Goal: Transaction & Acquisition: Purchase product/service

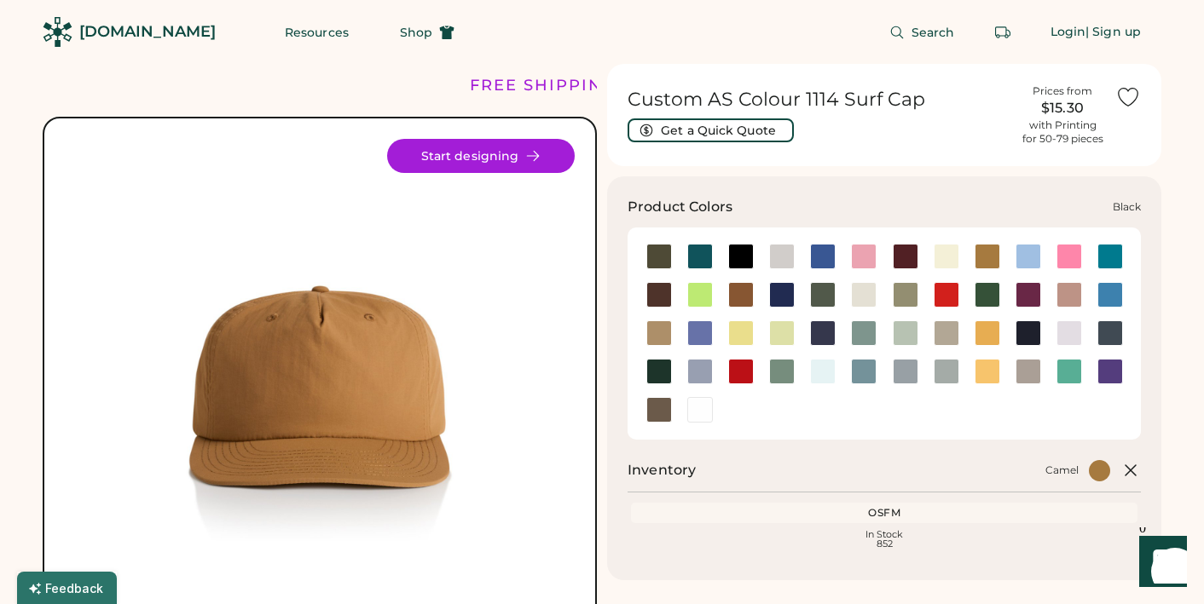
click at [738, 251] on div at bounding box center [741, 257] width 26 height 26
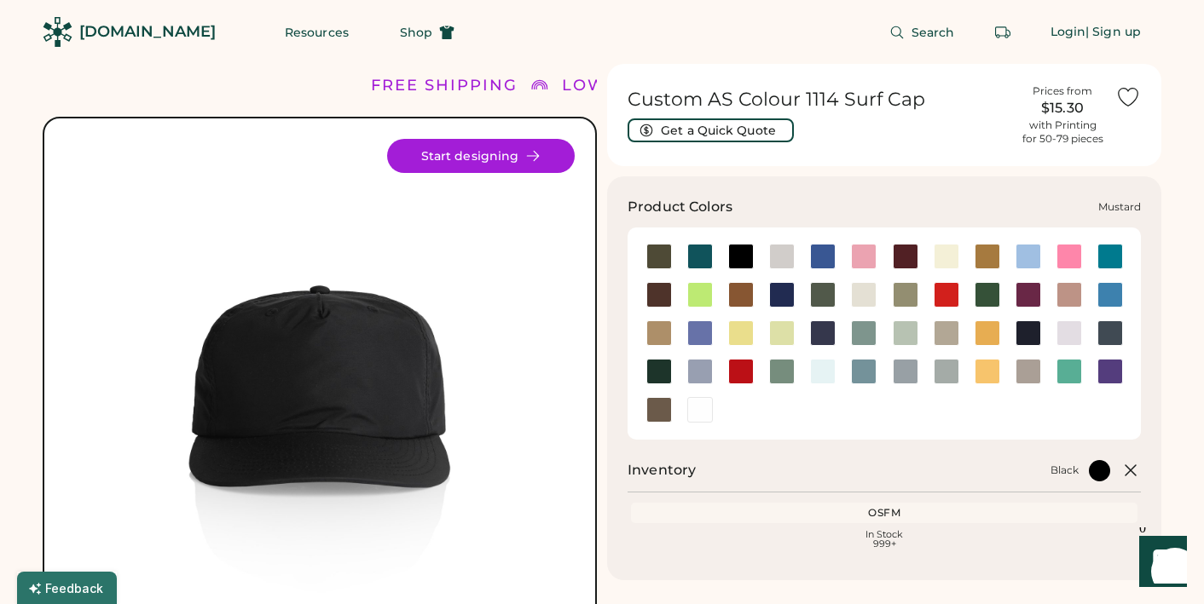
click at [984, 325] on div at bounding box center [987, 334] width 26 height 26
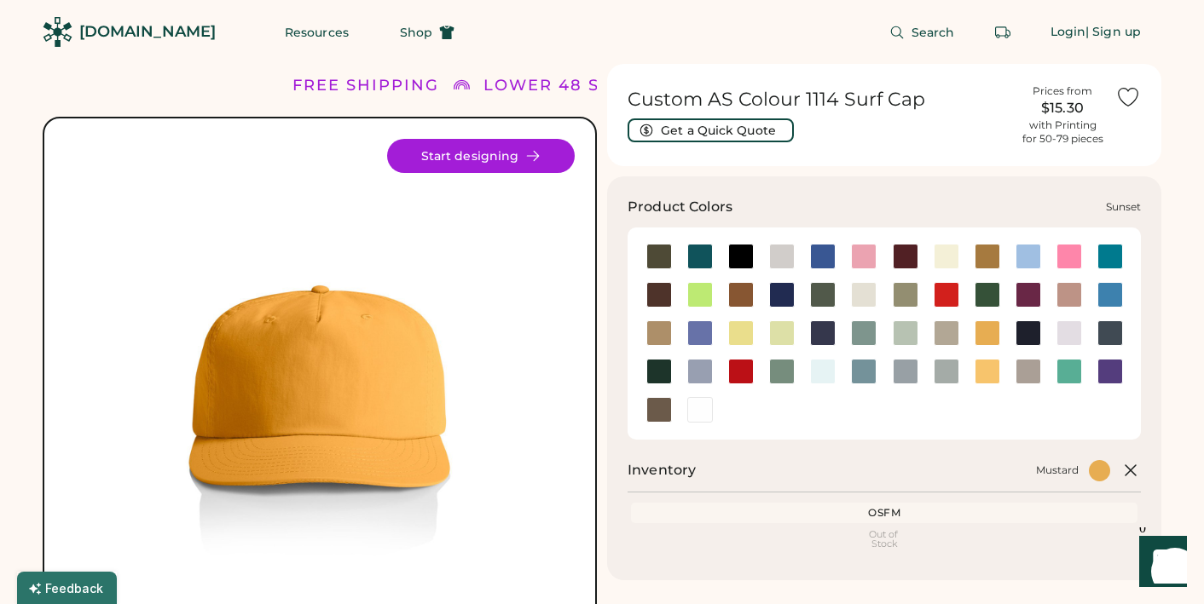
click at [985, 368] on div at bounding box center [987, 372] width 26 height 26
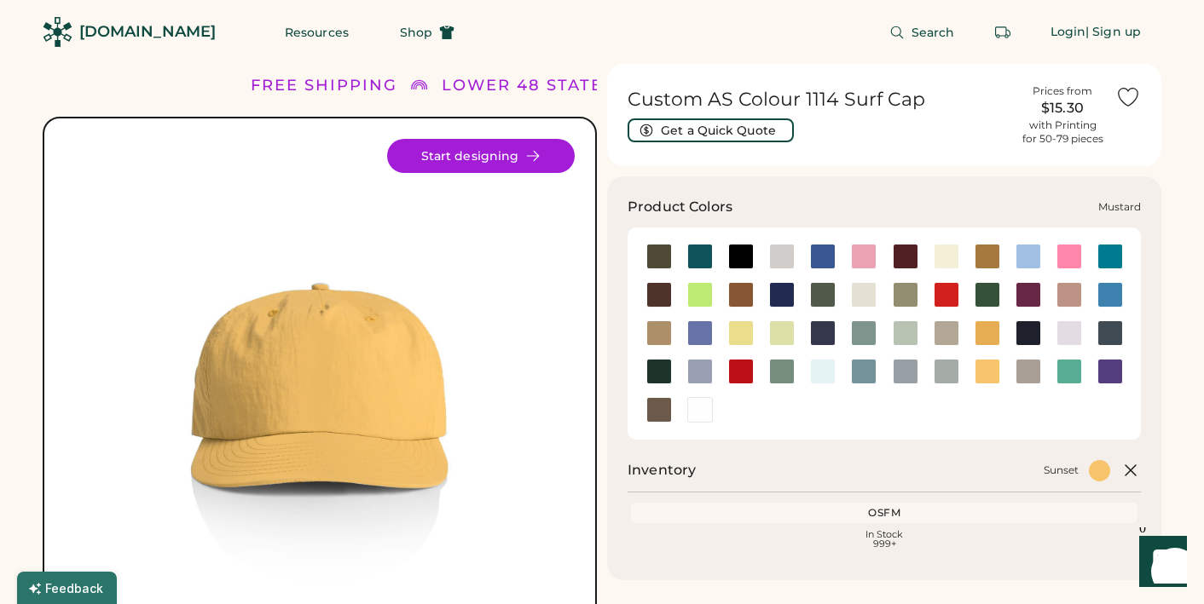
click at [991, 333] on div at bounding box center [987, 334] width 26 height 26
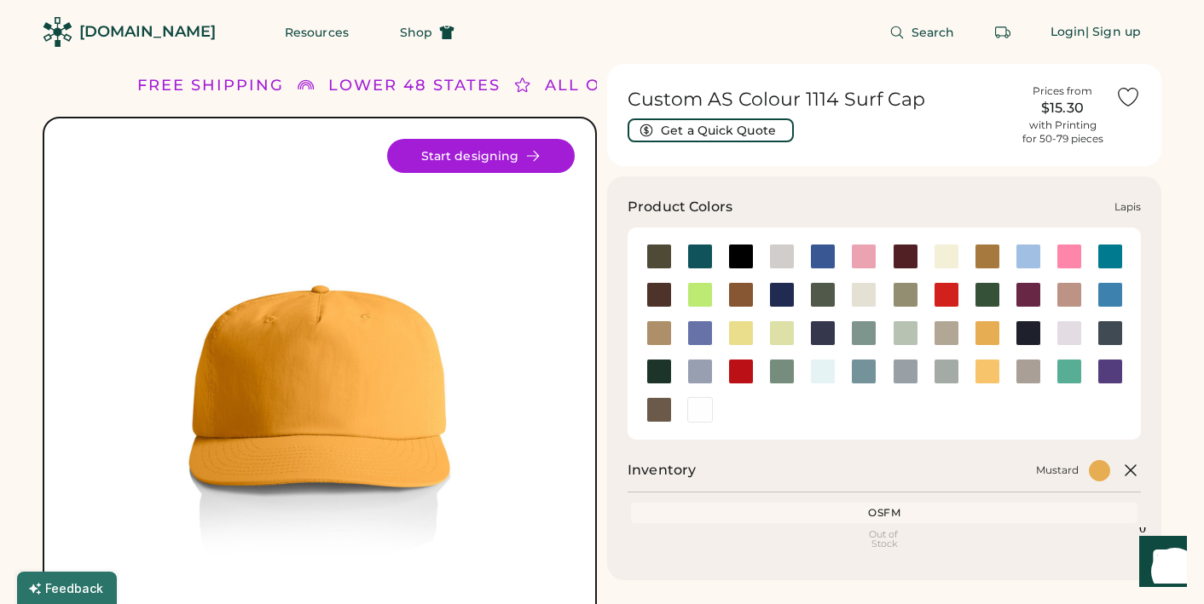
click at [707, 332] on div at bounding box center [700, 334] width 26 height 26
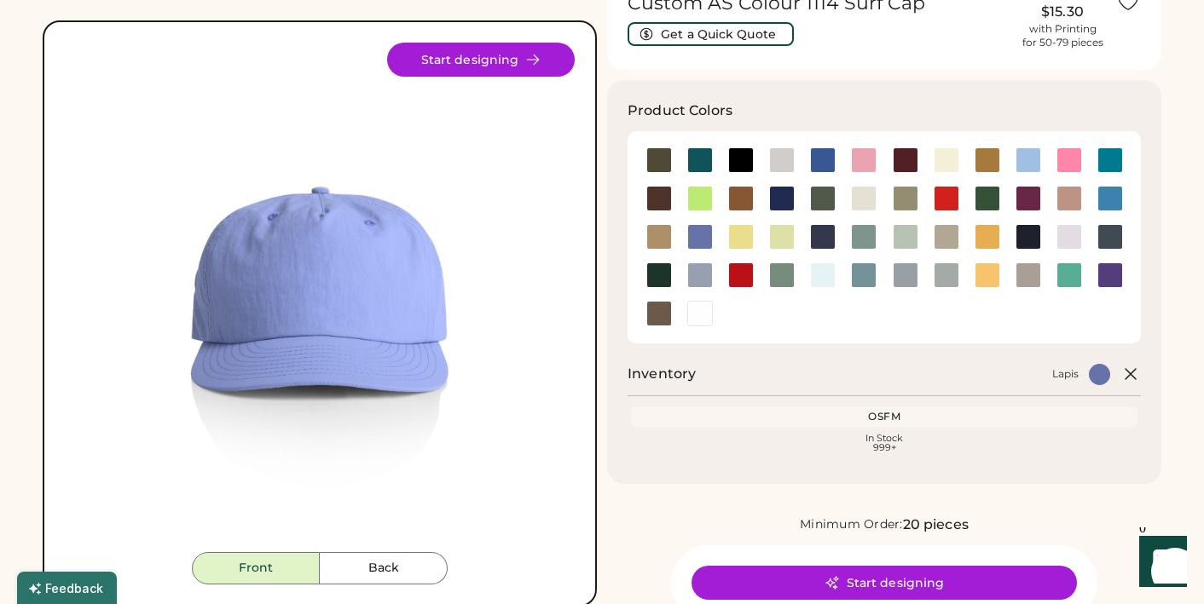
scroll to position [90, 0]
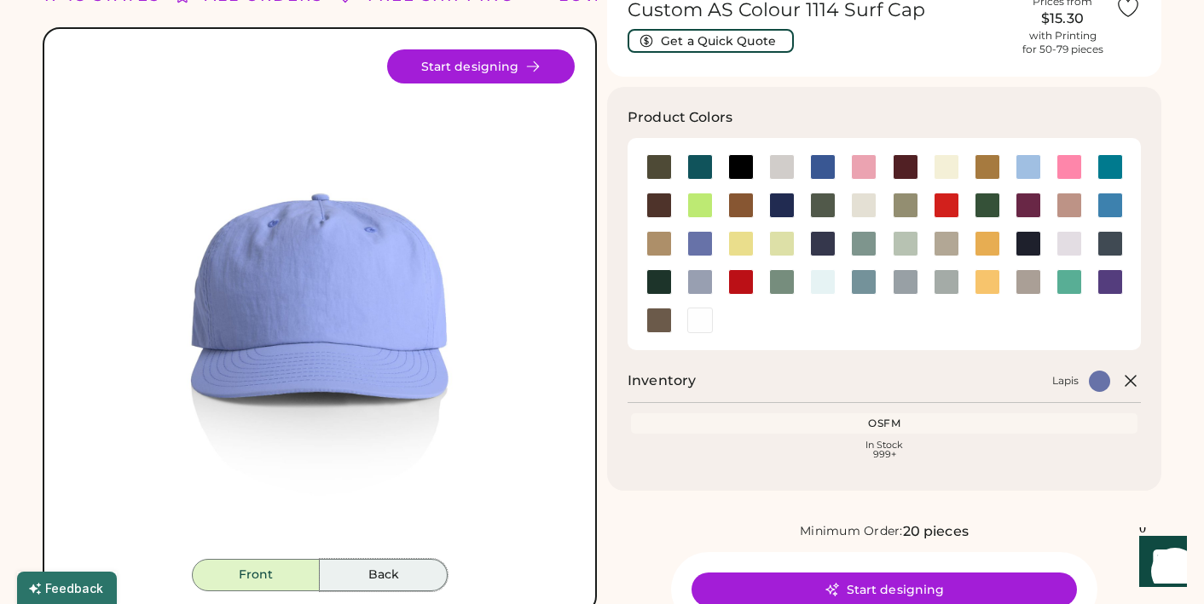
click at [387, 570] on button "Back" at bounding box center [384, 575] width 128 height 32
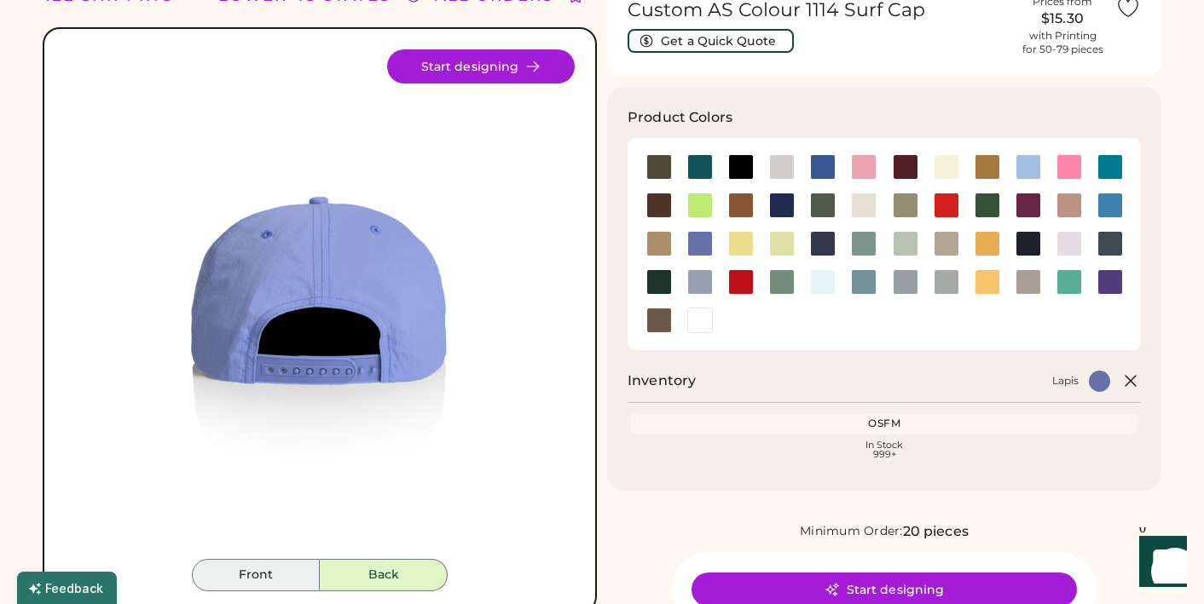
click at [247, 574] on button "Front" at bounding box center [256, 575] width 128 height 32
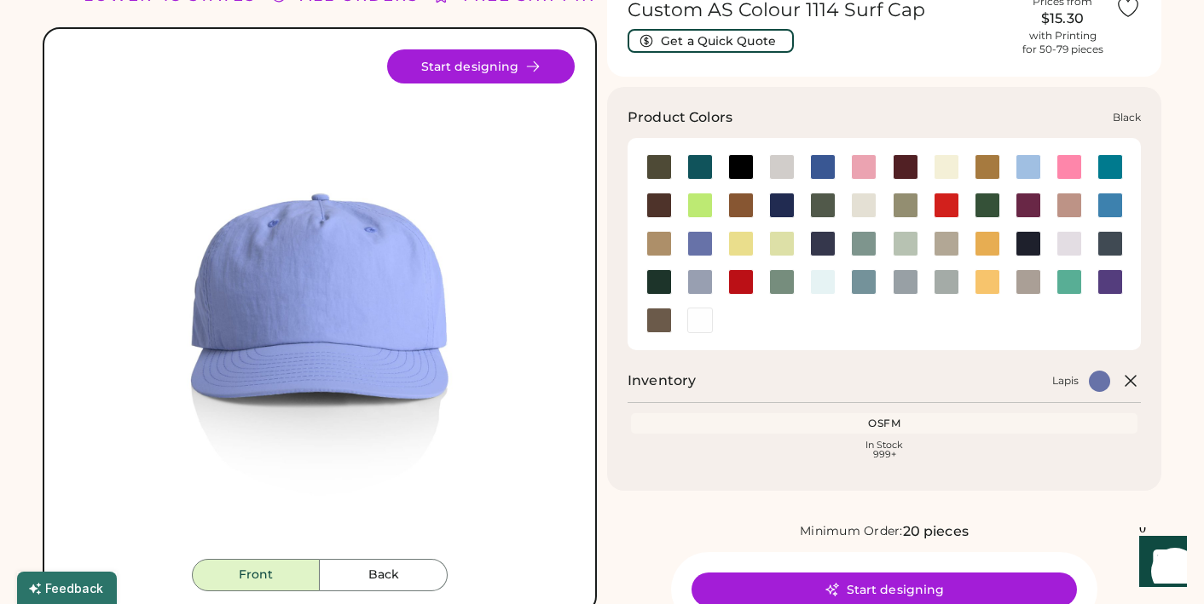
click at [741, 175] on div at bounding box center [741, 167] width 26 height 26
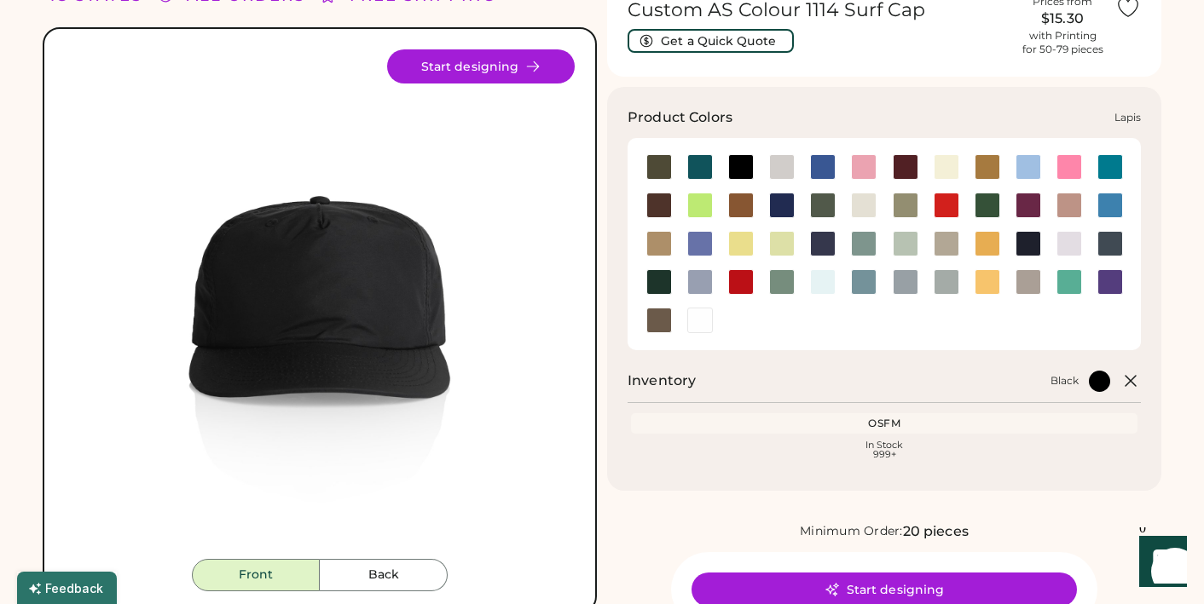
click at [702, 245] on div at bounding box center [700, 244] width 26 height 26
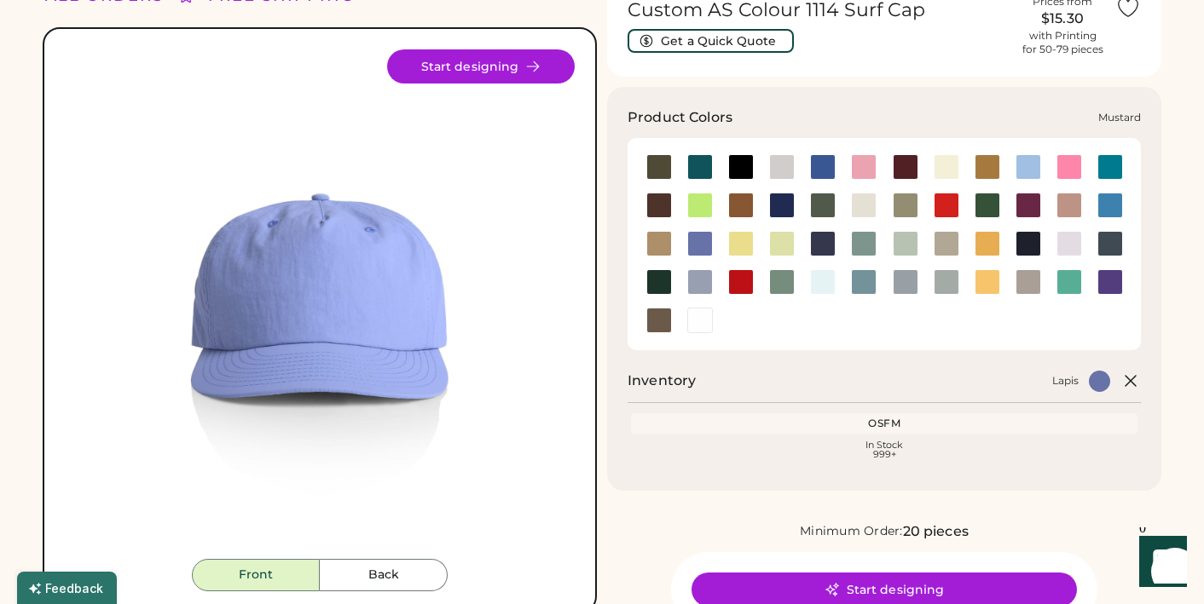
click at [980, 223] on div at bounding box center [986, 206] width 41 height 38
click at [987, 249] on div at bounding box center [987, 244] width 26 height 26
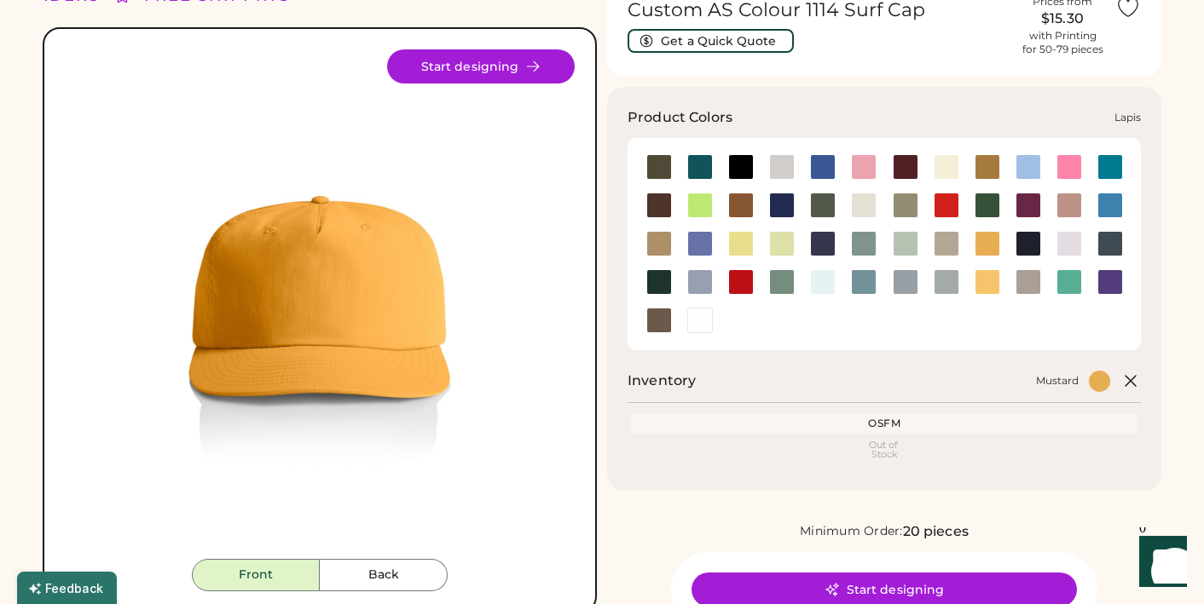
click at [694, 247] on div at bounding box center [700, 244] width 26 height 26
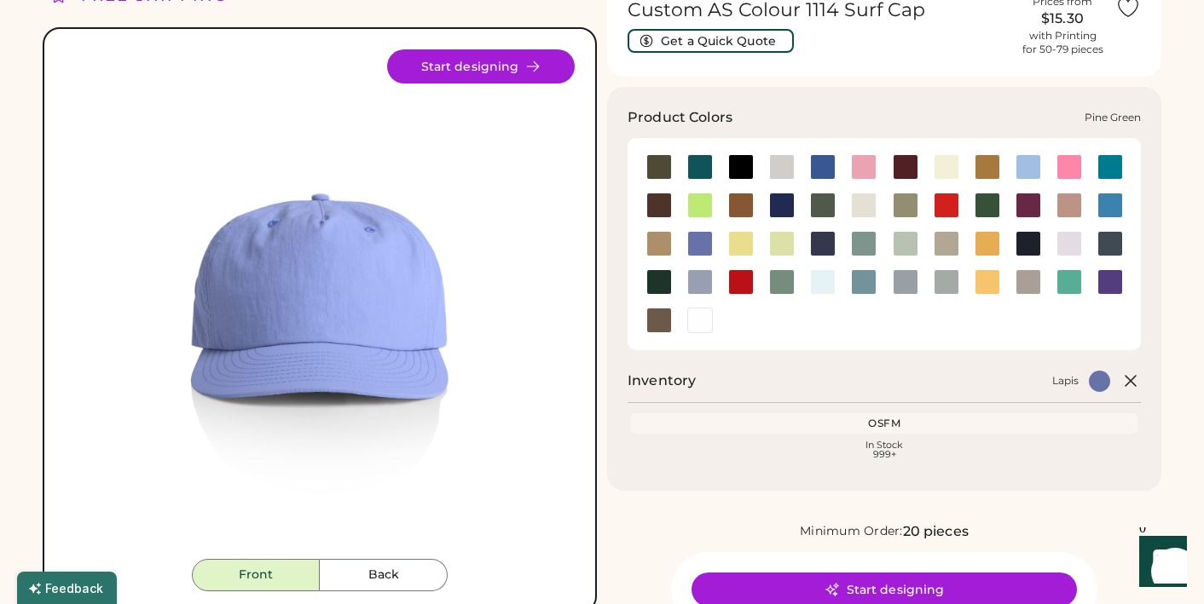
click at [659, 284] on div at bounding box center [659, 282] width 26 height 26
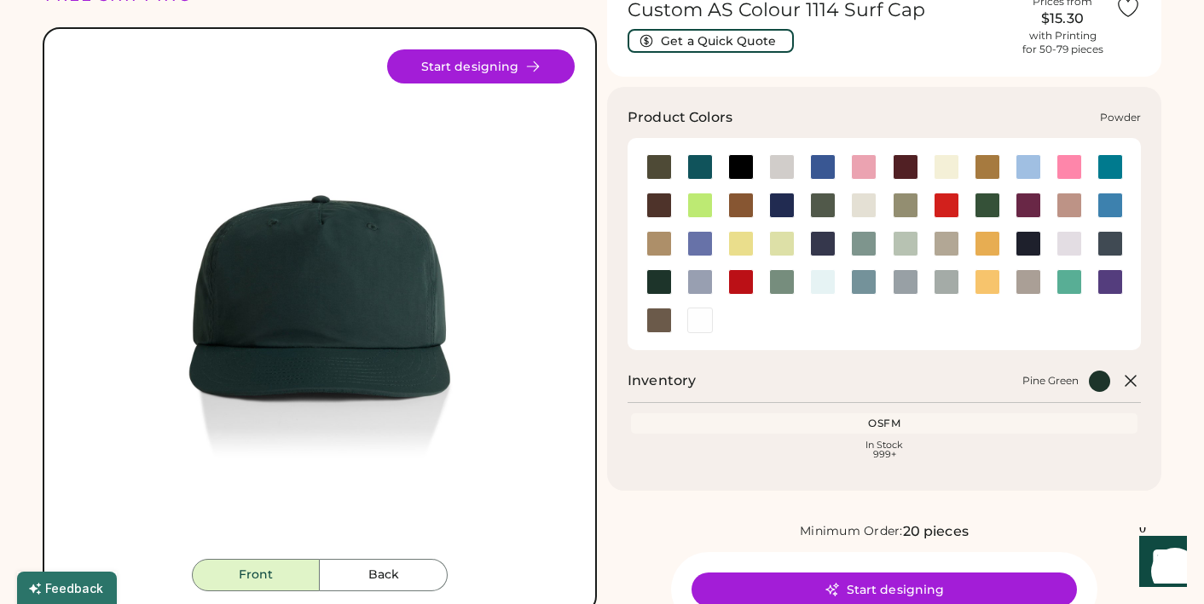
click at [700, 286] on div at bounding box center [700, 282] width 26 height 26
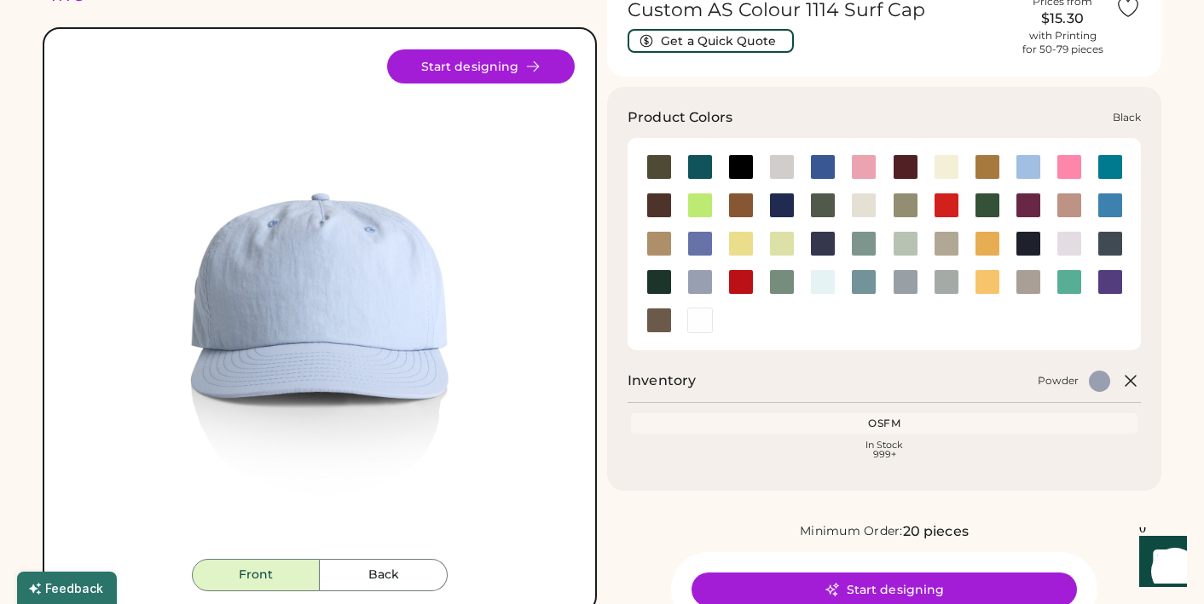
click at [733, 159] on div at bounding box center [741, 167] width 26 height 26
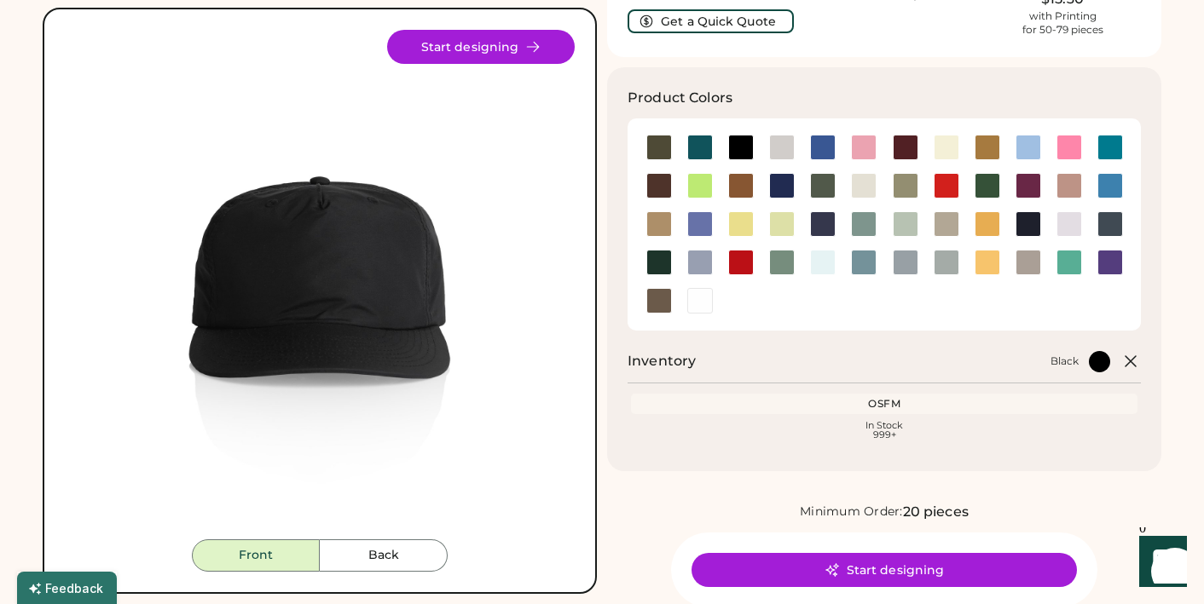
scroll to position [101, 0]
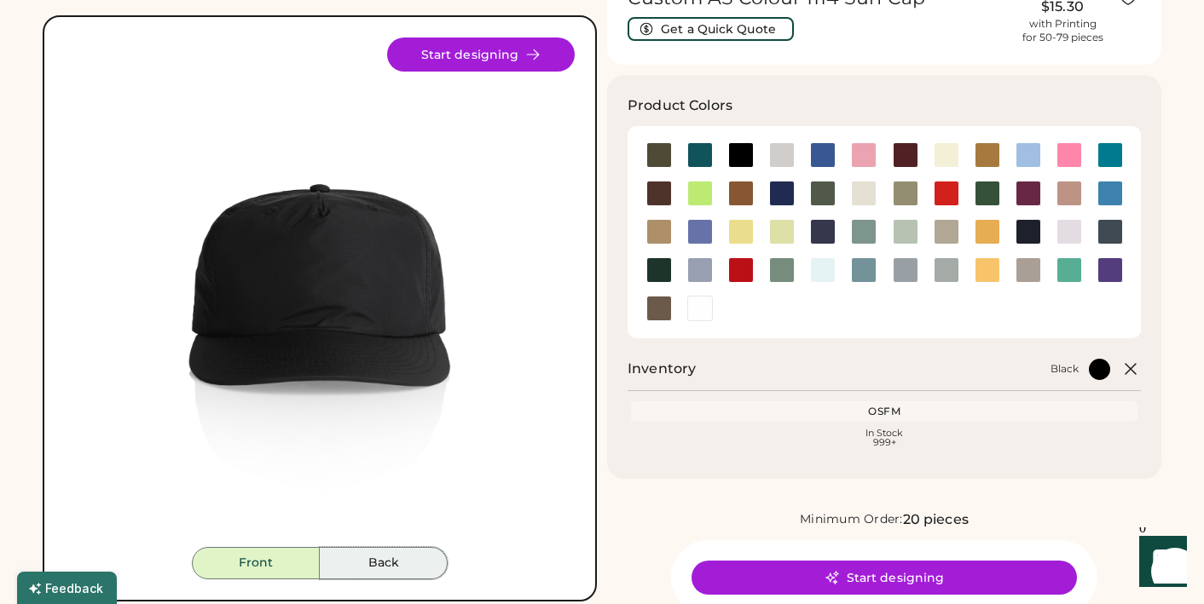
click at [378, 567] on button "Back" at bounding box center [384, 563] width 128 height 32
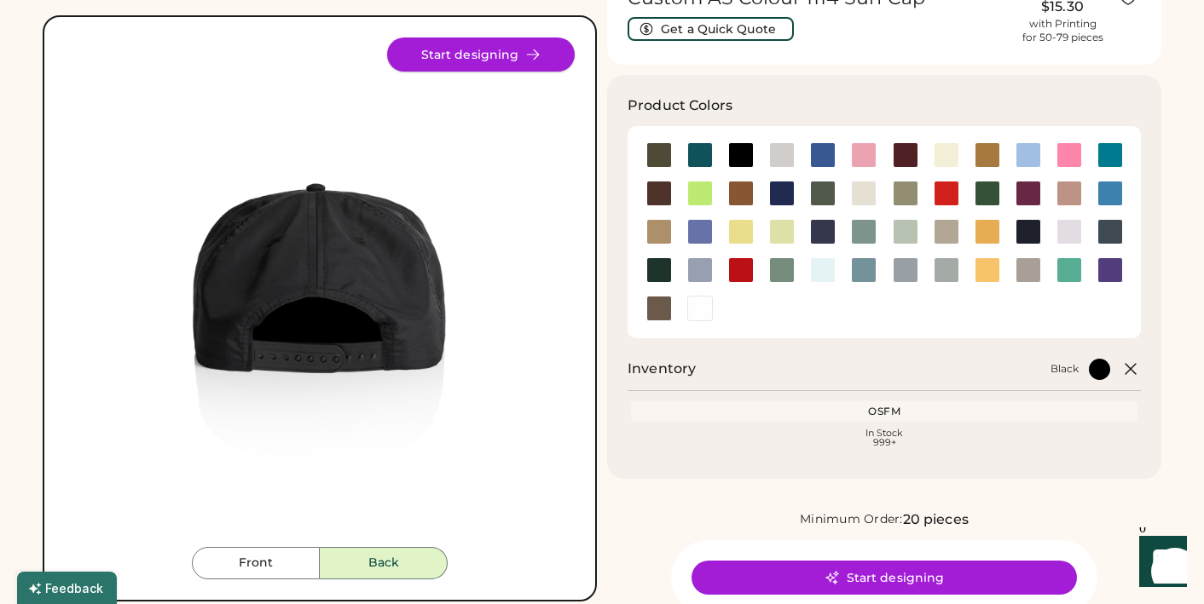
click at [516, 58] on button "Start designing" at bounding box center [481, 55] width 188 height 34
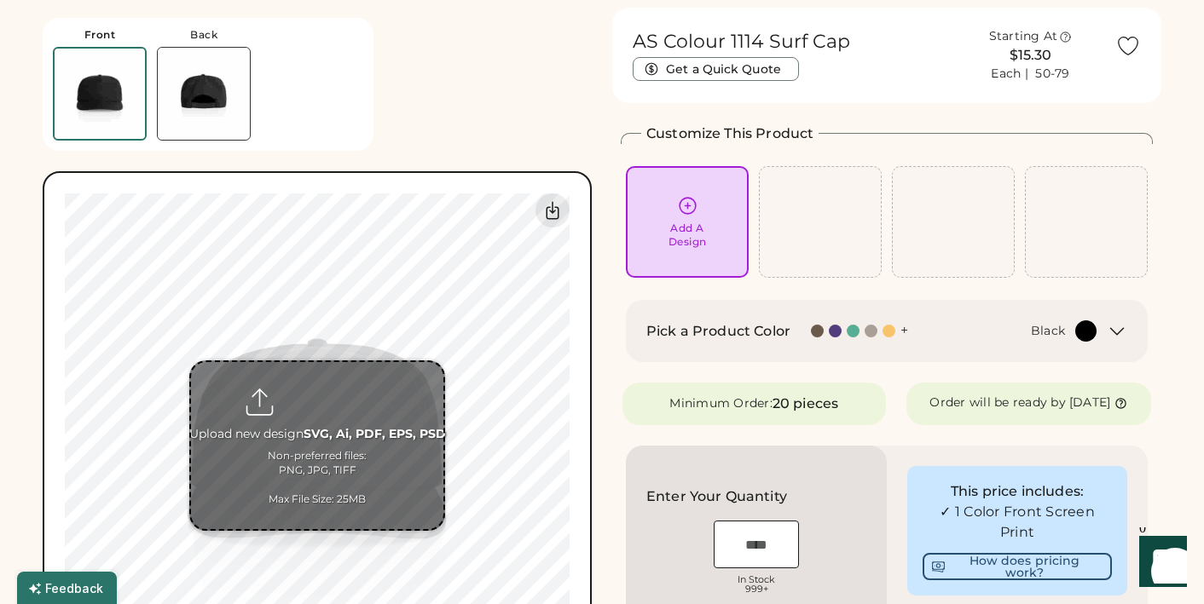
scroll to position [66, 0]
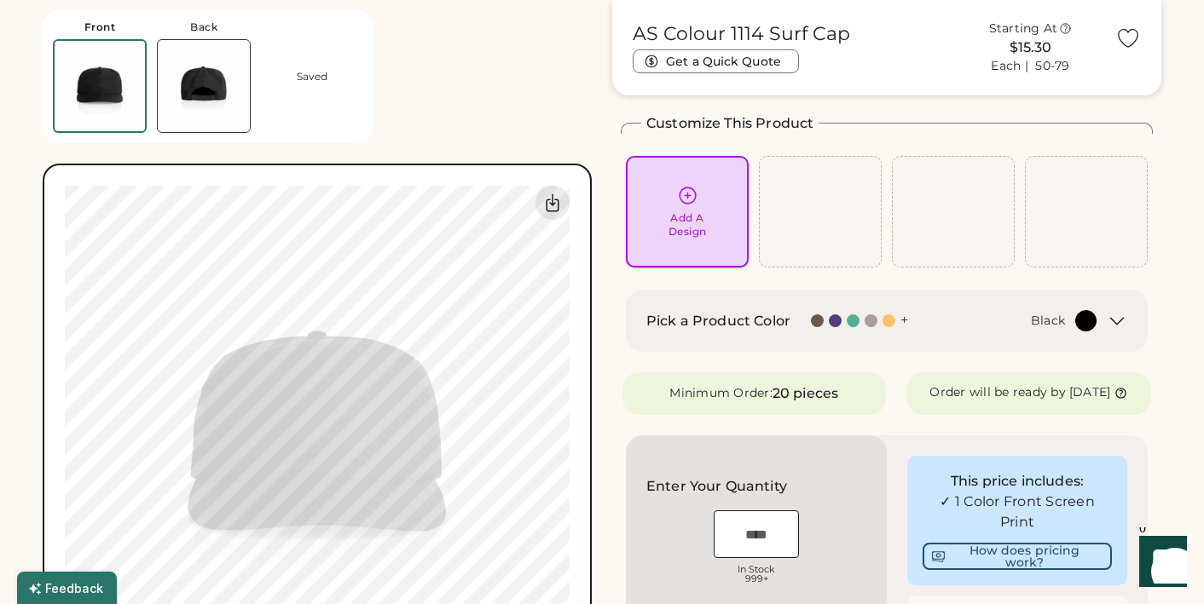
click at [688, 200] on icon at bounding box center [687, 195] width 21 height 21
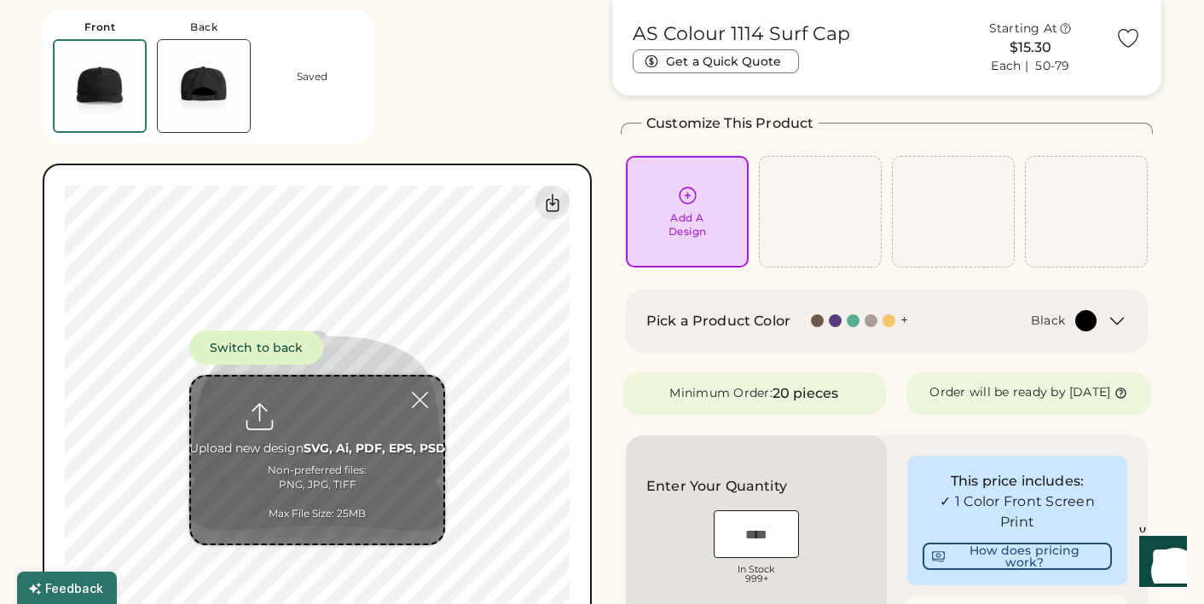
click at [315, 412] on input "file" at bounding box center [317, 460] width 252 height 167
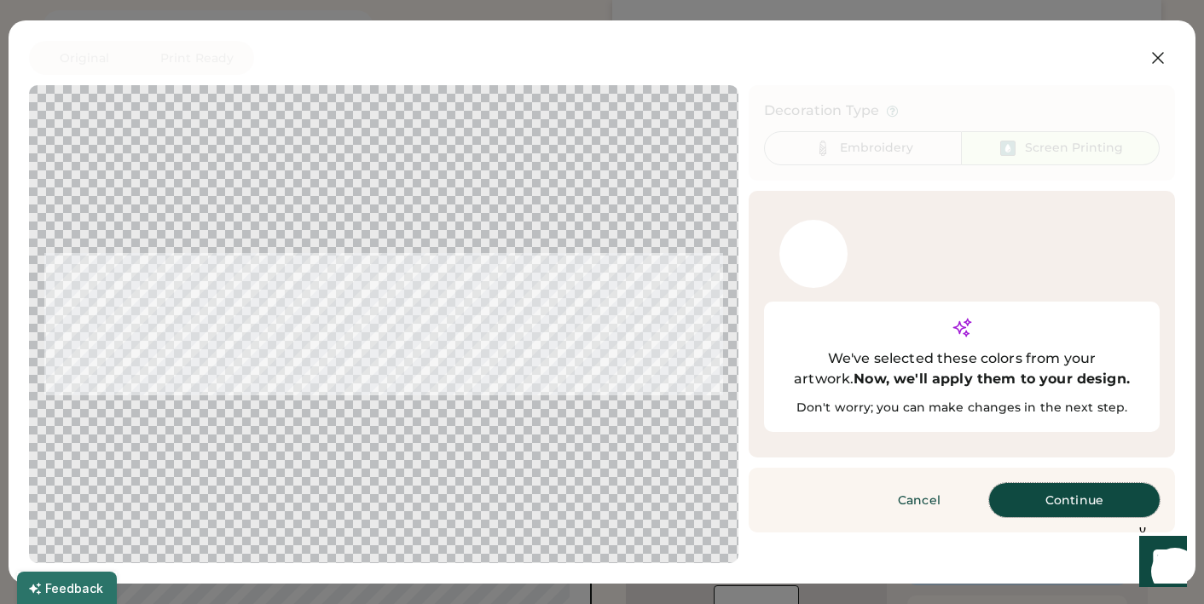
click at [1044, 483] on button "Continue" at bounding box center [1074, 500] width 171 height 34
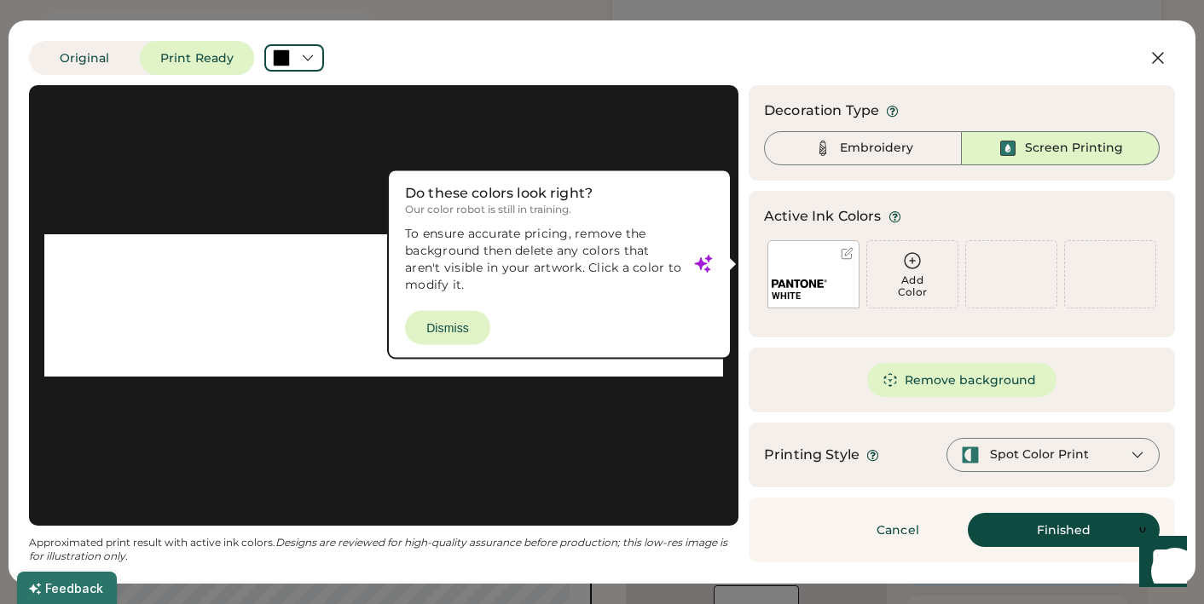
click at [794, 275] on div "WHITE" at bounding box center [813, 291] width 90 height 33
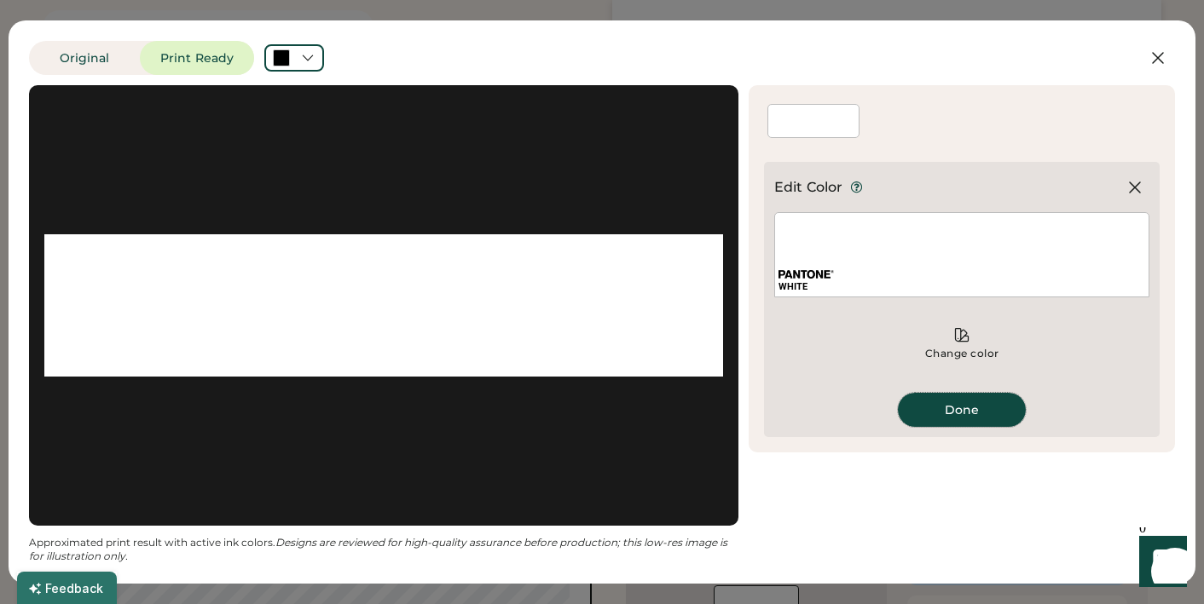
click at [930, 413] on button "Done" at bounding box center [962, 410] width 128 height 34
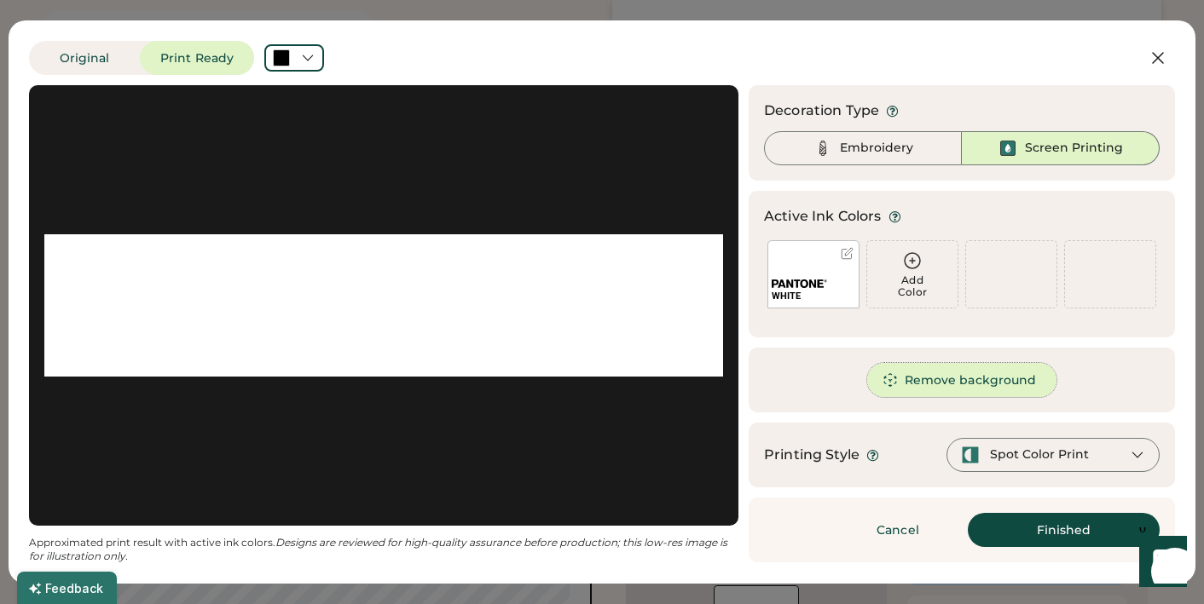
click at [935, 371] on button "Remove background" at bounding box center [962, 380] width 190 height 34
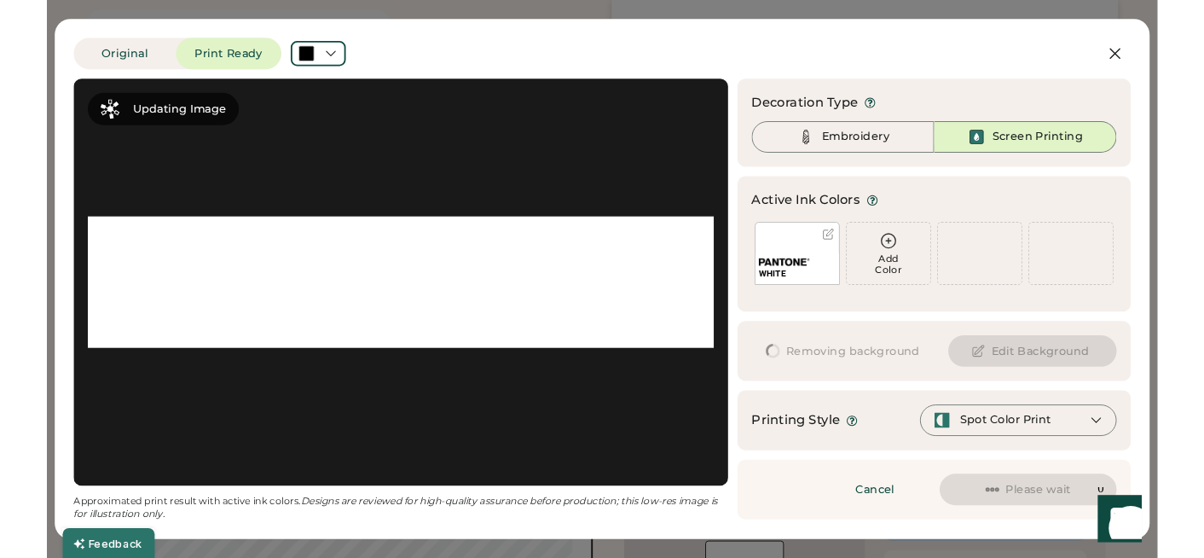
scroll to position [0, 0]
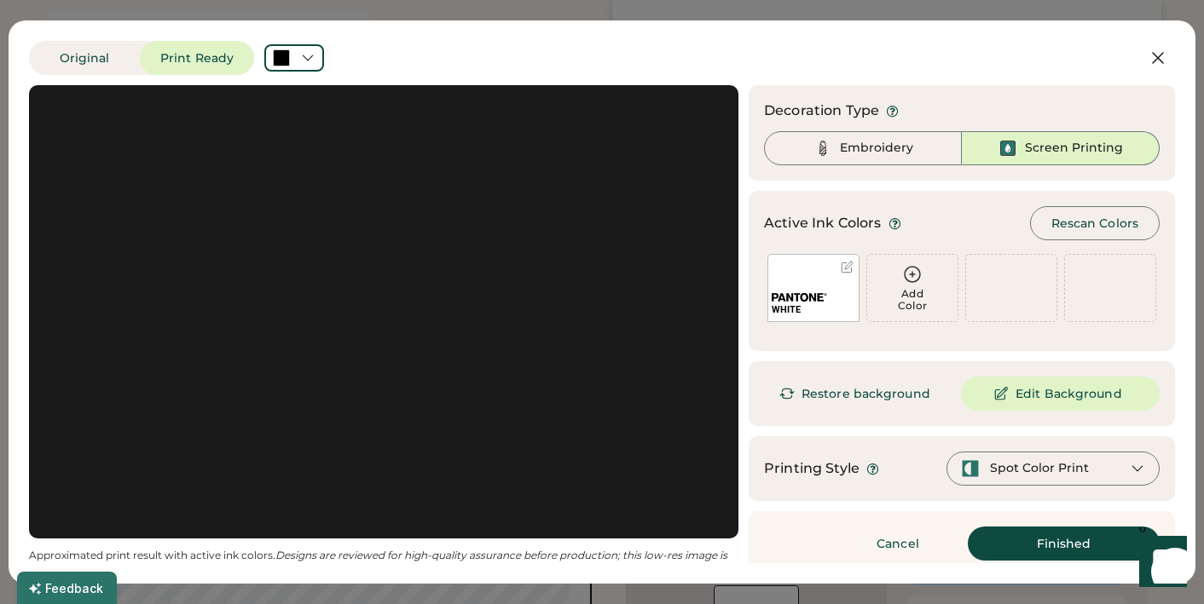
click at [324, 225] on div at bounding box center [383, 312] width 679 height 423
click at [859, 167] on div "Decoration Type Embroidery Screen Printing" at bounding box center [962, 132] width 426 height 95
click at [850, 148] on div "Embroidery" at bounding box center [876, 148] width 73 height 17
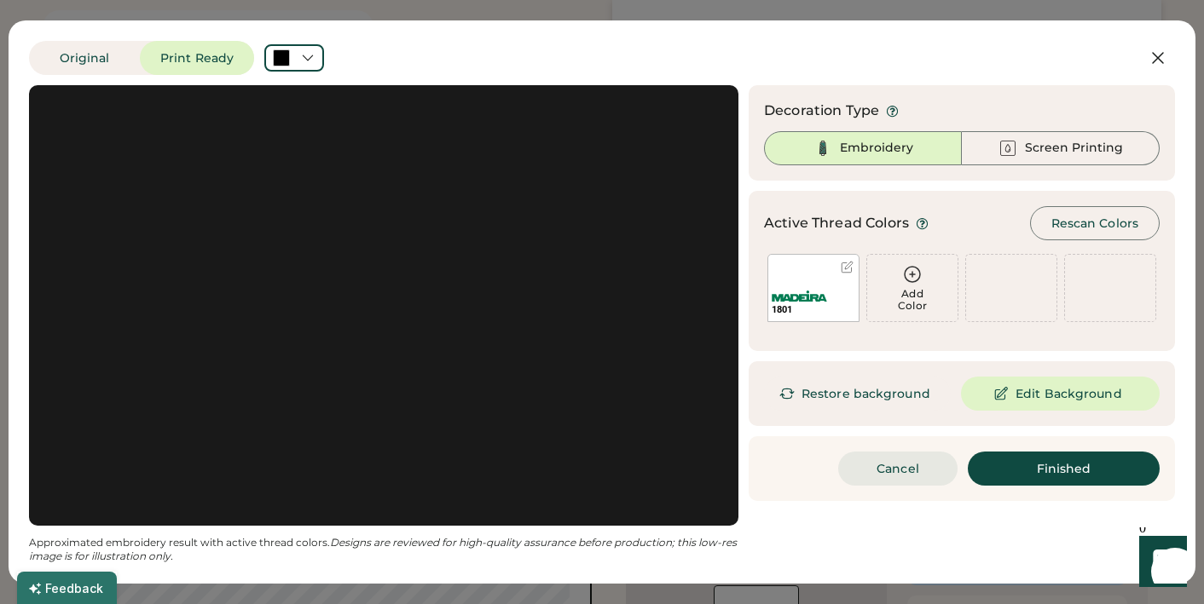
click at [857, 465] on button "Cancel" at bounding box center [897, 469] width 119 height 34
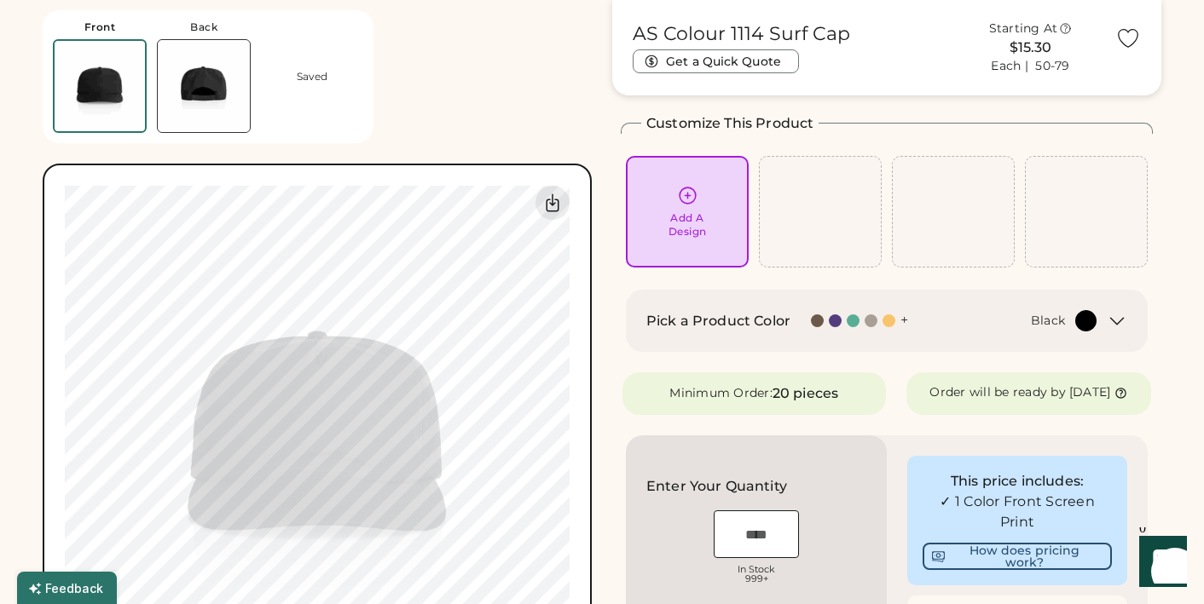
click at [678, 212] on div "Add A Design" at bounding box center [687, 224] width 38 height 27
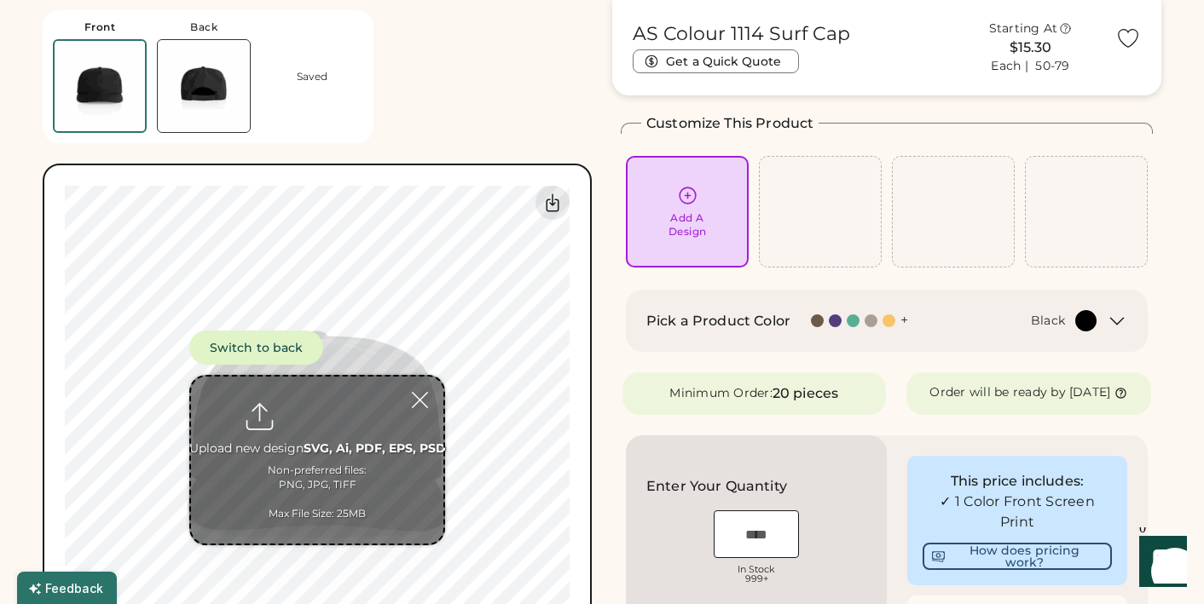
click at [340, 416] on input "file" at bounding box center [317, 460] width 252 height 167
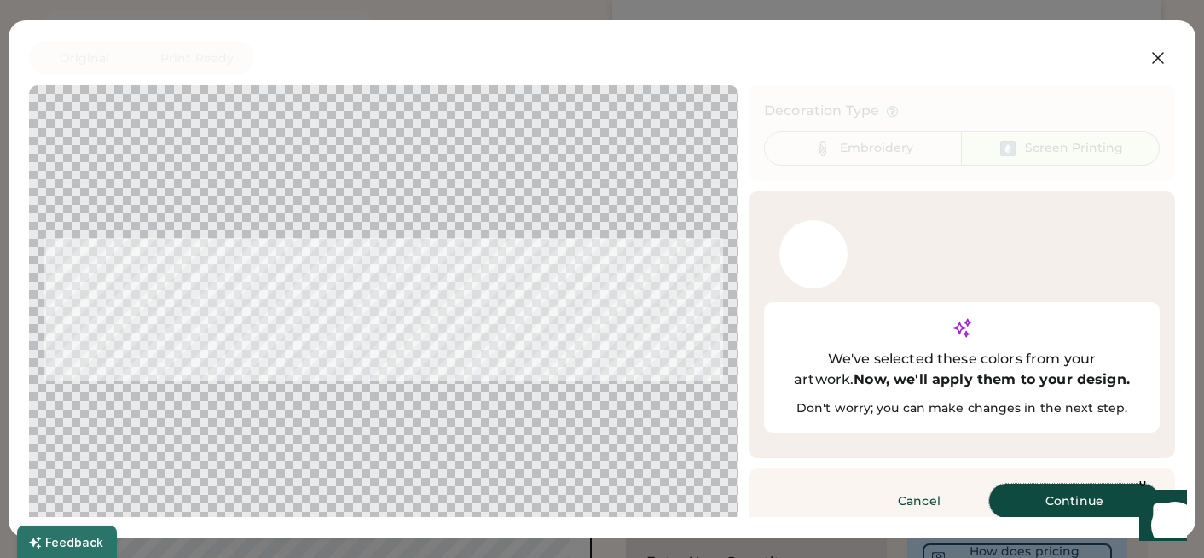
click at [1038, 483] on button "Continue" at bounding box center [1074, 500] width 171 height 34
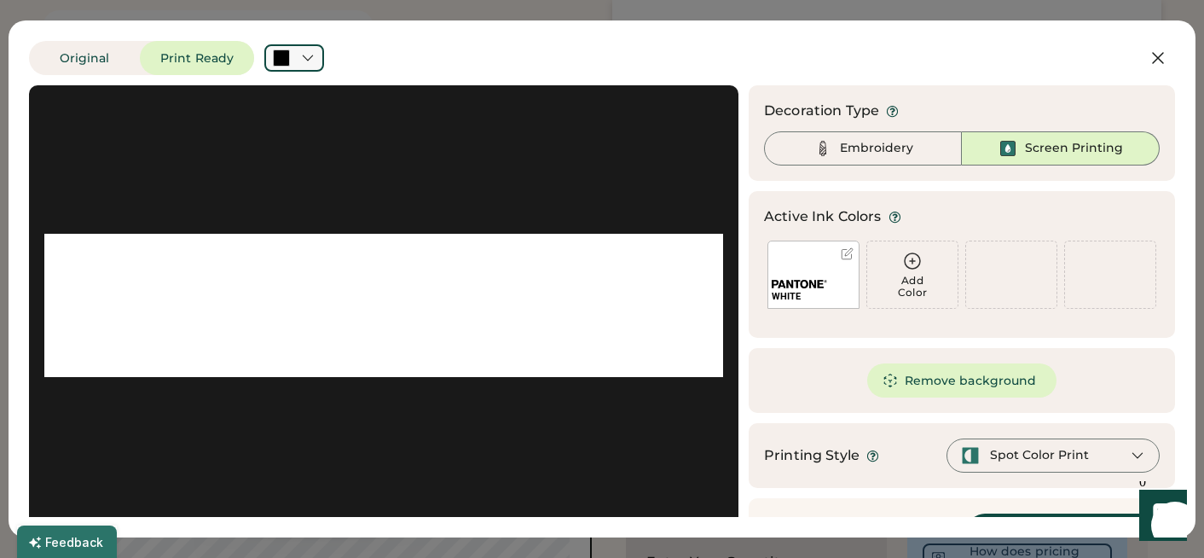
click at [314, 61] on icon at bounding box center [307, 57] width 15 height 15
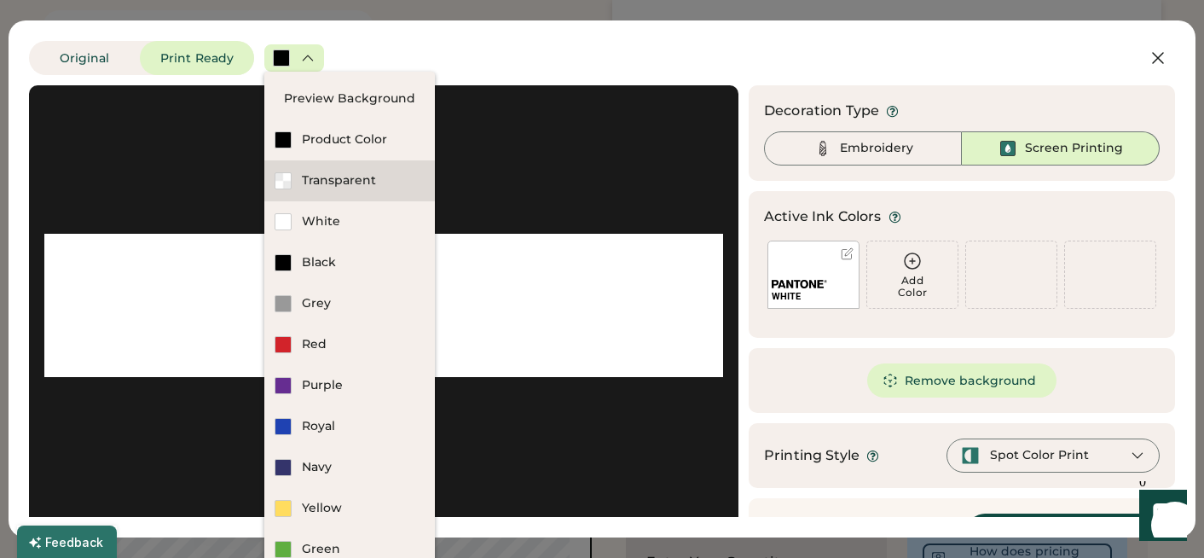
click at [324, 186] on div "Transparent" at bounding box center [363, 180] width 123 height 17
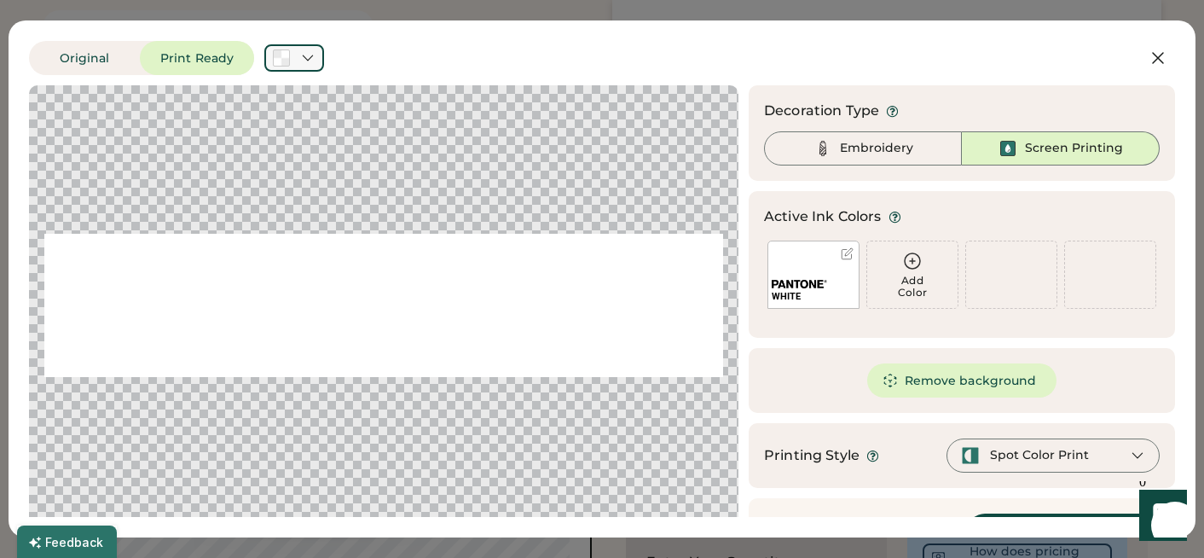
click at [315, 66] on div at bounding box center [294, 57] width 60 height 27
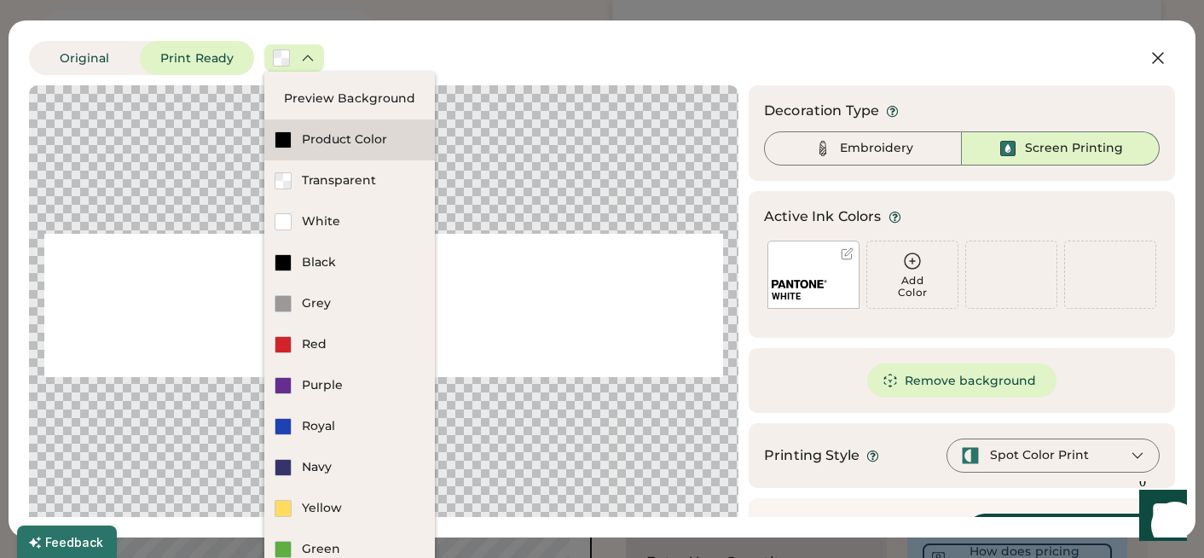
click at [329, 138] on div "Product Color" at bounding box center [363, 139] width 123 height 17
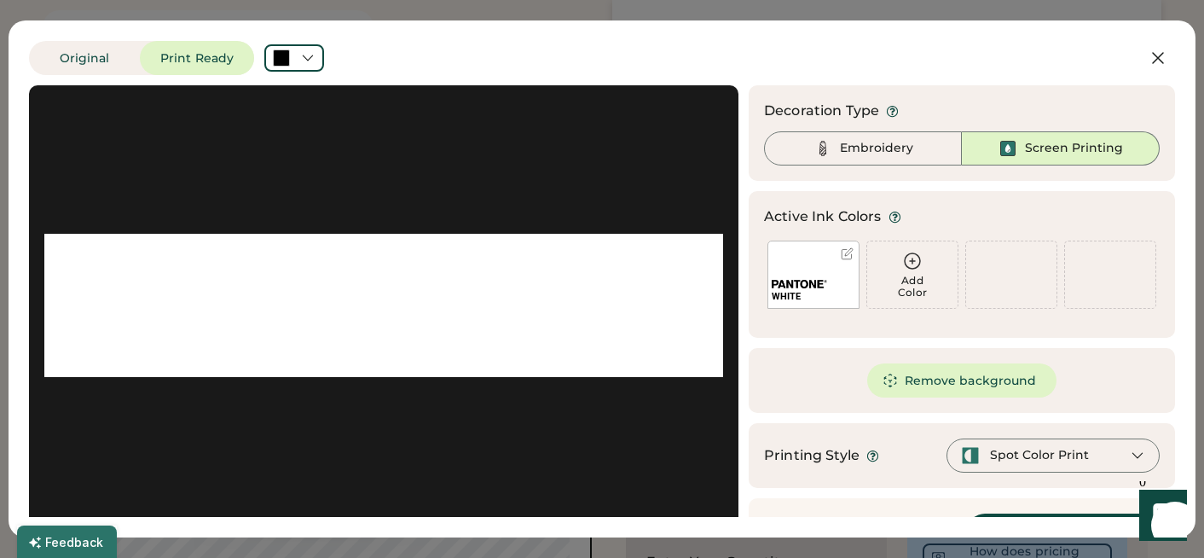
click at [818, 267] on div "WHITE" at bounding box center [813, 274] width 92 height 68
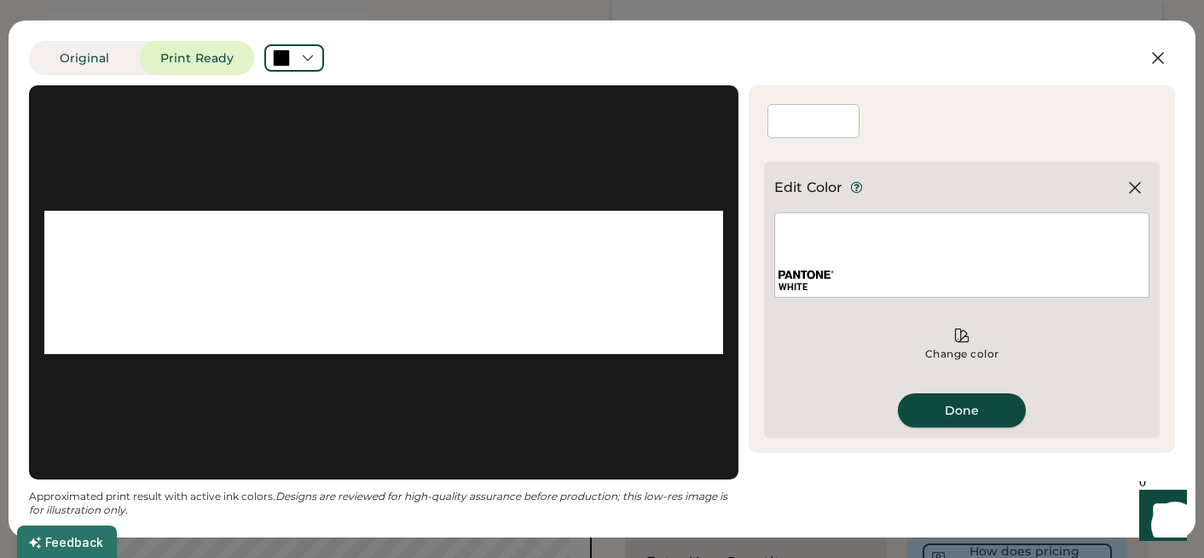
click at [915, 409] on button "Done" at bounding box center [962, 410] width 128 height 34
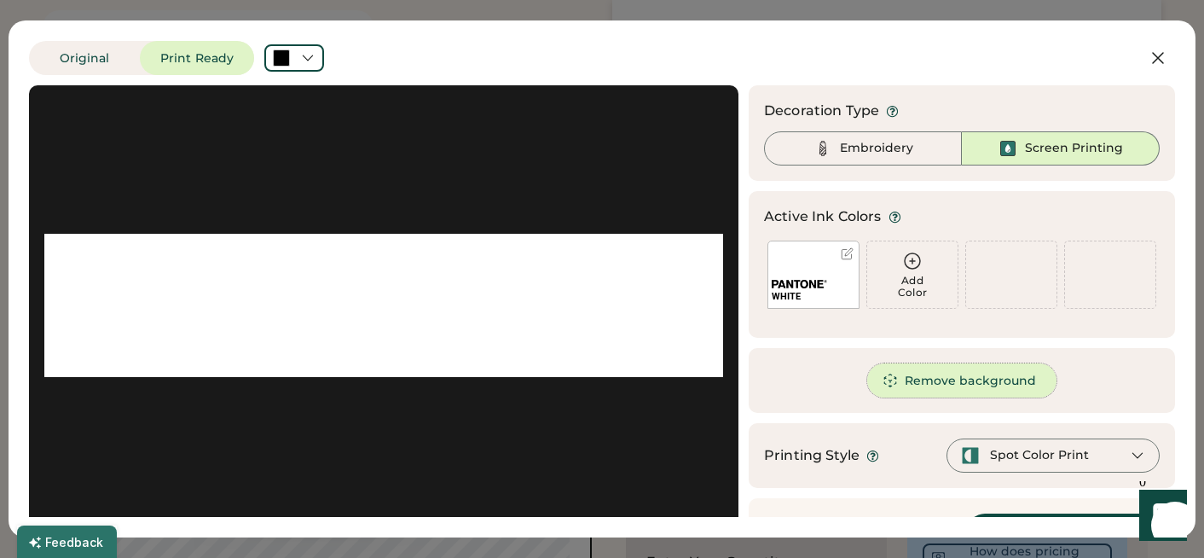
click at [953, 379] on button "Remove background" at bounding box center [962, 380] width 190 height 34
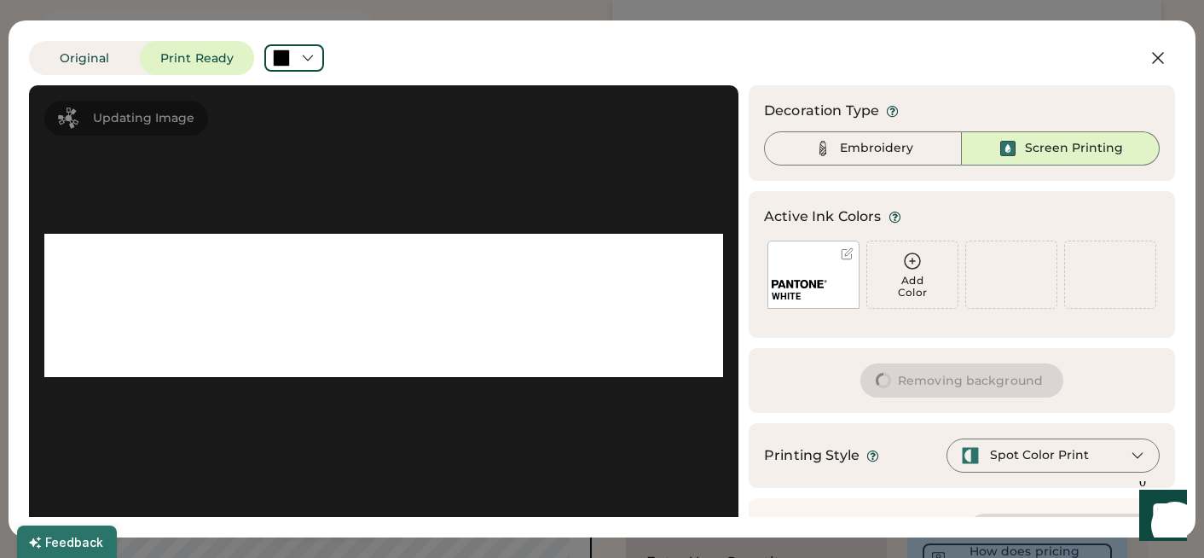
click at [953, 379] on button "Removing background" at bounding box center [961, 380] width 203 height 34
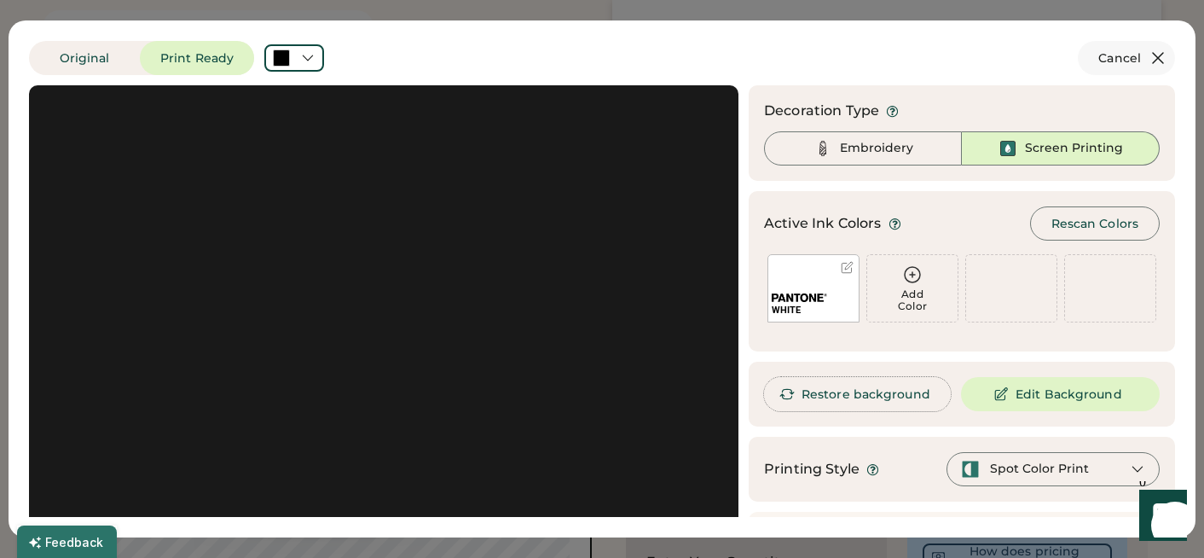
click at [1154, 53] on icon at bounding box center [1158, 58] width 20 height 20
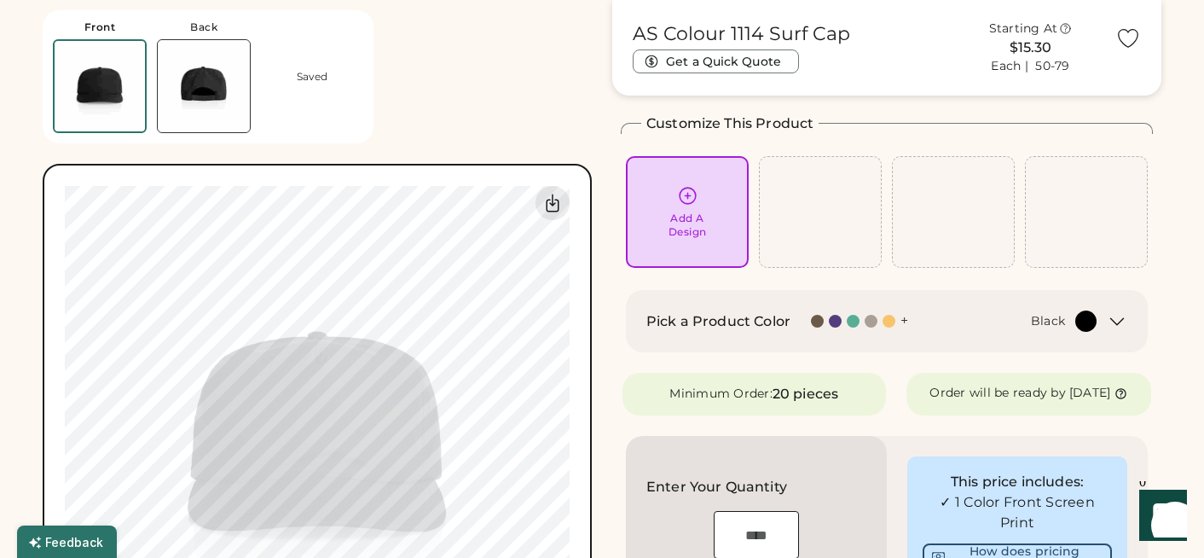
click at [695, 232] on div "Add A Design" at bounding box center [687, 224] width 38 height 27
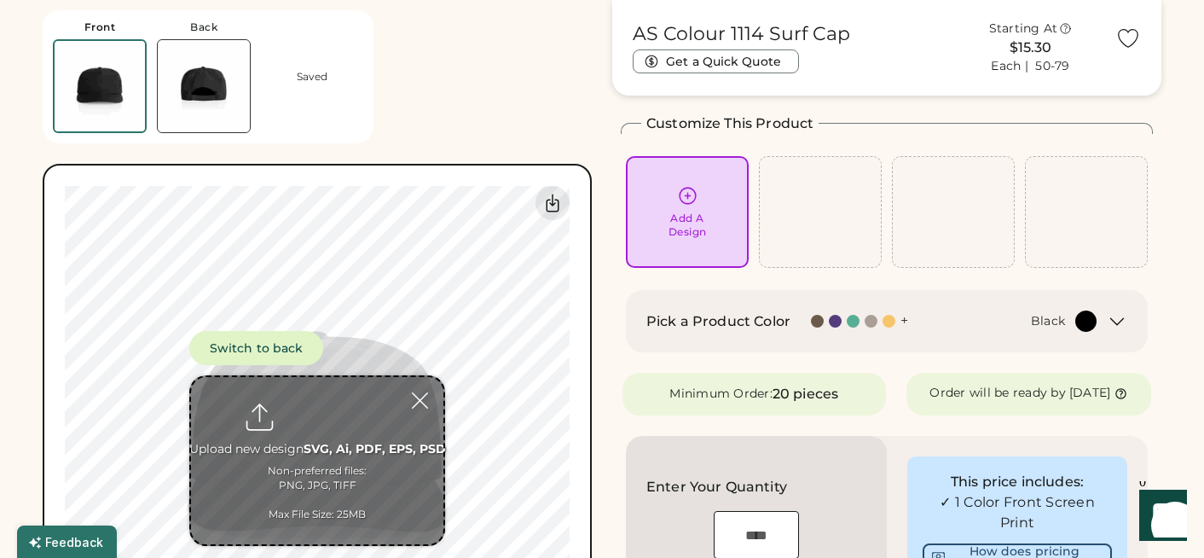
click at [326, 421] on input "file" at bounding box center [317, 460] width 252 height 167
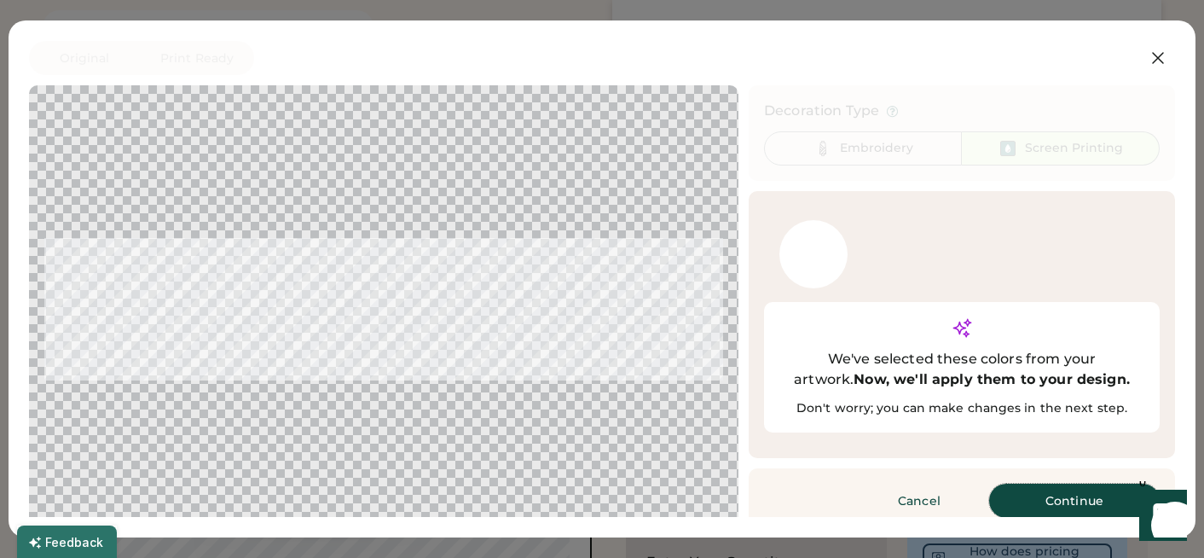
click at [1062, 483] on button "Continue" at bounding box center [1074, 500] width 171 height 34
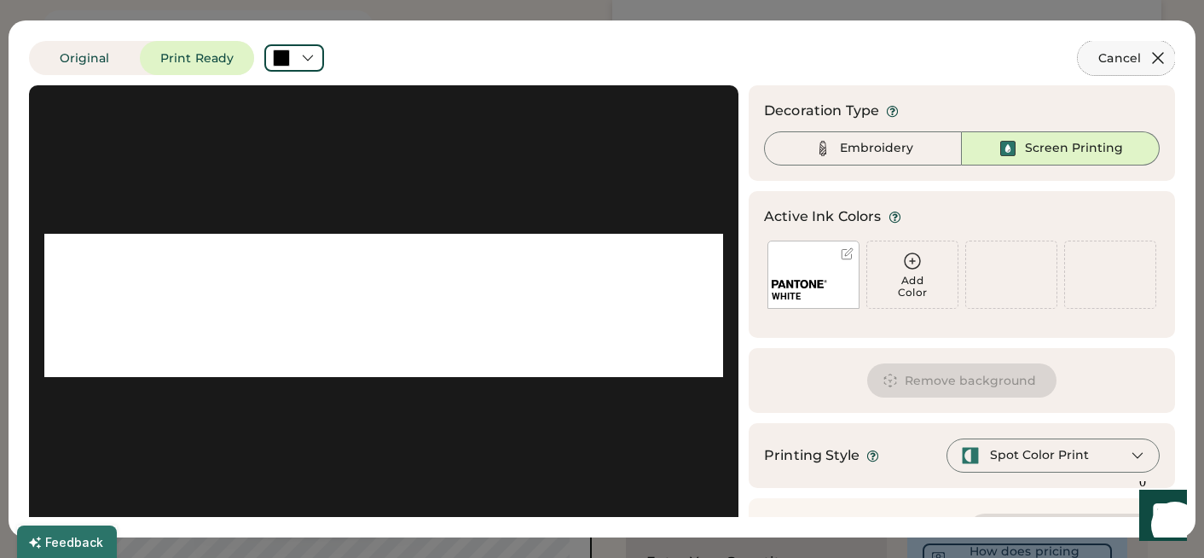
click at [1159, 53] on icon at bounding box center [1158, 58] width 20 height 20
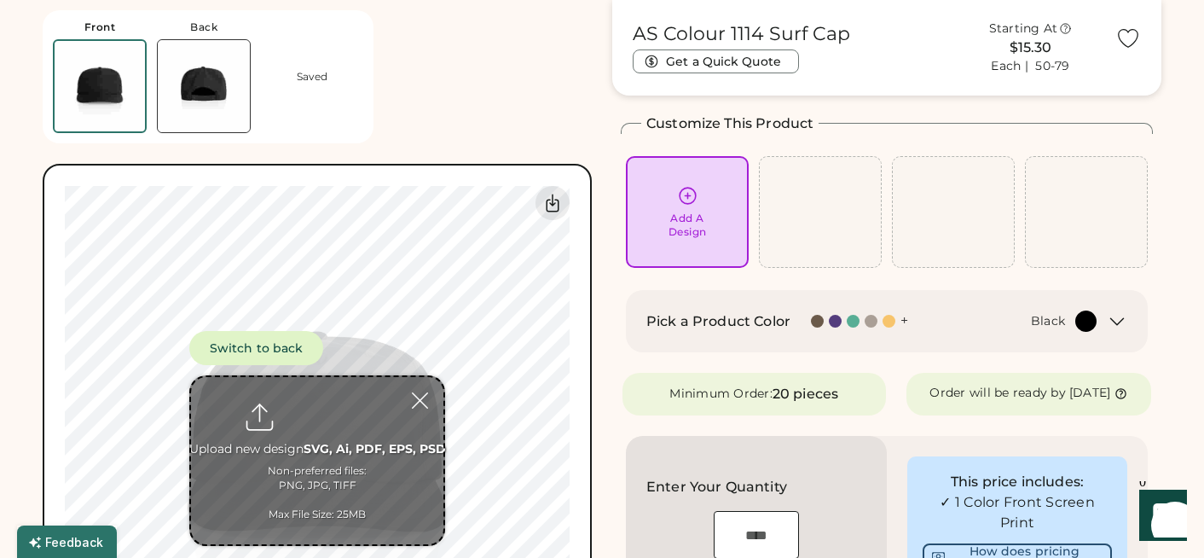
click at [332, 444] on input "file" at bounding box center [317, 460] width 252 height 167
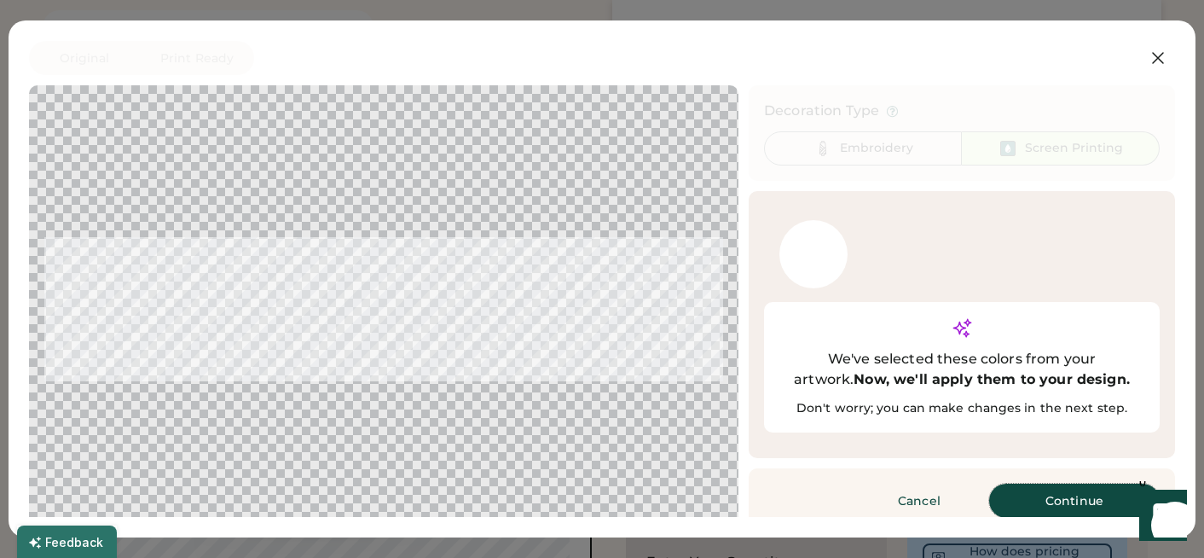
click at [1042, 483] on button "Continue" at bounding box center [1074, 500] width 171 height 34
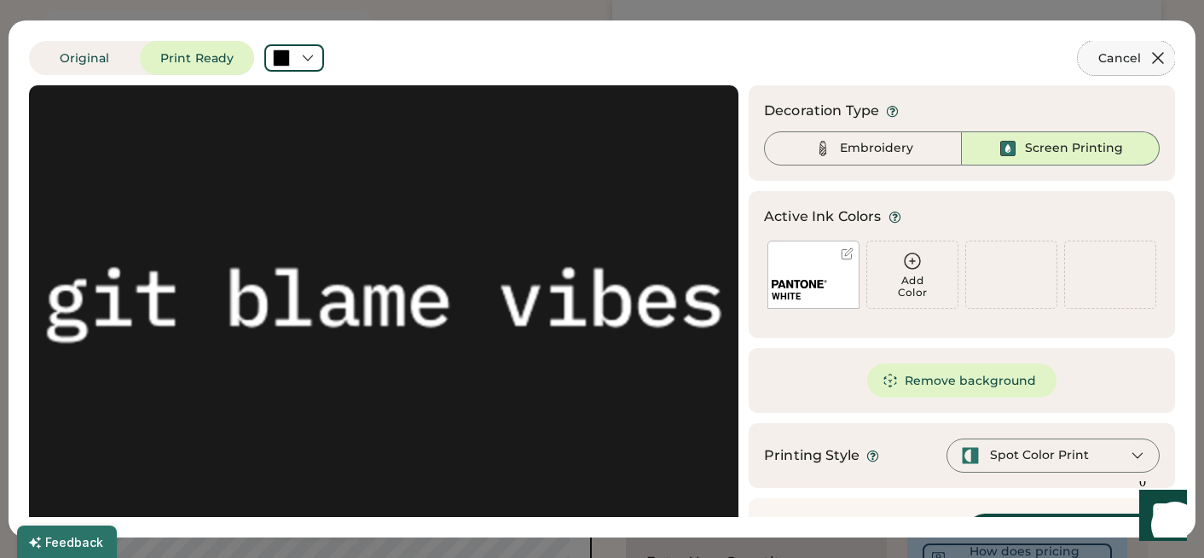
click at [1161, 56] on icon at bounding box center [1158, 58] width 20 height 20
click at [1115, 61] on body "Front Back Saved Switch to back Upload new design SVG, Ai, PDF, EPS, PSD Non-pr…" at bounding box center [602, 213] width 1204 height 558
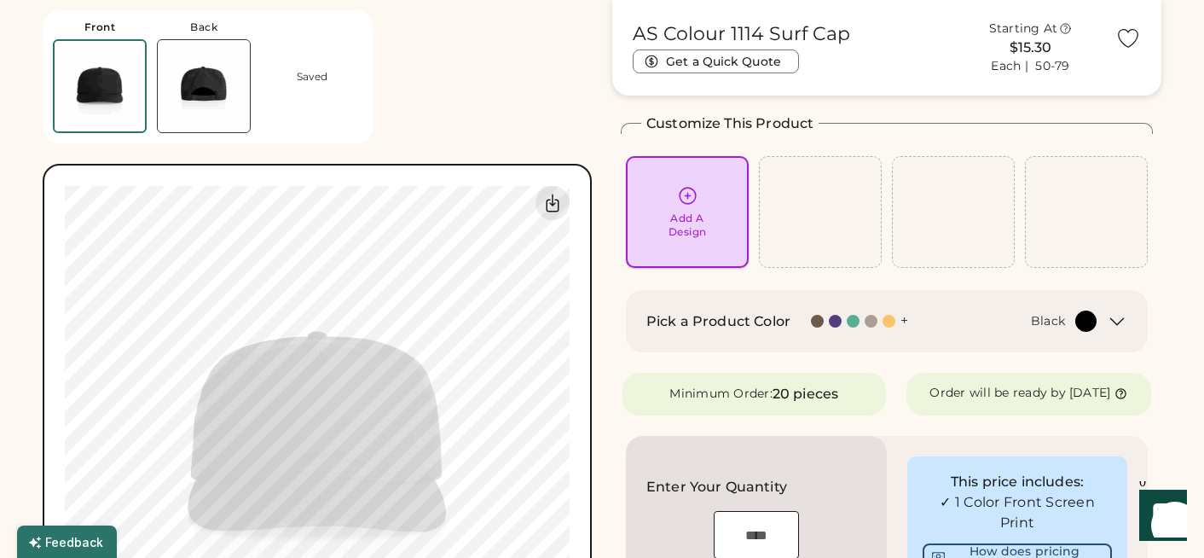
click at [691, 228] on div "Add A Design" at bounding box center [687, 224] width 38 height 27
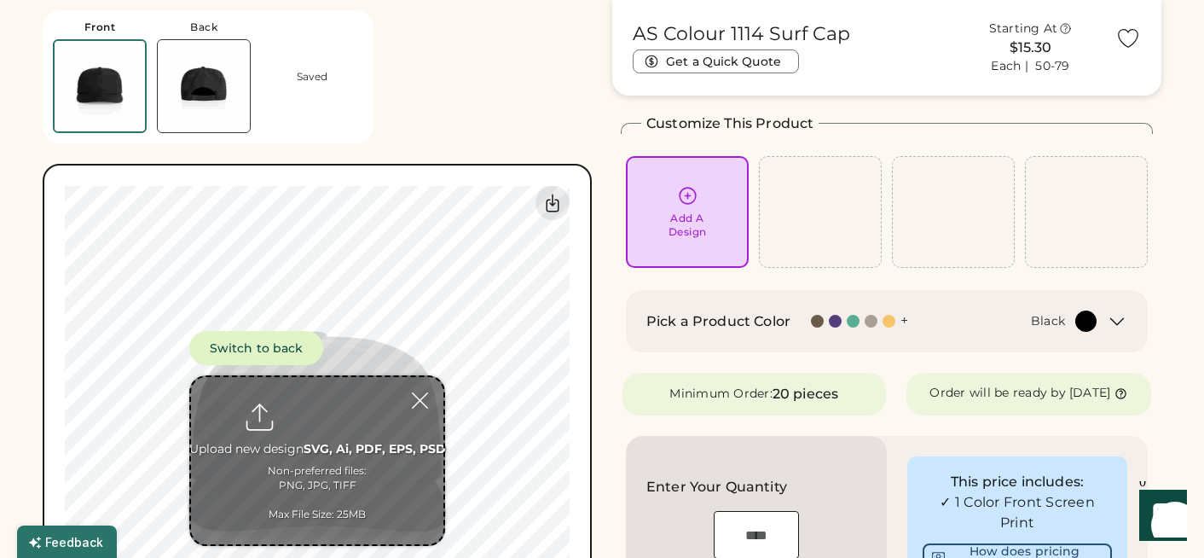
click at [319, 432] on input "file" at bounding box center [317, 460] width 252 height 167
type input "**********"
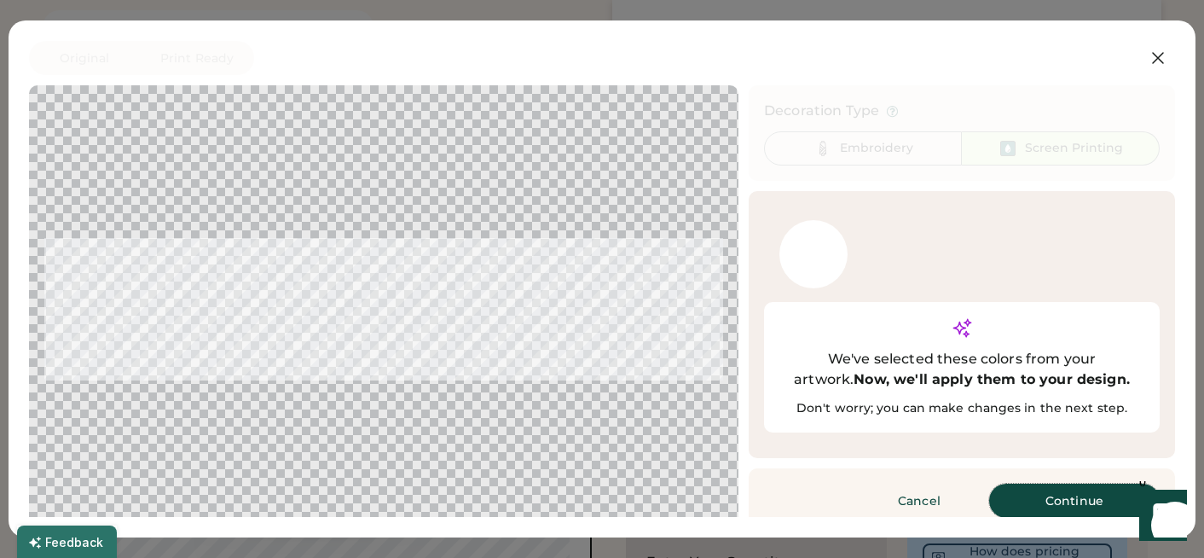
click at [1067, 483] on button "Continue" at bounding box center [1074, 500] width 171 height 34
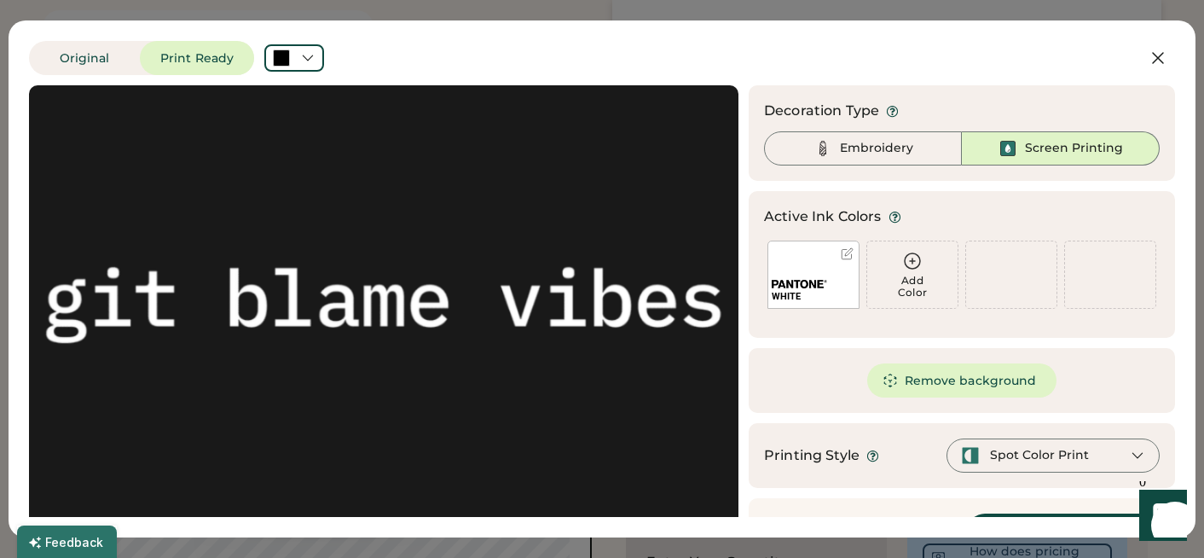
scroll to position [46, 0]
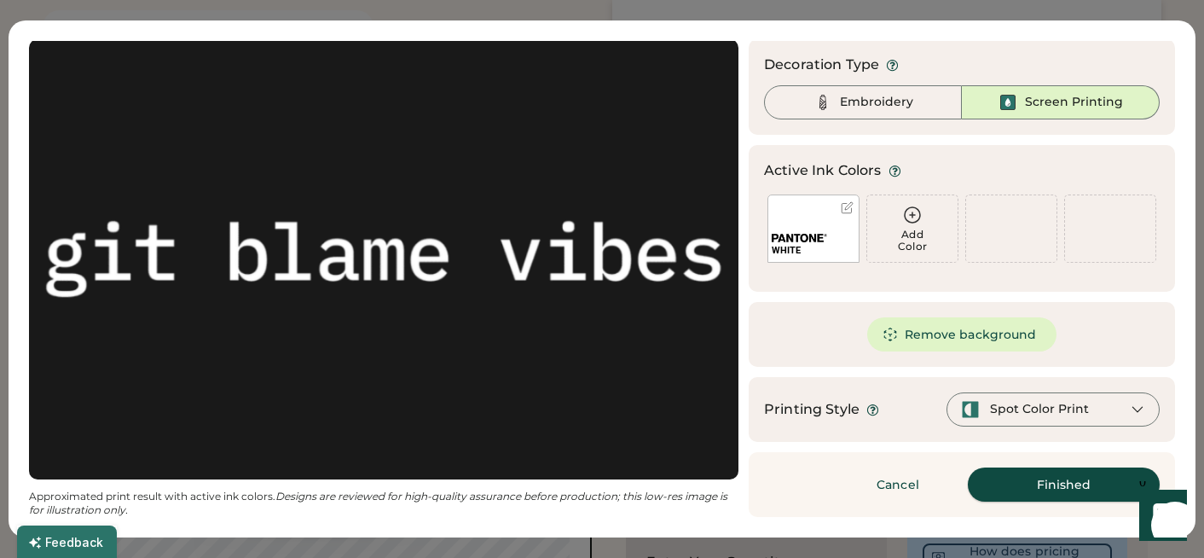
click at [1061, 485] on button "Finished" at bounding box center [1064, 484] width 192 height 34
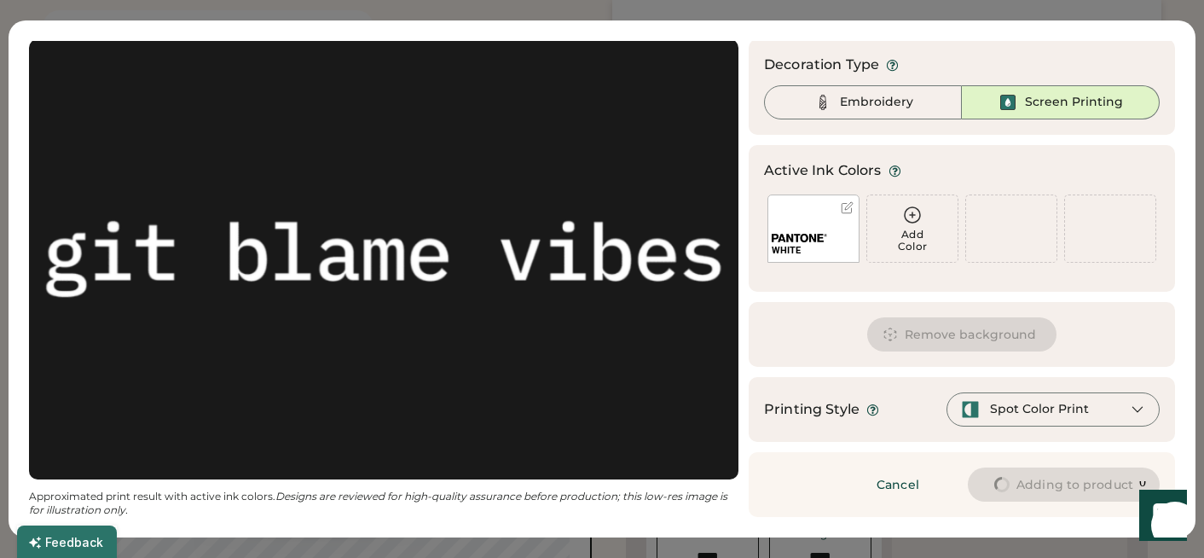
type input "****"
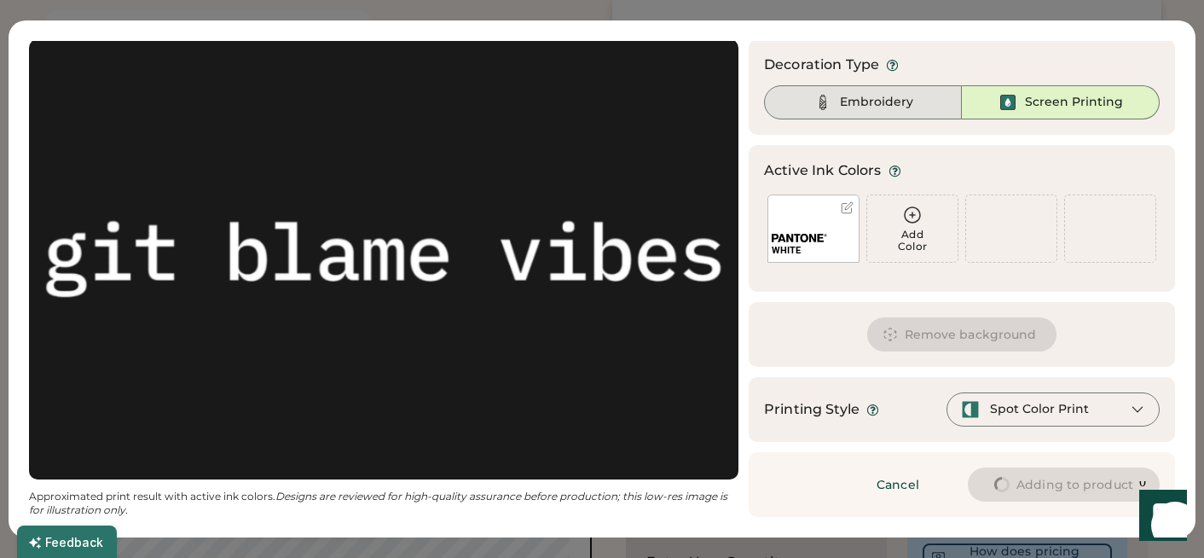
click at [847, 101] on div "Embroidery" at bounding box center [876, 102] width 73 height 17
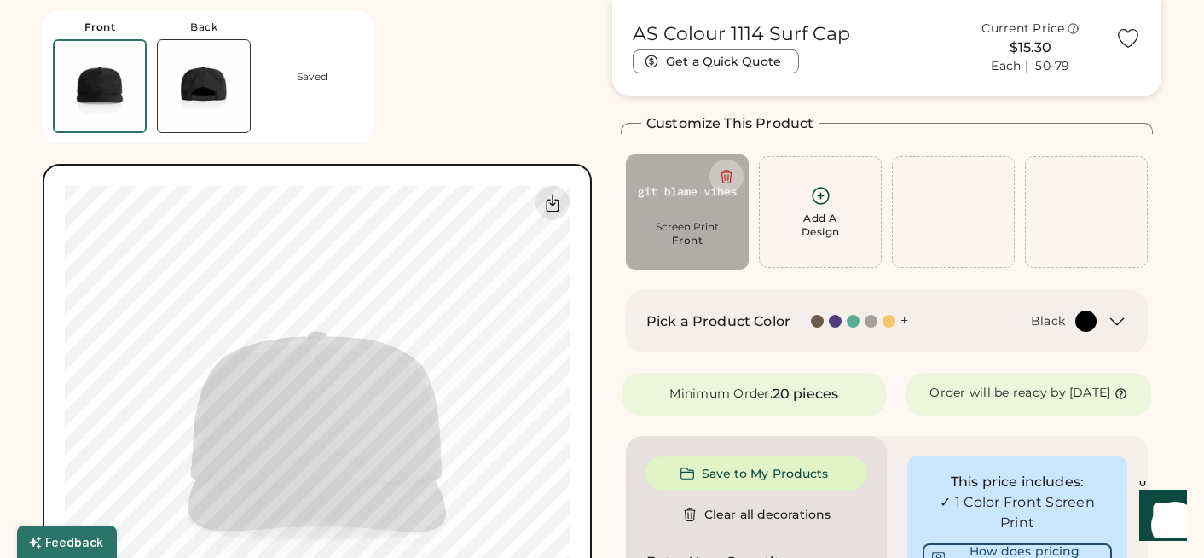
type input "****"
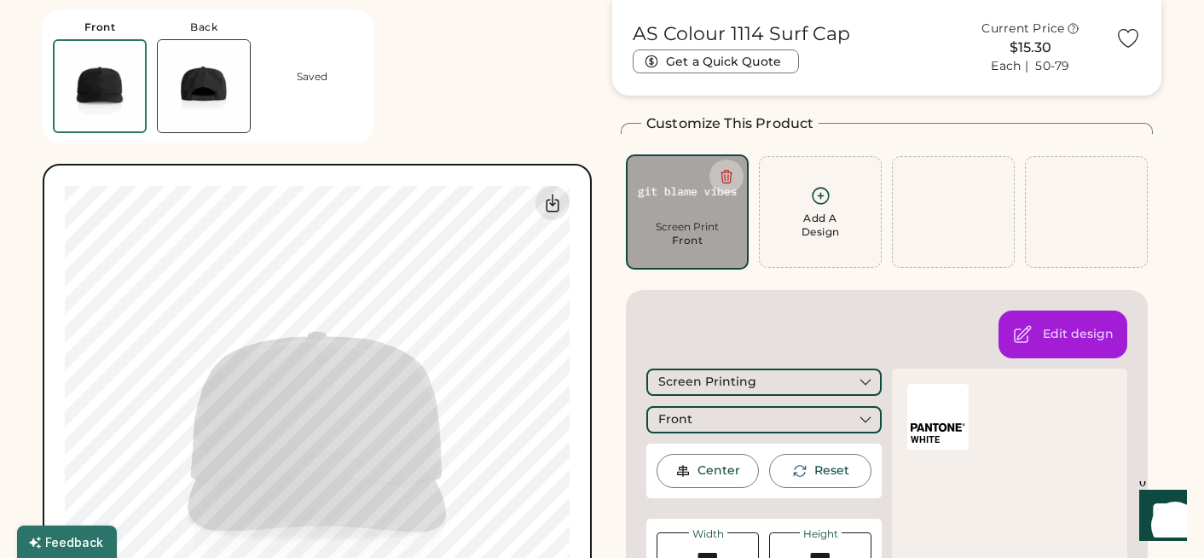
type input "****"
click at [720, 168] on button at bounding box center [726, 176] width 34 height 34
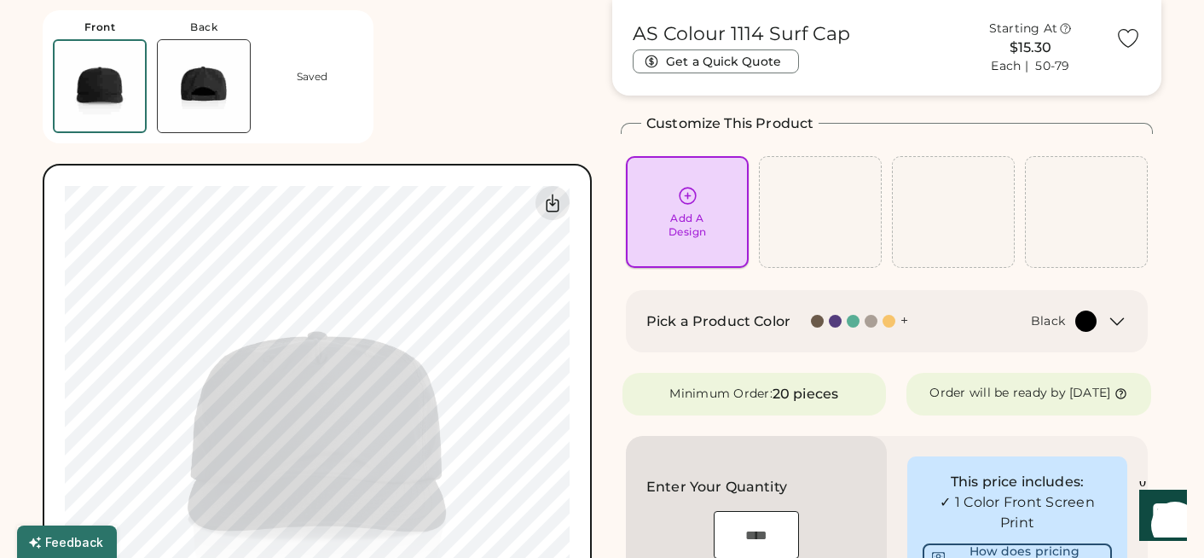
click at [682, 201] on icon at bounding box center [687, 196] width 16 height 16
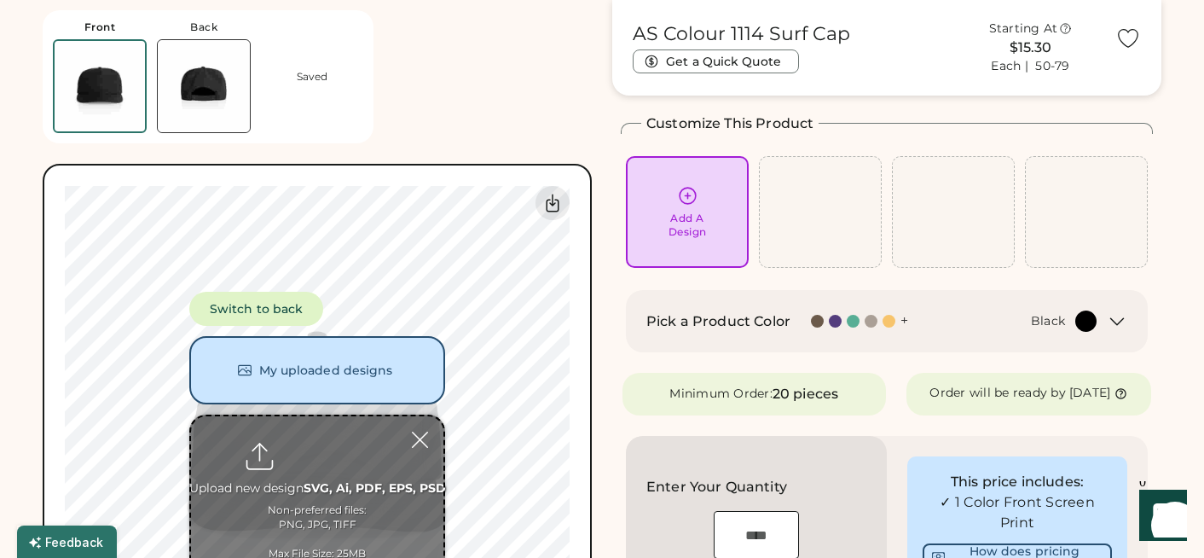
click at [339, 467] on input "file" at bounding box center [317, 499] width 252 height 167
type input "**********"
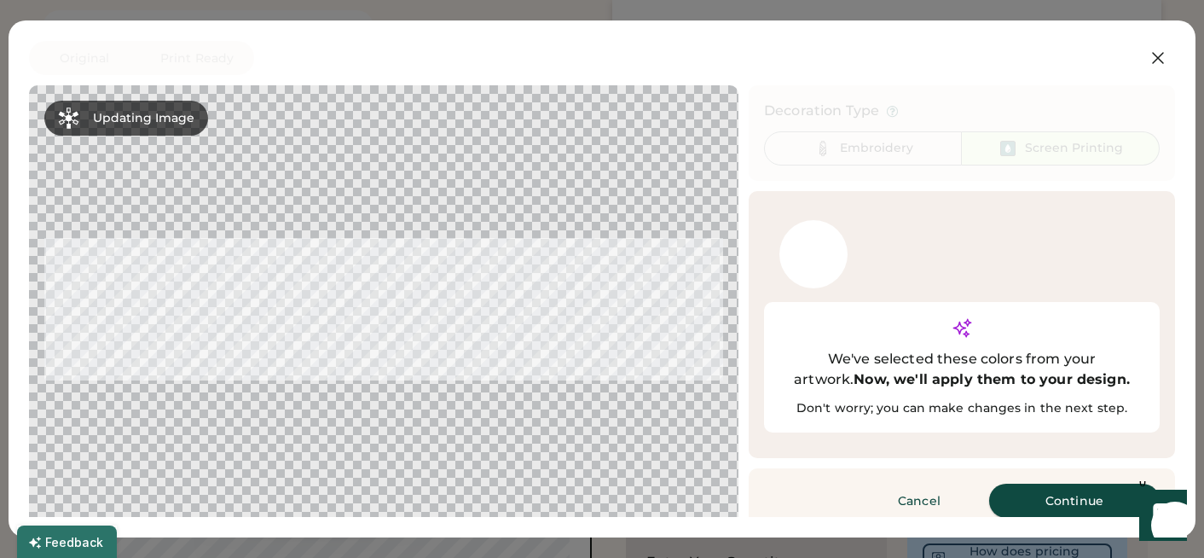
click at [1044, 483] on button "Continue" at bounding box center [1074, 500] width 171 height 34
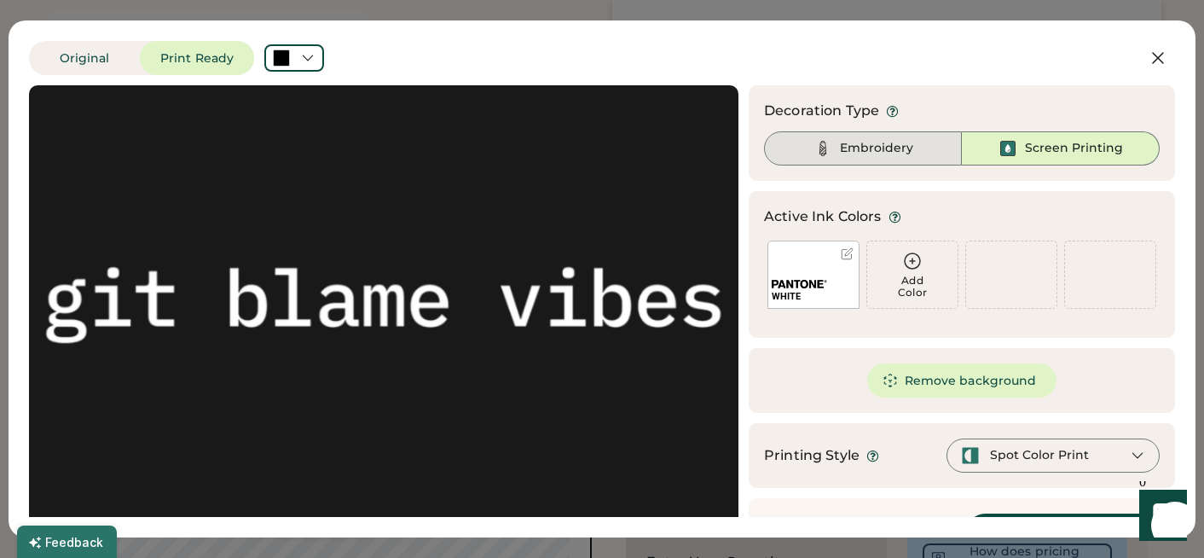
click at [876, 150] on div "Embroidery" at bounding box center [876, 148] width 73 height 17
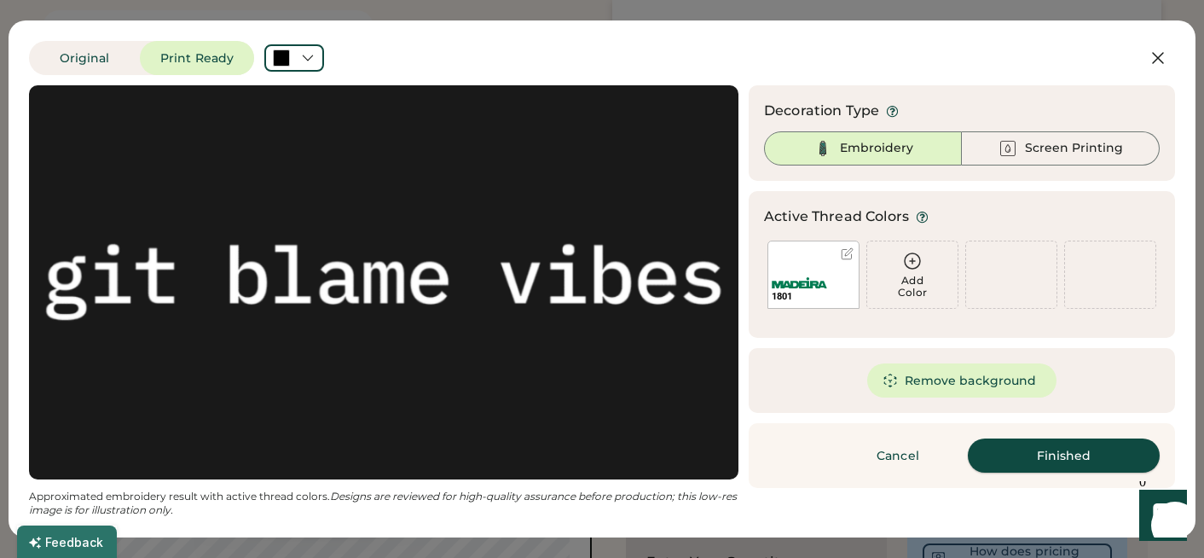
click at [1016, 459] on button "Finished" at bounding box center [1064, 455] width 192 height 34
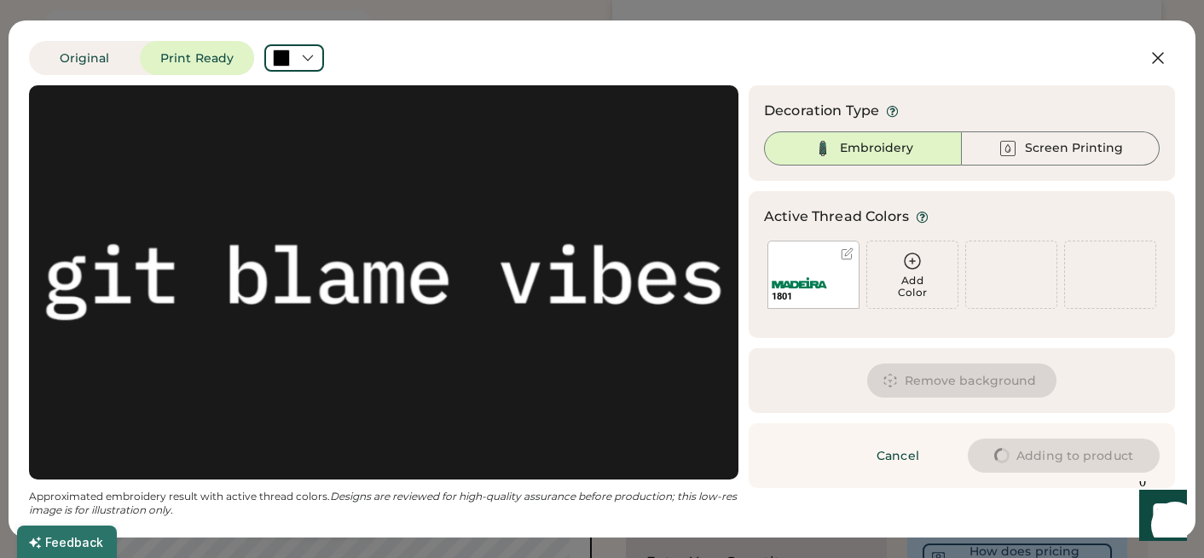
type input "****"
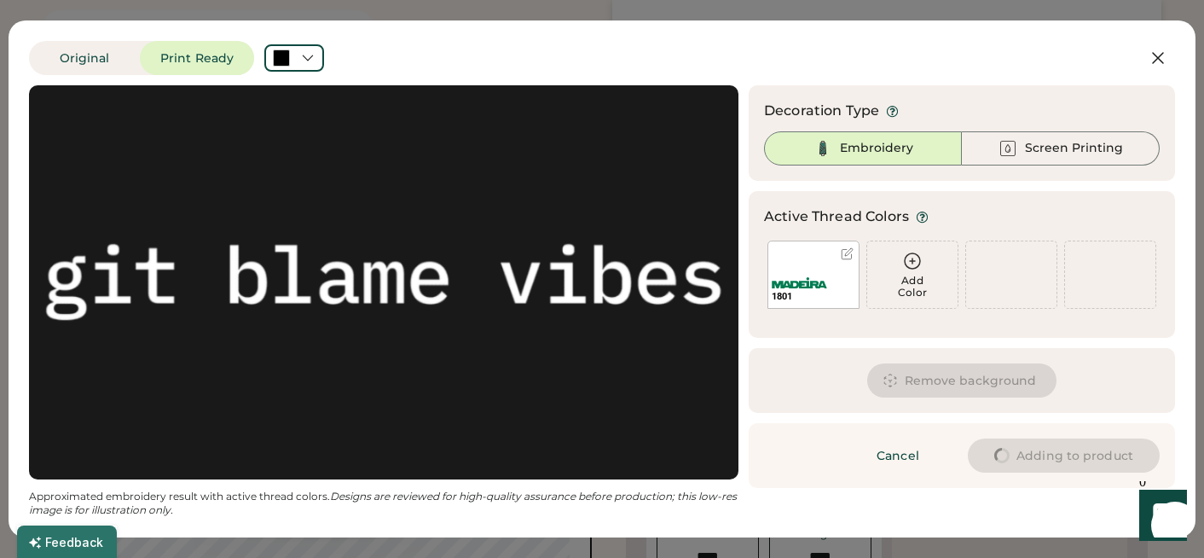
type input "****"
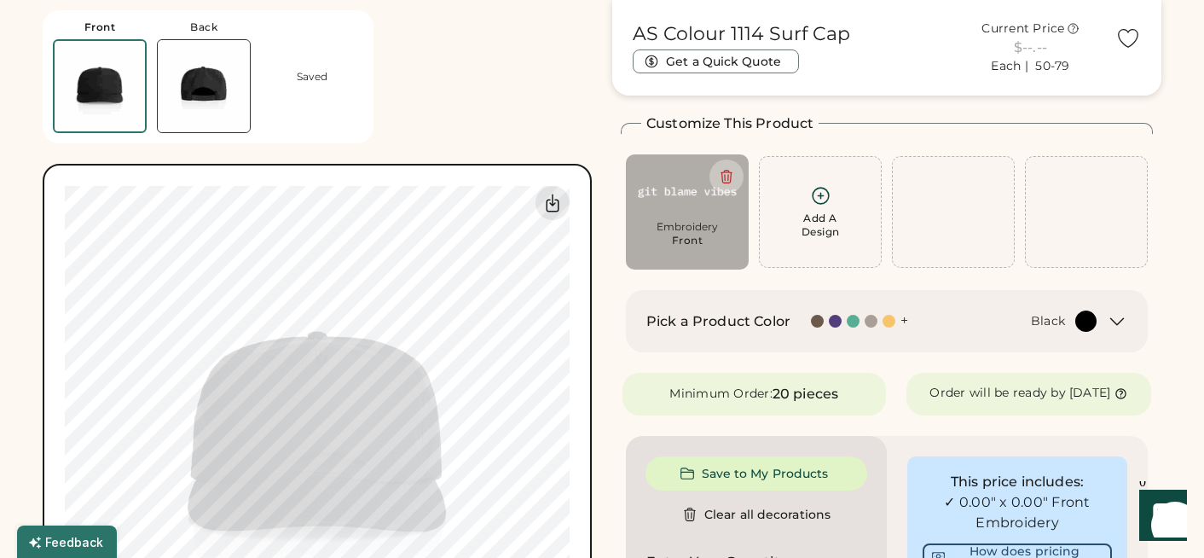
type input "****"
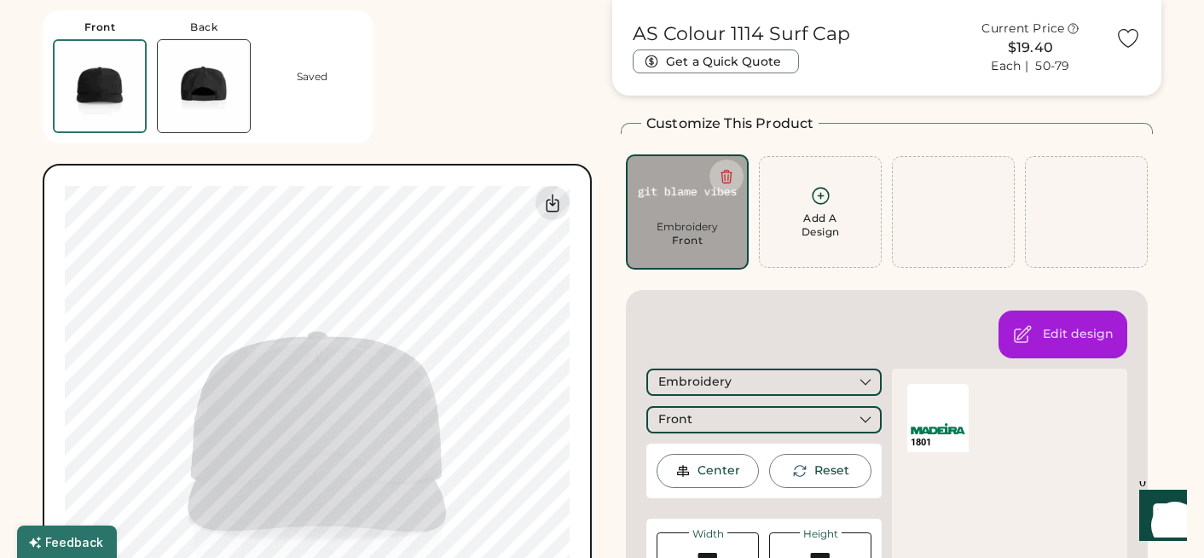
type input "****"
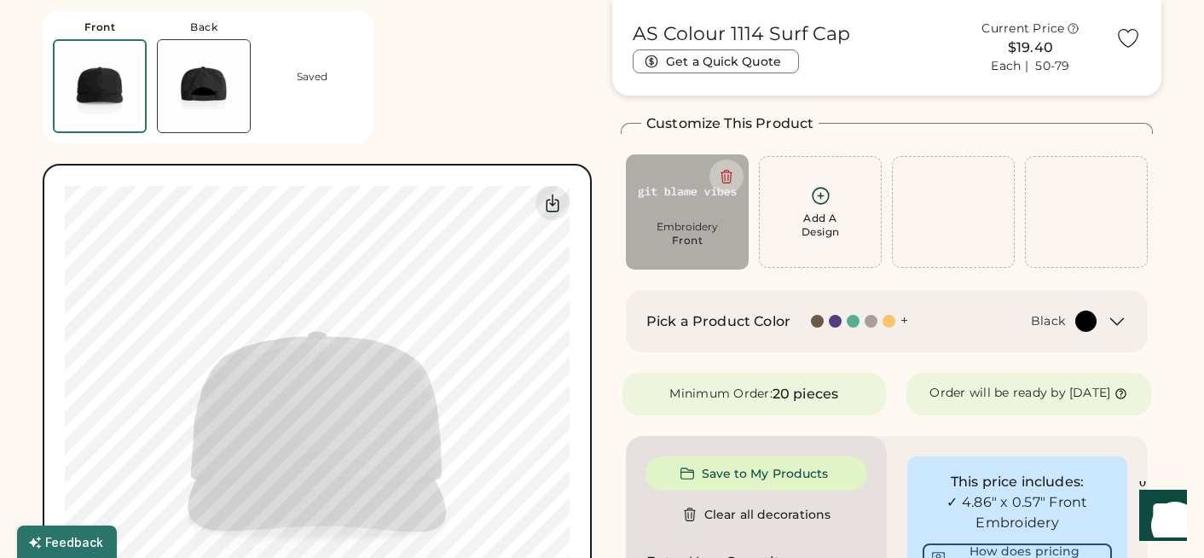
type input "****"
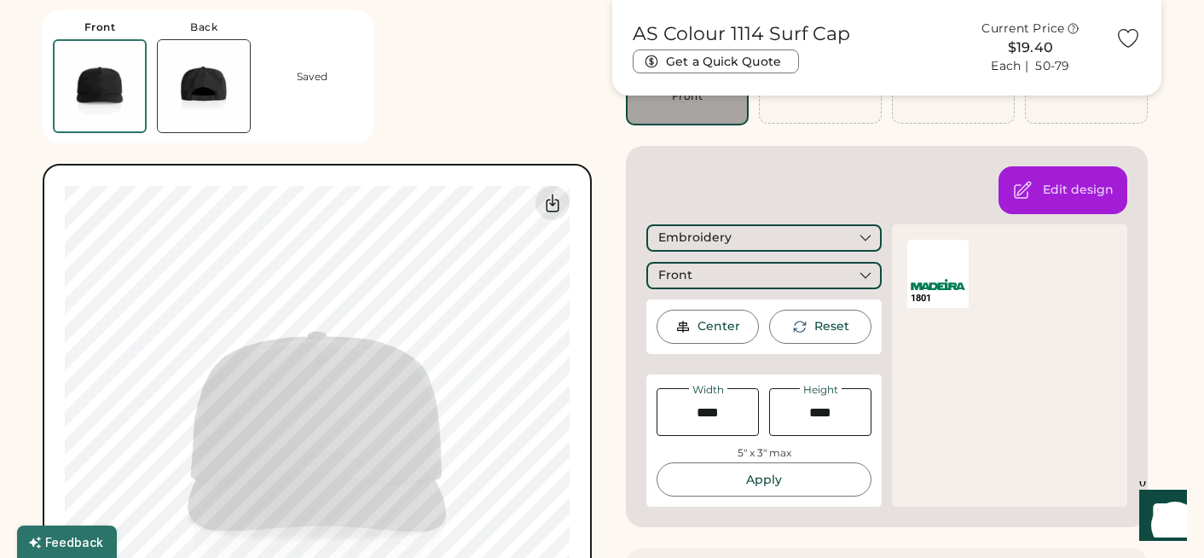
scroll to position [212, 0]
click at [212, 79] on img at bounding box center [204, 86] width 92 height 92
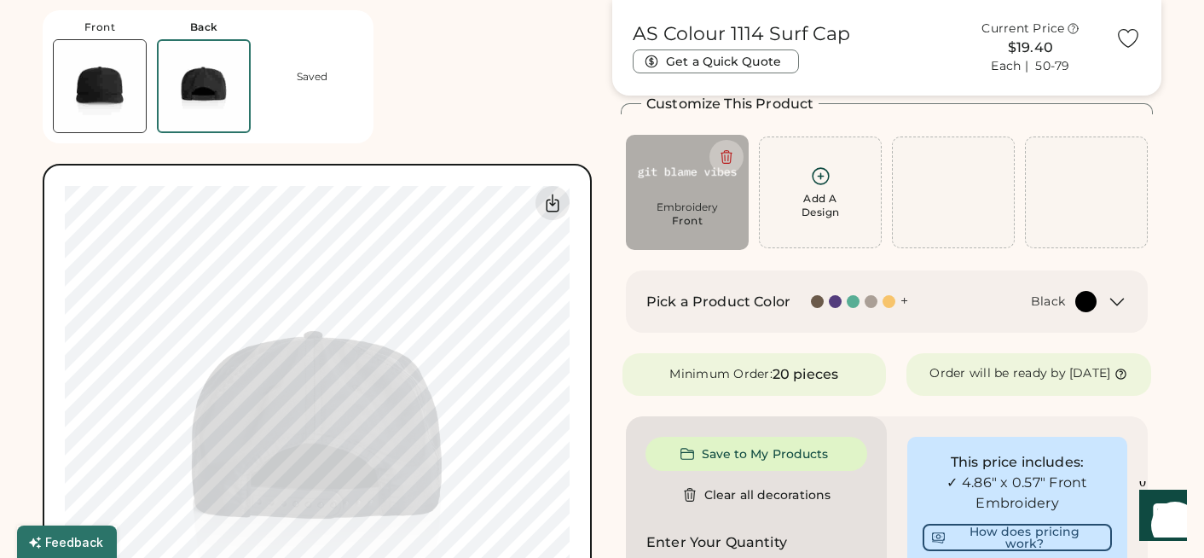
scroll to position [75, 0]
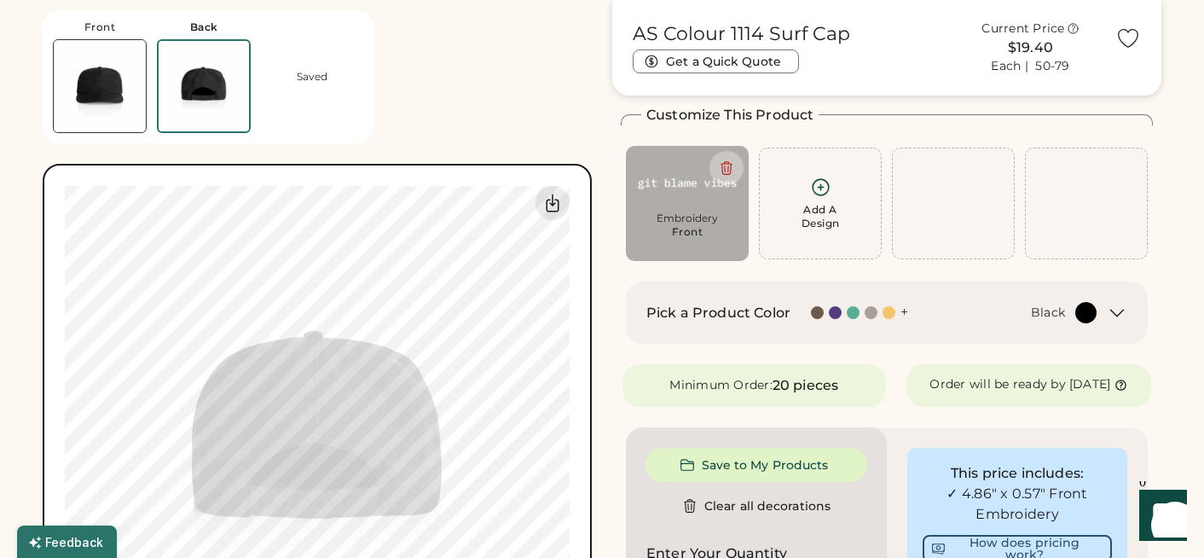
click at [809, 204] on div "Add A Design" at bounding box center [820, 216] width 38 height 27
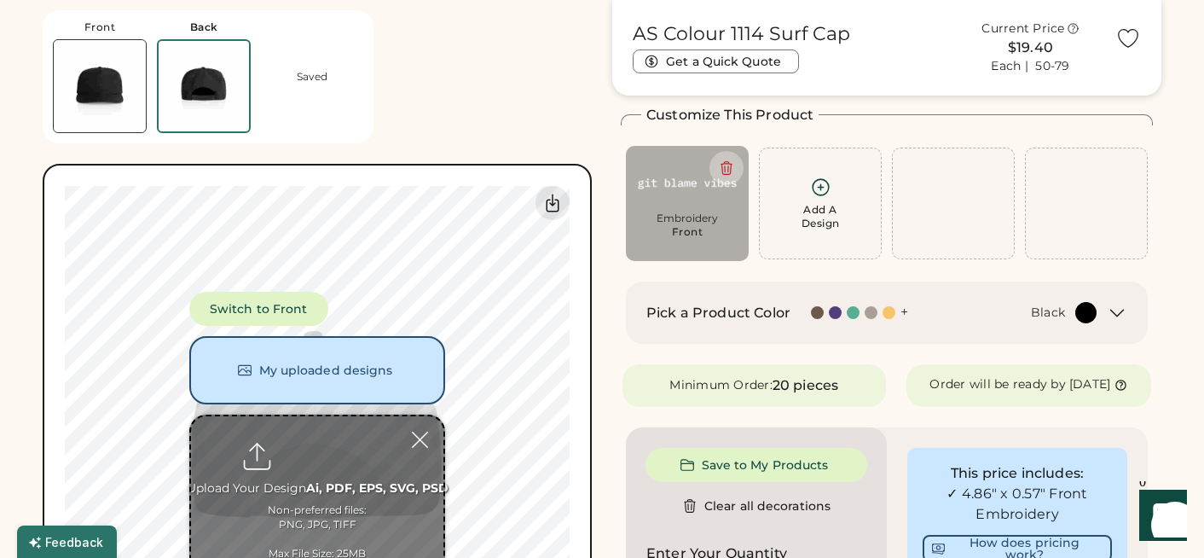
click at [308, 438] on input "file" at bounding box center [317, 499] width 252 height 167
type input "**********"
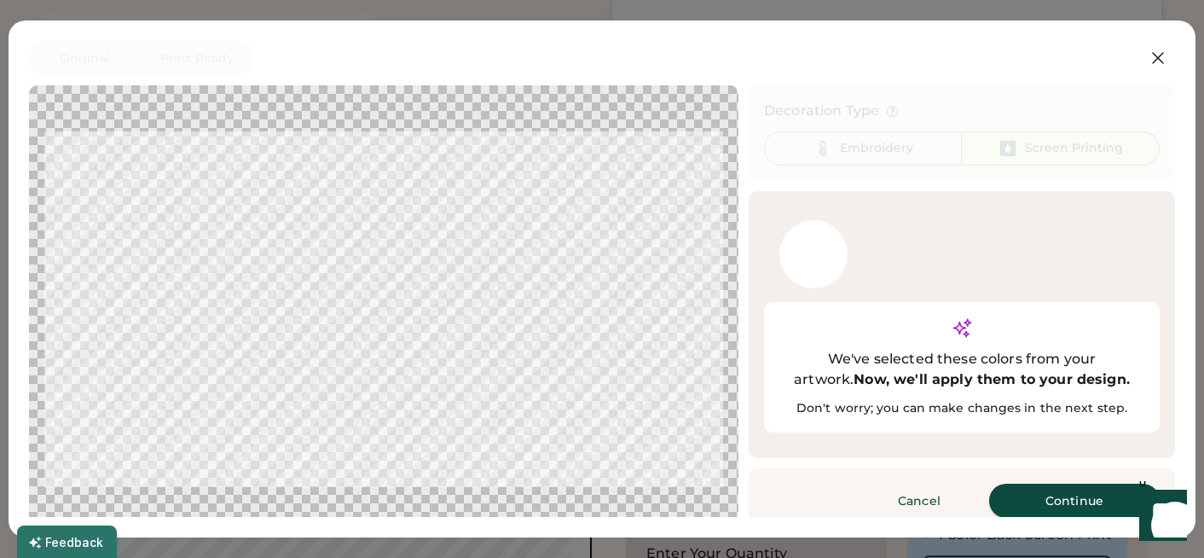
click at [1052, 483] on button "Continue" at bounding box center [1074, 500] width 171 height 34
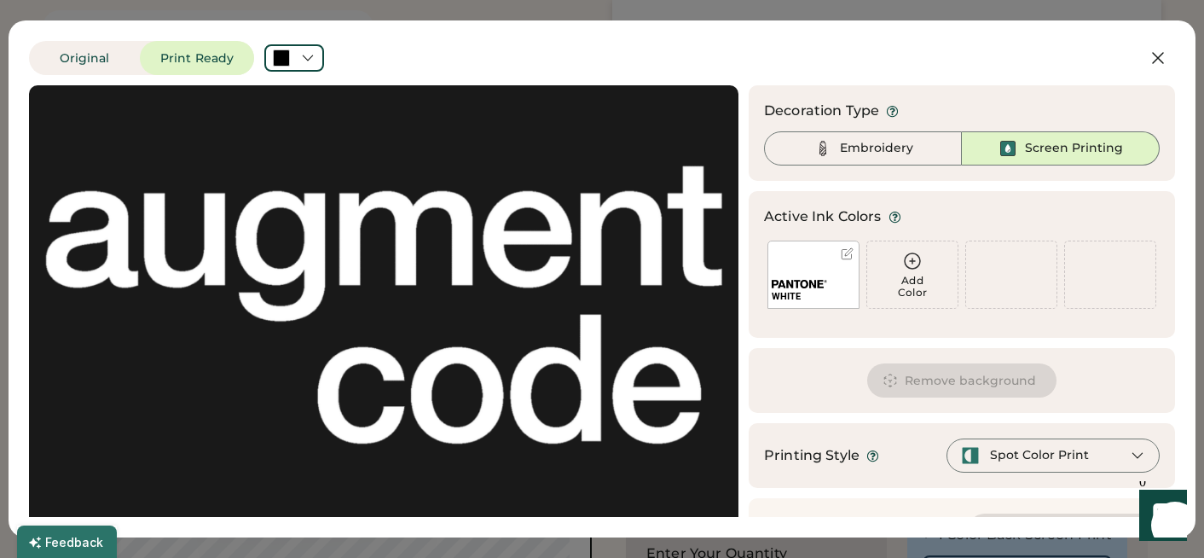
scroll to position [46, 0]
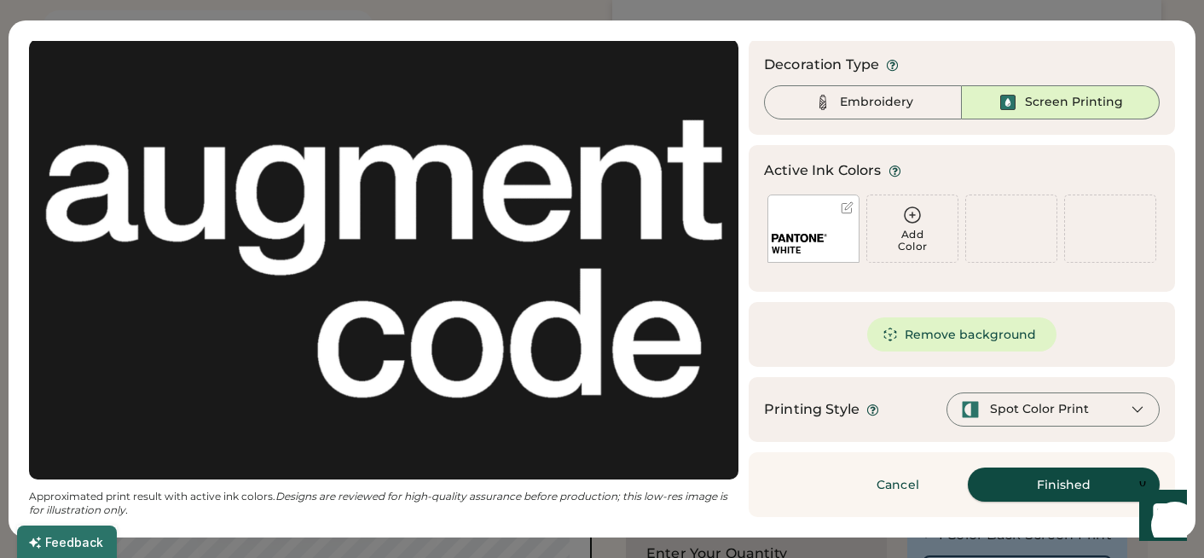
click at [1028, 489] on button "Finished" at bounding box center [1064, 484] width 192 height 34
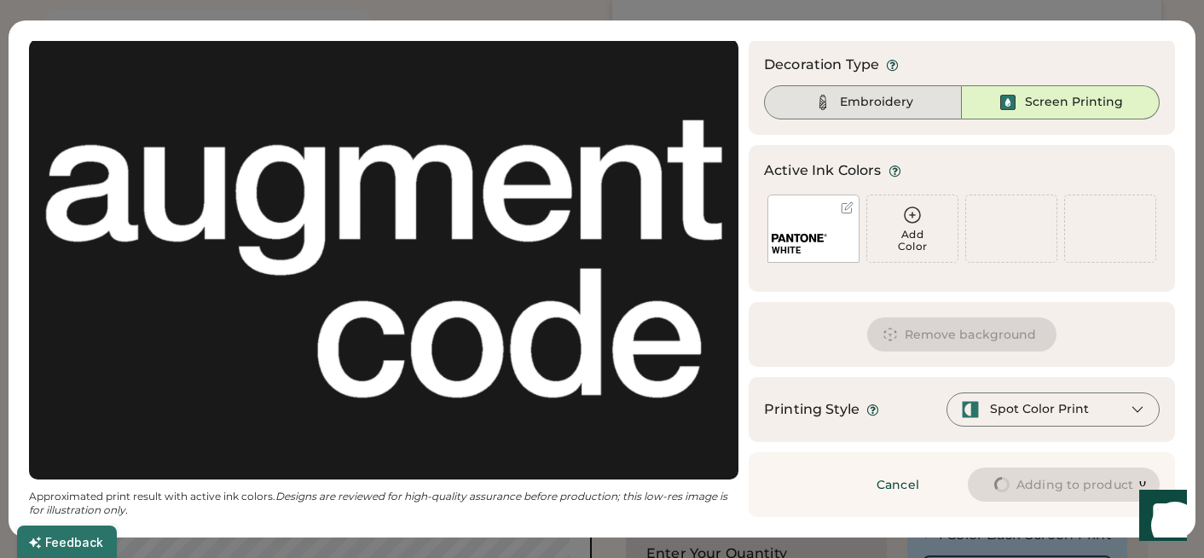
click at [848, 105] on div "Embroidery" at bounding box center [876, 102] width 73 height 17
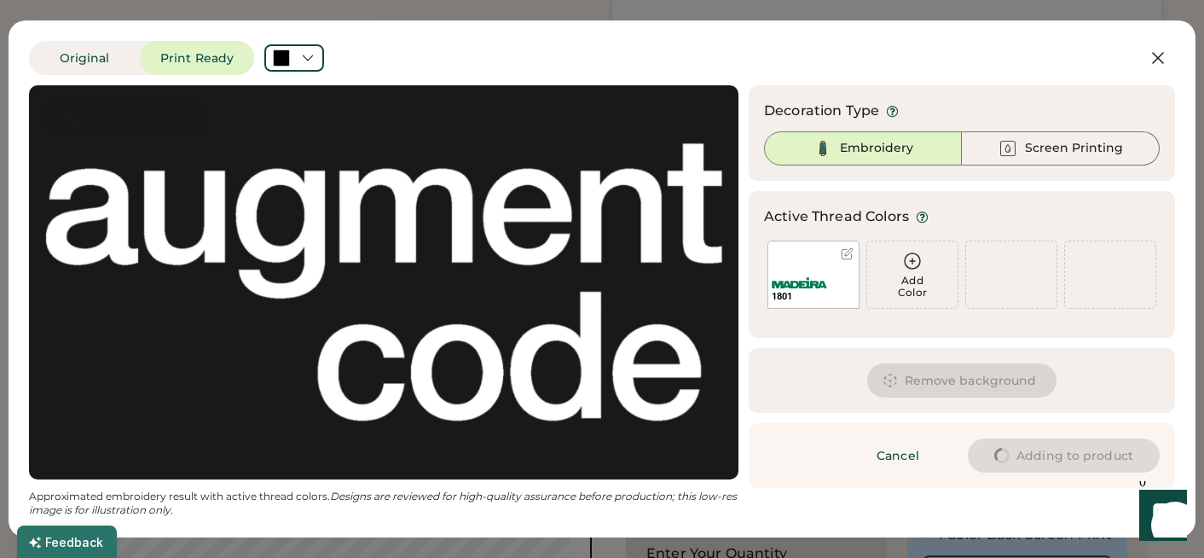
scroll to position [0, 0]
type input "****"
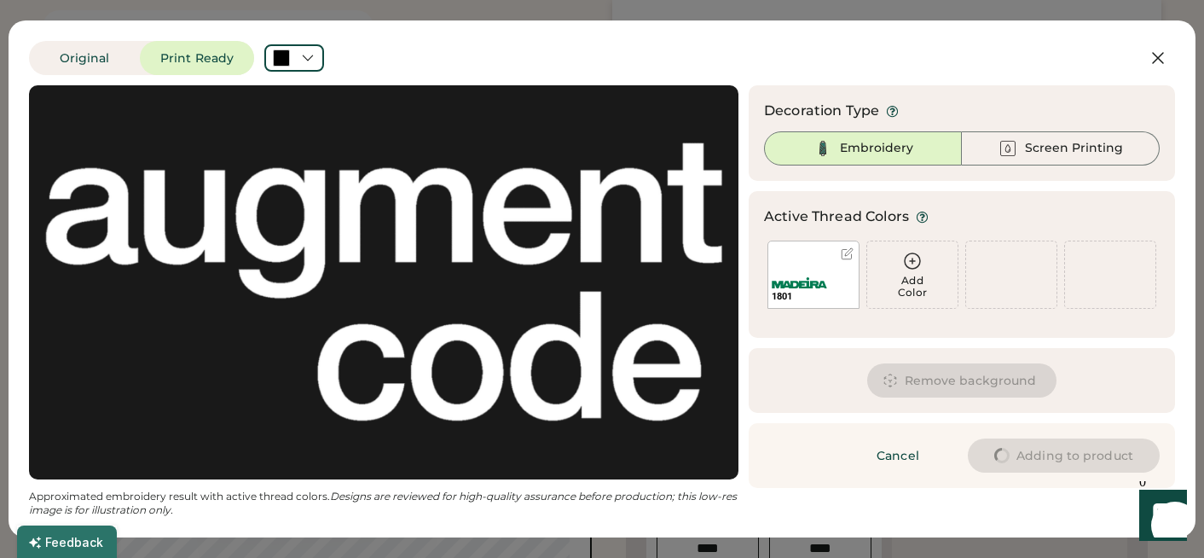
type input "****"
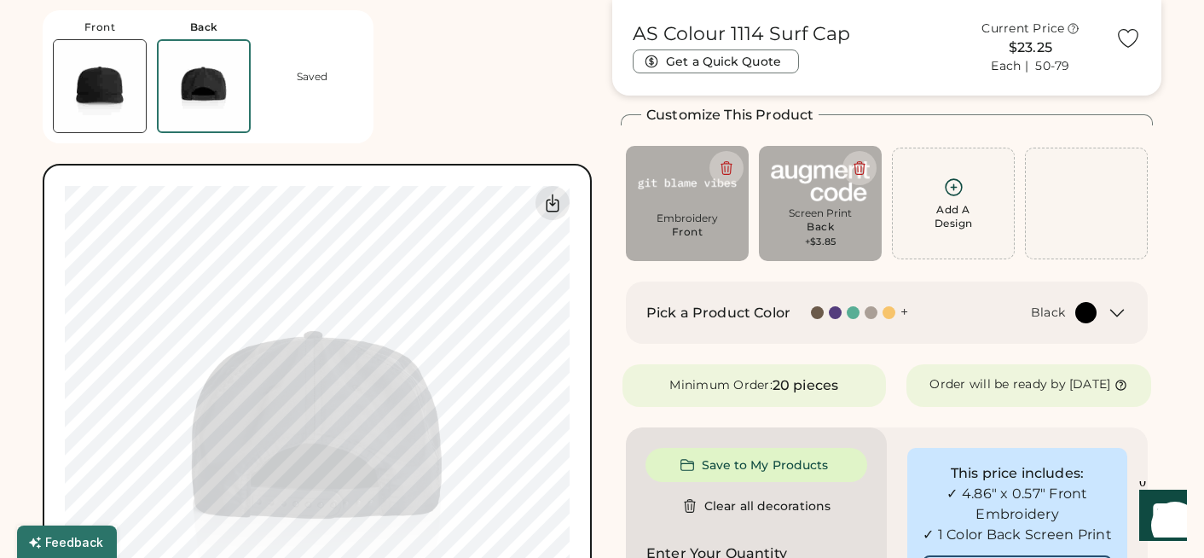
type input "****"
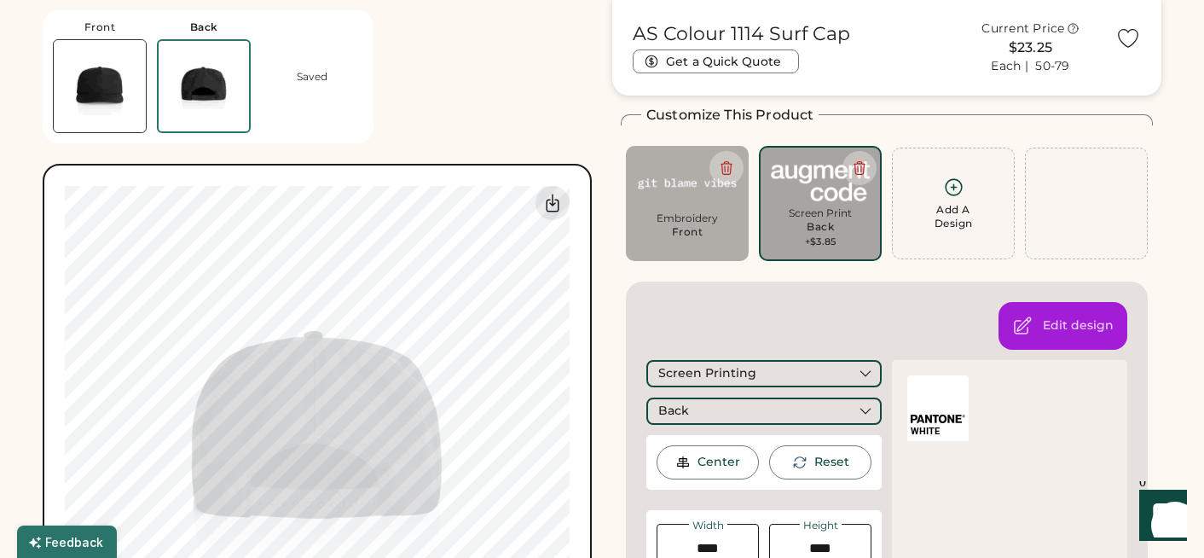
type input "****"
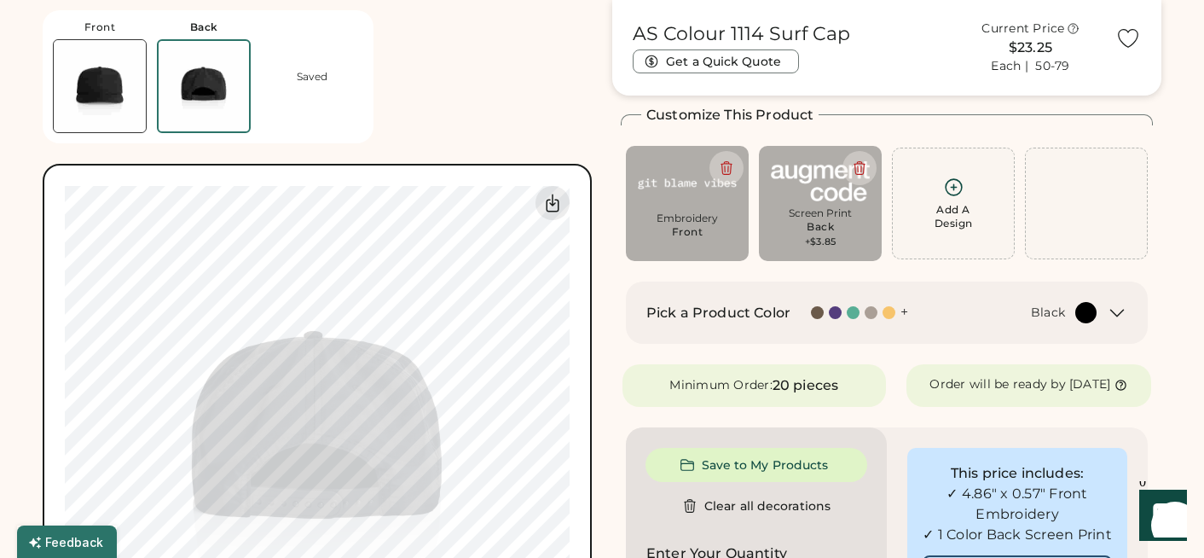
type input "****"
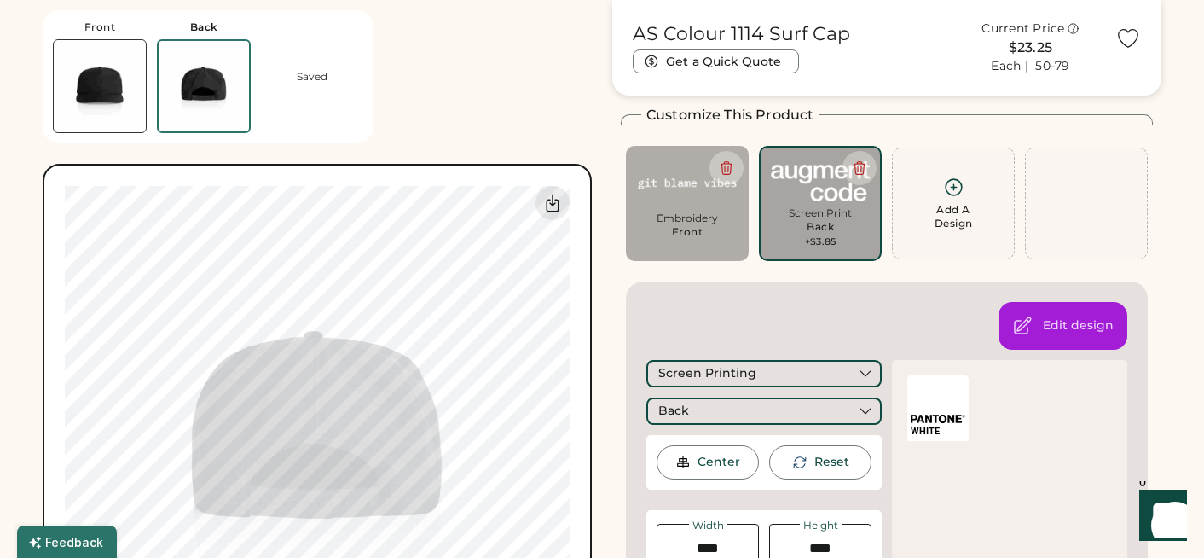
type input "****"
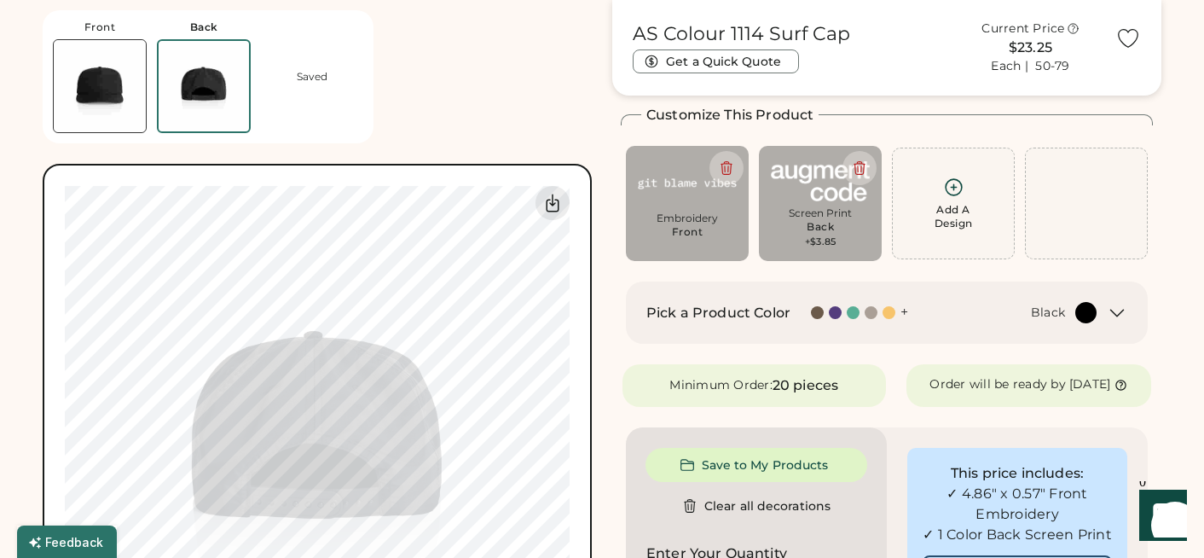
click at [208, 71] on img at bounding box center [204, 86] width 90 height 90
click at [110, 78] on img at bounding box center [100, 86] width 92 height 92
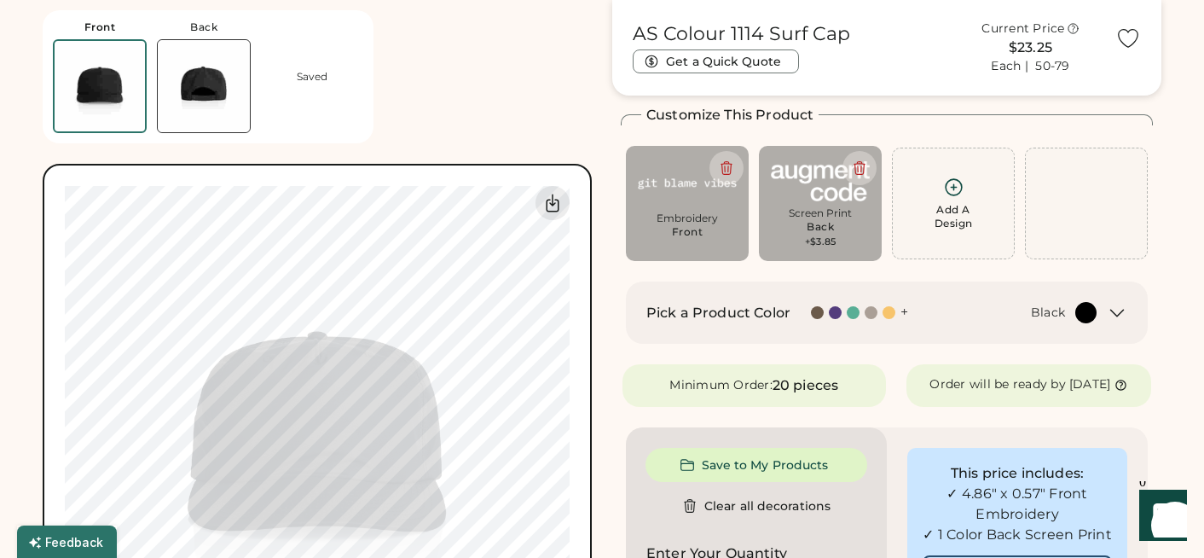
type input "****"
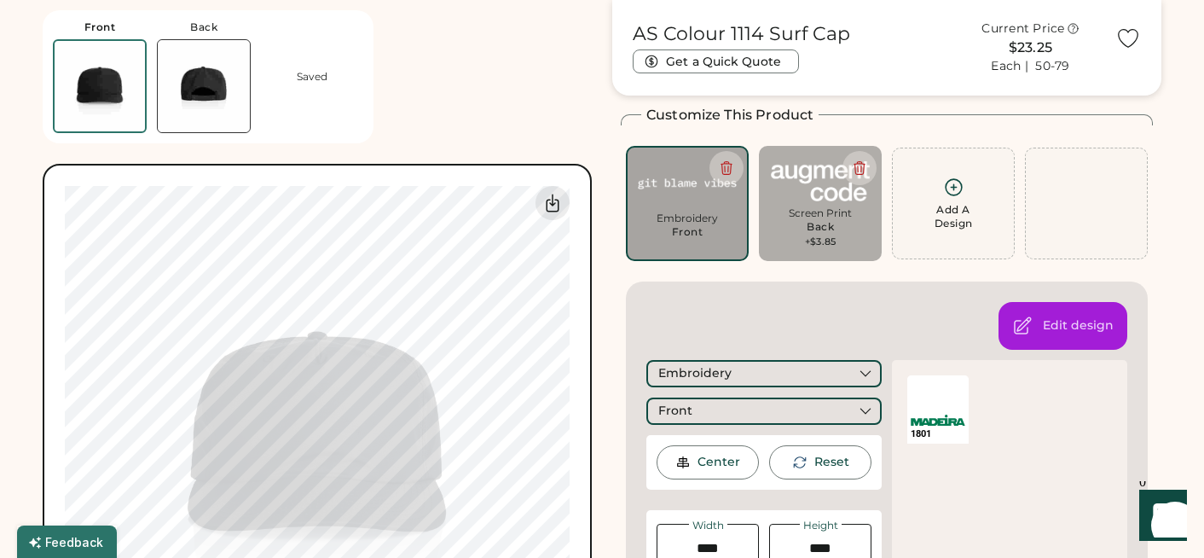
click at [223, 99] on img at bounding box center [204, 86] width 92 height 92
type input "****"
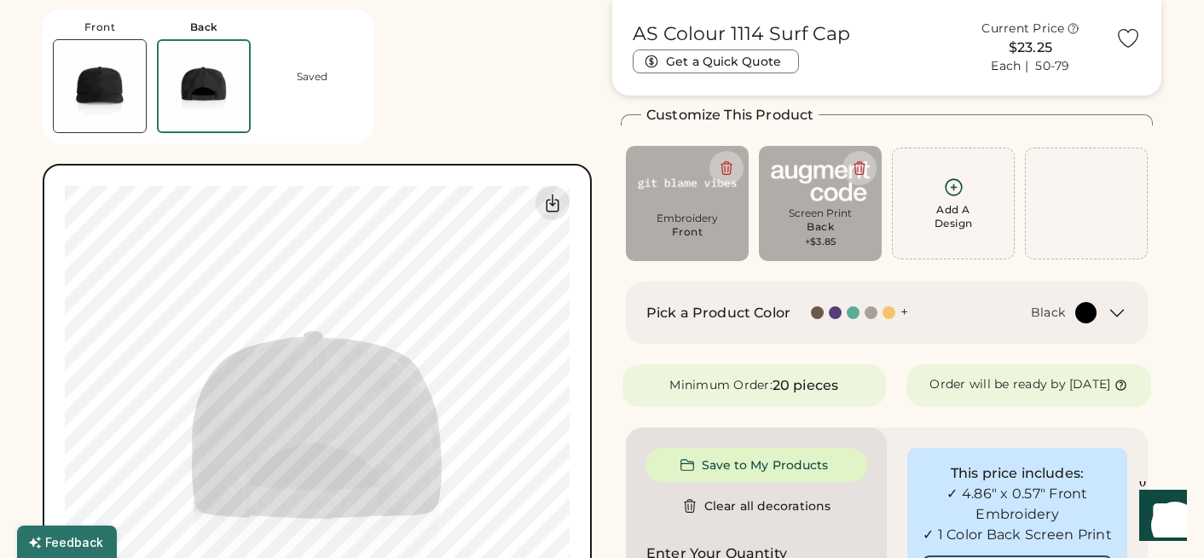
click at [94, 96] on img at bounding box center [100, 86] width 92 height 92
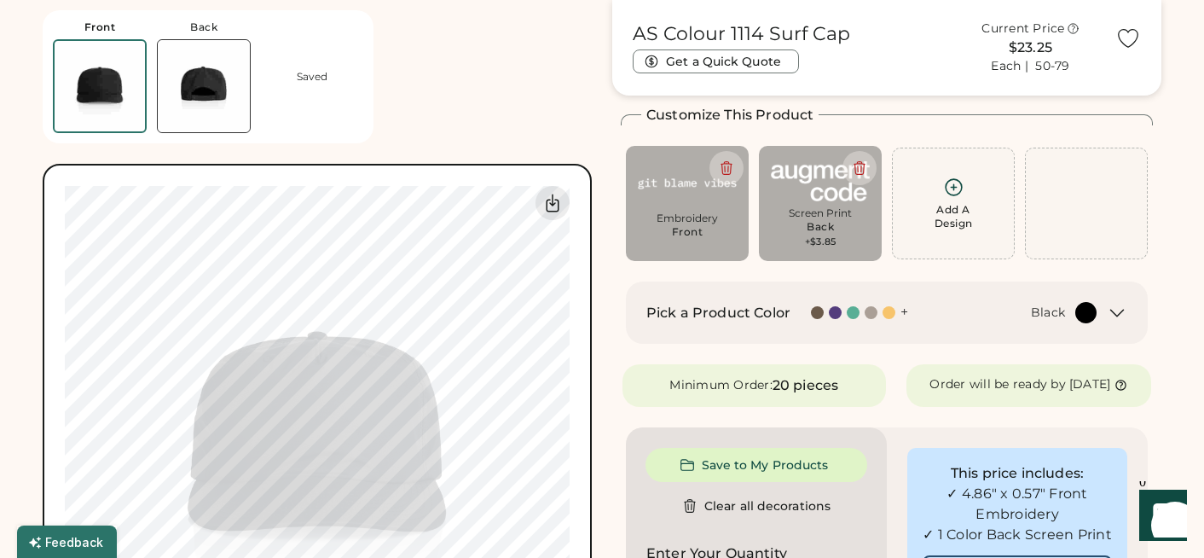
click at [200, 107] on img at bounding box center [204, 86] width 92 height 92
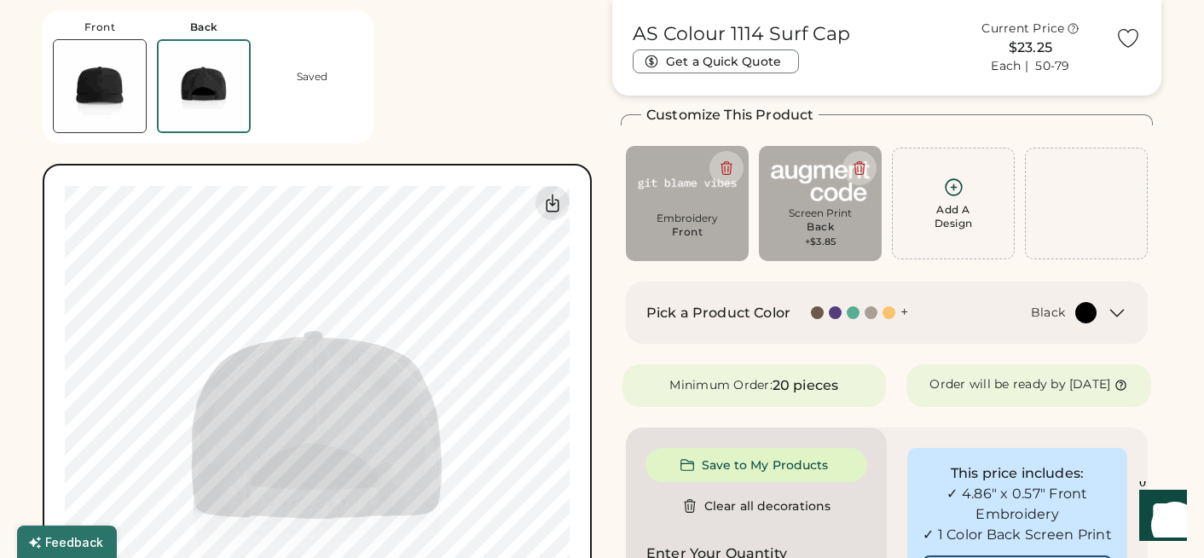
click at [144, 107] on img at bounding box center [100, 86] width 92 height 92
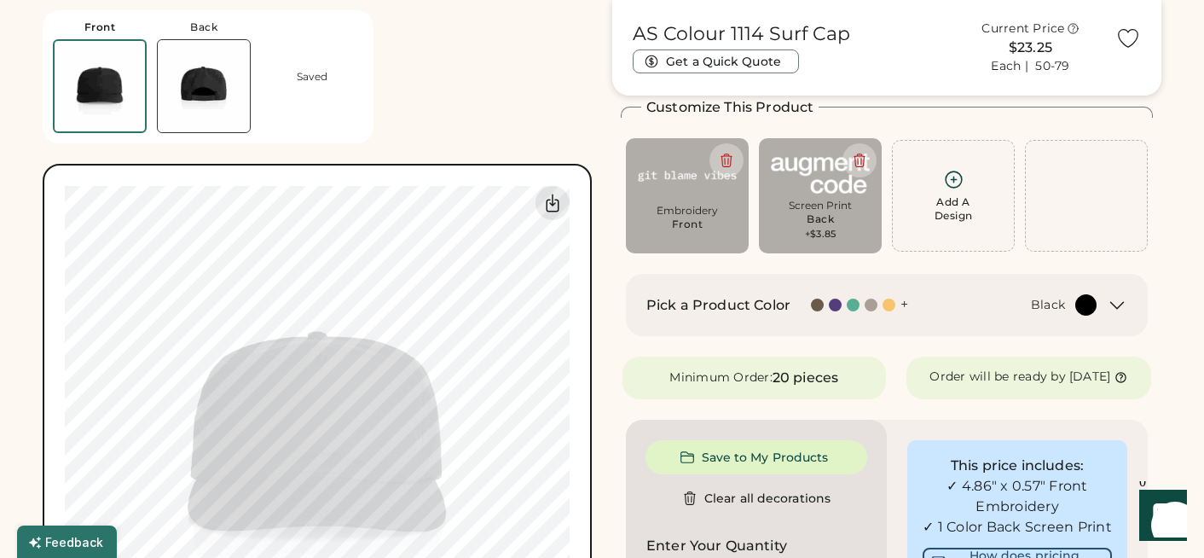
scroll to position [81, 0]
click at [205, 93] on img at bounding box center [204, 86] width 92 height 92
click at [203, 82] on img at bounding box center [204, 86] width 92 height 92
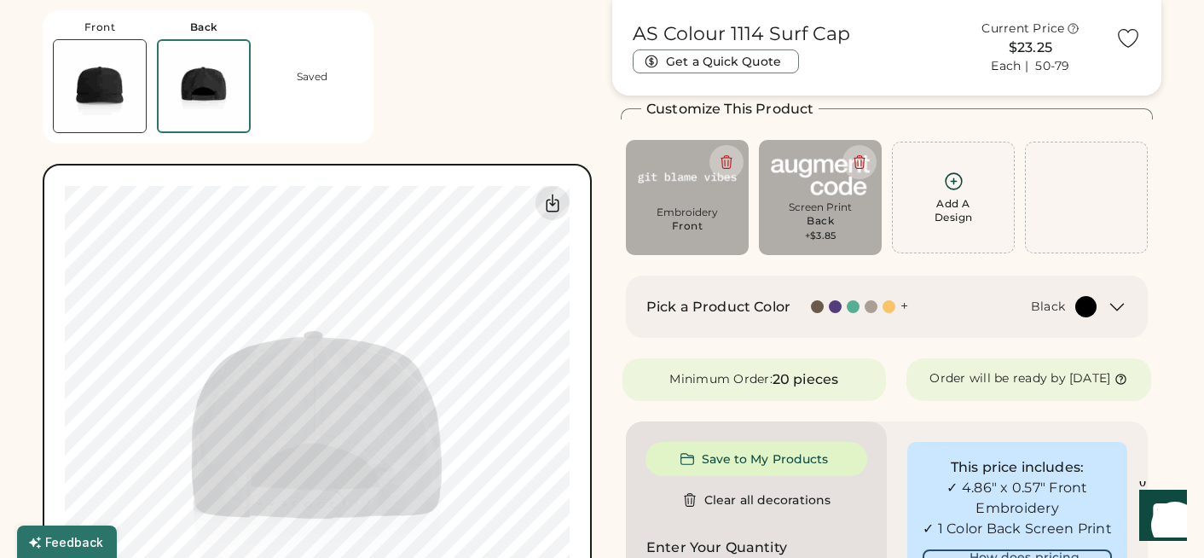
click at [101, 83] on img at bounding box center [100, 86] width 92 height 92
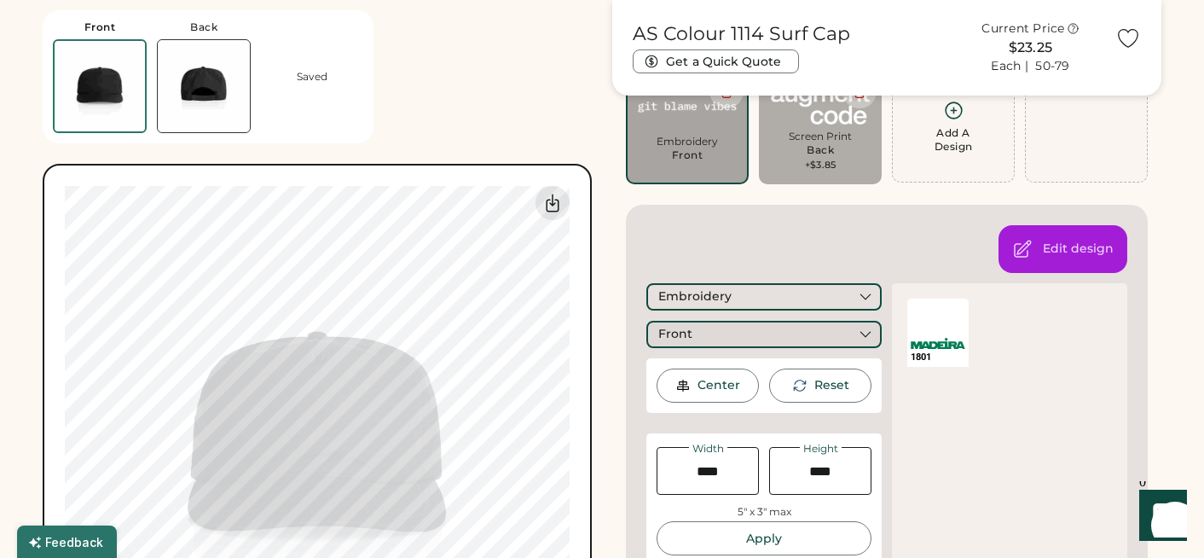
scroll to position [191, 0]
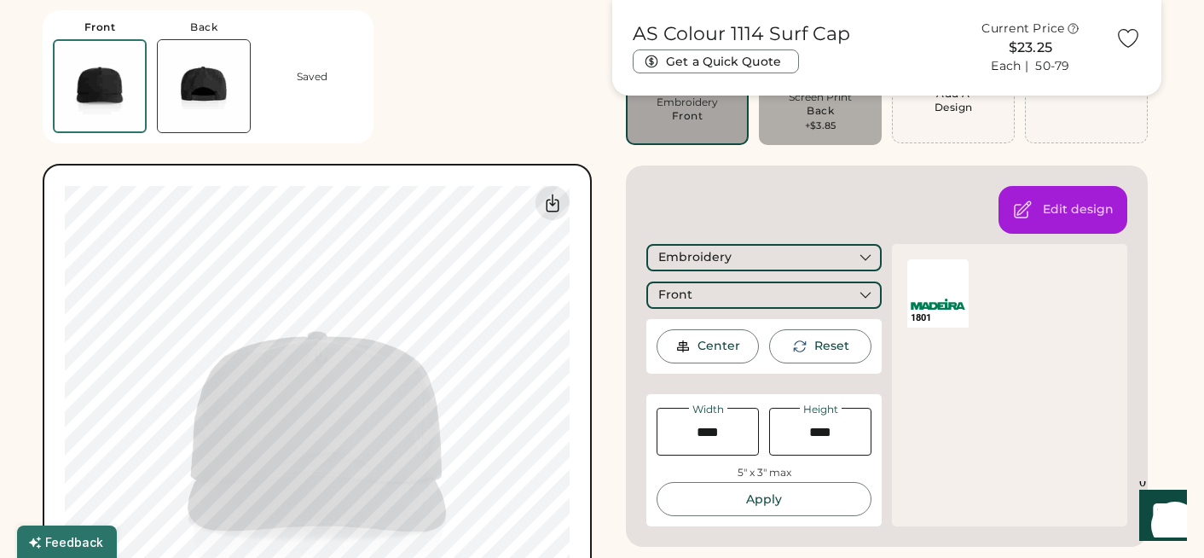
click at [931, 311] on div "1801" at bounding box center [938, 317] width 55 height 13
click at [1044, 218] on div "Edit design" at bounding box center [1062, 210] width 129 height 48
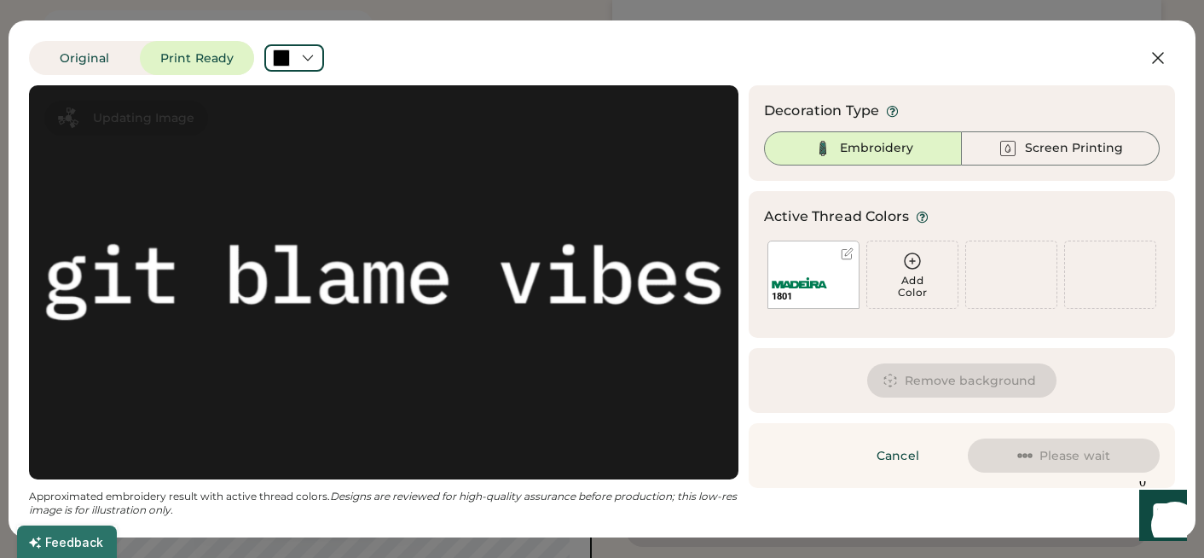
click at [818, 278] on img at bounding box center [799, 282] width 55 height 11
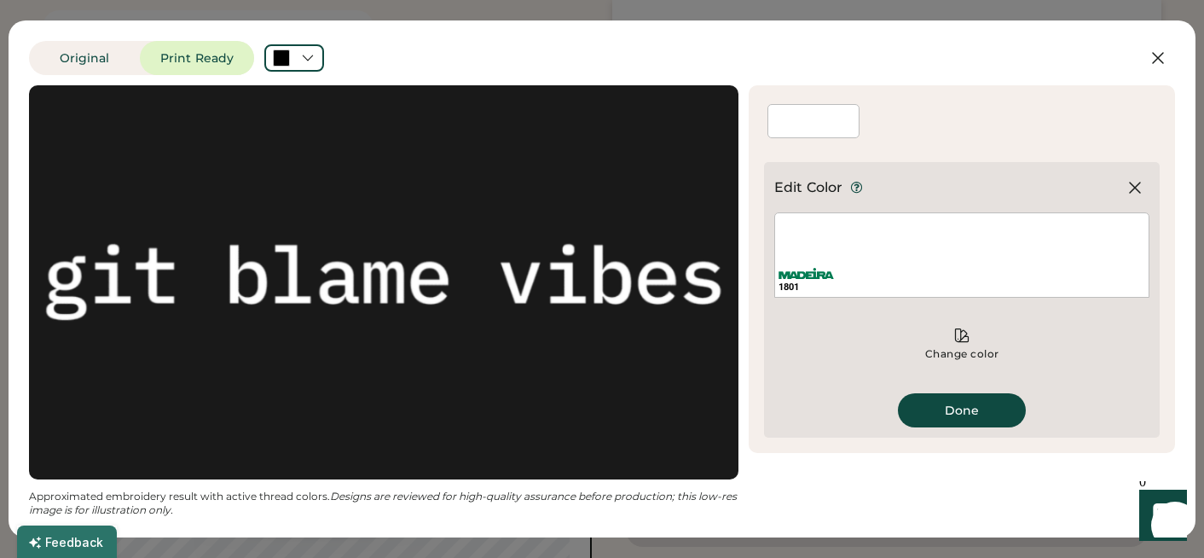
click at [806, 265] on div "1801" at bounding box center [961, 280] width 373 height 34
click at [799, 280] on div "1801" at bounding box center [961, 286] width 367 height 13
drag, startPoint x: 822, startPoint y: 189, endPoint x: 841, endPoint y: 181, distance: 21.4
click at [822, 189] on div "Edit Color" at bounding box center [808, 187] width 69 height 20
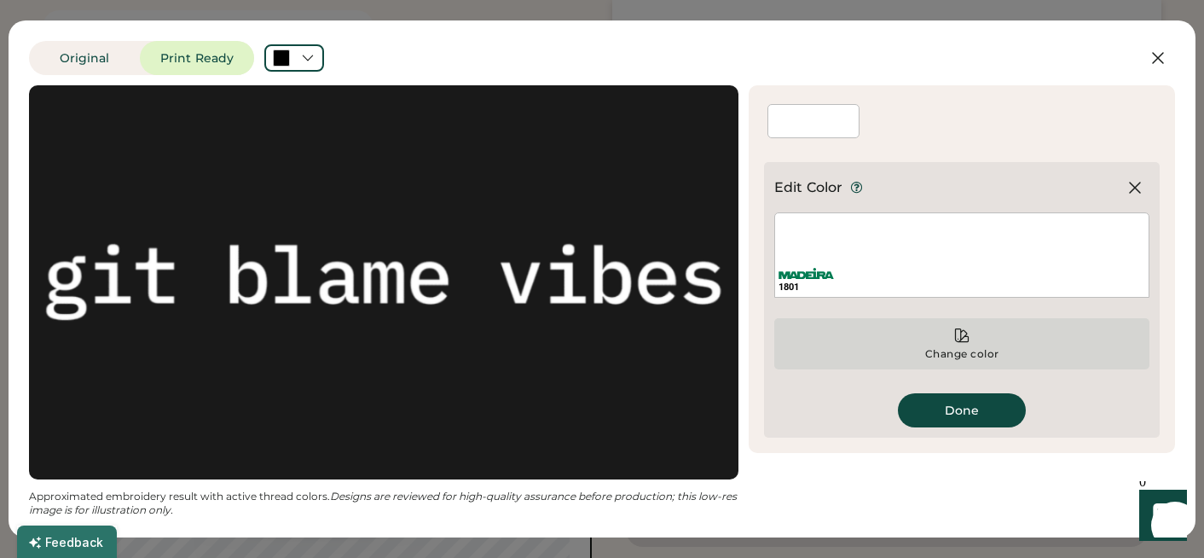
click at [967, 349] on div "Change color" at bounding box center [962, 354] width 76 height 14
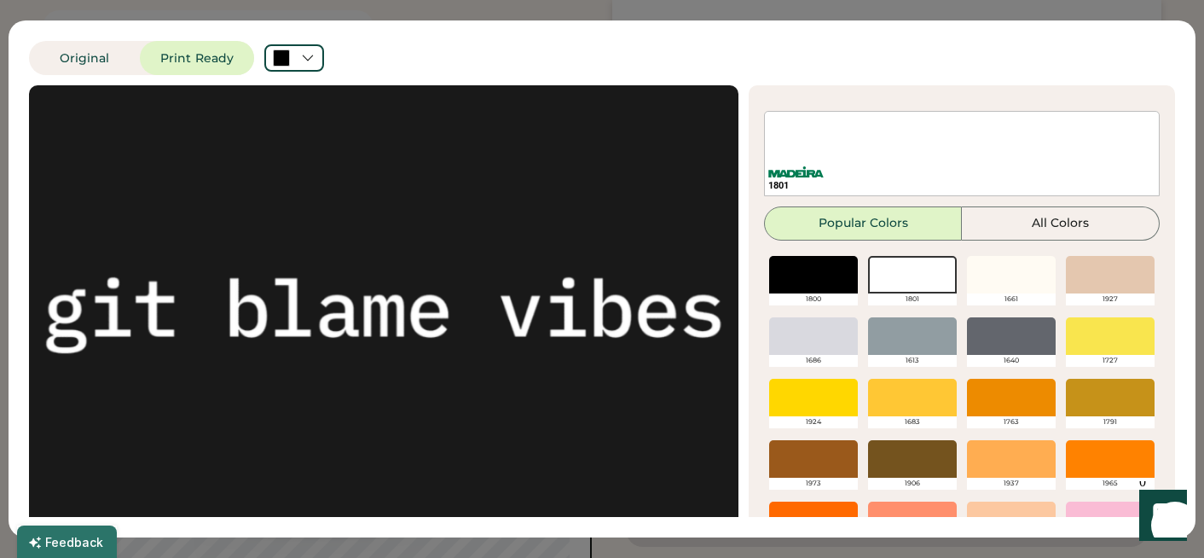
click at [797, 280] on div at bounding box center [813, 275] width 89 height 38
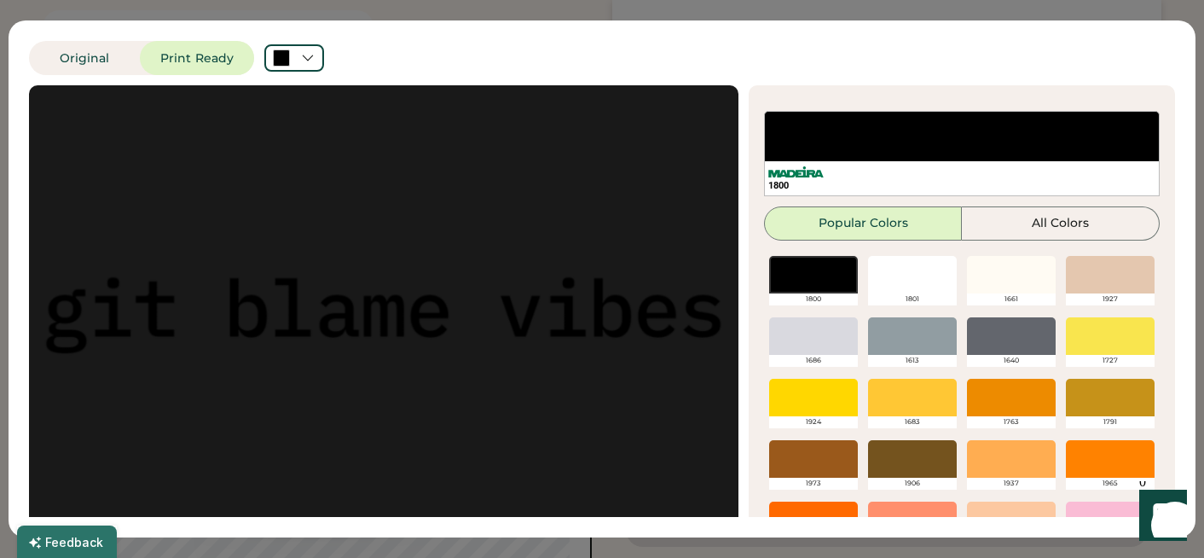
click at [1000, 333] on div at bounding box center [1011, 336] width 89 height 38
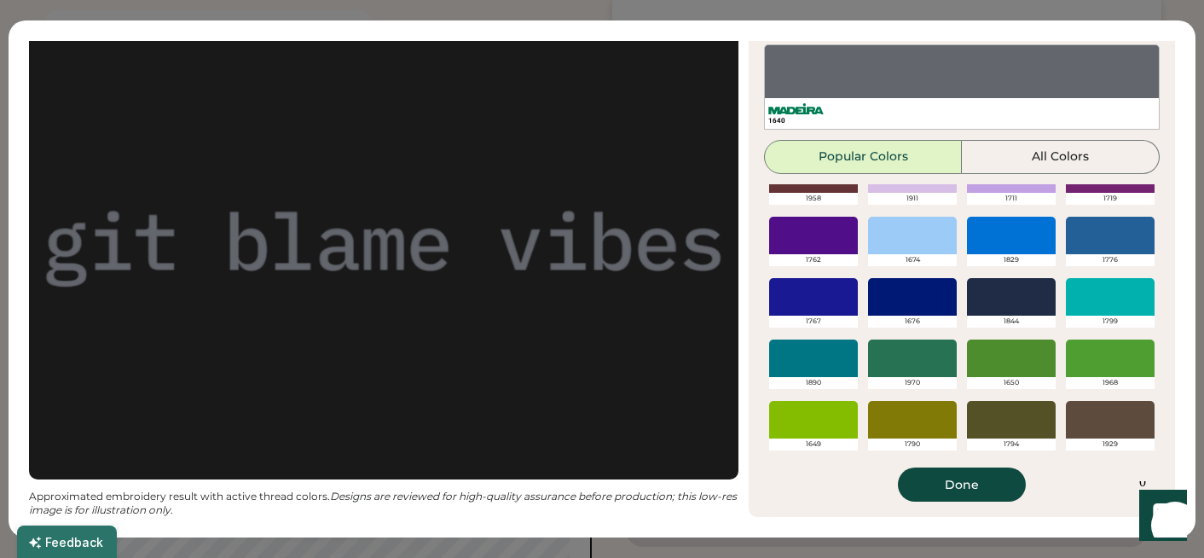
scroll to position [390, 0]
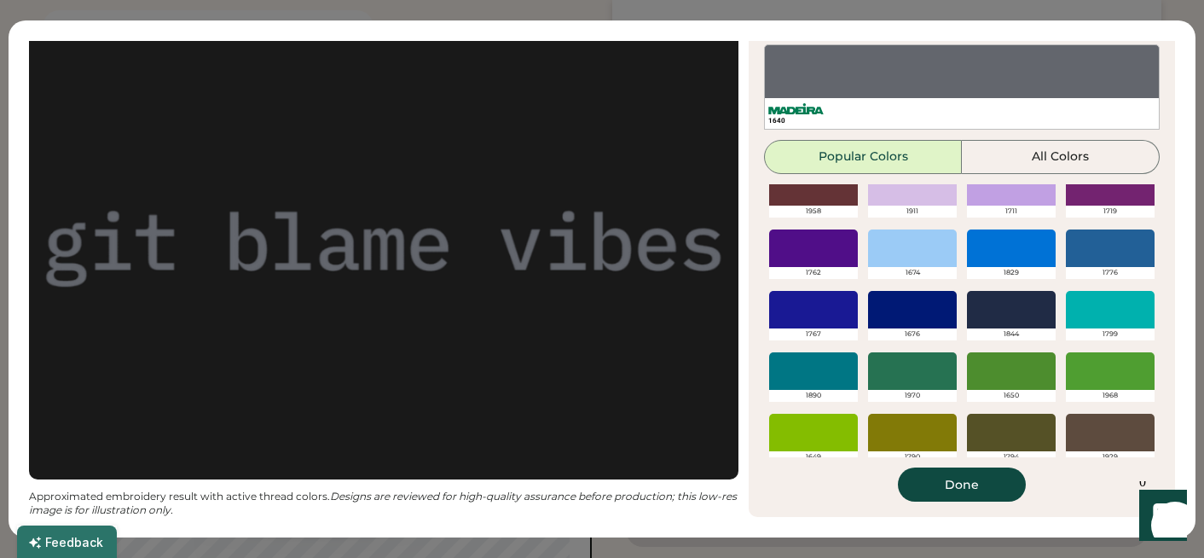
click at [1003, 312] on div at bounding box center [1011, 310] width 89 height 38
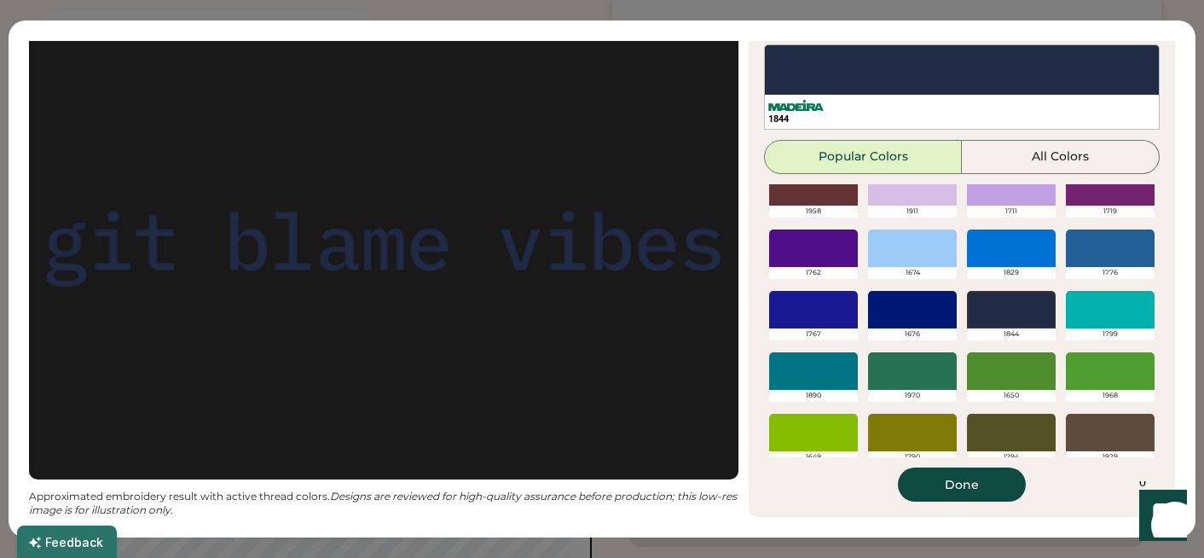
scroll to position [0, 0]
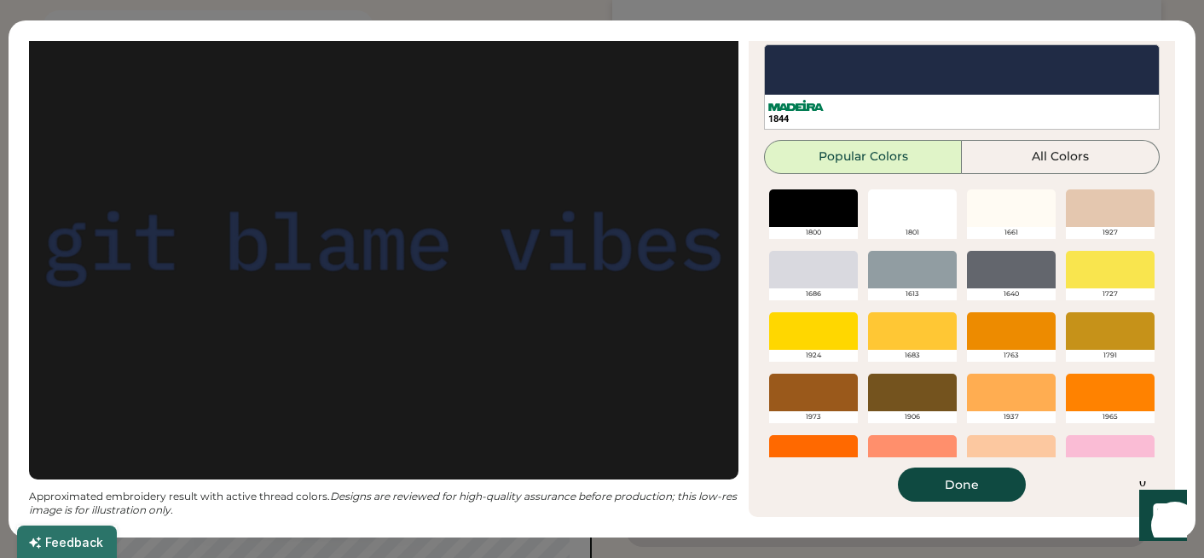
click at [797, 211] on div at bounding box center [813, 208] width 89 height 38
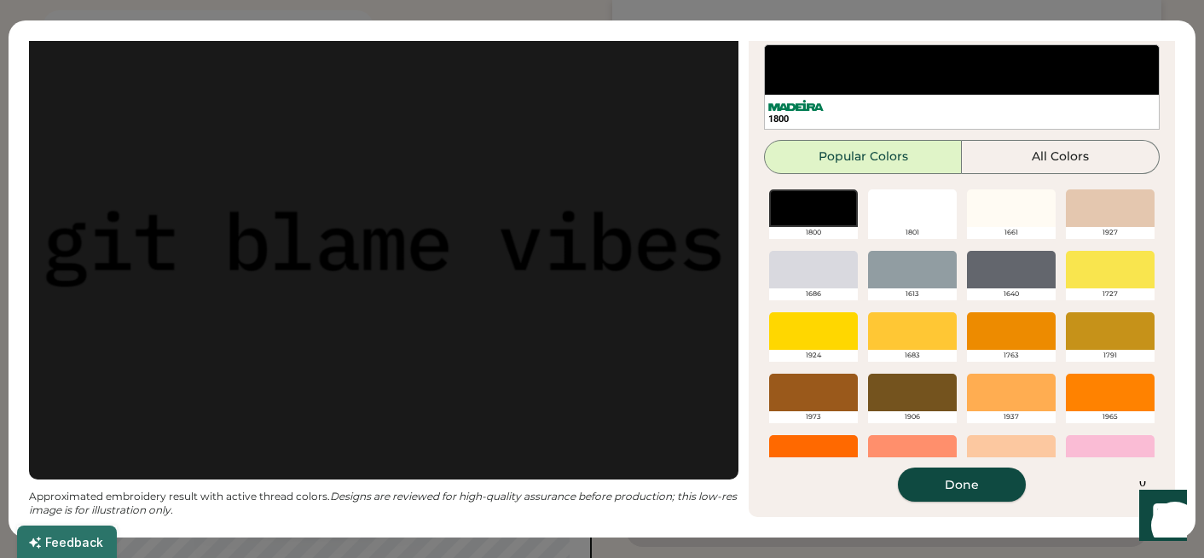
click at [951, 489] on button "Done" at bounding box center [962, 484] width 128 height 34
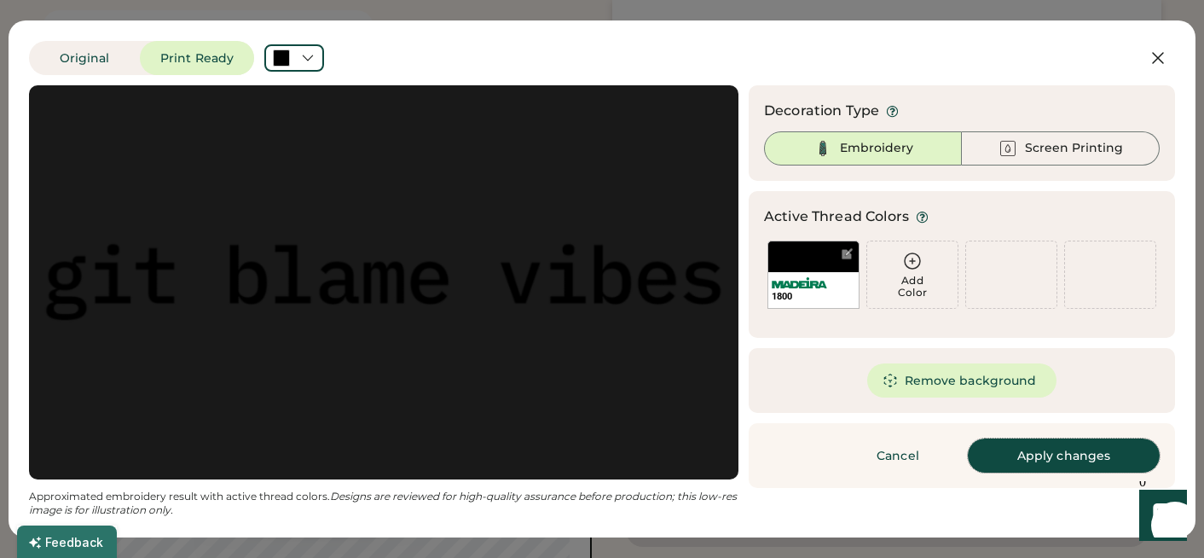
click at [1037, 460] on button "Apply changes" at bounding box center [1064, 455] width 192 height 34
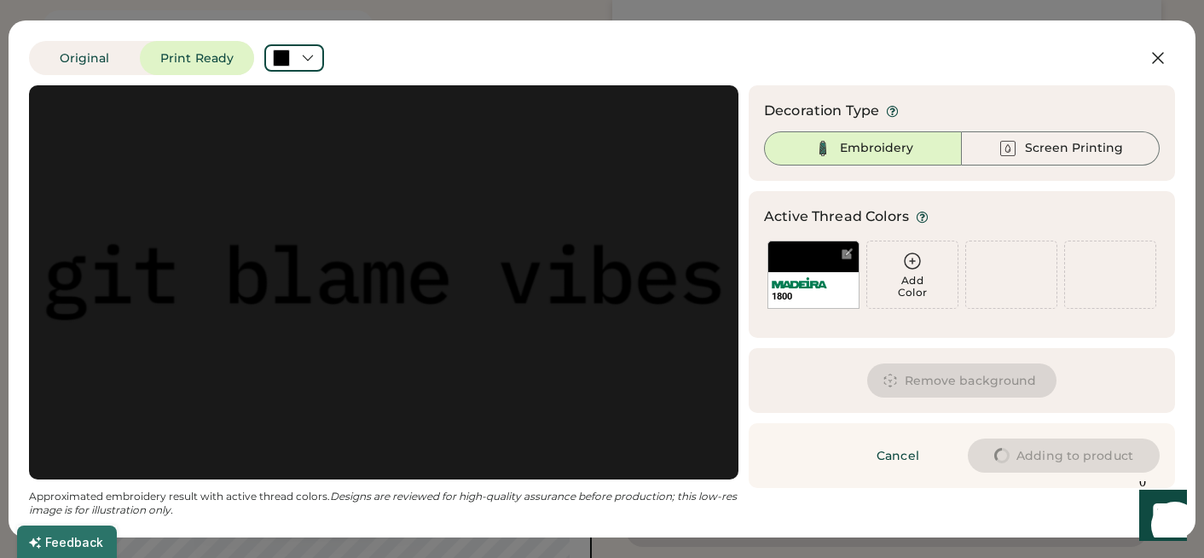
type input "****"
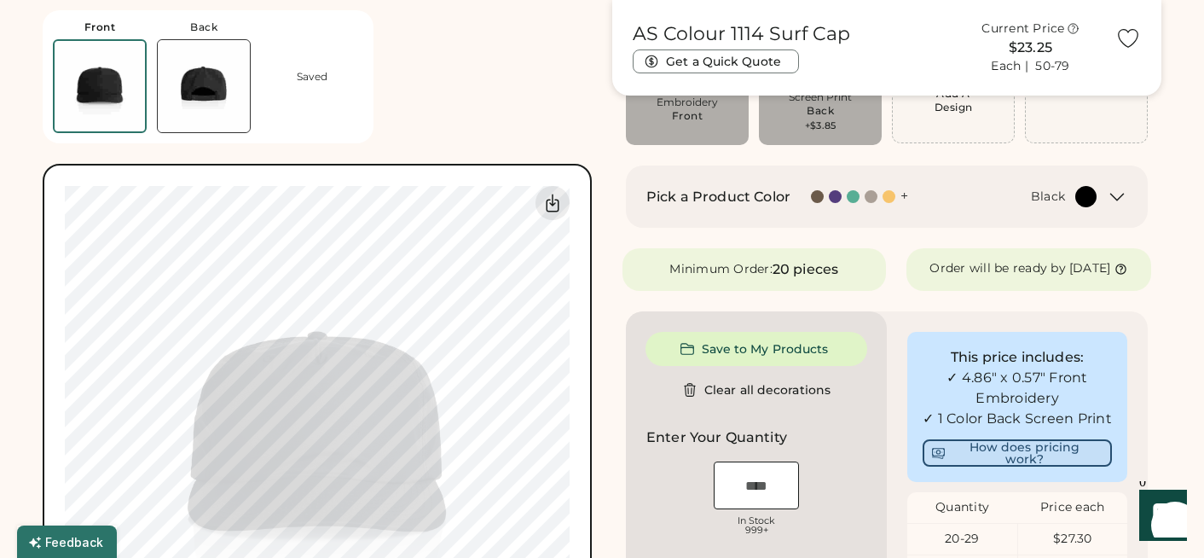
type input "****"
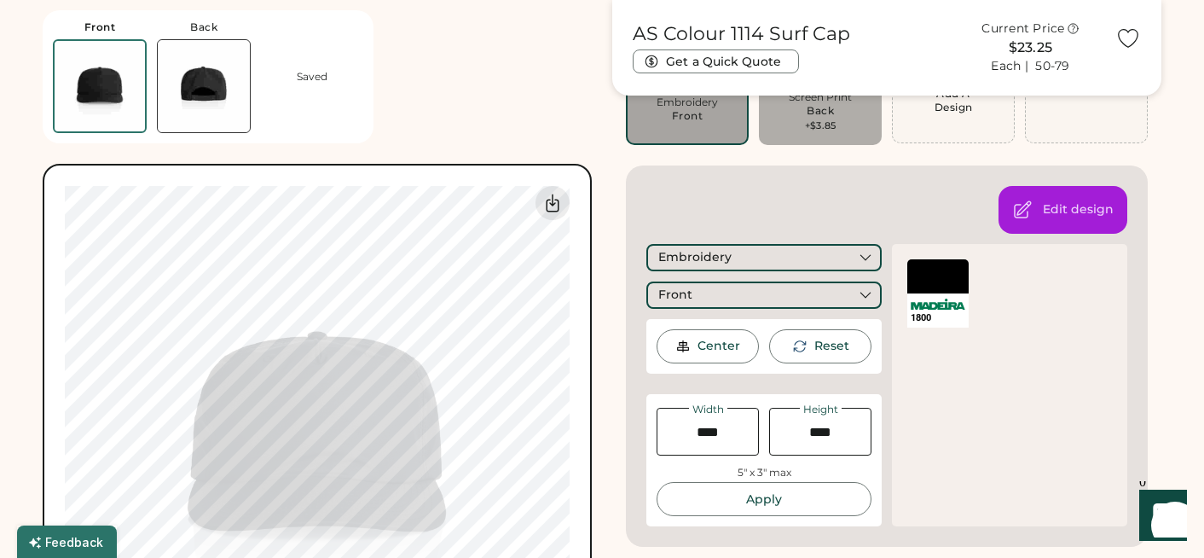
type input "****"
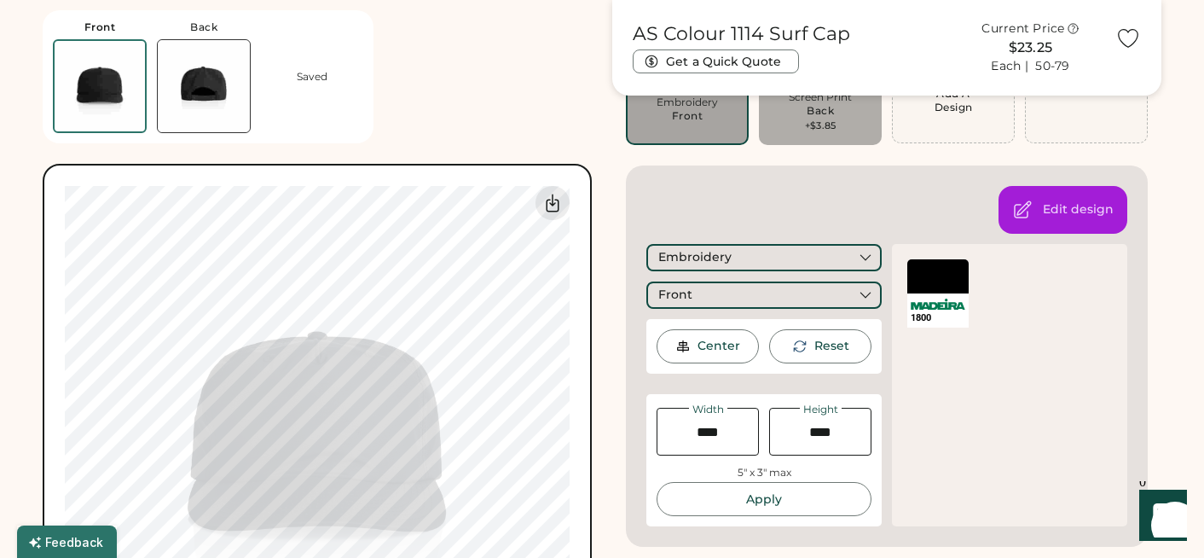
type input "****"
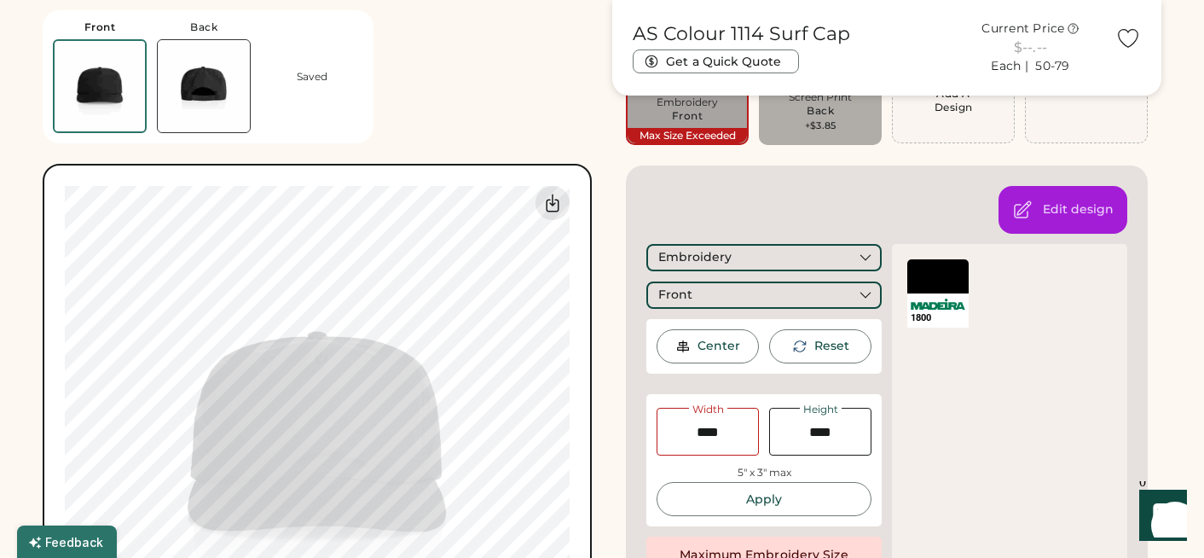
type input "****"
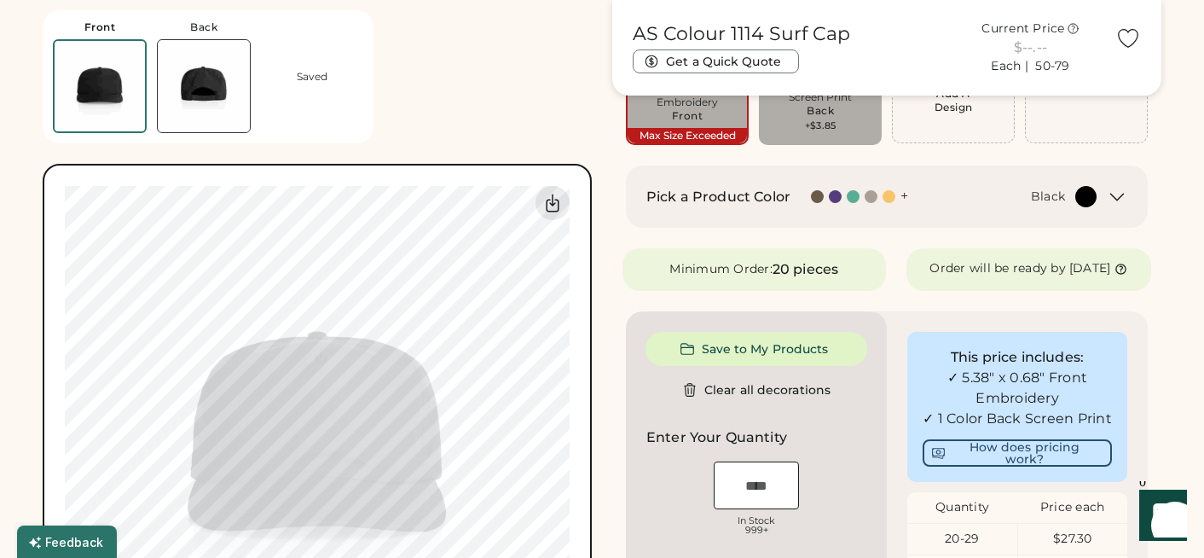
type input "****"
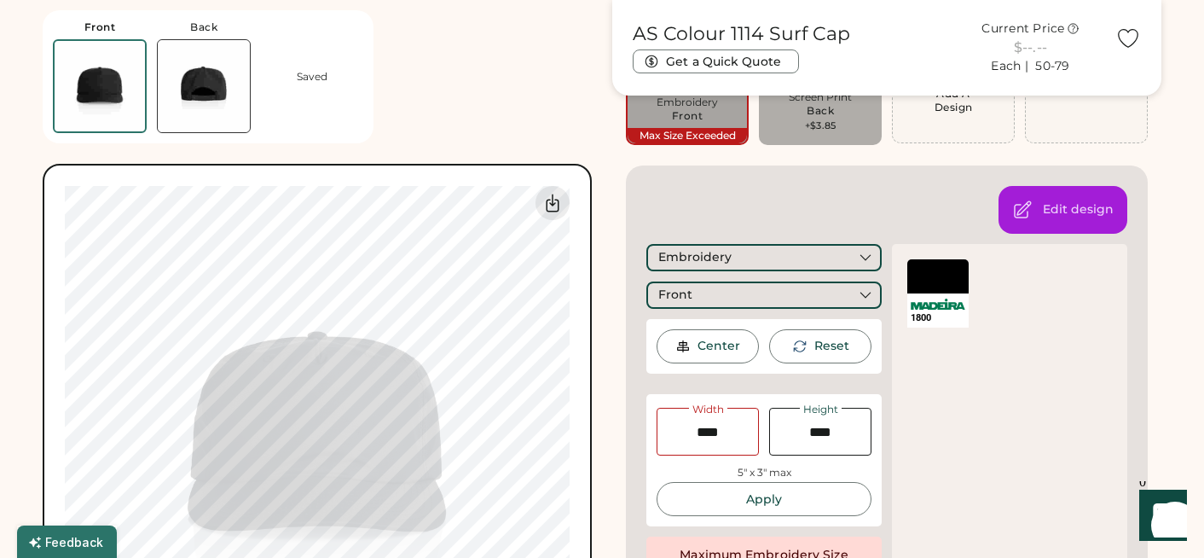
type input "****"
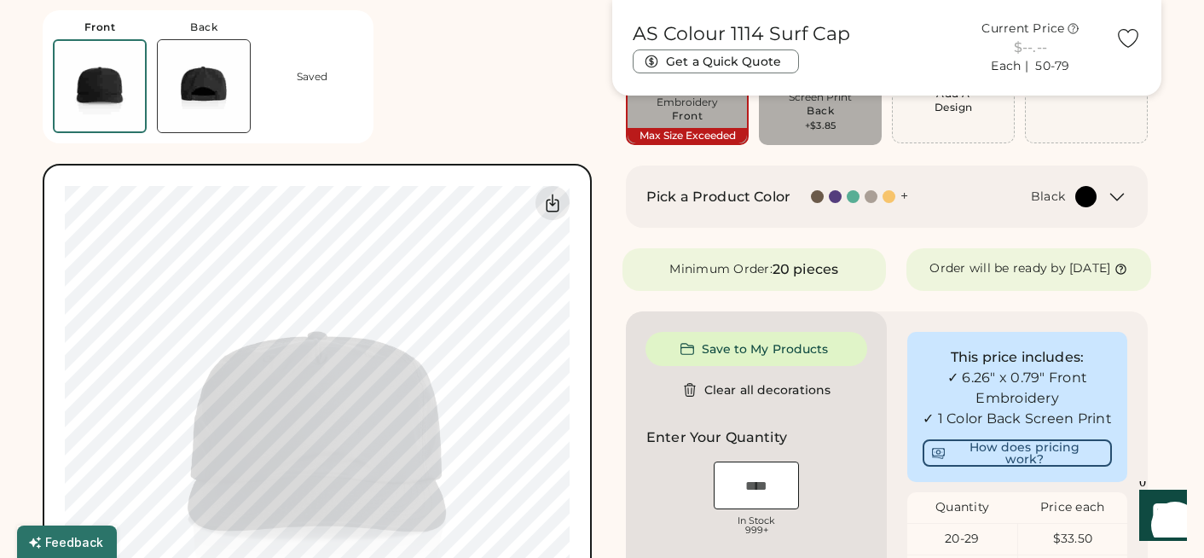
type input "****"
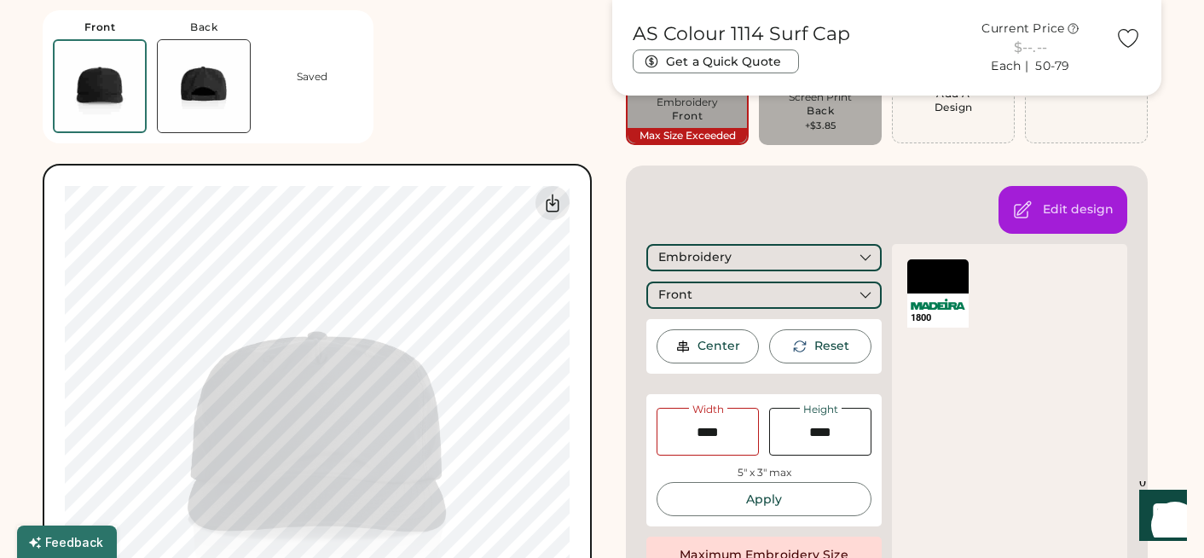
type input "****"
click at [714, 337] on div "Center" at bounding box center [707, 346] width 102 height 34
click at [712, 355] on div "Center" at bounding box center [707, 346] width 102 height 34
drag, startPoint x: 815, startPoint y: 364, endPoint x: 814, endPoint y: 349, distance: 15.4
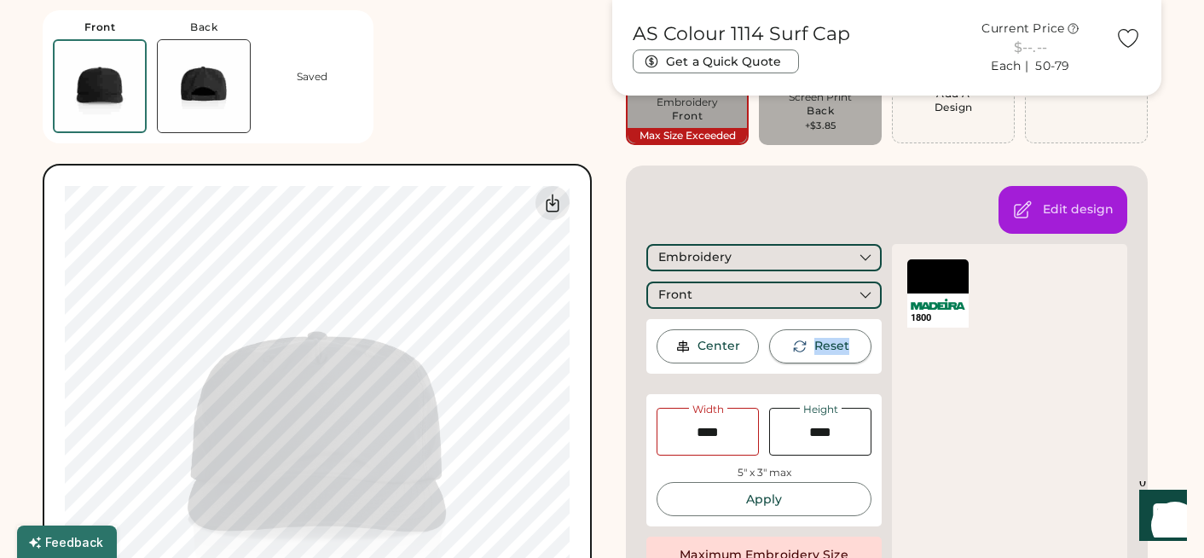
click at [814, 349] on div "Center Reset" at bounding box center [763, 346] width 235 height 55
click at [814, 349] on div "Reset" at bounding box center [831, 346] width 35 height 17
type input "****"
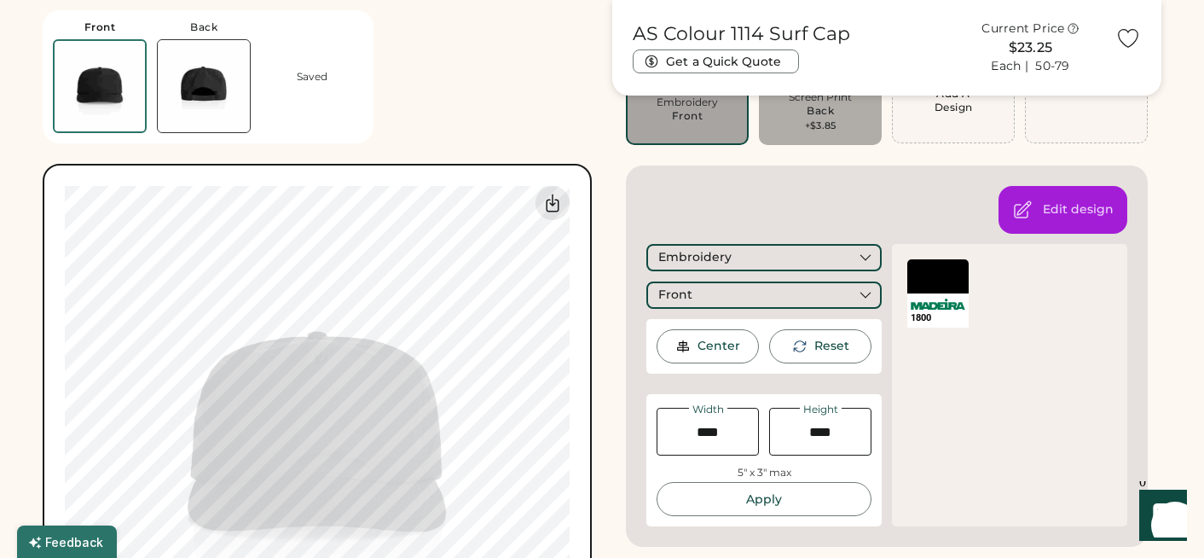
type input "****"
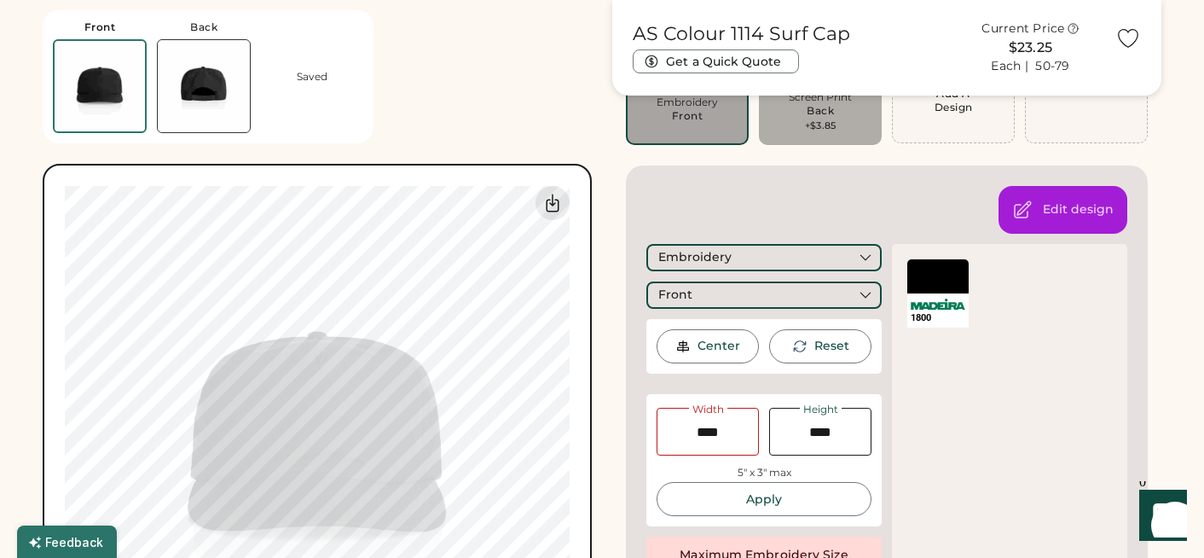
click at [705, 336] on div "Center" at bounding box center [707, 346] width 102 height 34
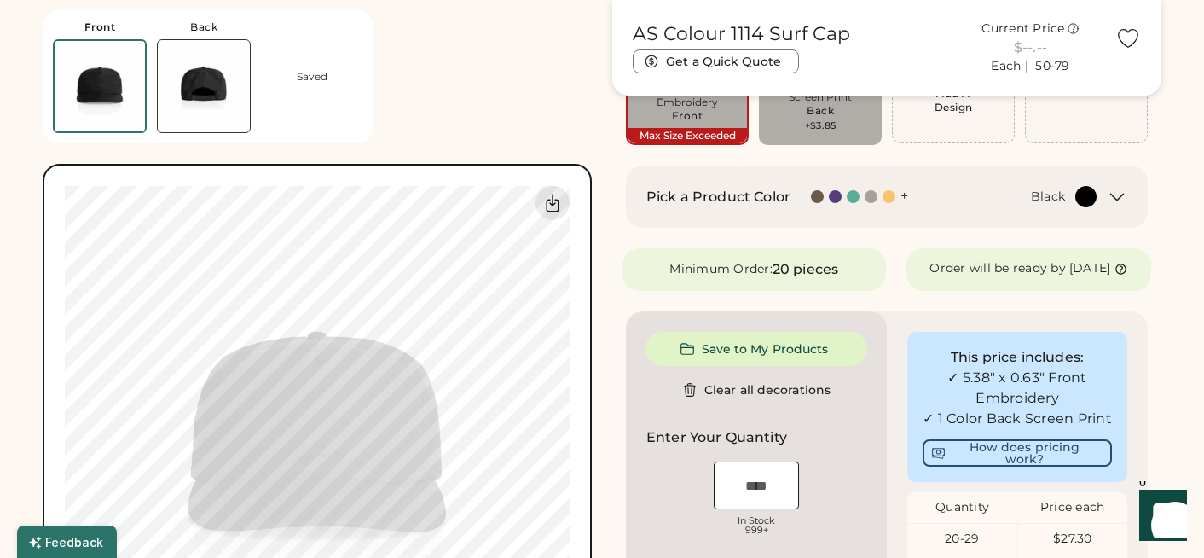
click at [888, 194] on div at bounding box center [888, 196] width 13 height 13
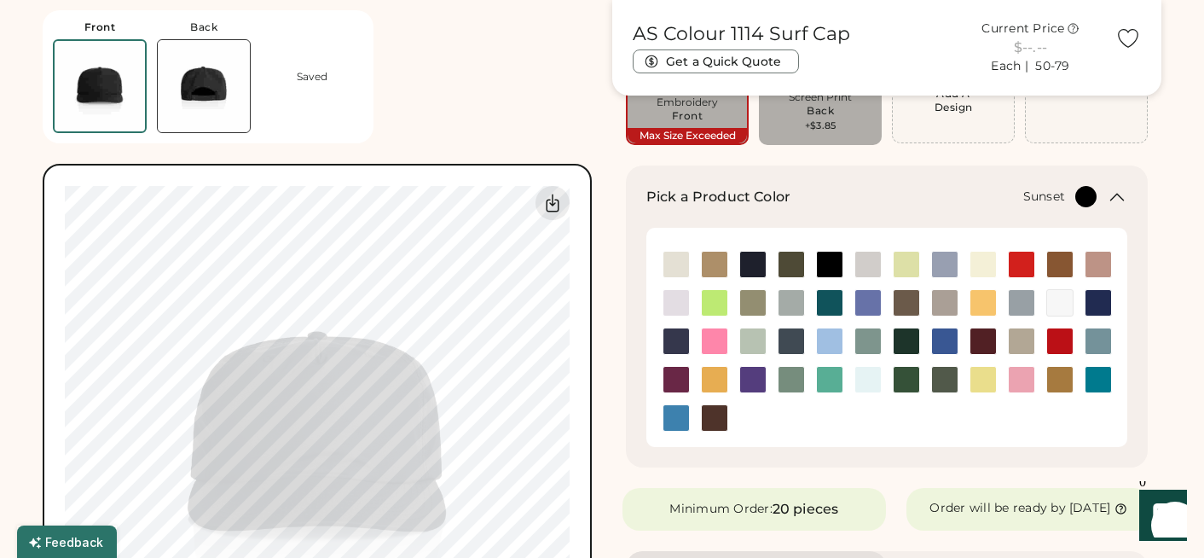
click at [977, 299] on img at bounding box center [983, 303] width 26 height 26
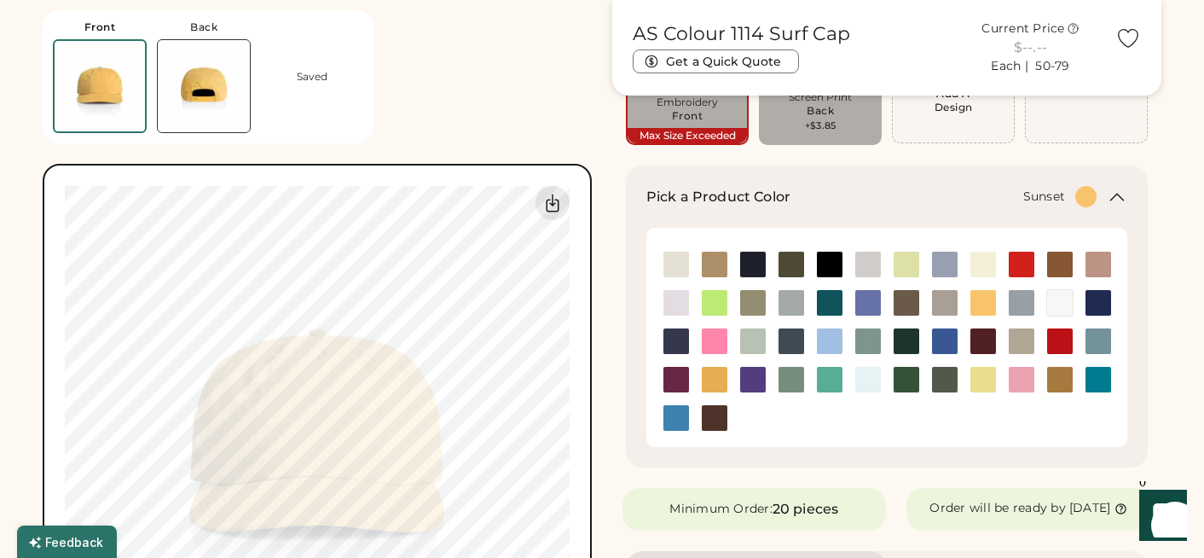
click at [224, 81] on img at bounding box center [204, 86] width 92 height 92
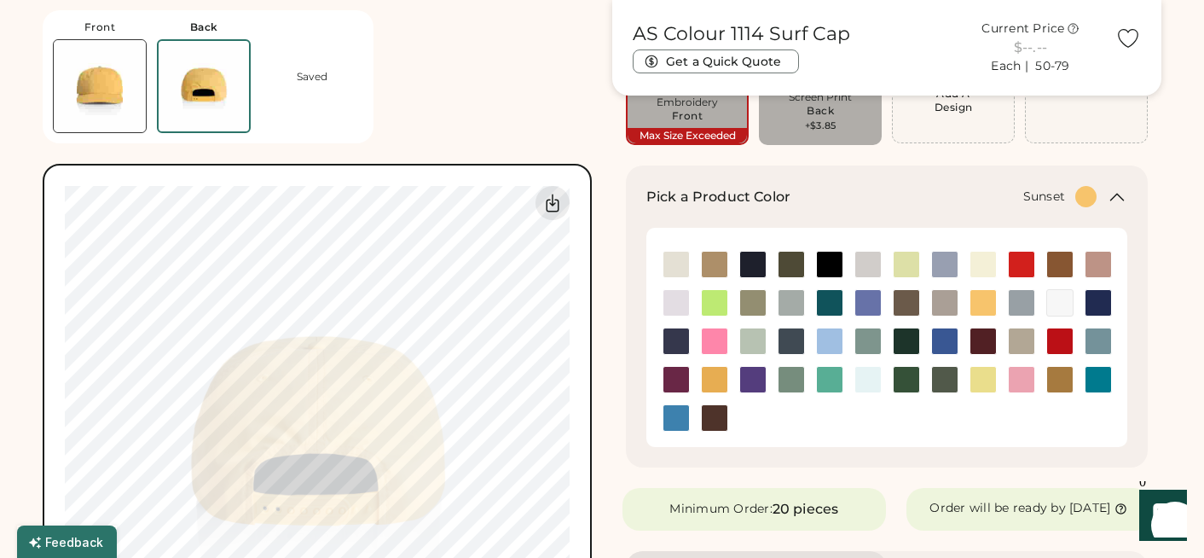
click at [84, 97] on img at bounding box center [100, 86] width 92 height 92
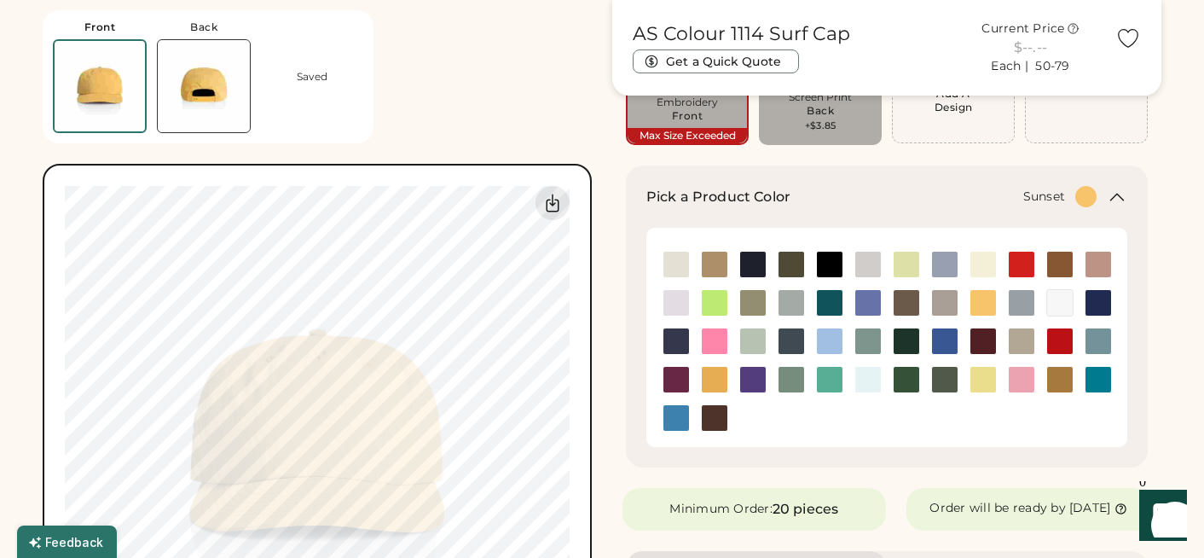
click at [215, 89] on img at bounding box center [204, 86] width 92 height 92
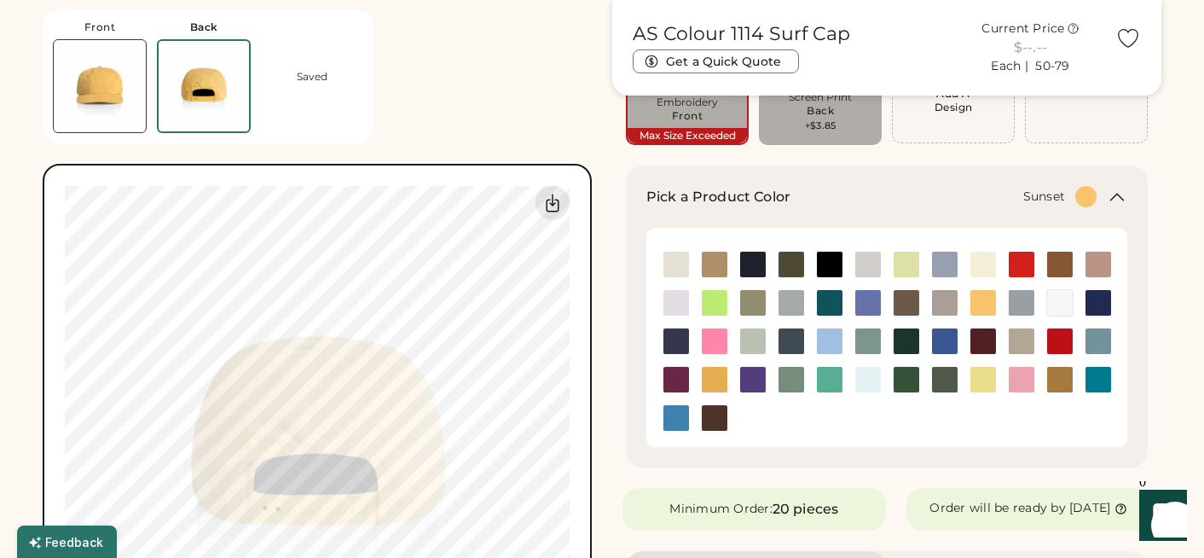
type input "****"
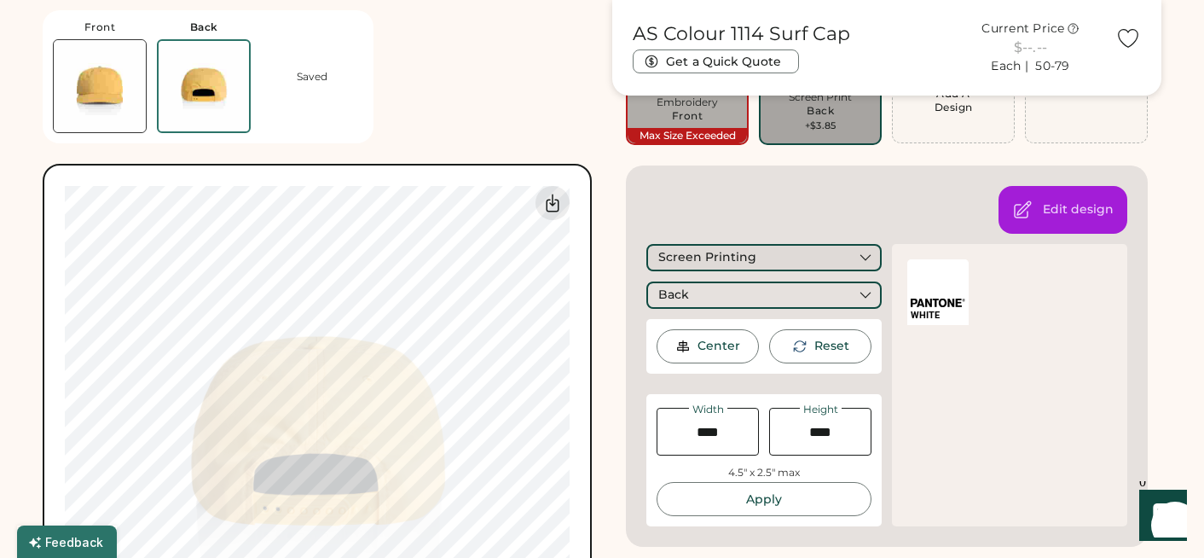
click at [772, 261] on div "Screen Printing" at bounding box center [763, 257] width 235 height 27
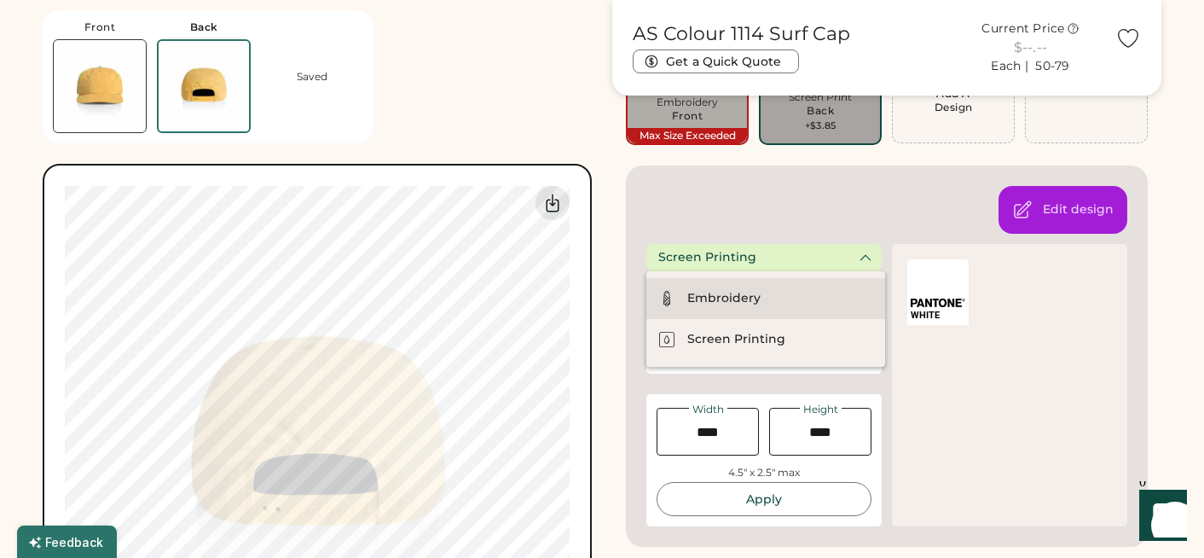
click at [747, 297] on div "Embroidery" at bounding box center [723, 298] width 73 height 17
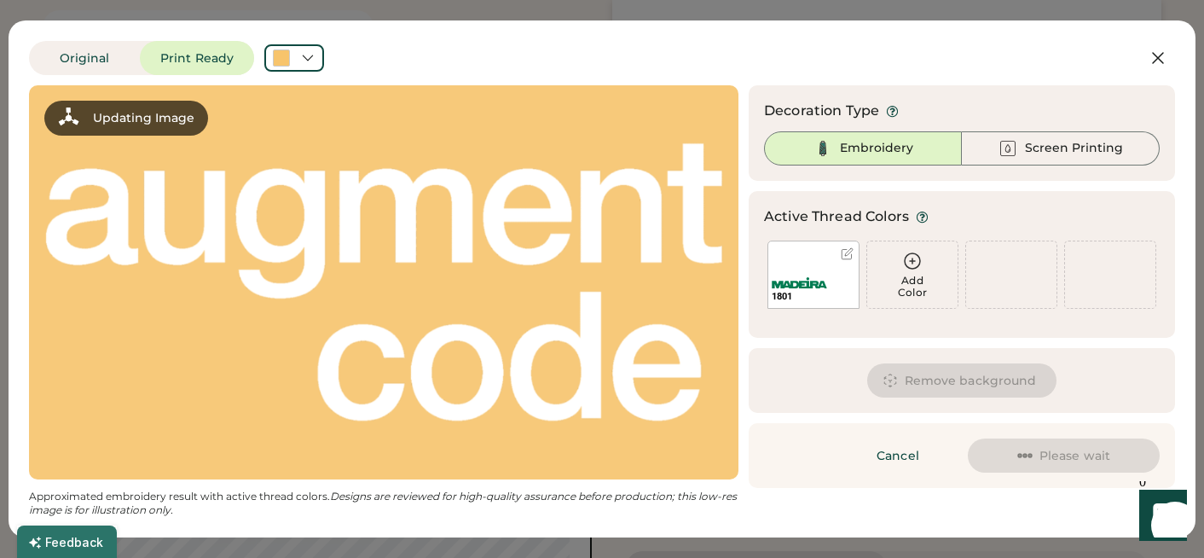
click at [808, 275] on div "1801" at bounding box center [813, 290] width 90 height 36
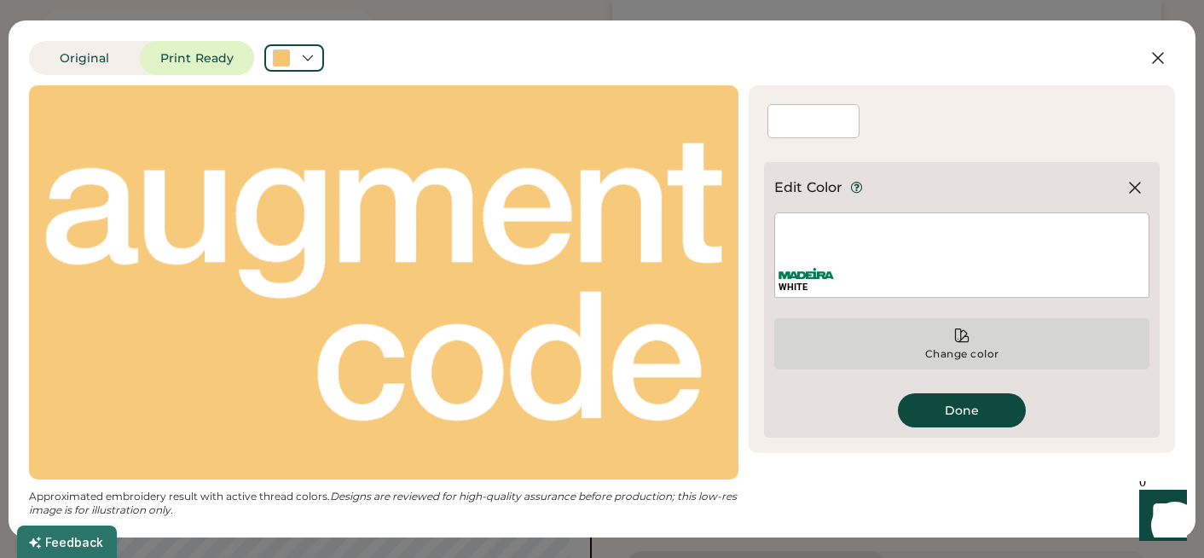
click at [957, 332] on icon at bounding box center [961, 335] width 17 height 17
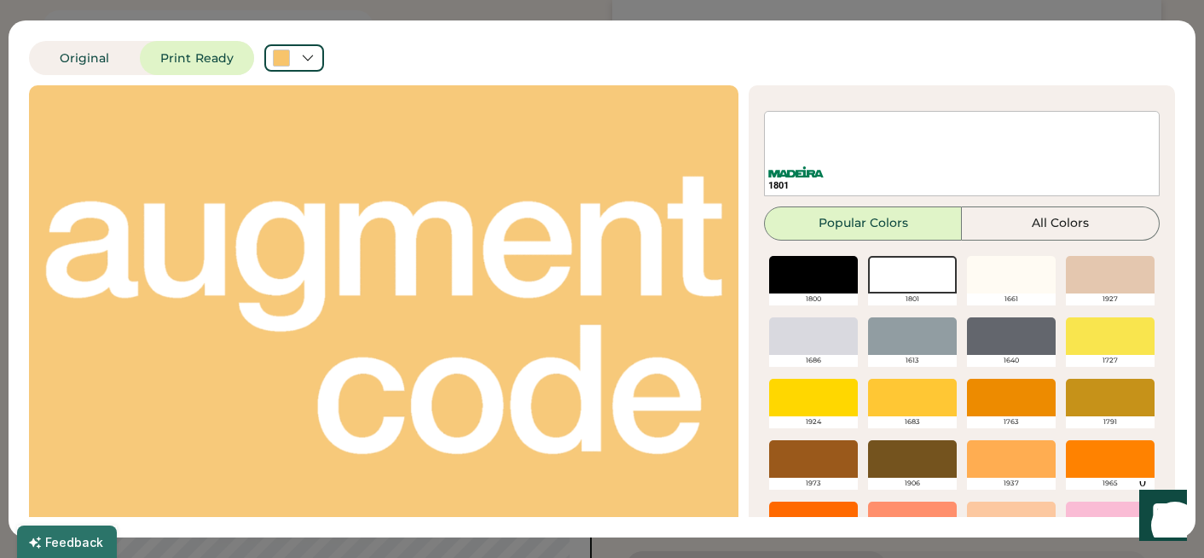
click at [821, 277] on div at bounding box center [813, 275] width 89 height 38
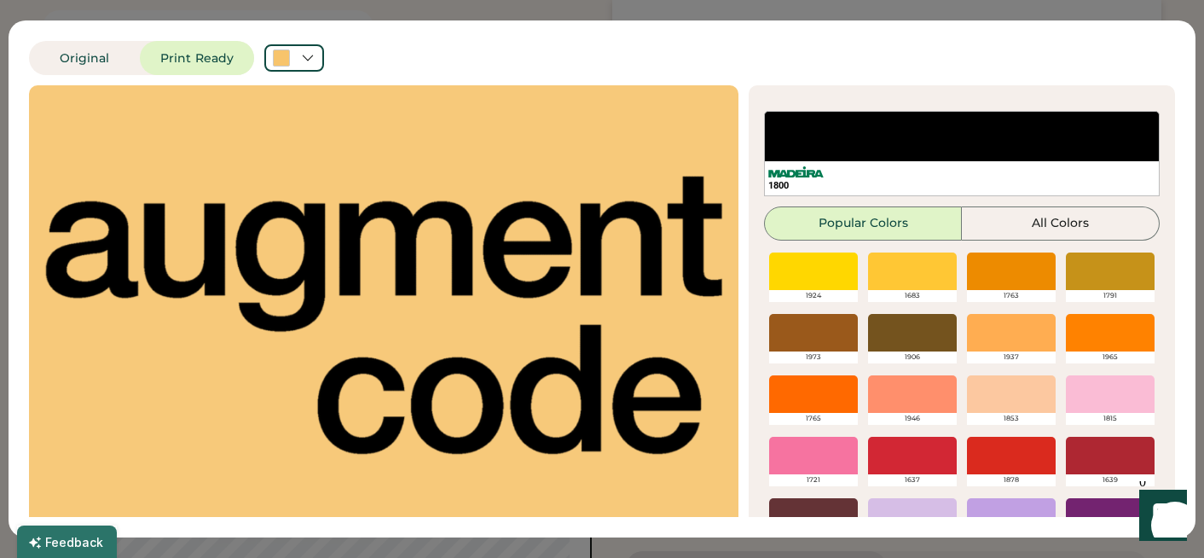
scroll to position [402, 0]
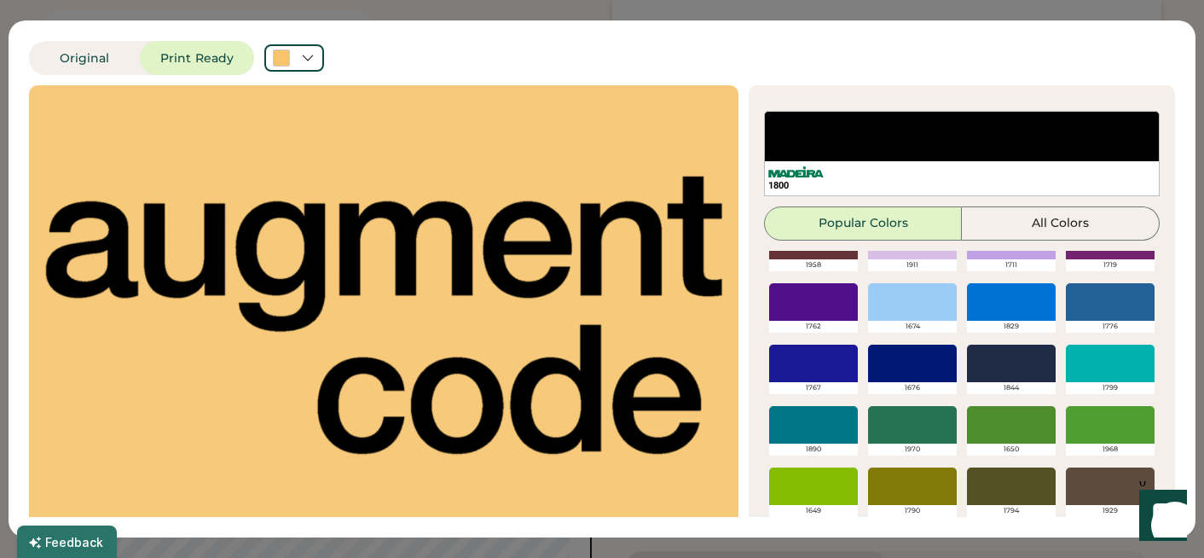
click at [842, 52] on div "Original Print Ready" at bounding box center [548, 58] width 1038 height 34
click at [445, 55] on div "Original Print Ready" at bounding box center [548, 58] width 1038 height 34
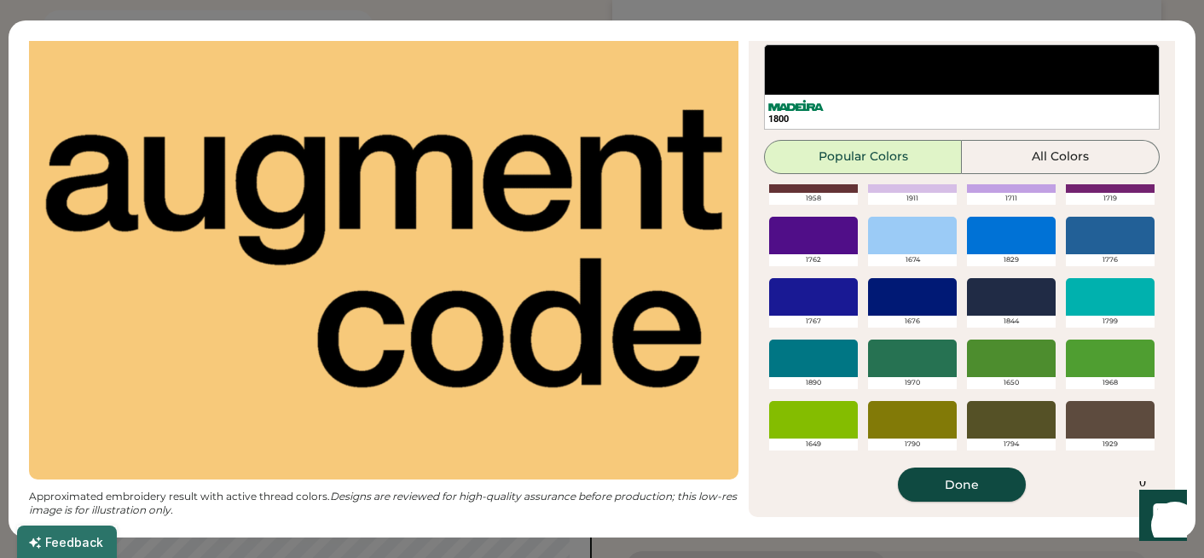
click at [972, 484] on button "Done" at bounding box center [962, 484] width 128 height 34
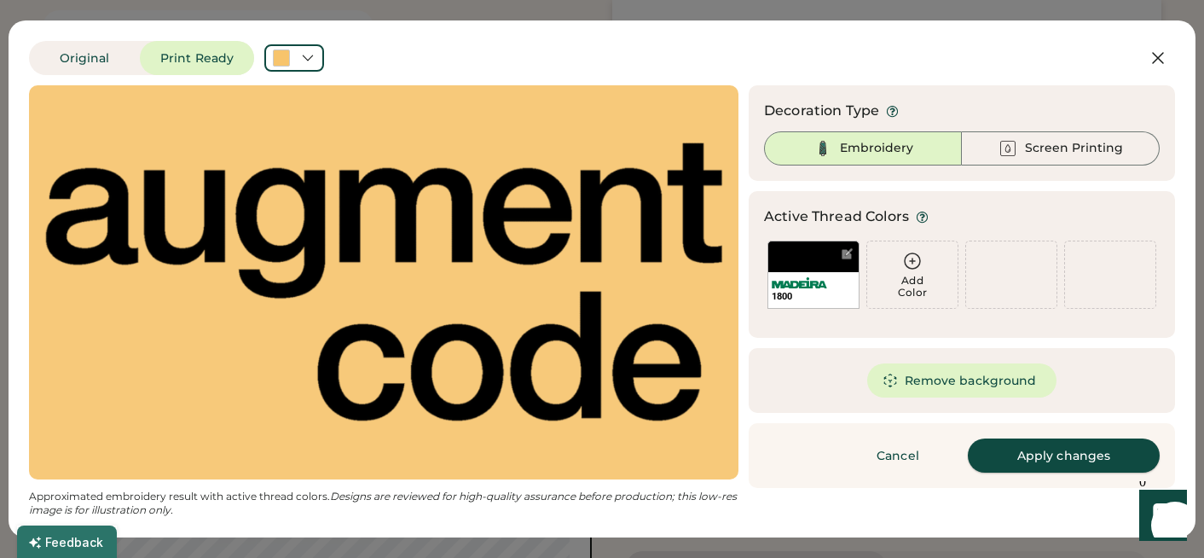
click at [1020, 460] on button "Apply changes" at bounding box center [1064, 455] width 192 height 34
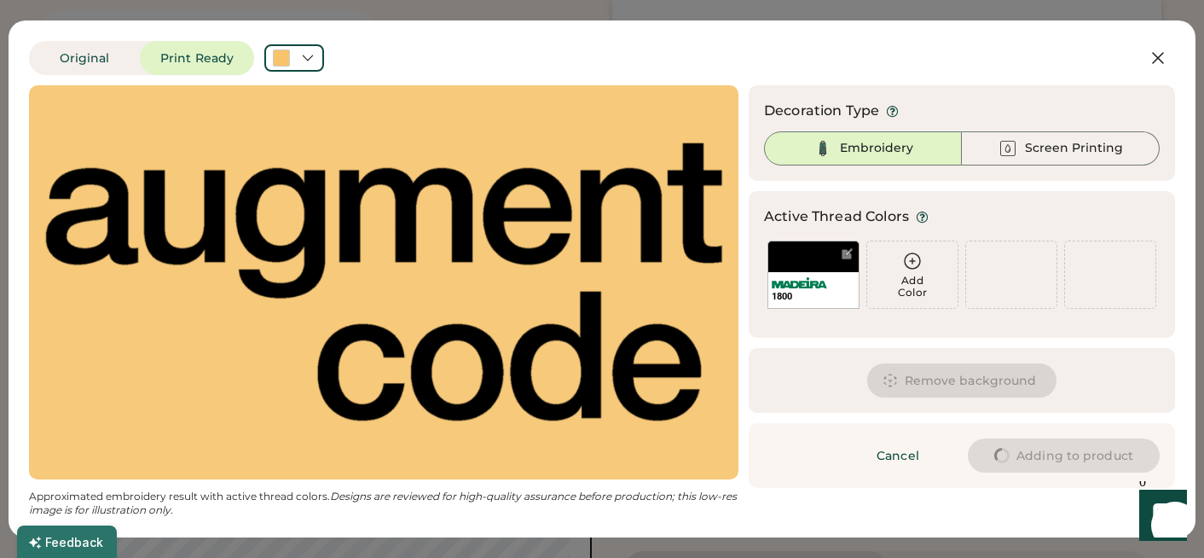
type input "****"
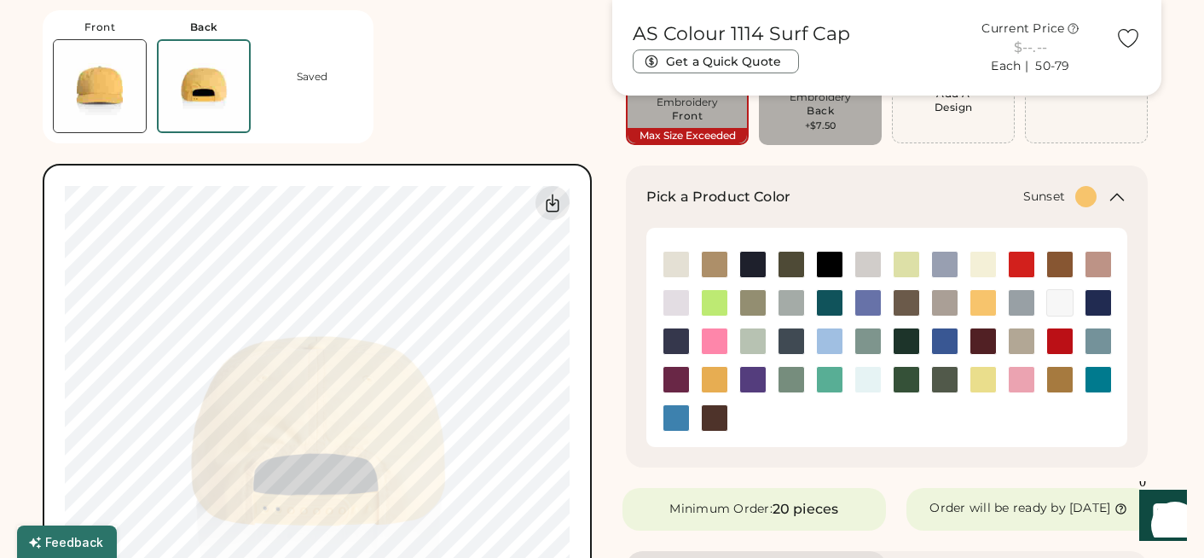
type input "****"
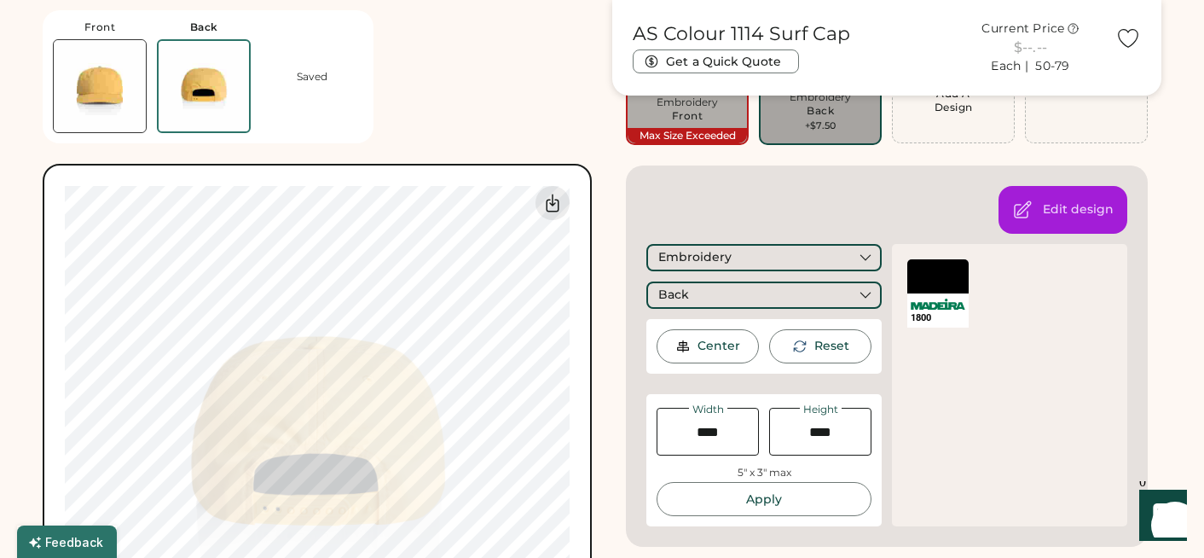
click at [465, 89] on div "Front Back Saved Guidelines are approximate; our team will confirm the correct …" at bounding box center [317, 356] width 549 height 713
click at [529, 113] on div "Front Back Saved Guidelines are approximate; our team will confirm the correct …" at bounding box center [317, 356] width 549 height 713
click at [929, 486] on div "1800" at bounding box center [1009, 385] width 235 height 282
click at [751, 501] on button "Apply" at bounding box center [763, 499] width 215 height 34
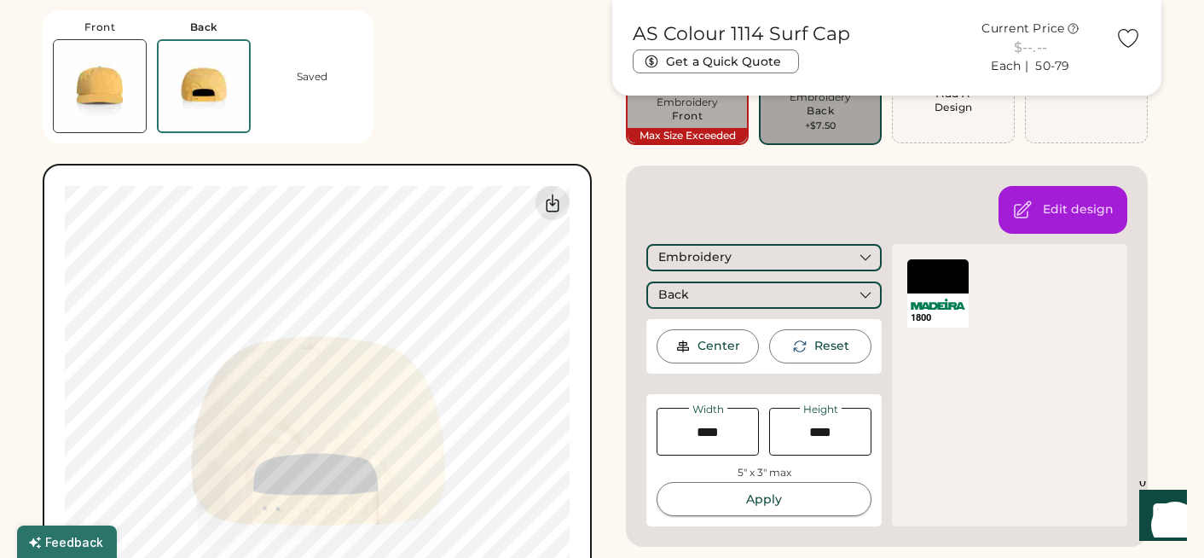
click at [734, 505] on button "Apply" at bounding box center [763, 499] width 215 height 34
click at [75, 73] on img at bounding box center [100, 86] width 92 height 92
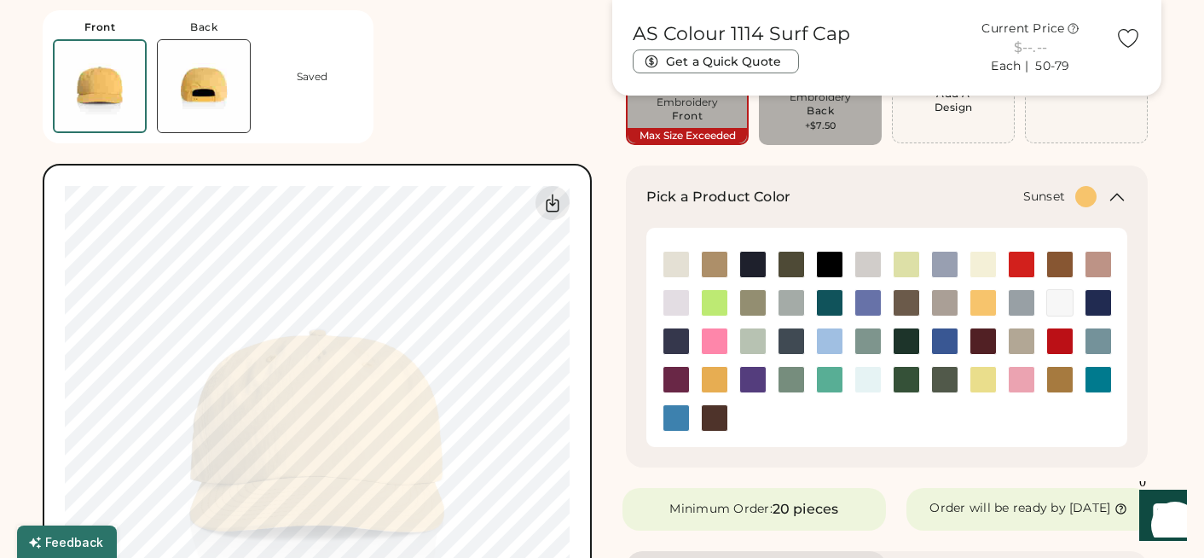
click at [207, 92] on img at bounding box center [204, 86] width 92 height 92
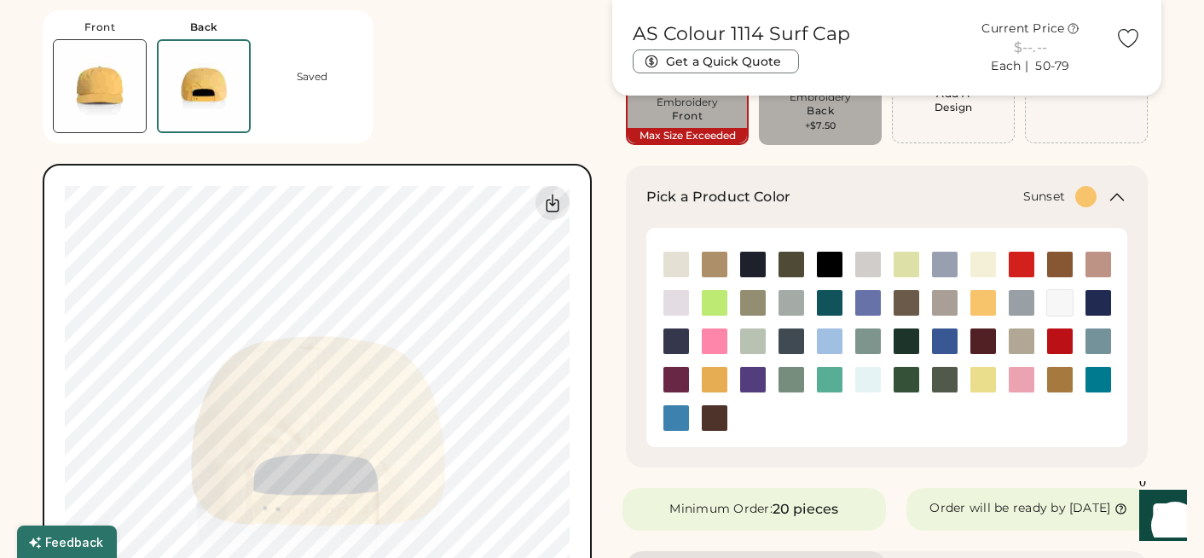
click at [1126, 36] on icon at bounding box center [1128, 39] width 26 height 26
click at [86, 97] on img at bounding box center [100, 86] width 92 height 92
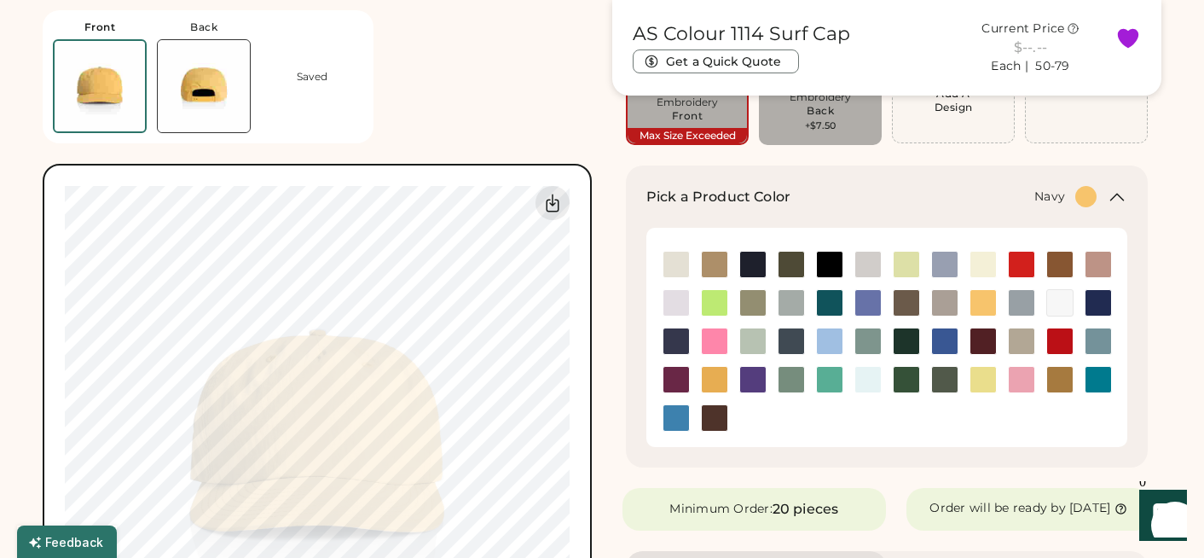
click at [749, 265] on img at bounding box center [753, 264] width 26 height 26
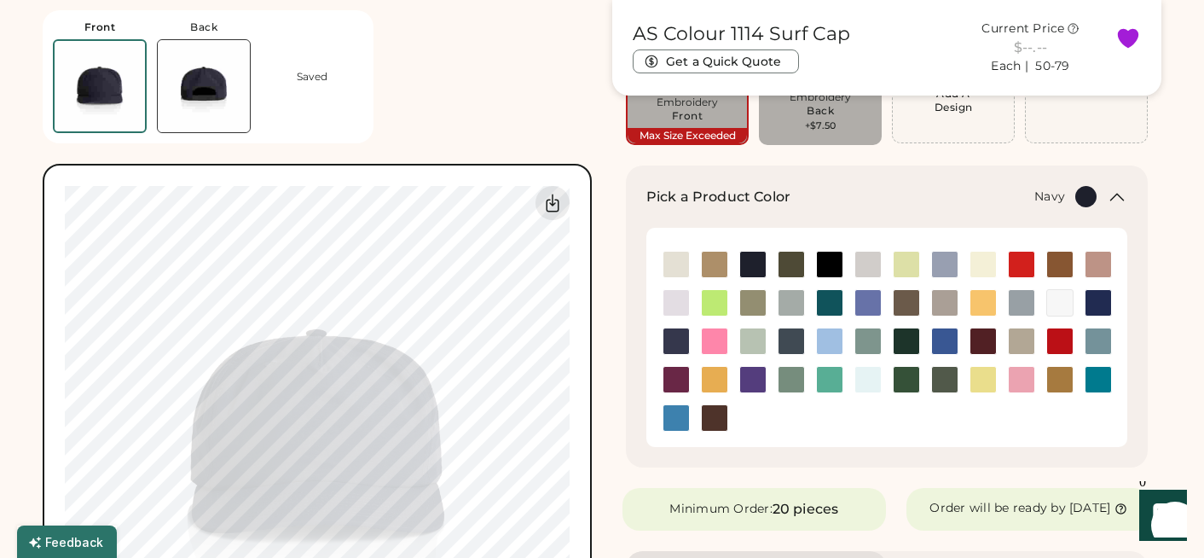
click at [211, 81] on img at bounding box center [204, 86] width 92 height 92
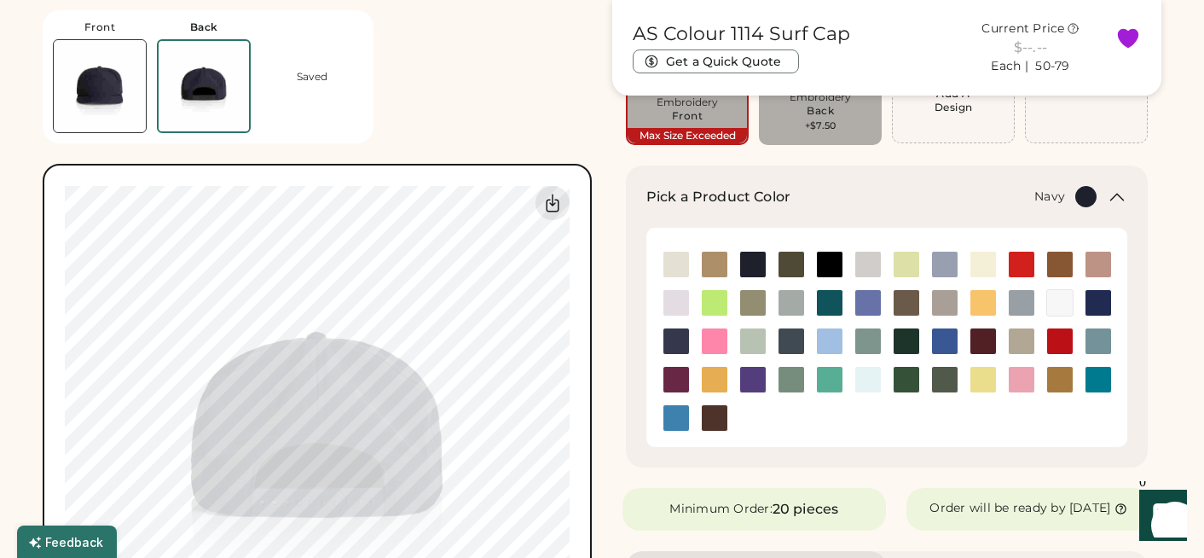
click at [90, 90] on img at bounding box center [100, 86] width 92 height 92
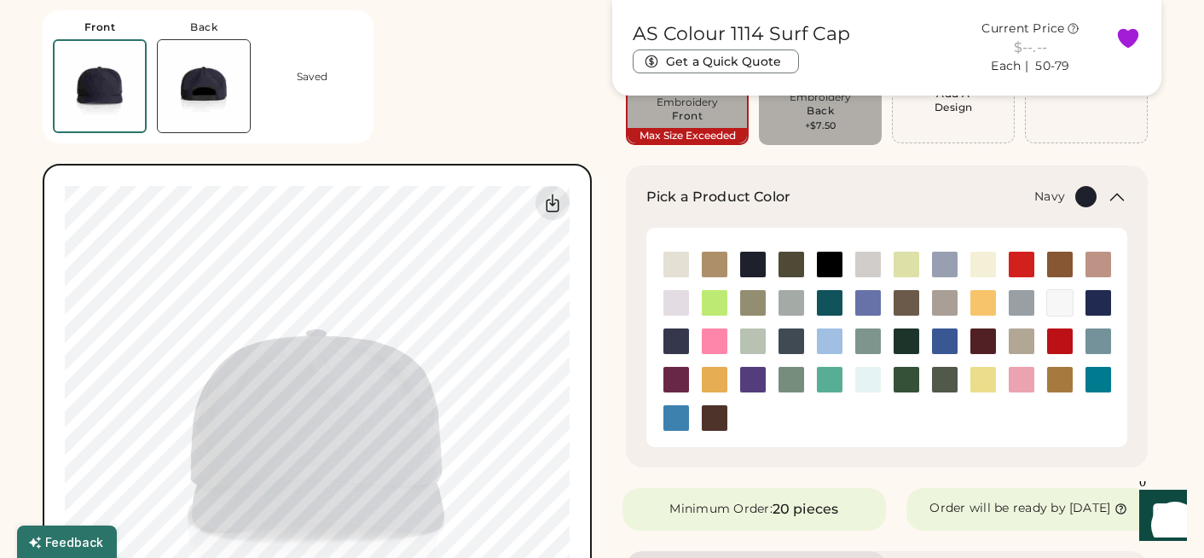
click at [198, 94] on img at bounding box center [204, 86] width 92 height 92
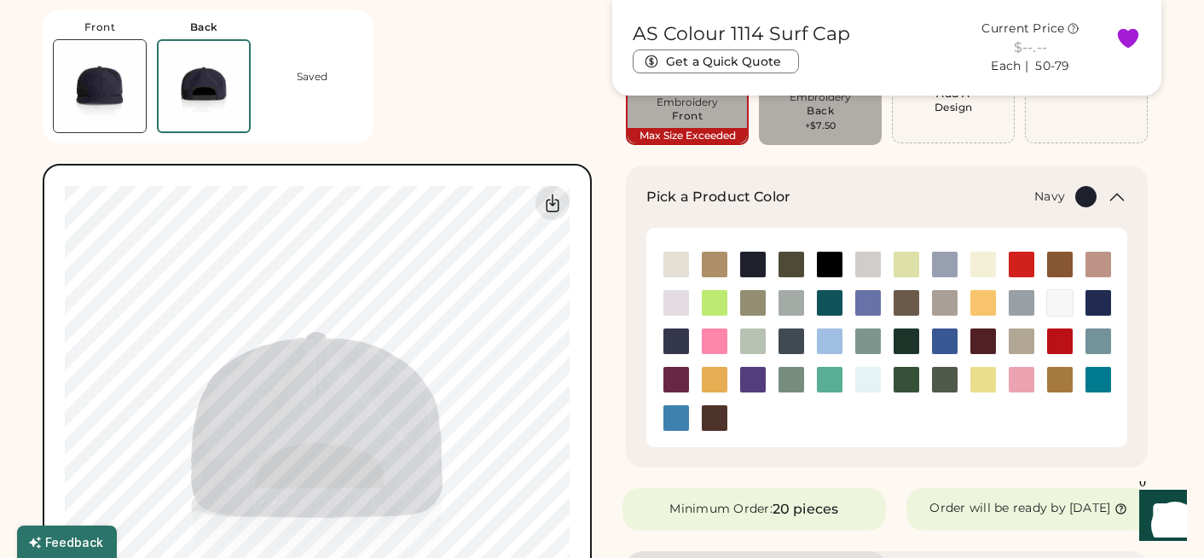
click at [87, 99] on img at bounding box center [100, 86] width 92 height 92
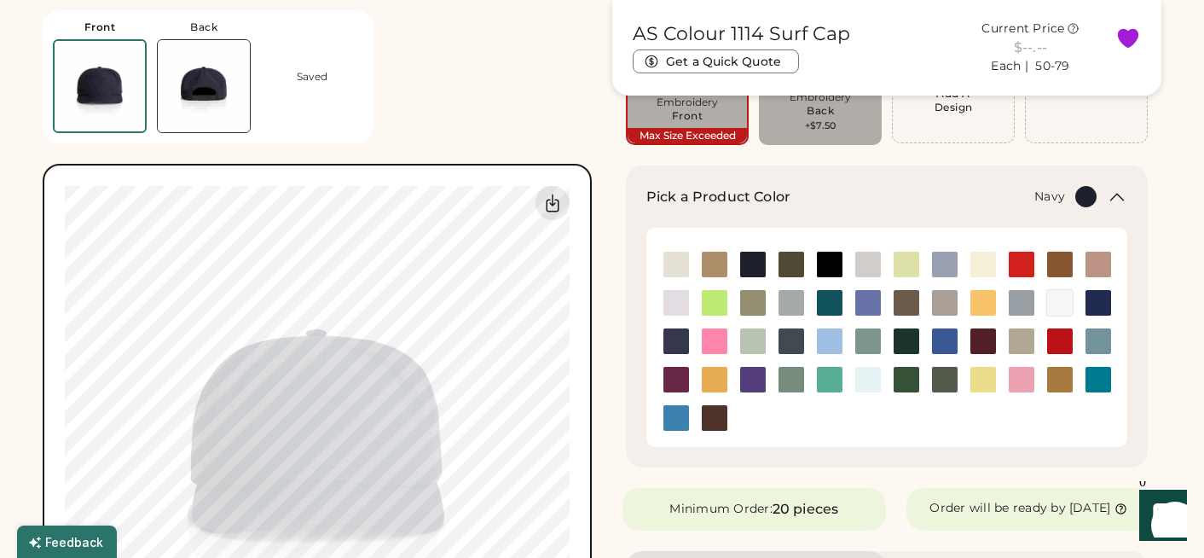
click at [209, 106] on img at bounding box center [204, 86] width 92 height 92
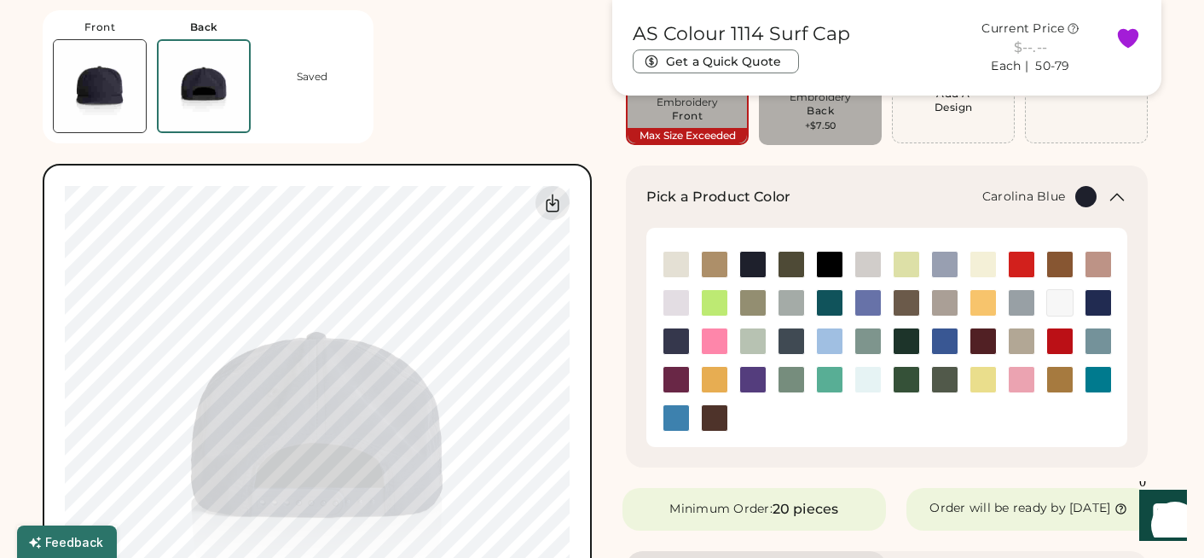
click at [822, 342] on img at bounding box center [830, 341] width 26 height 26
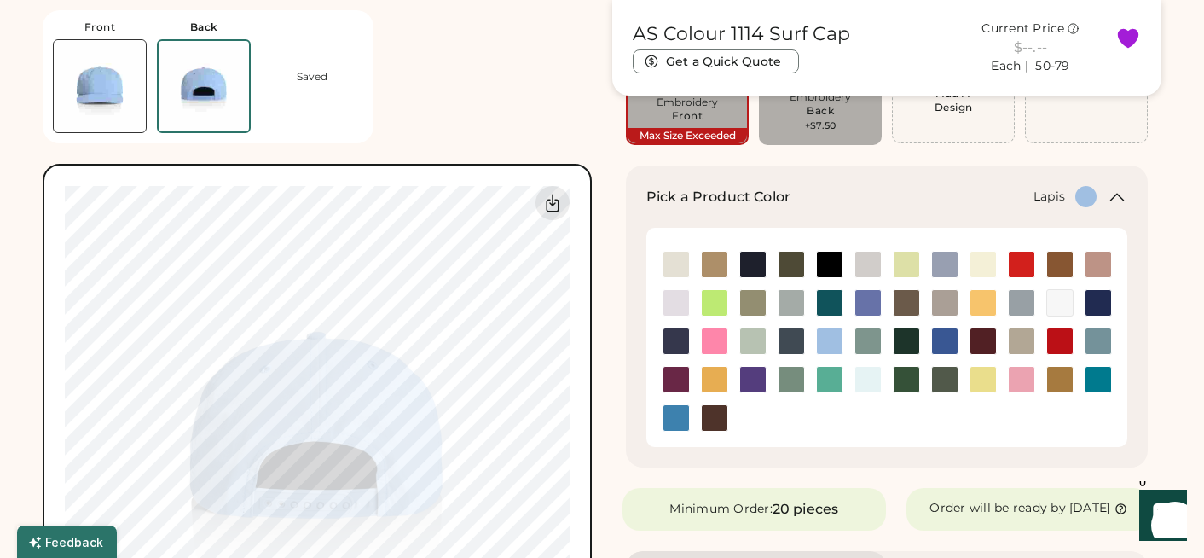
click at [869, 309] on img at bounding box center [868, 303] width 26 height 26
click at [102, 84] on img at bounding box center [100, 86] width 92 height 92
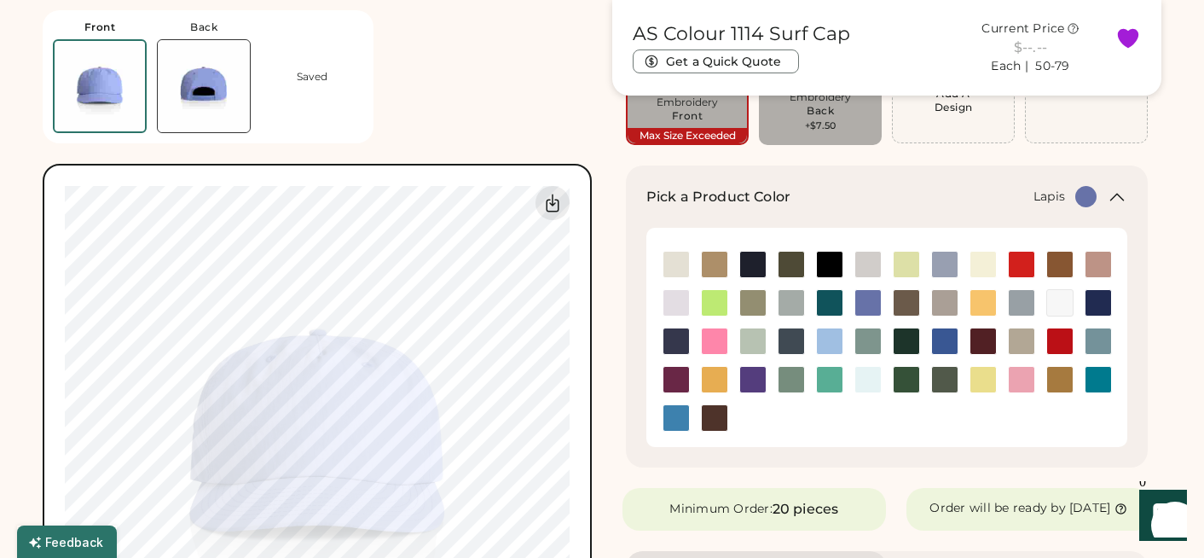
click at [190, 91] on img at bounding box center [204, 86] width 92 height 92
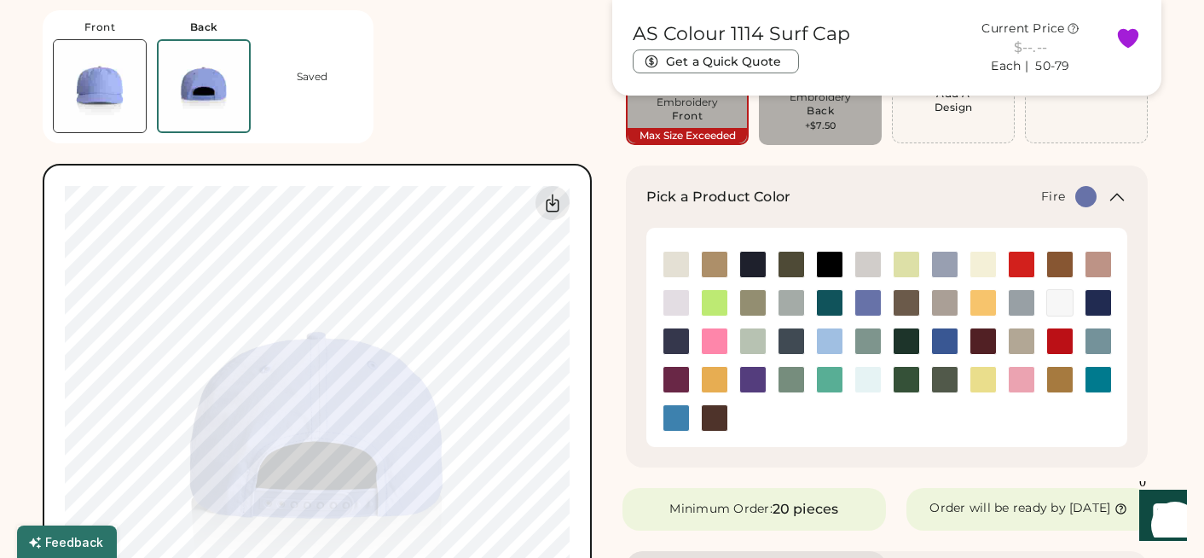
click at [1021, 271] on img at bounding box center [1022, 264] width 26 height 26
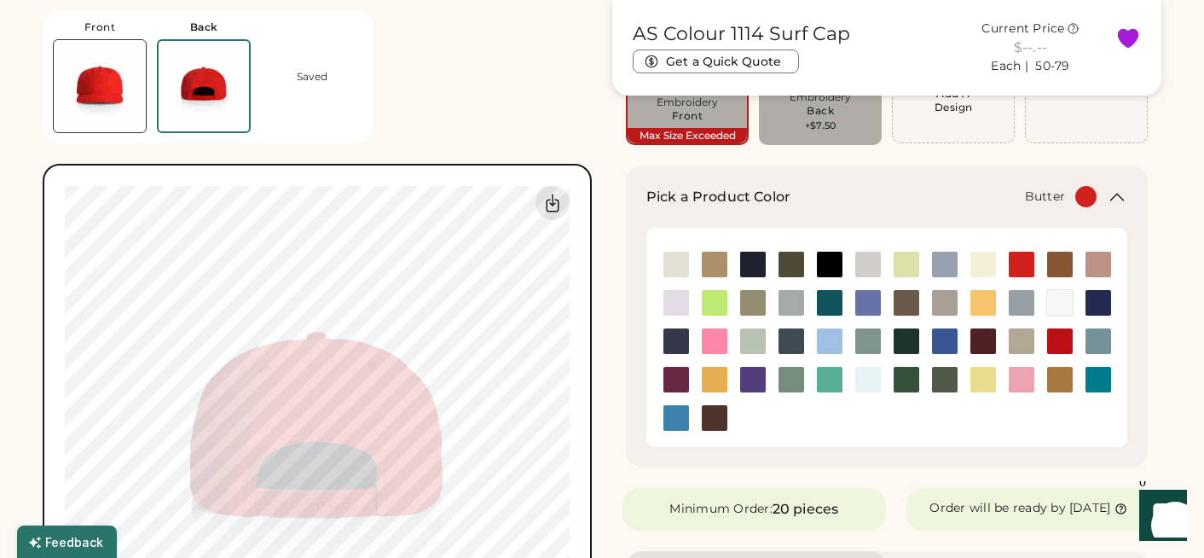
click at [981, 266] on img at bounding box center [983, 264] width 26 height 26
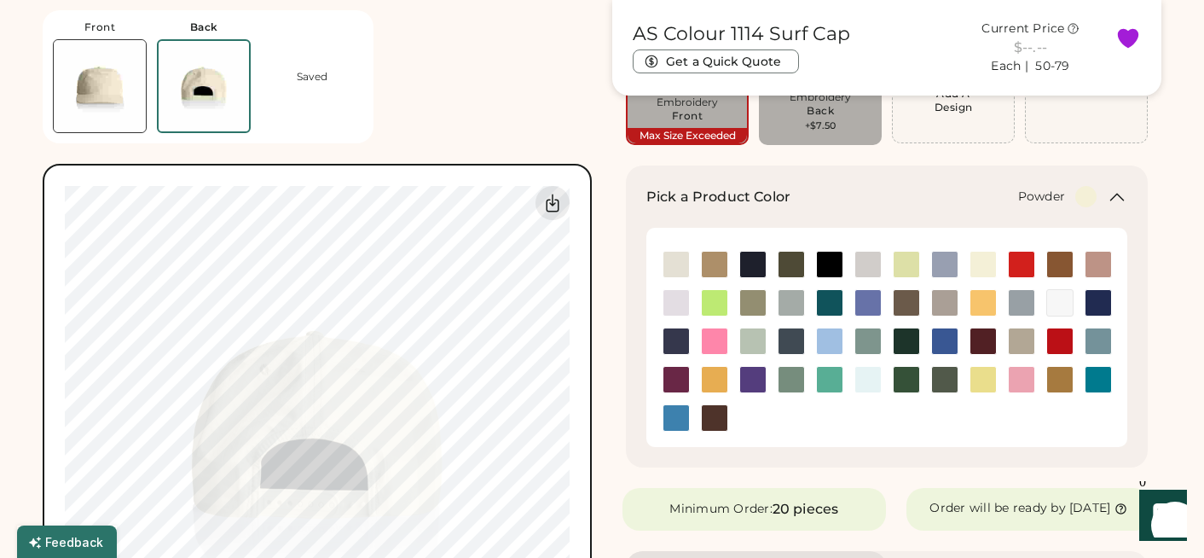
click at [940, 266] on img at bounding box center [945, 264] width 26 height 26
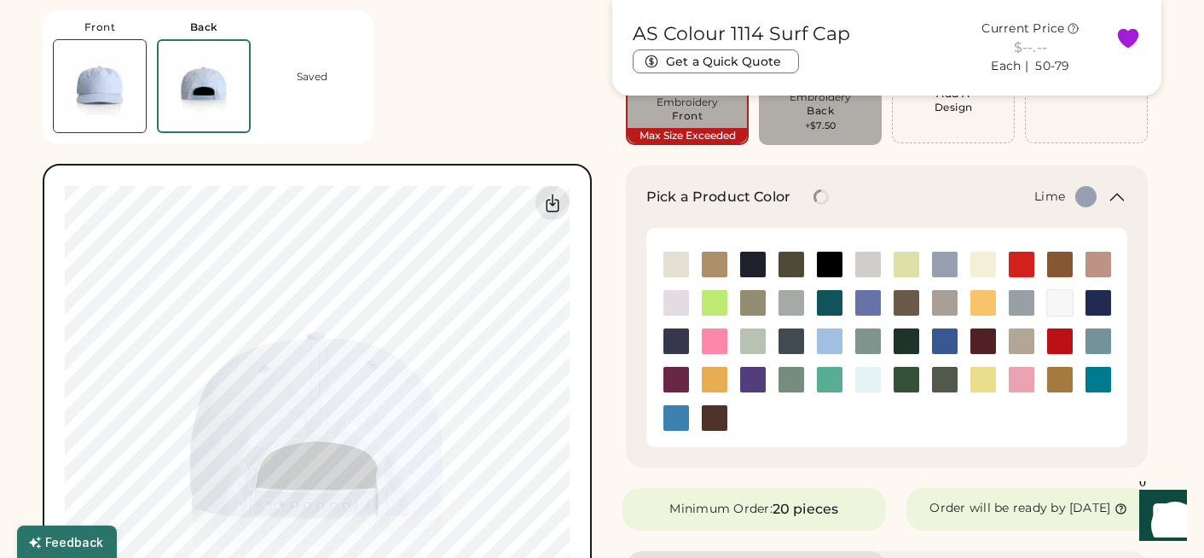
click at [905, 266] on img at bounding box center [906, 264] width 26 height 26
click at [865, 263] on img at bounding box center [868, 264] width 26 height 26
click at [118, 101] on img at bounding box center [100, 86] width 92 height 92
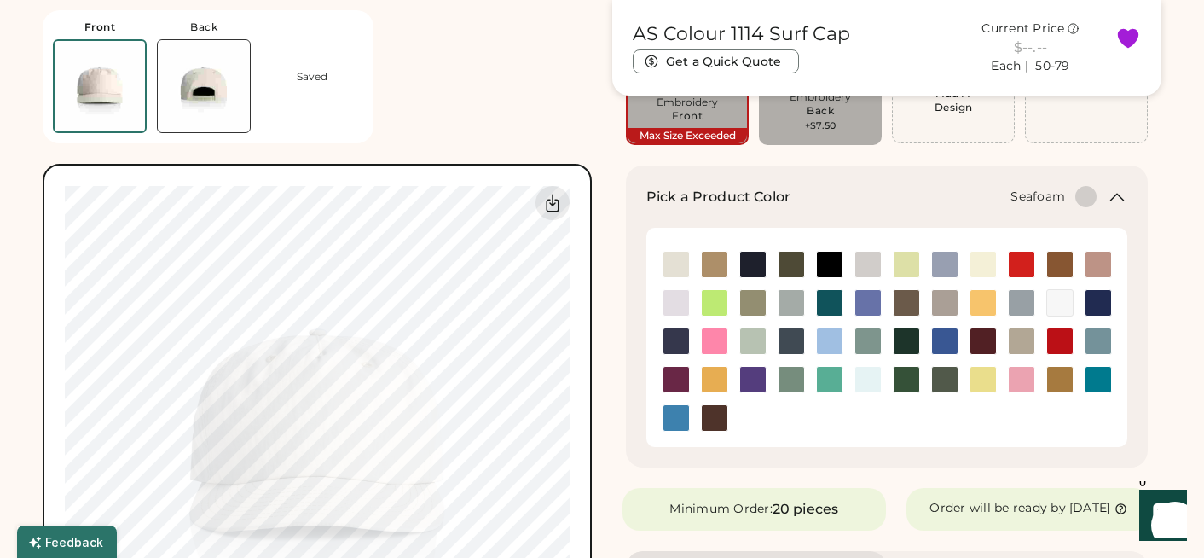
click at [859, 377] on img at bounding box center [868, 380] width 26 height 26
click at [827, 342] on img at bounding box center [830, 341] width 26 height 26
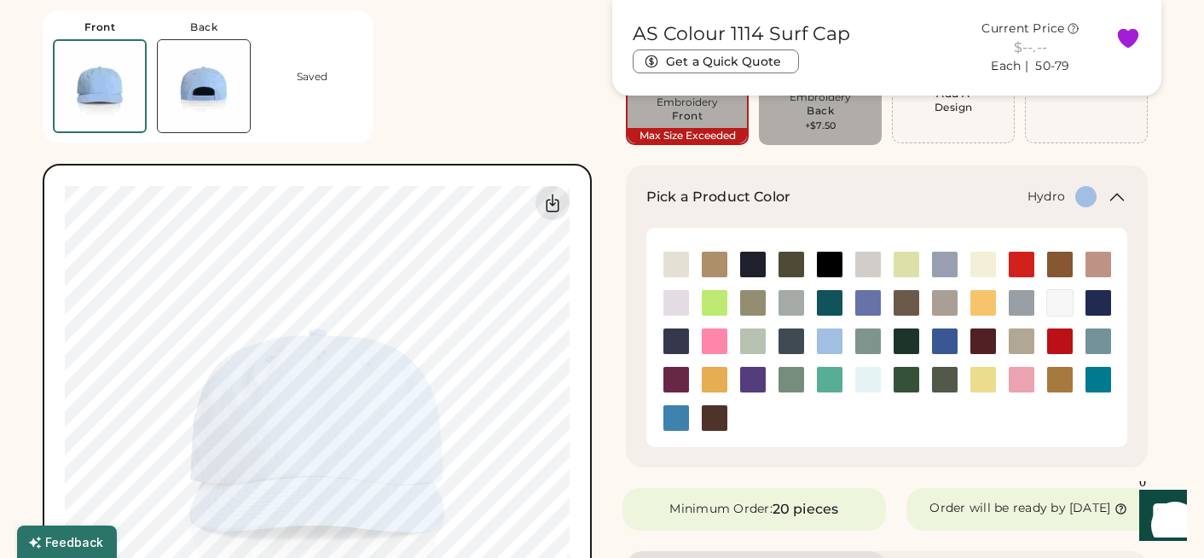
click at [685, 416] on img at bounding box center [676, 418] width 26 height 26
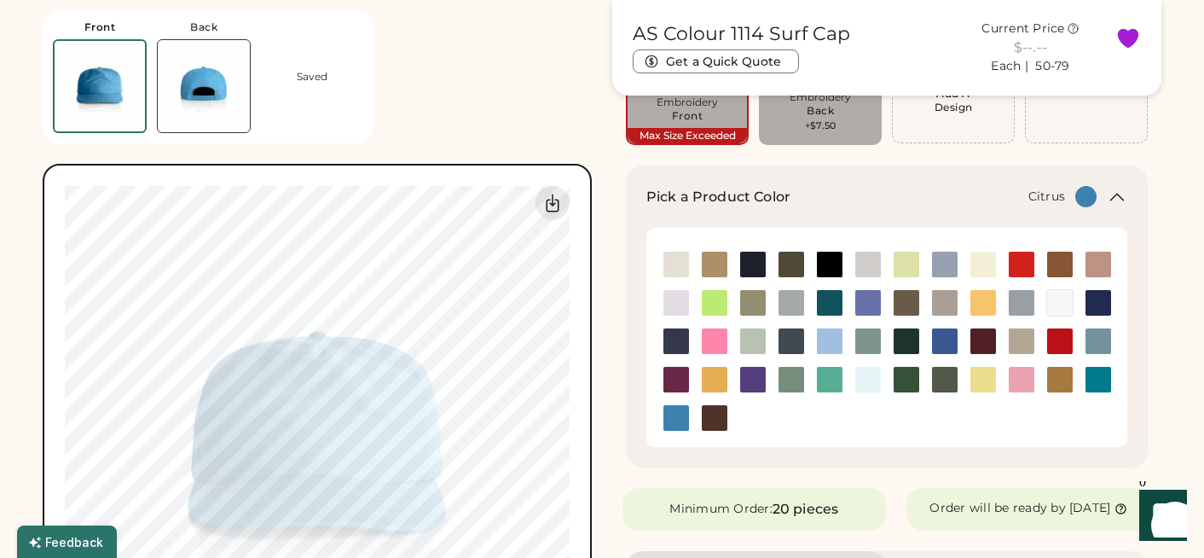
click at [713, 300] on img at bounding box center [715, 303] width 26 height 26
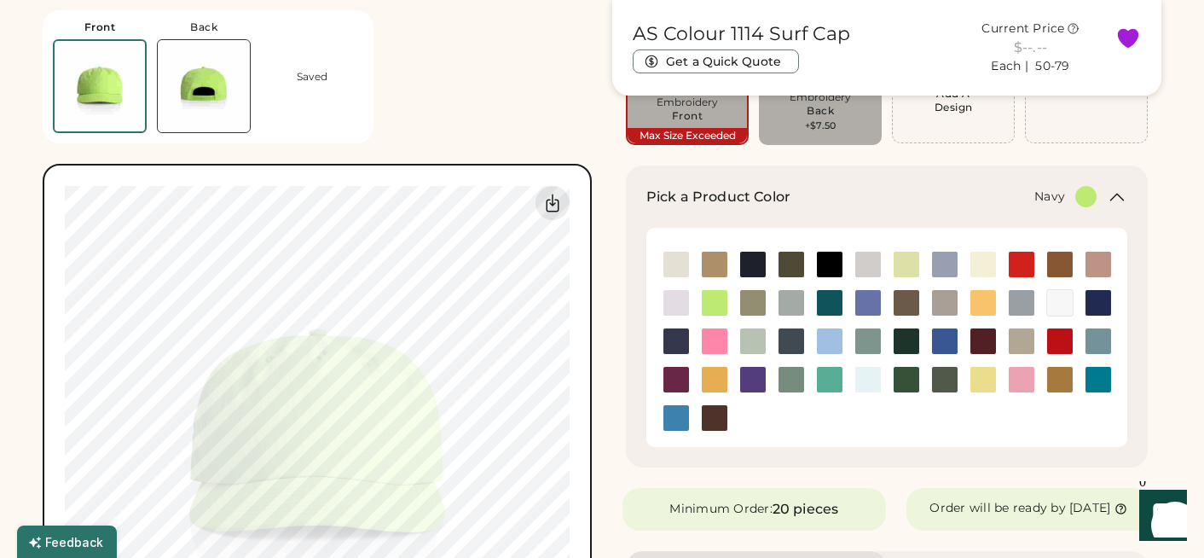
click at [749, 272] on img at bounding box center [753, 264] width 26 height 26
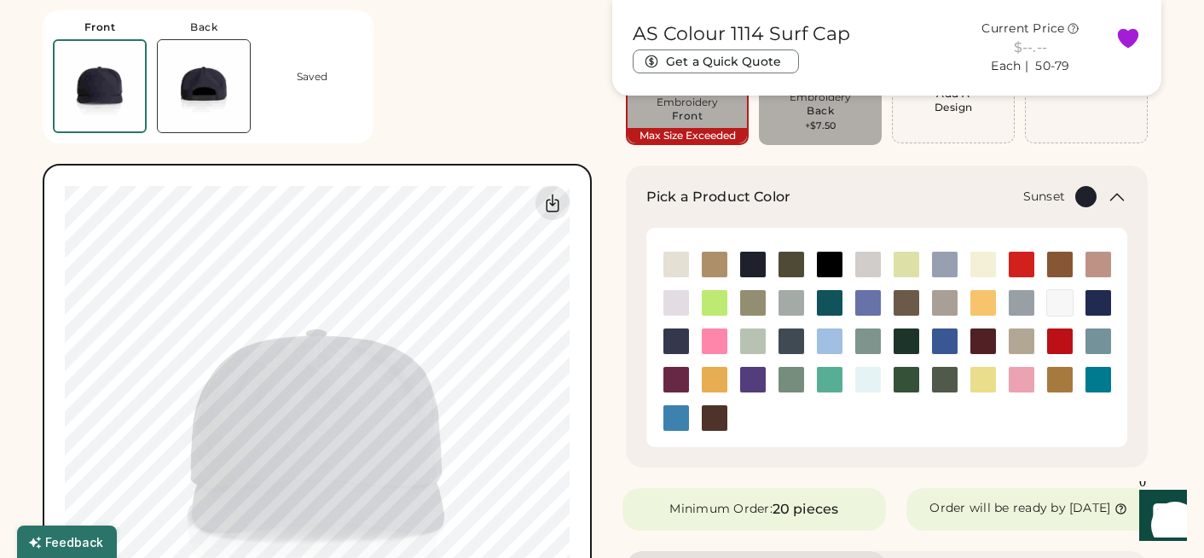
click at [986, 295] on img at bounding box center [983, 303] width 26 height 26
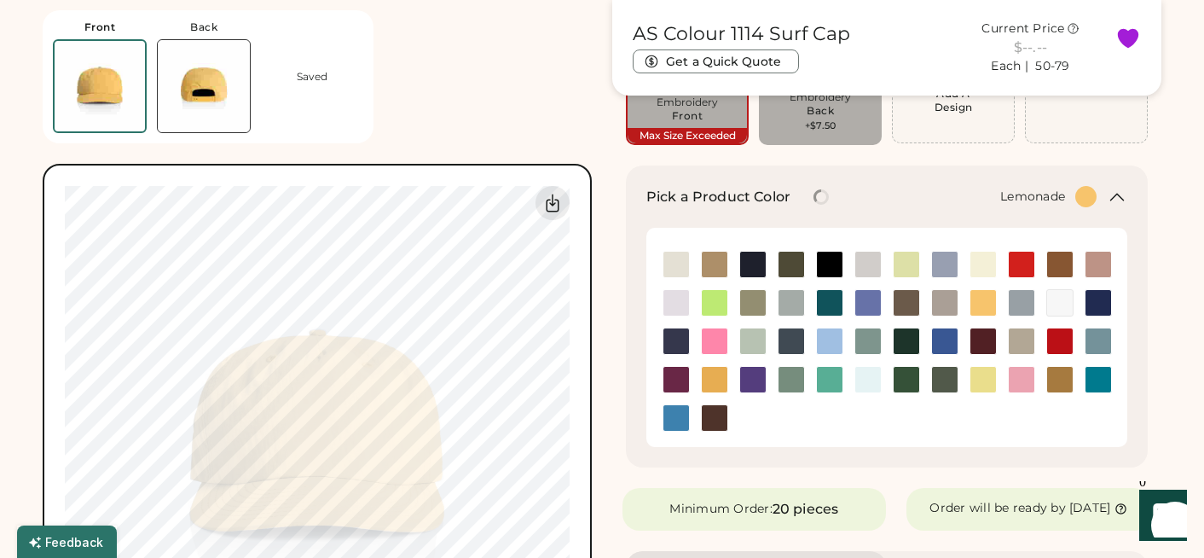
click at [982, 380] on img at bounding box center [983, 380] width 26 height 26
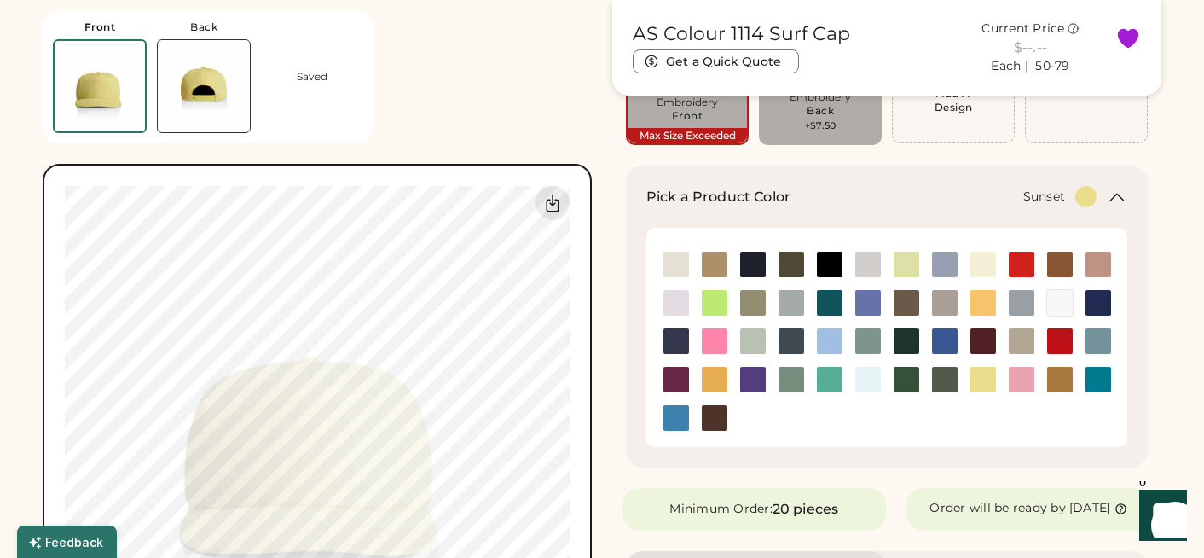
click at [987, 304] on img at bounding box center [983, 303] width 26 height 26
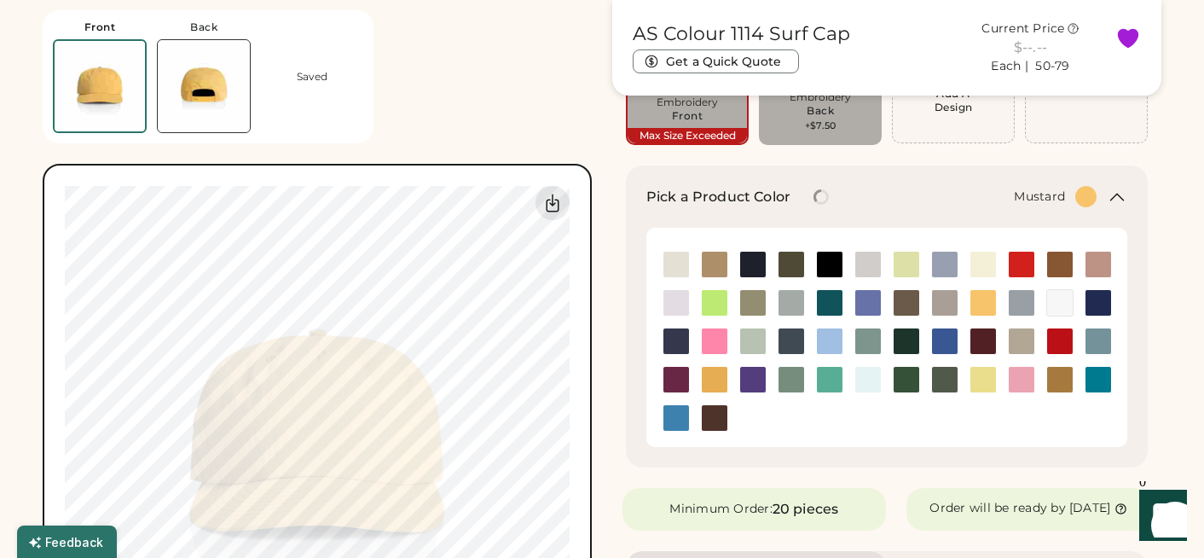
click at [721, 377] on img at bounding box center [715, 380] width 26 height 26
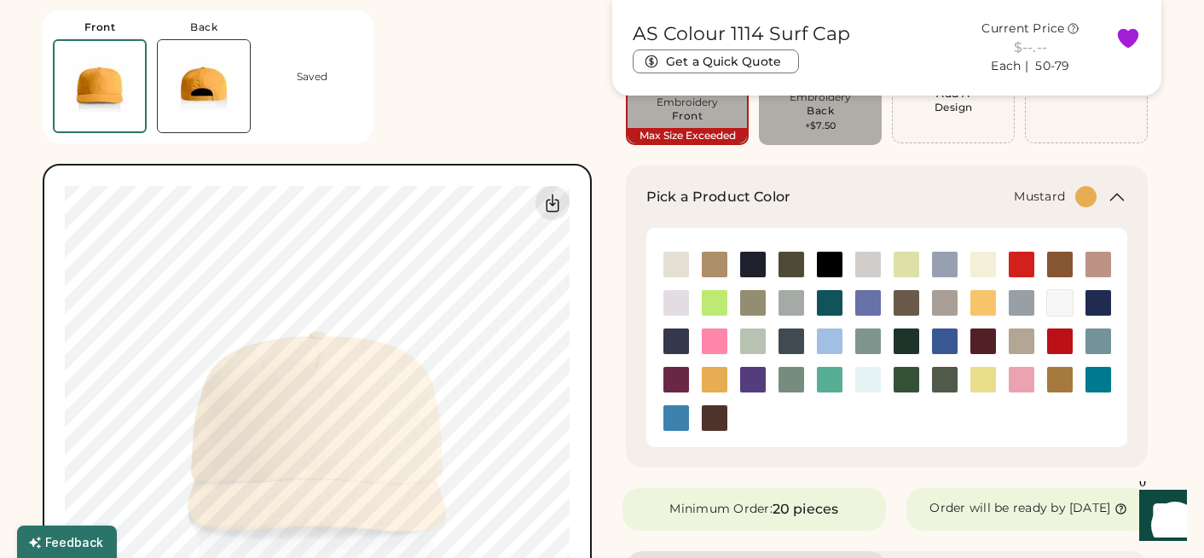
click at [207, 84] on img at bounding box center [204, 86] width 92 height 92
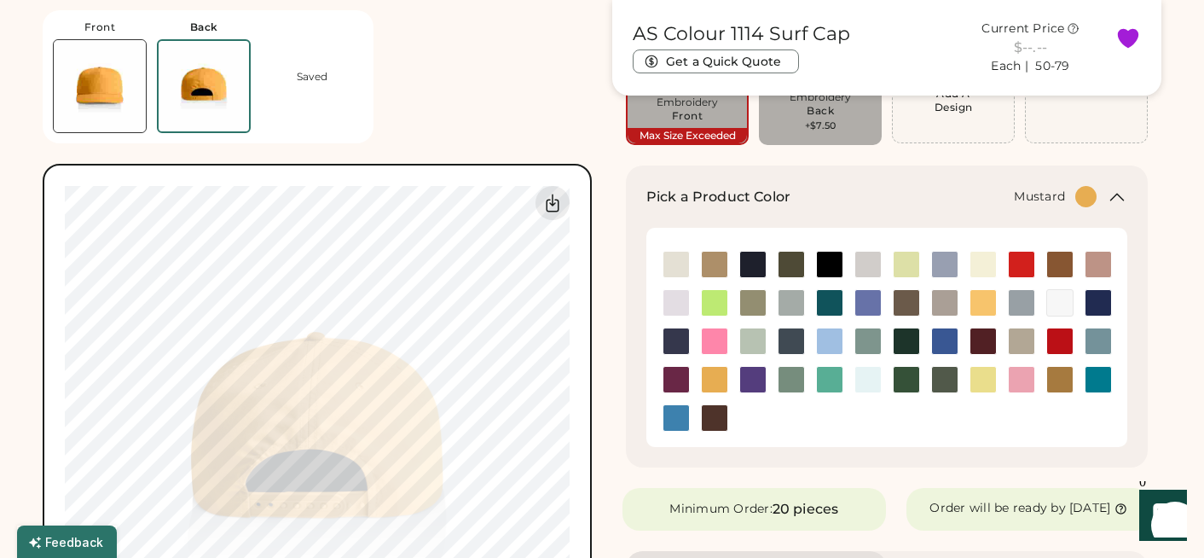
click at [125, 98] on img at bounding box center [100, 86] width 92 height 92
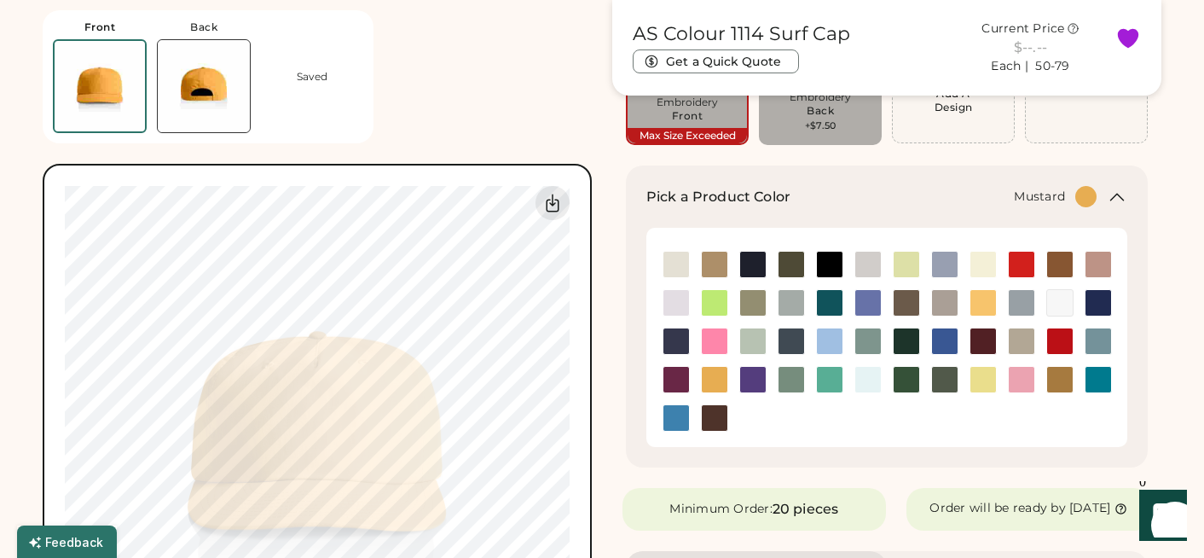
click at [208, 78] on img at bounding box center [204, 86] width 92 height 92
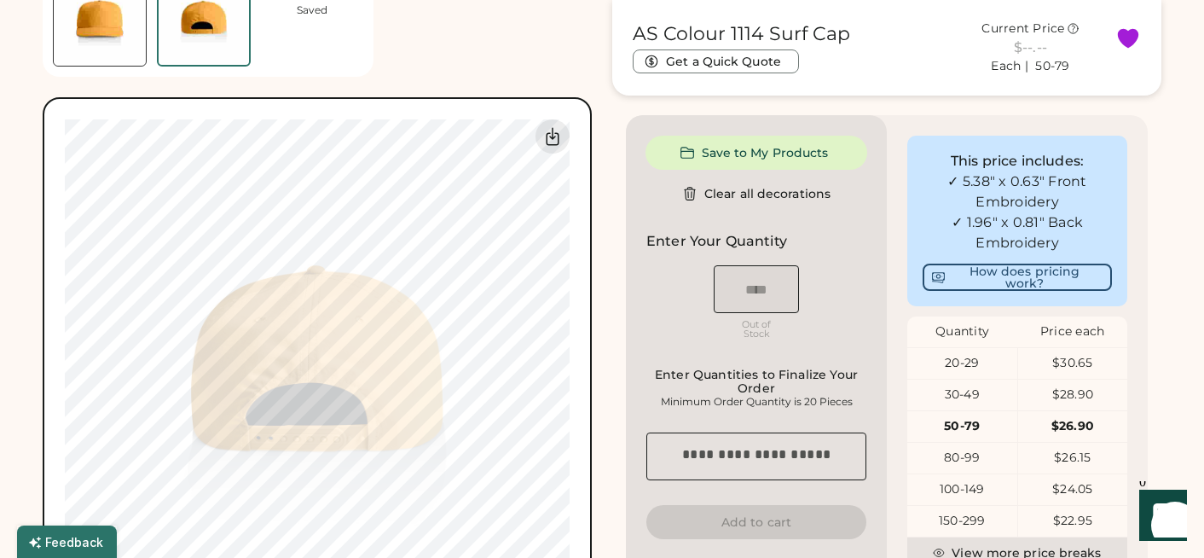
scroll to position [674, 0]
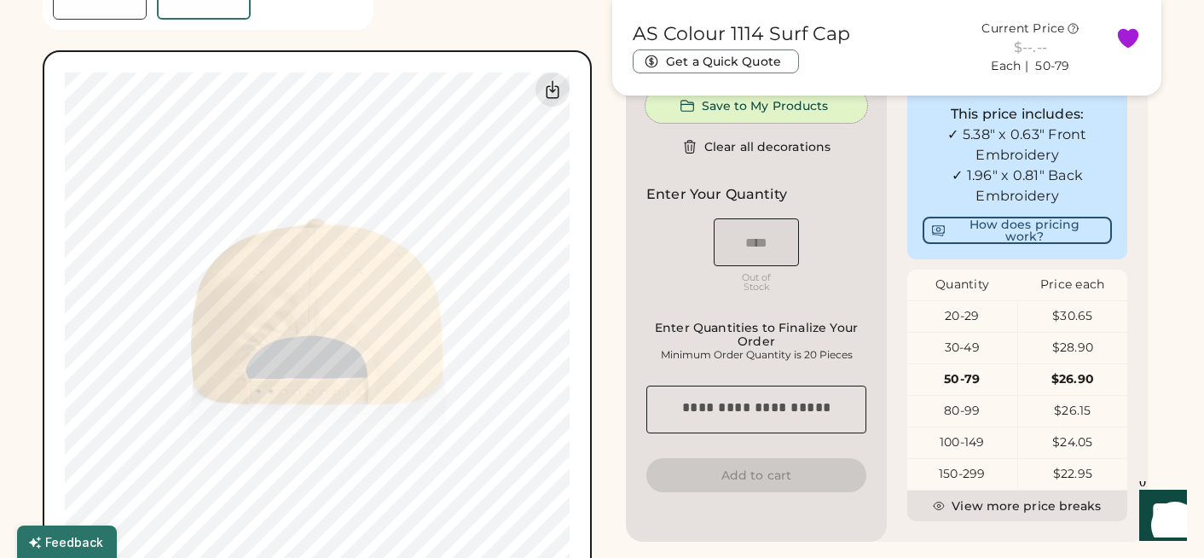
click at [771, 122] on button "Save to My Products" at bounding box center [756, 106] width 222 height 34
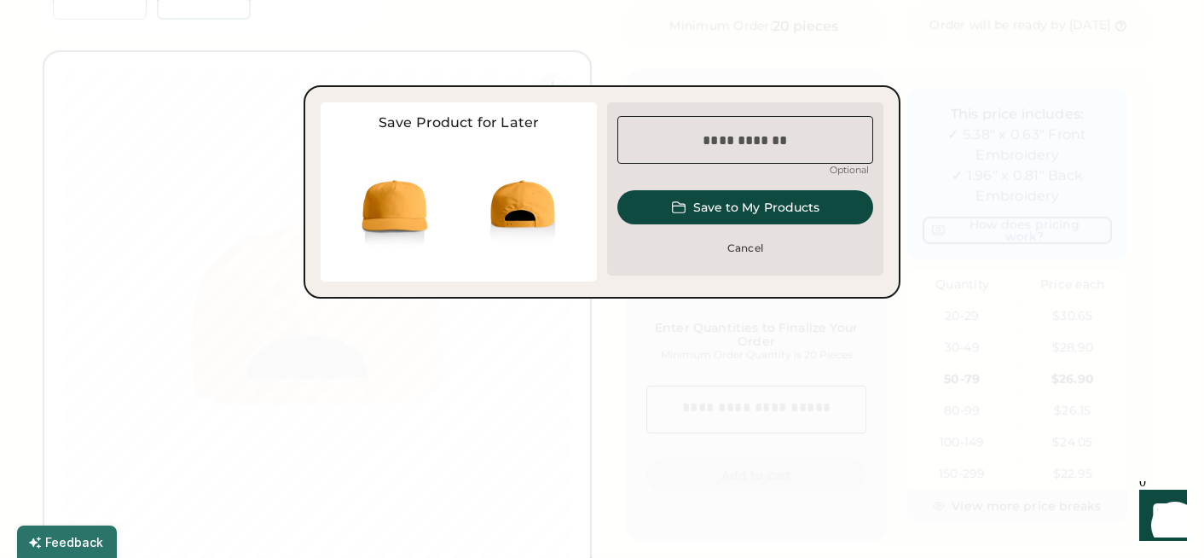
click at [707, 146] on input "input" at bounding box center [745, 140] width 256 height 48
type input "**********"
click at [781, 210] on button "Save to My Products" at bounding box center [745, 207] width 256 height 34
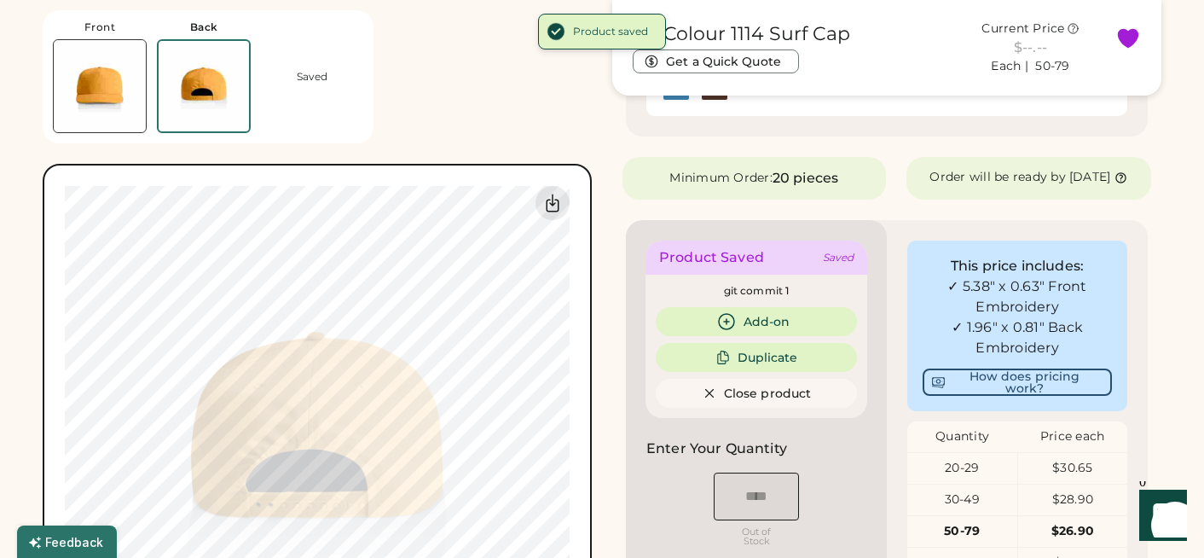
scroll to position [523, 0]
click at [743, 365] on button "Duplicate" at bounding box center [756, 356] width 201 height 29
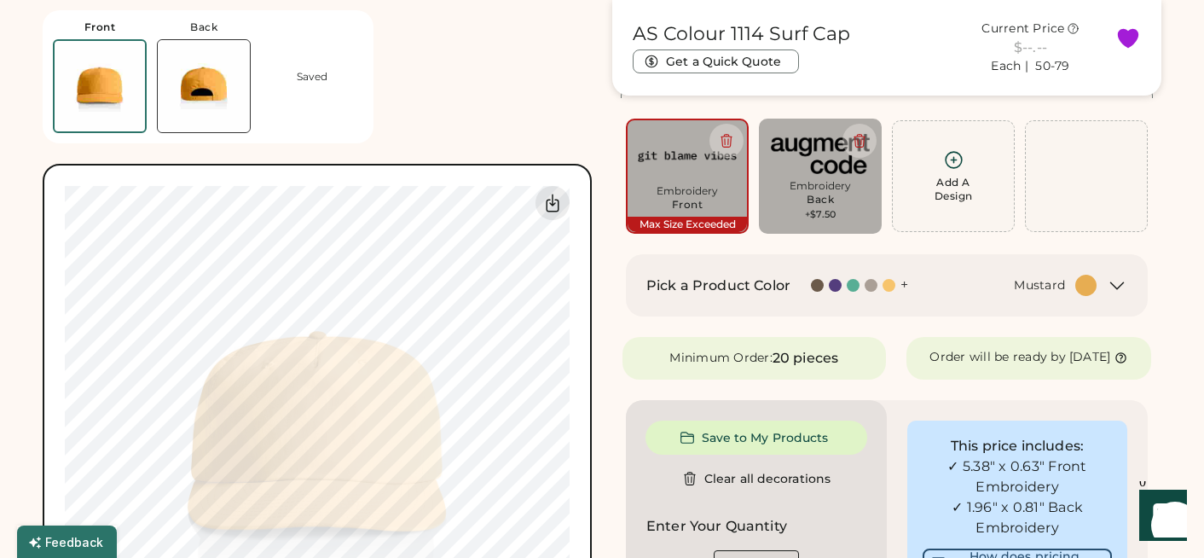
scroll to position [90, 0]
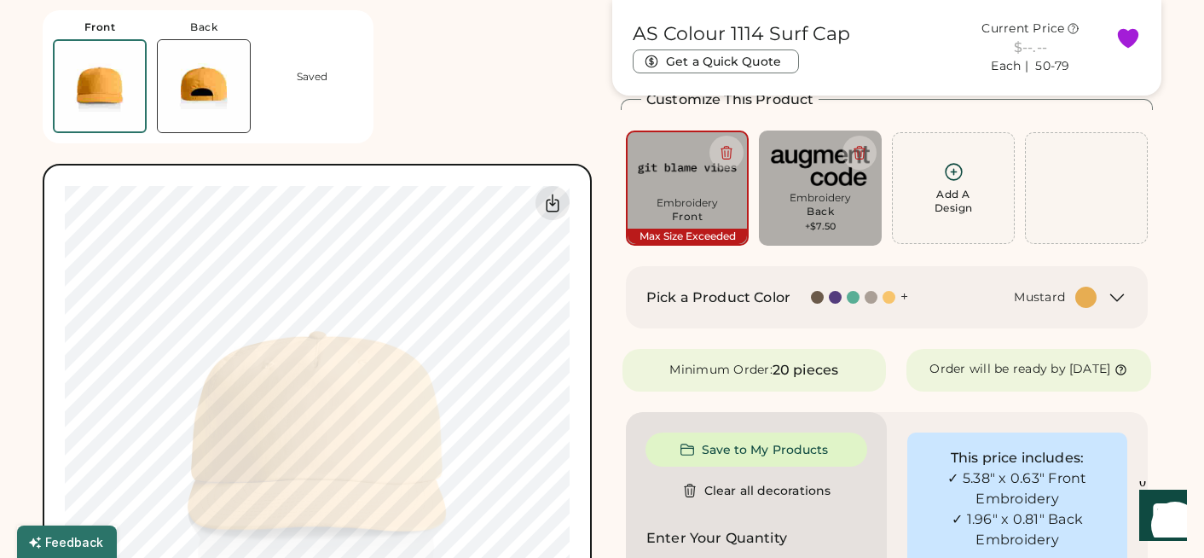
click at [196, 81] on img at bounding box center [204, 86] width 92 height 92
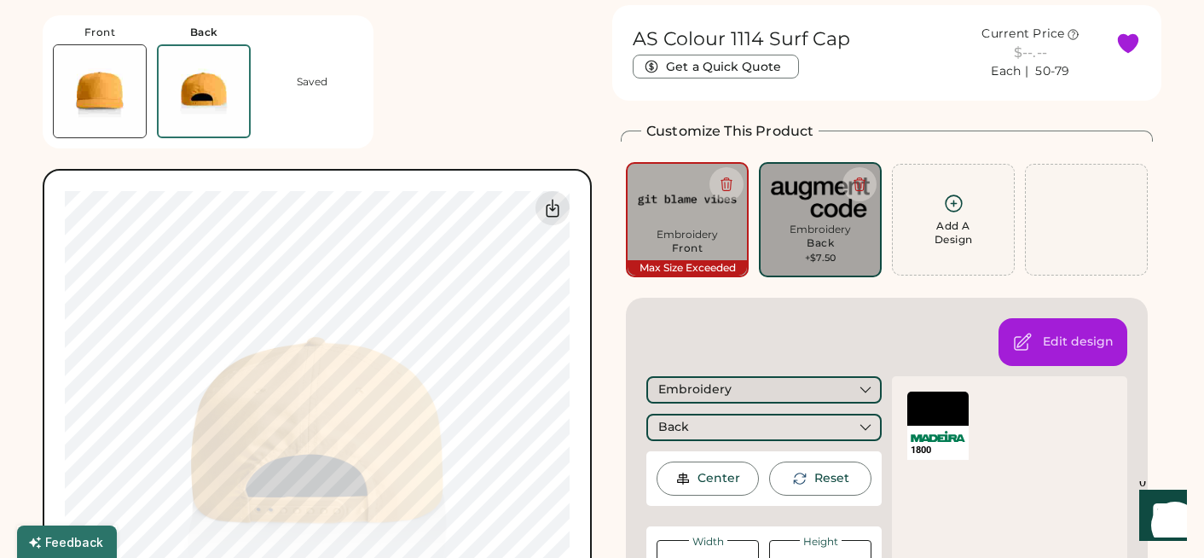
scroll to position [66, 0]
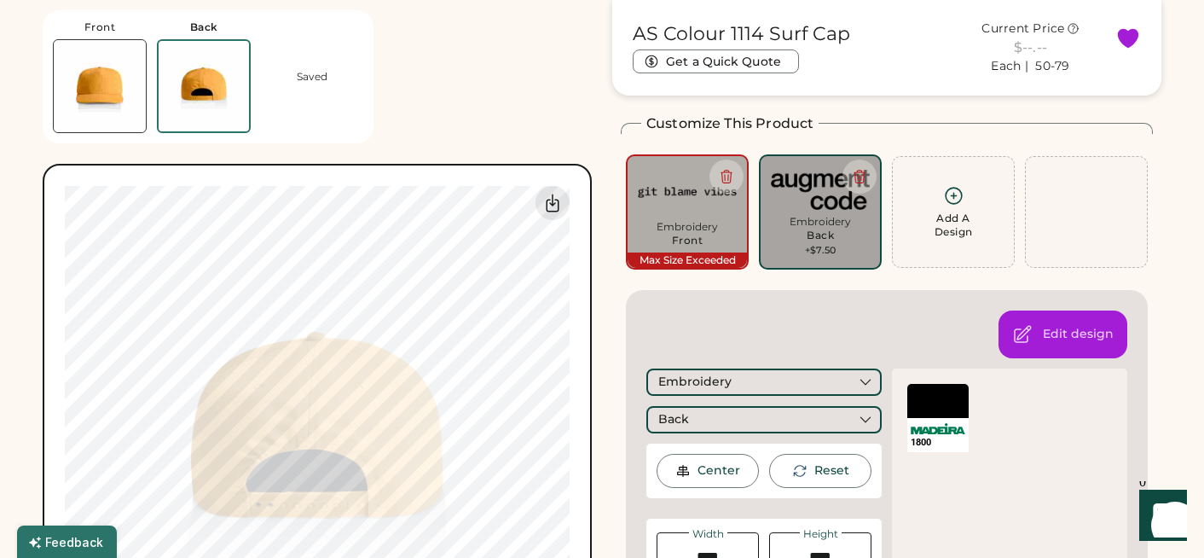
click at [817, 217] on div "Embroidery" at bounding box center [820, 222] width 99 height 14
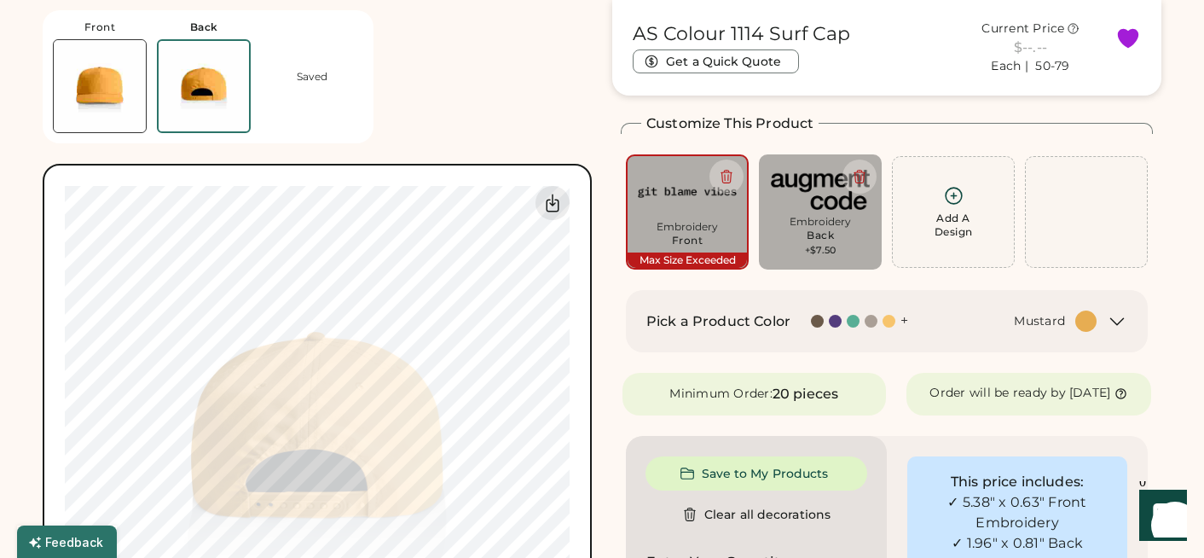
click at [836, 208] on img at bounding box center [820, 189] width 99 height 47
type input "****"
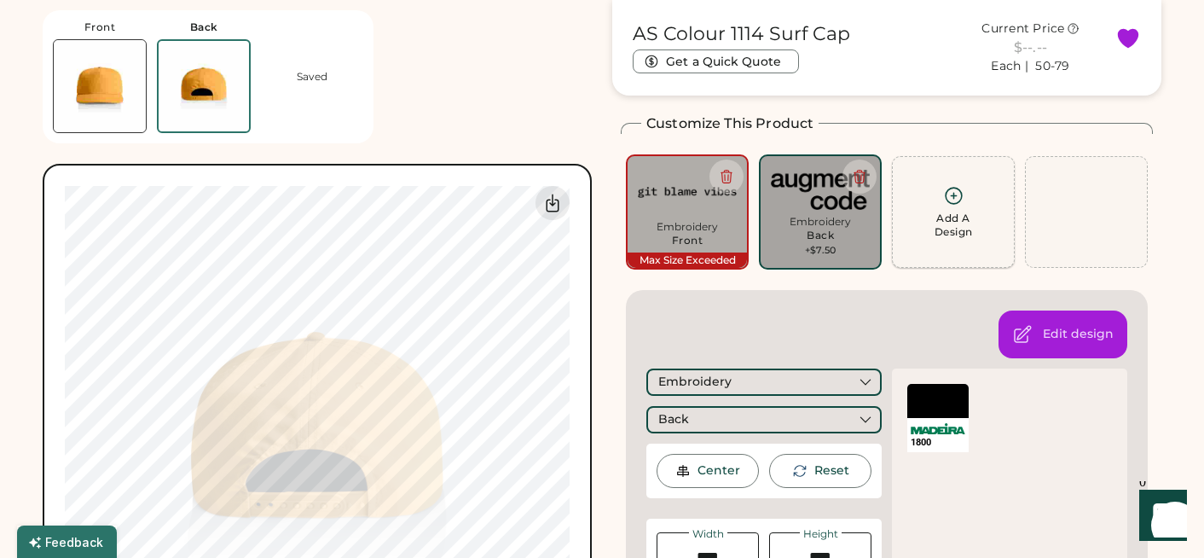
click at [949, 218] on div "Add A Design" at bounding box center [953, 224] width 38 height 27
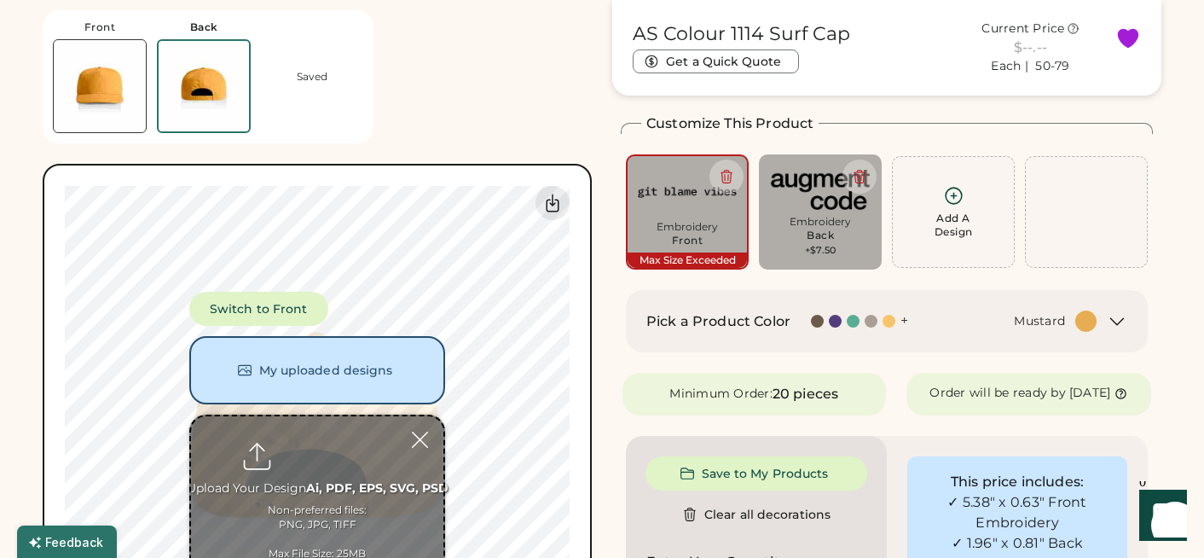
click at [305, 460] on input "file" at bounding box center [317, 499] width 252 height 167
type input "**********"
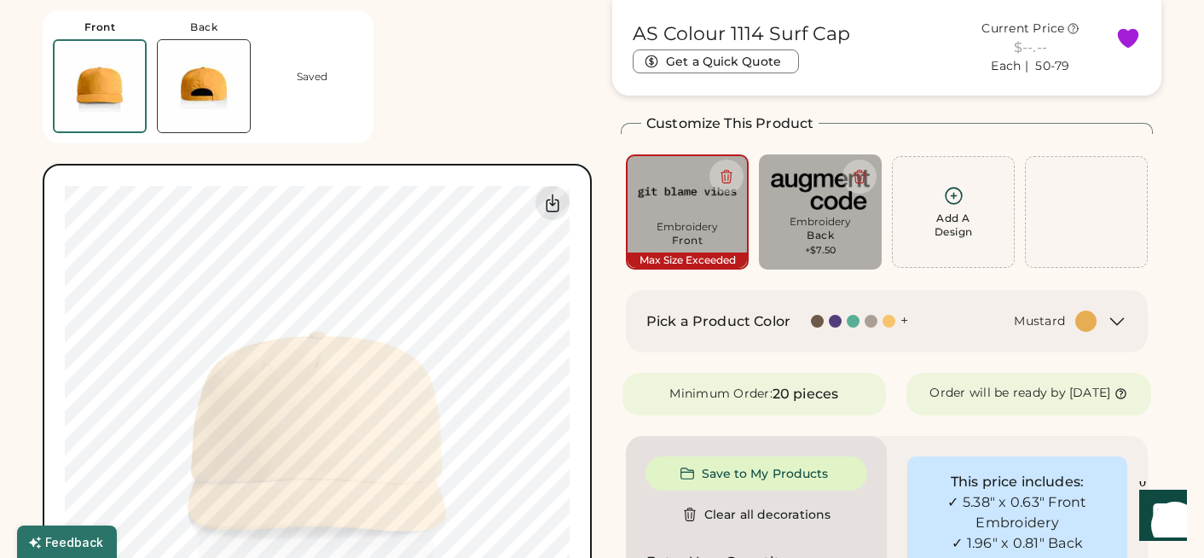
click at [945, 210] on div "Add A Design" at bounding box center [953, 212] width 101 height 54
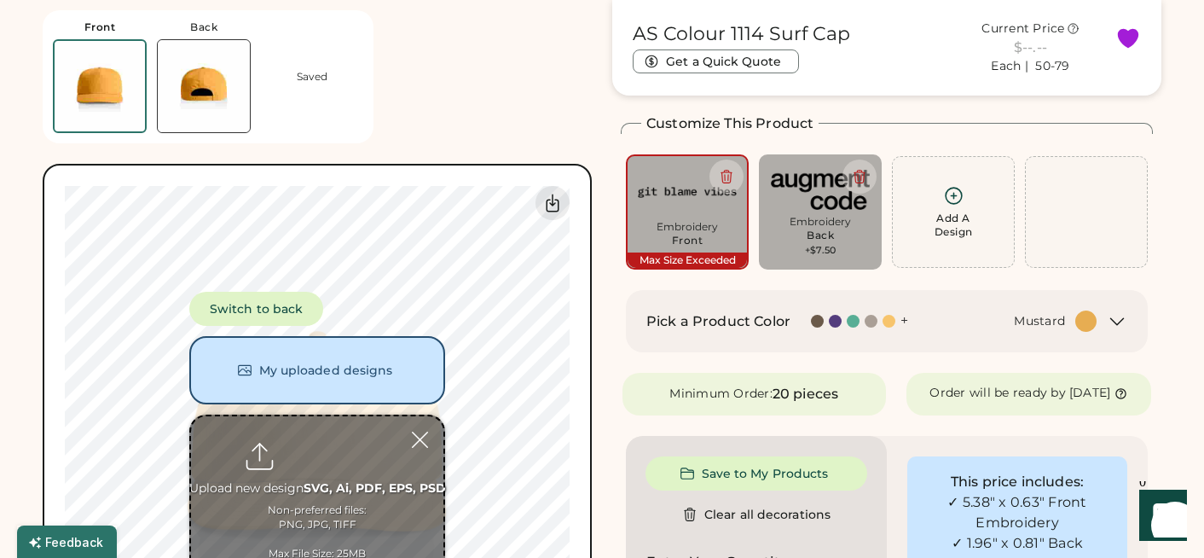
click at [326, 477] on input "file" at bounding box center [317, 499] width 252 height 167
type input "**********"
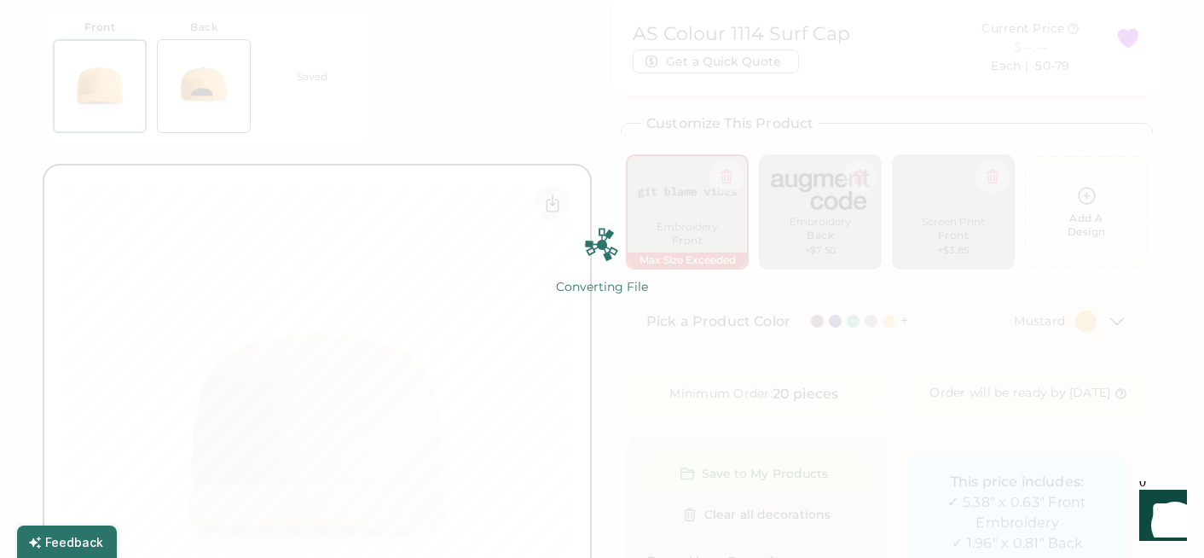
click at [963, 217] on img at bounding box center [602, 279] width 1204 height 558
click at [674, 287] on div "Converting File" at bounding box center [601, 287] width 213 height 17
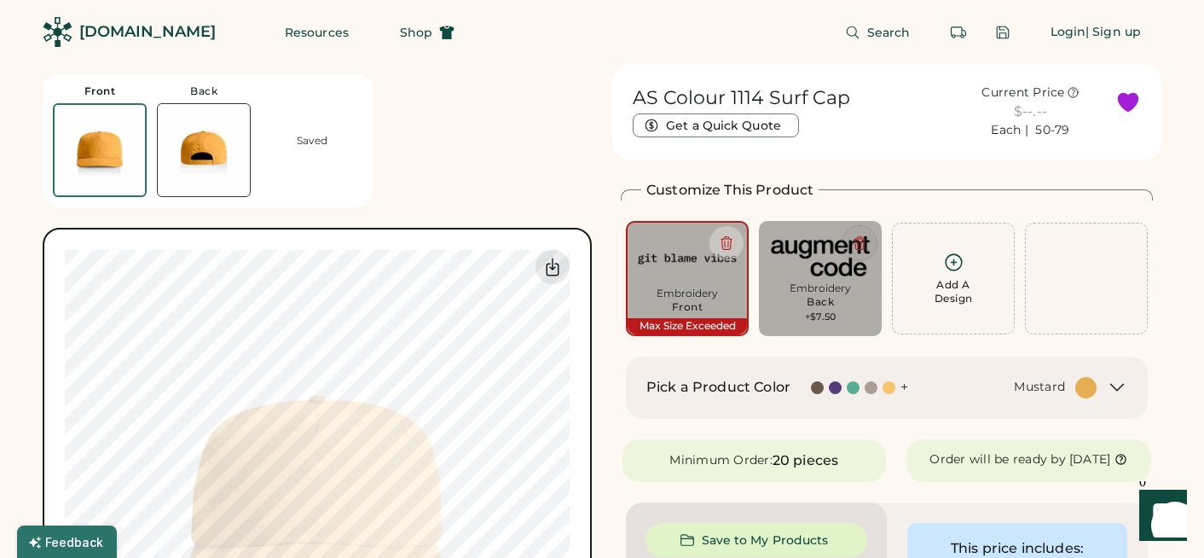
click at [865, 246] on icon at bounding box center [859, 242] width 15 height 15
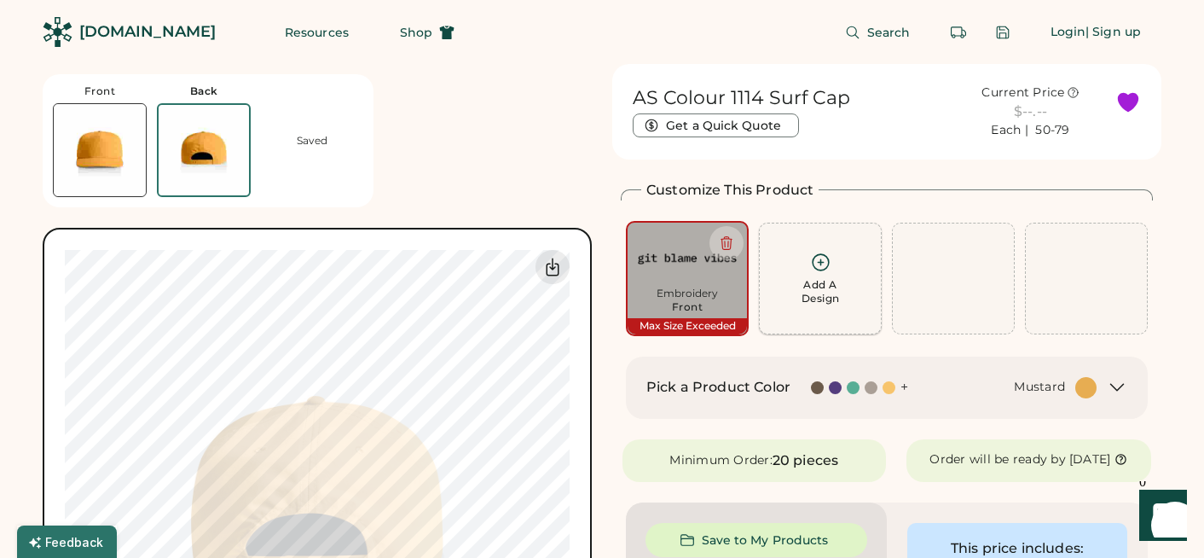
click at [816, 269] on icon at bounding box center [820, 262] width 16 height 16
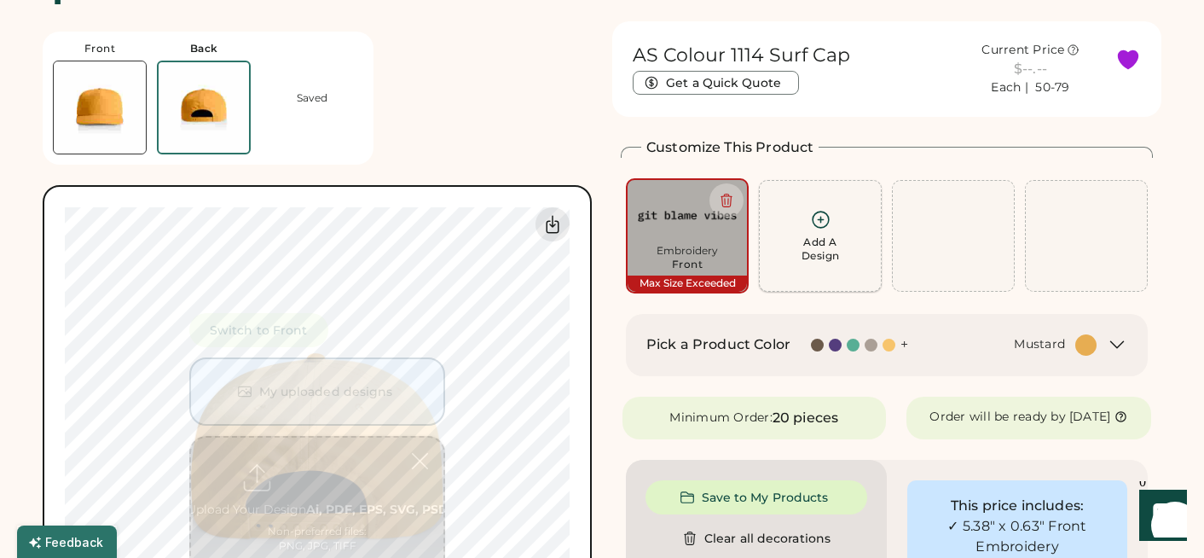
scroll to position [64, 0]
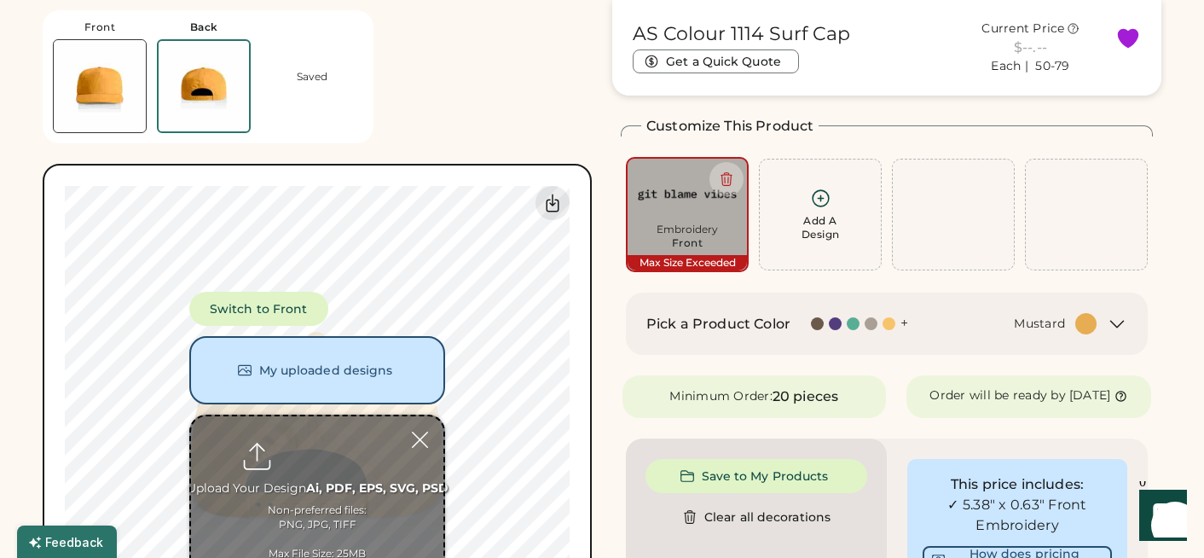
click at [350, 454] on input "file" at bounding box center [317, 499] width 252 height 167
type input "**********"
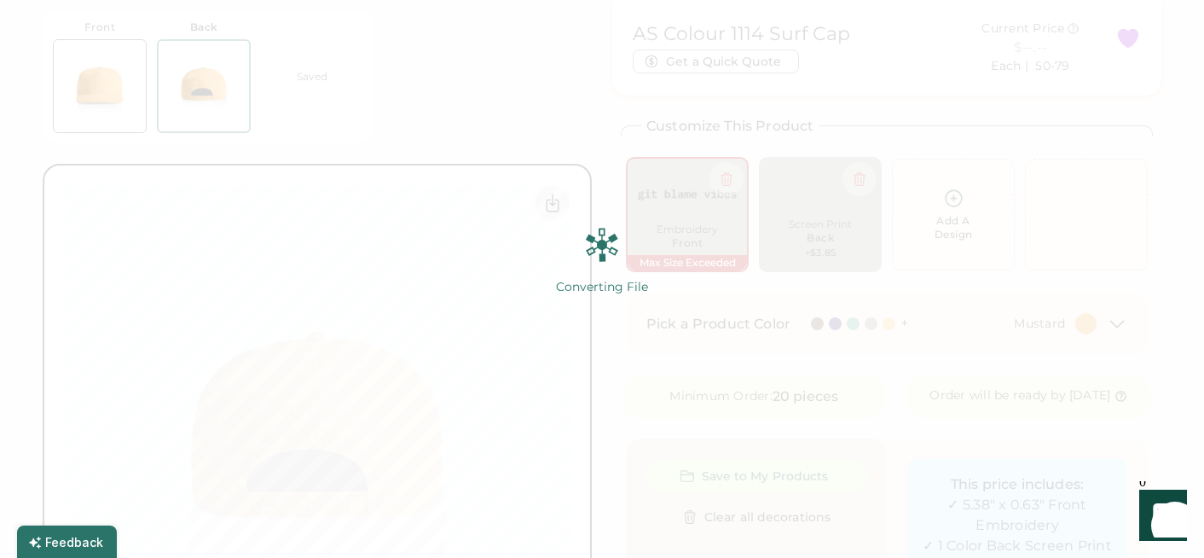
click at [699, 352] on img at bounding box center [602, 279] width 1204 height 558
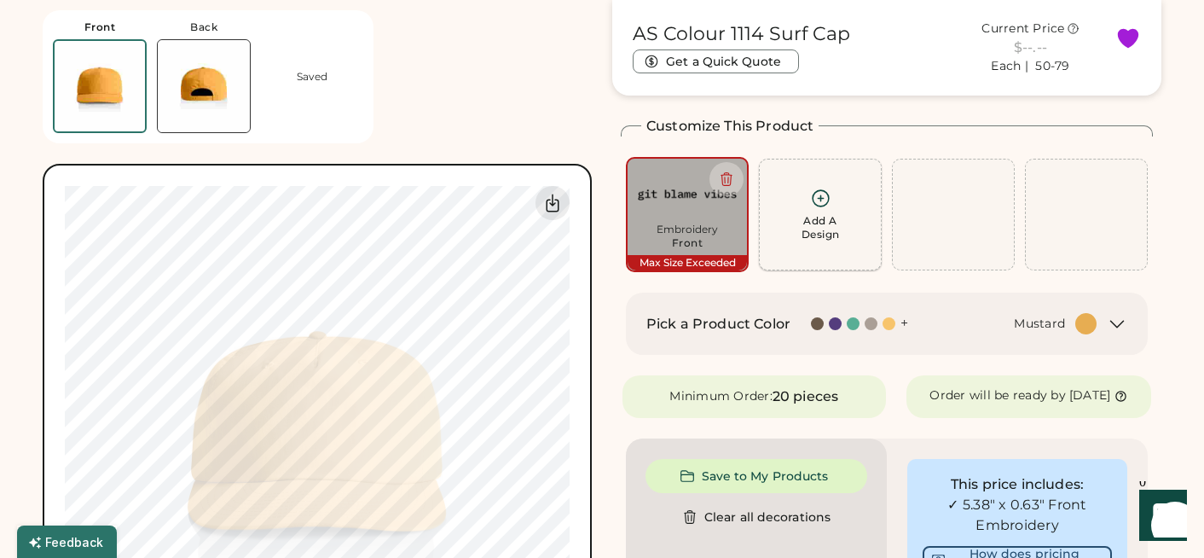
click at [816, 222] on div "Add A Design" at bounding box center [820, 227] width 38 height 27
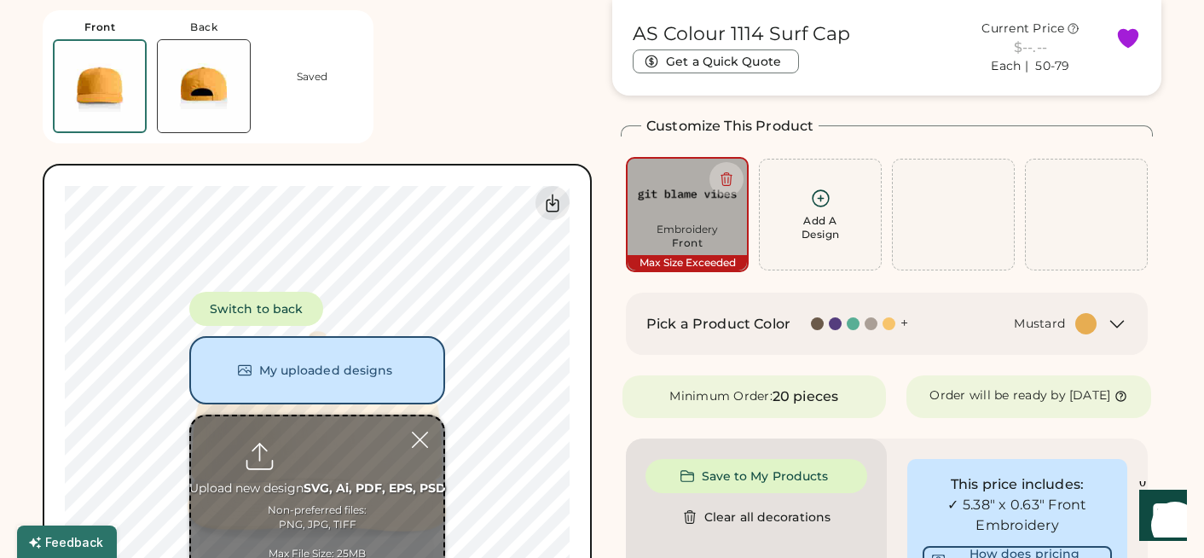
scroll to position [58, 0]
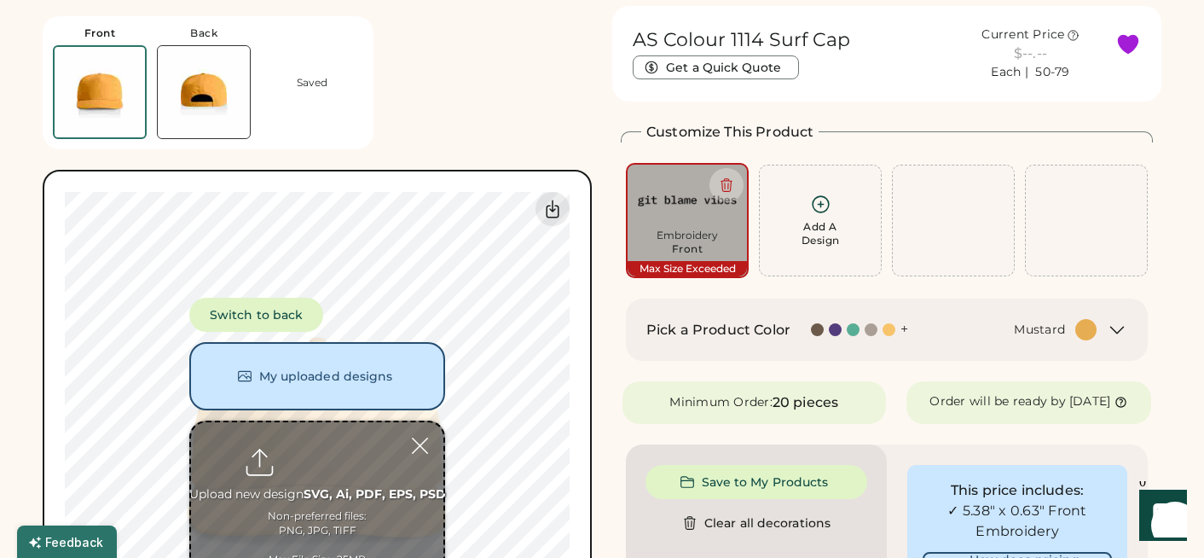
click at [325, 479] on input "file" at bounding box center [317, 505] width 252 height 167
click at [321, 454] on input "file" at bounding box center [317, 505] width 252 height 167
type input "**********"
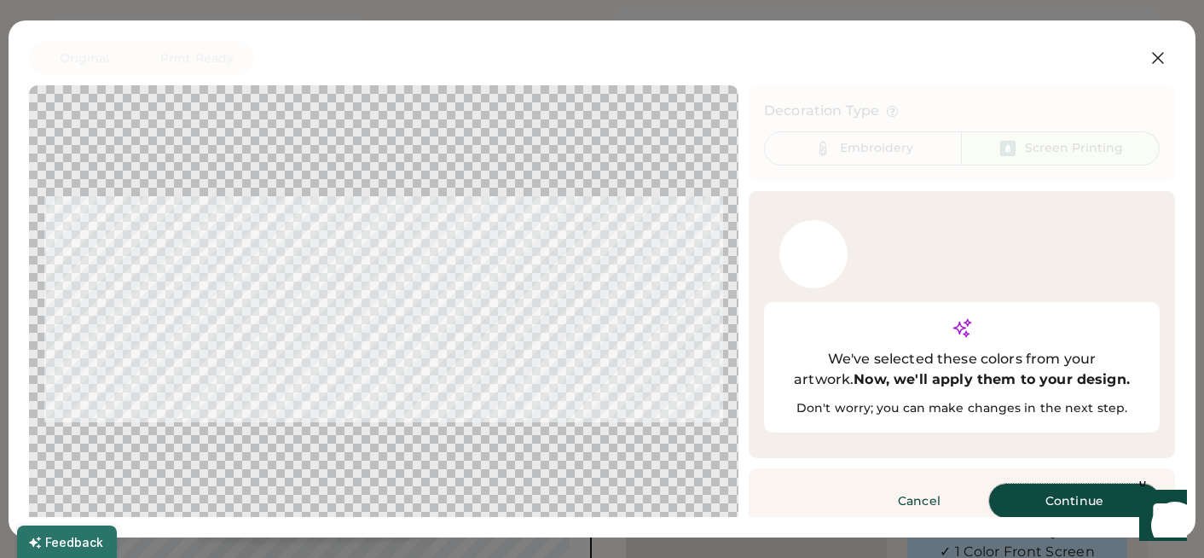
click at [1041, 483] on button "Continue" at bounding box center [1074, 500] width 171 height 34
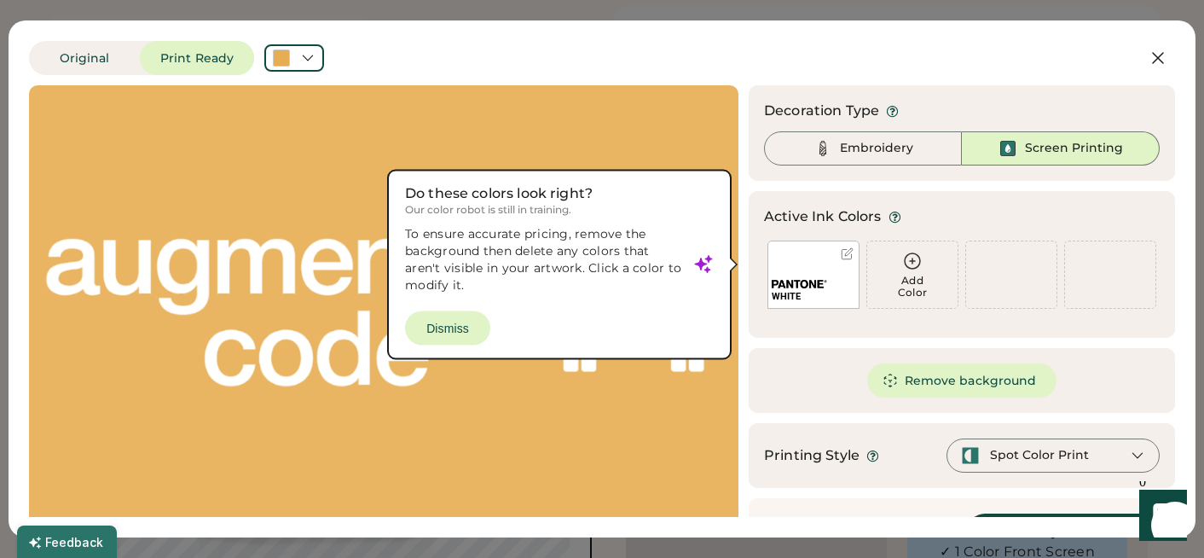
click at [470, 323] on div at bounding box center [383, 305] width 679 height 409
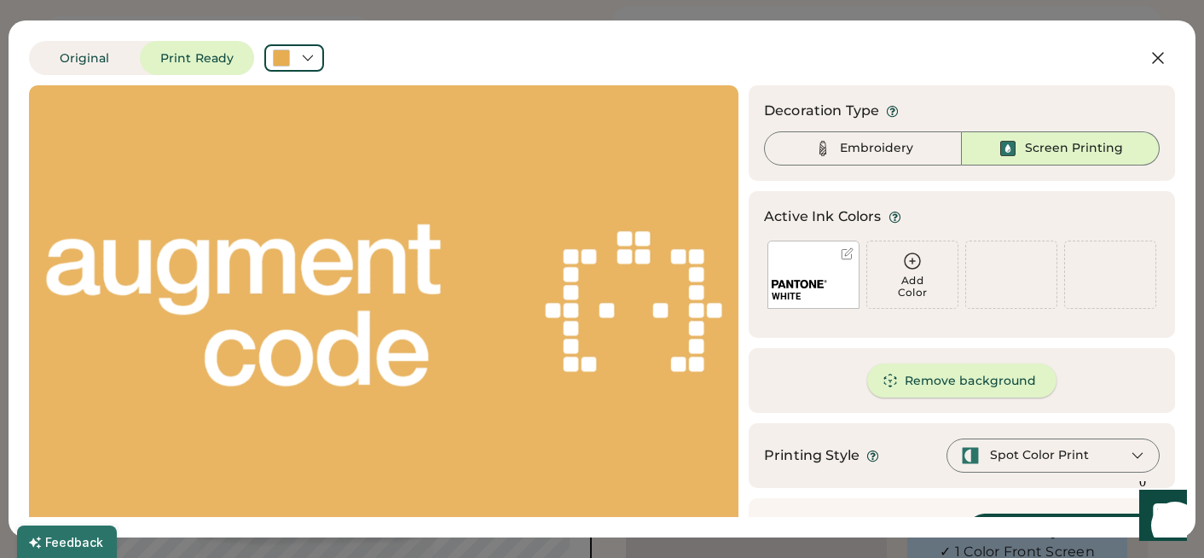
scroll to position [46, 0]
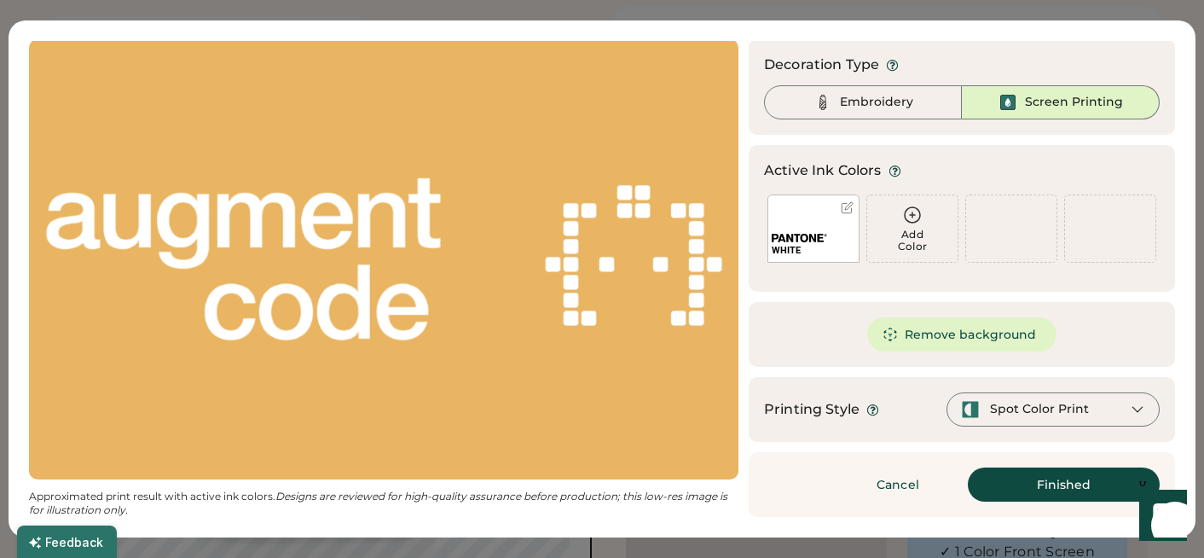
click at [1020, 454] on div "Cancel Finished Continue" at bounding box center [962, 484] width 426 height 65
click at [1004, 471] on button "Finished" at bounding box center [1064, 484] width 192 height 34
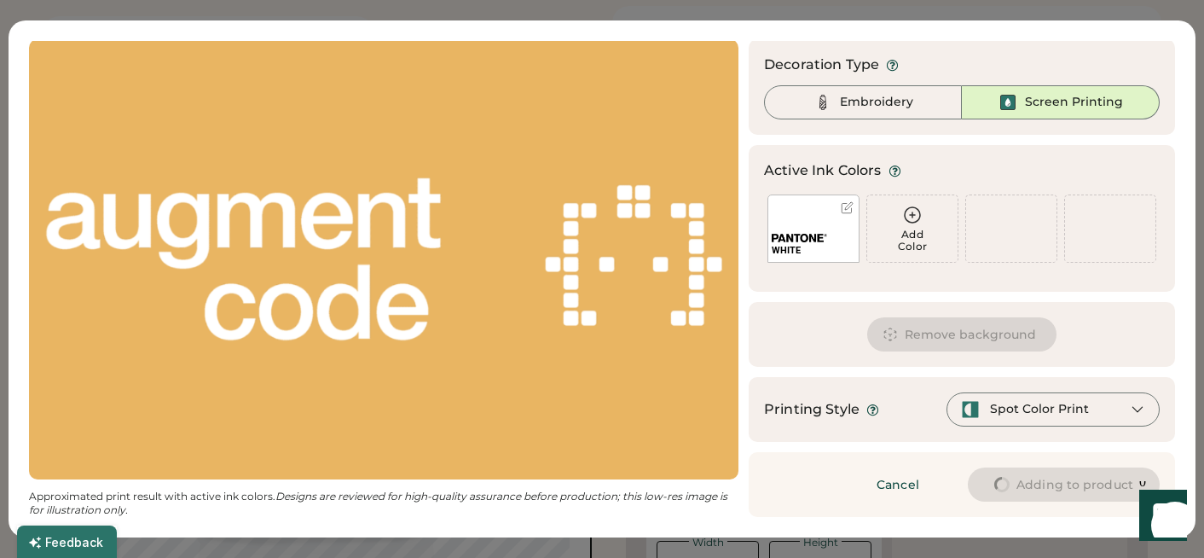
type input "****"
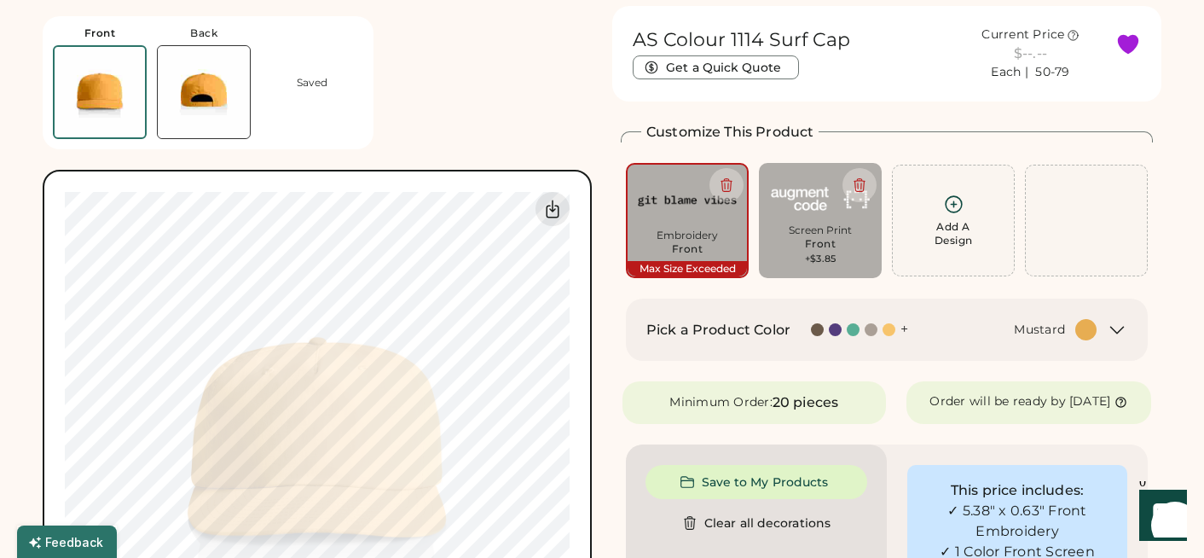
type input "****"
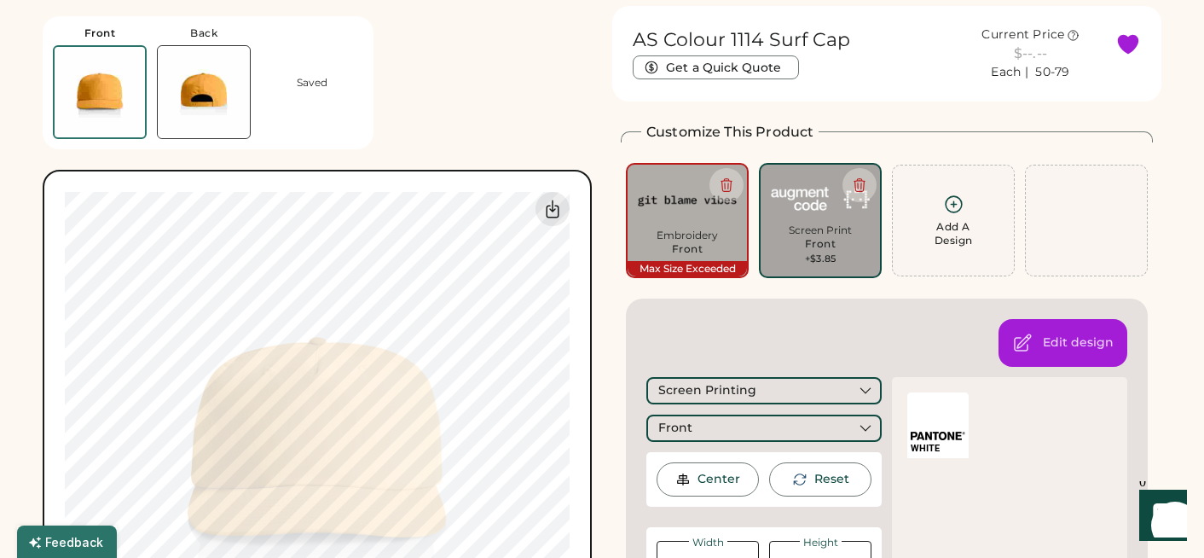
type input "****"
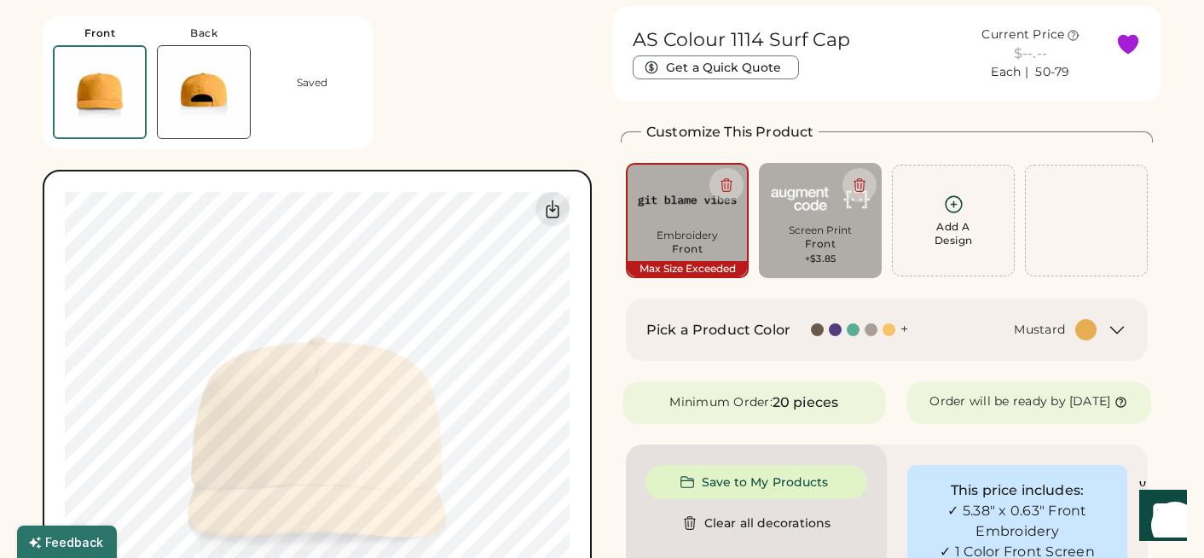
click at [211, 96] on img at bounding box center [204, 92] width 92 height 92
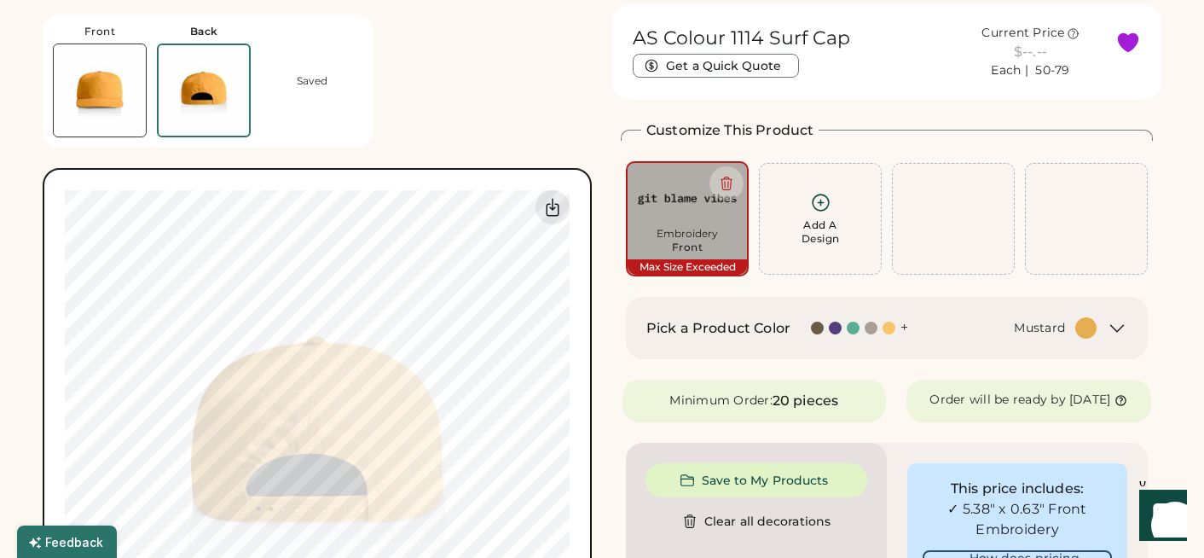
scroll to position [64, 0]
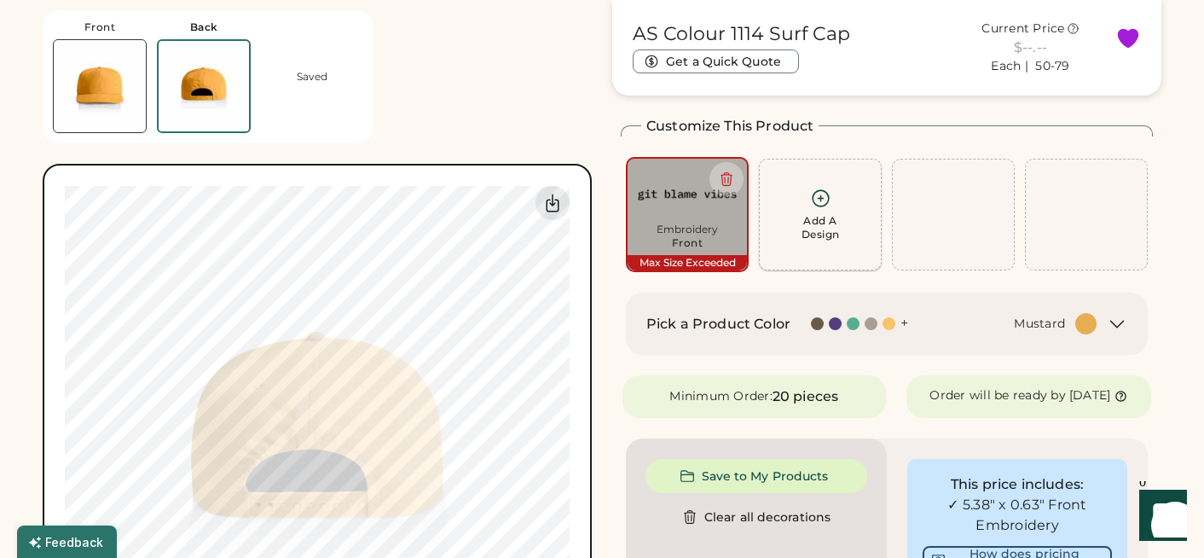
click at [818, 229] on div "Add A Design" at bounding box center [820, 227] width 38 height 27
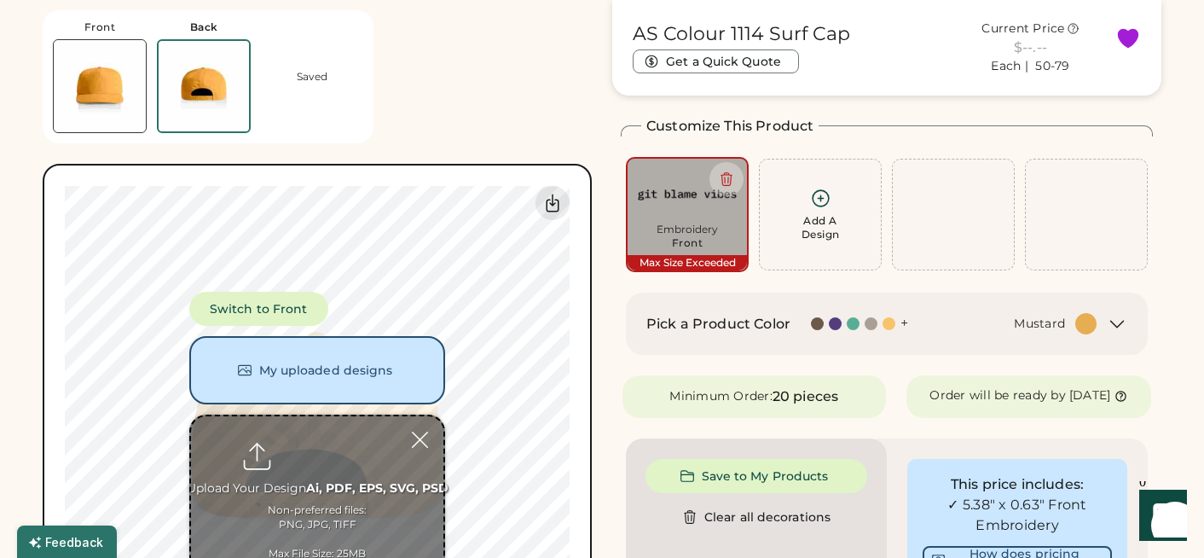
click at [348, 424] on input "file" at bounding box center [317, 499] width 252 height 167
type input "**********"
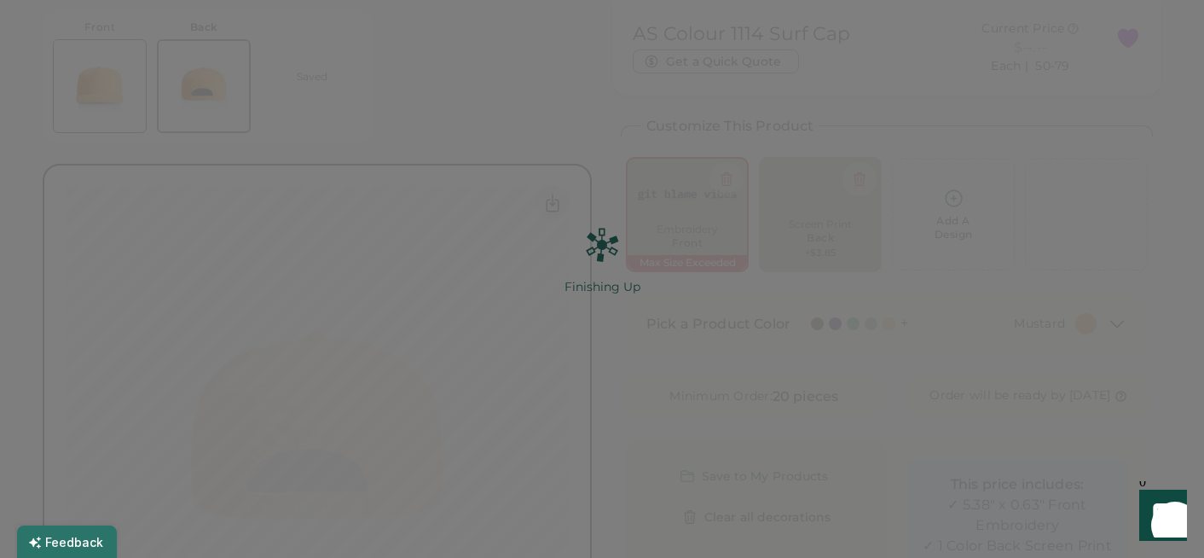
scroll to position [0, 0]
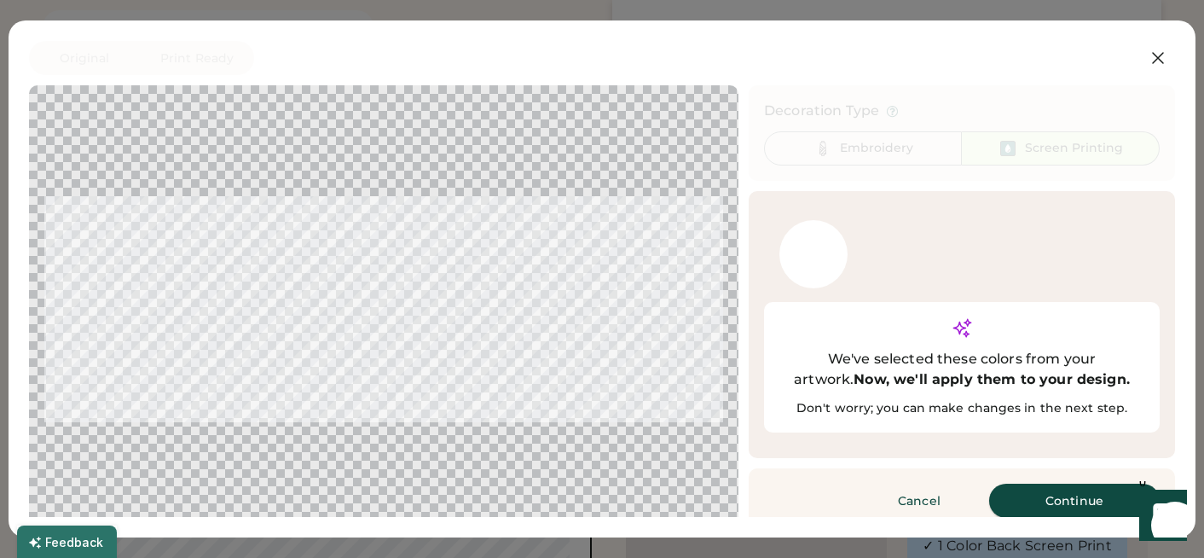
click at [1031, 483] on button "Continue" at bounding box center [1074, 500] width 171 height 34
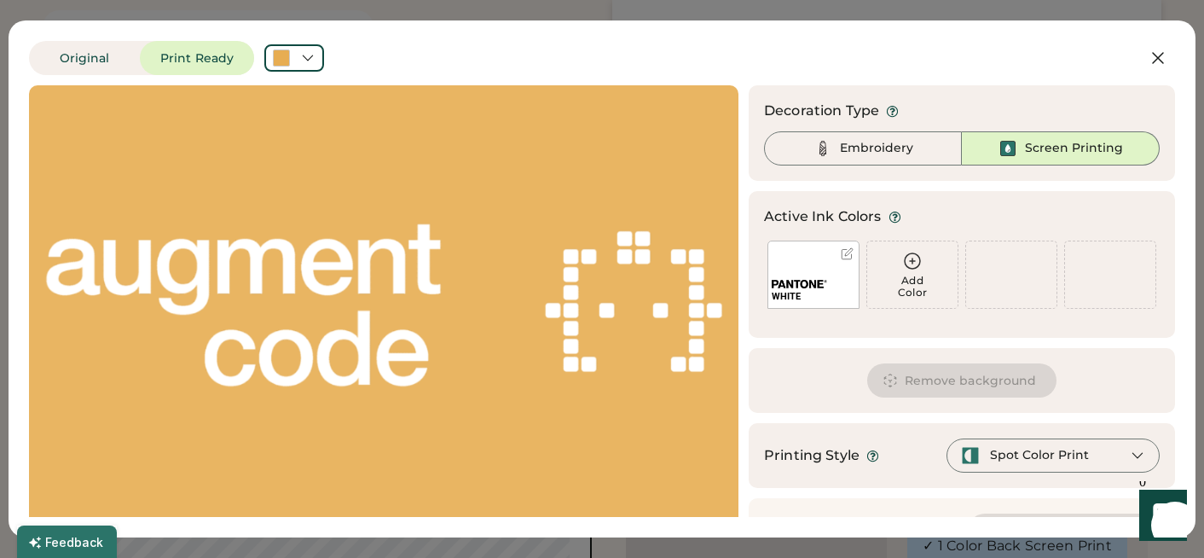
scroll to position [46, 0]
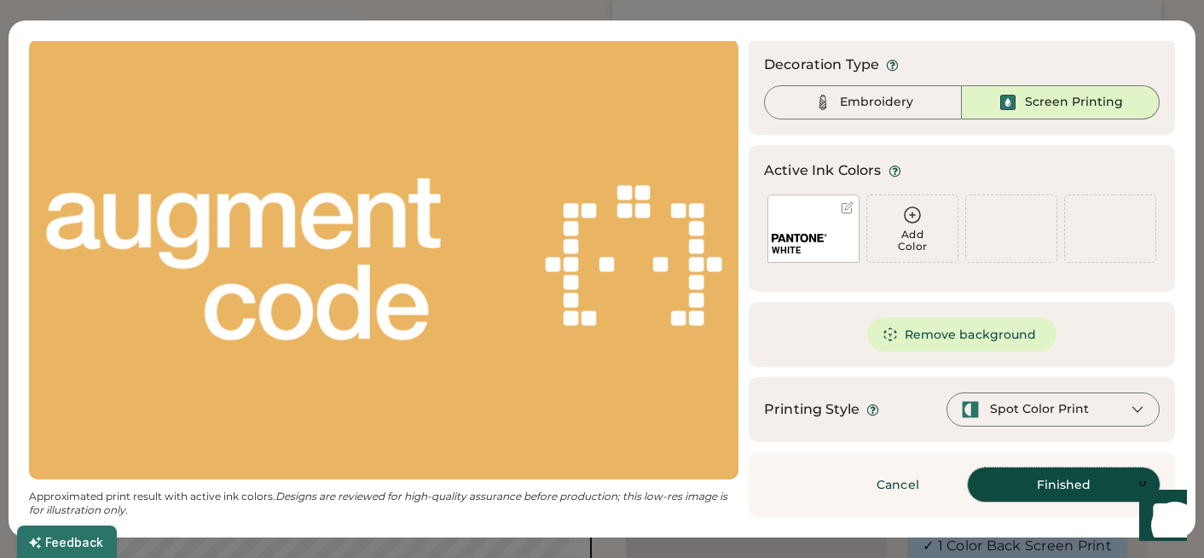
click at [1038, 489] on button "Finished" at bounding box center [1064, 484] width 192 height 34
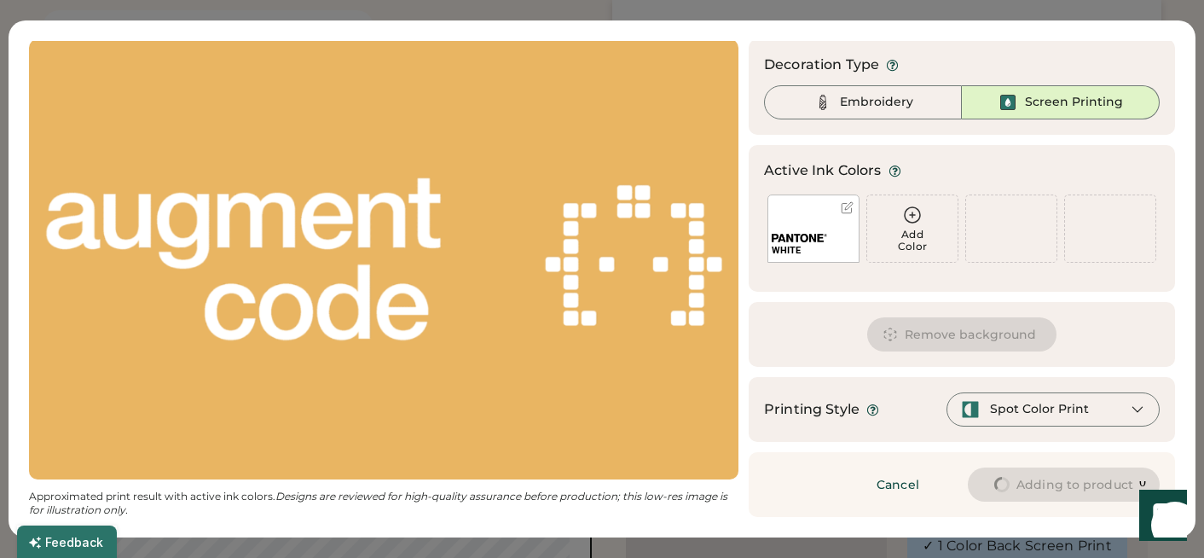
type input "****"
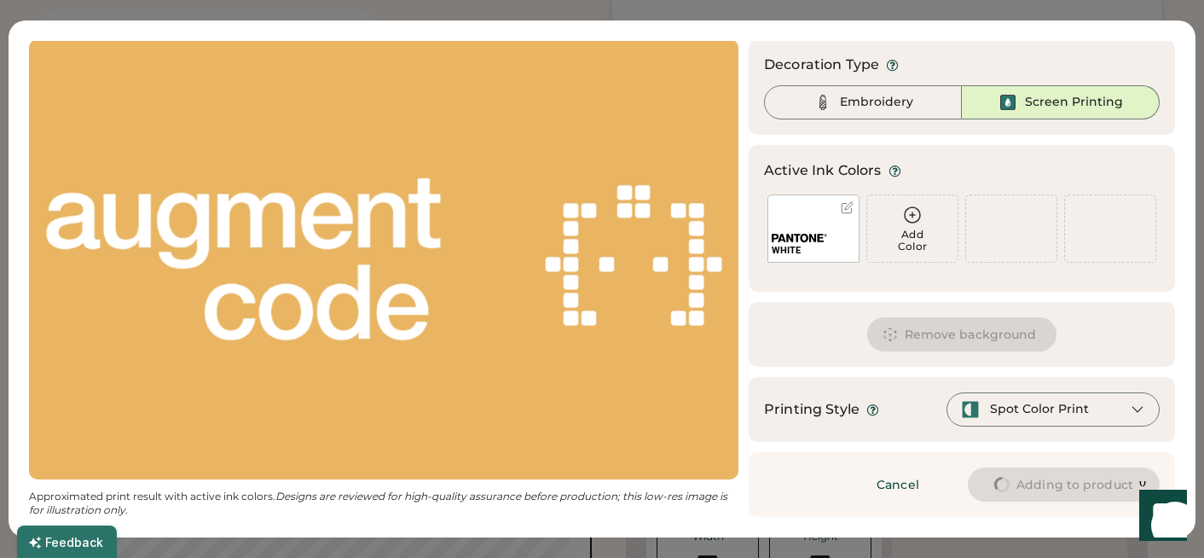
type input "****"
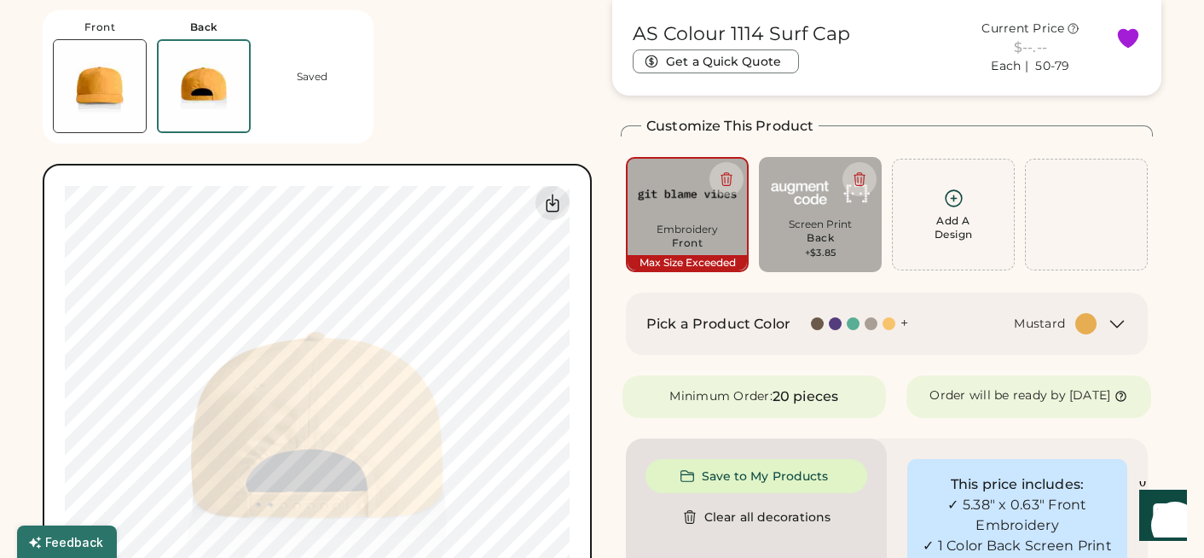
type input "****"
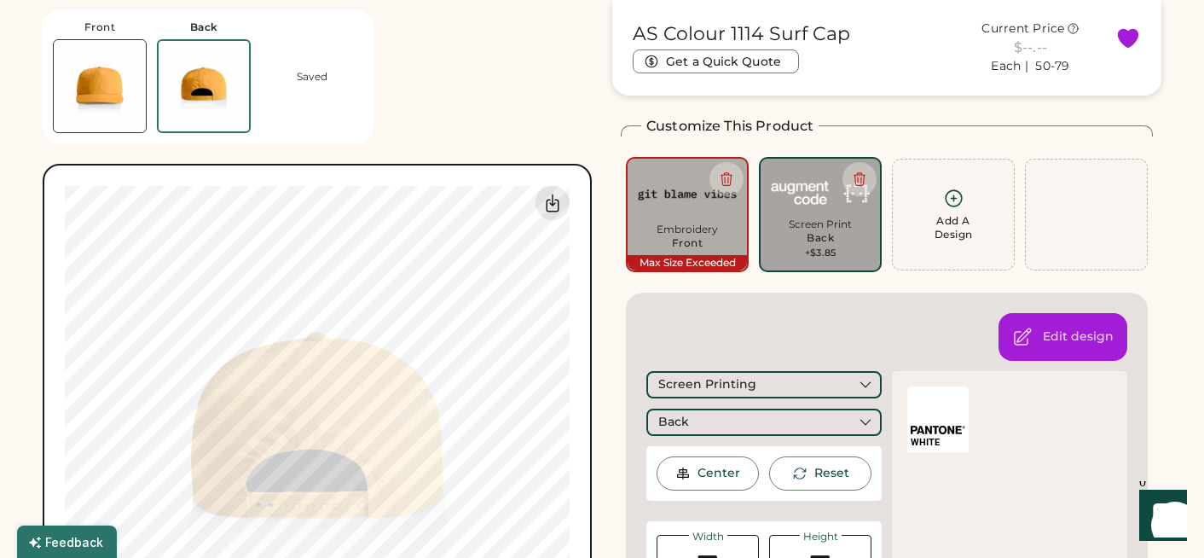
type input "****"
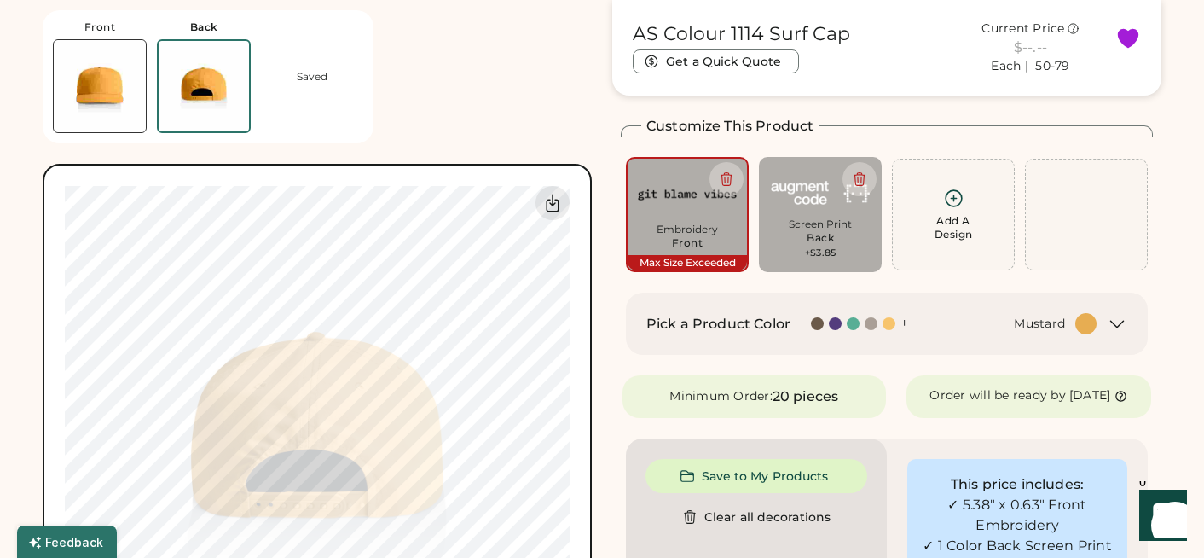
click at [93, 79] on img at bounding box center [100, 86] width 92 height 92
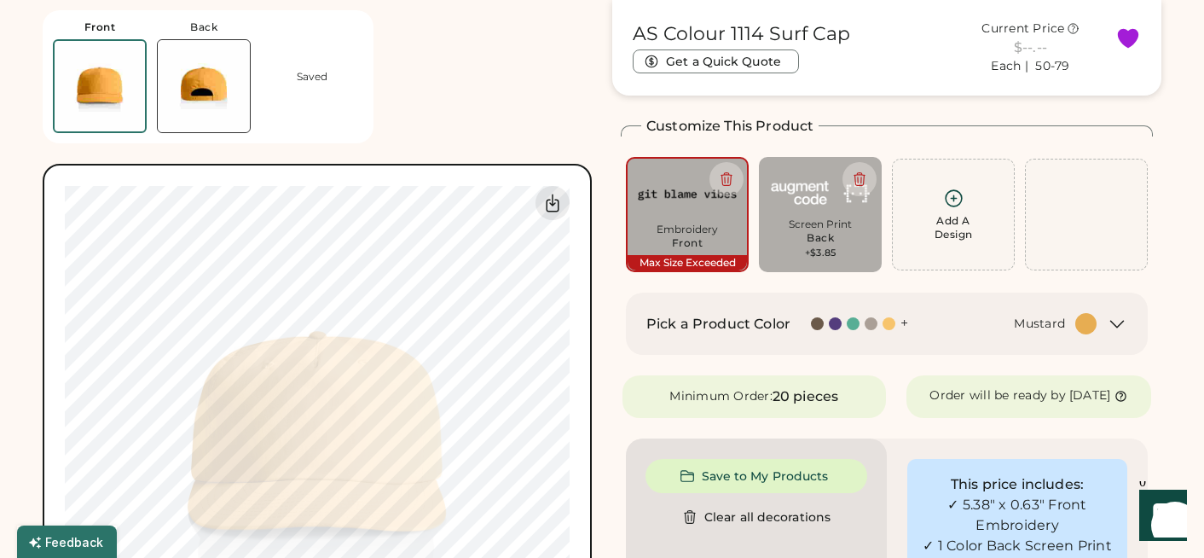
type input "****"
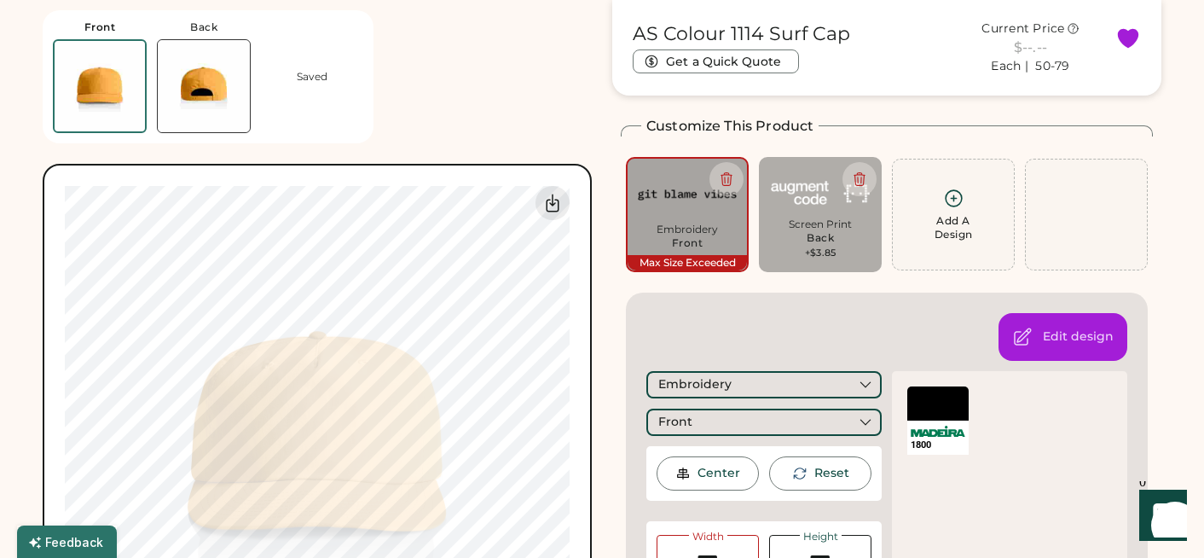
click at [923, 411] on div at bounding box center [937, 403] width 61 height 34
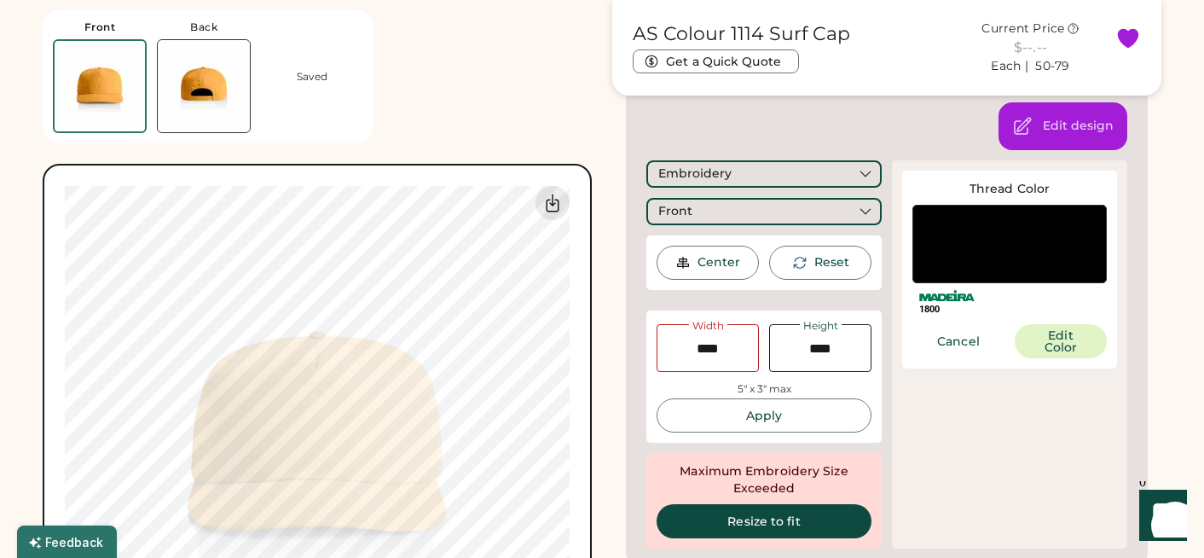
scroll to position [282, 0]
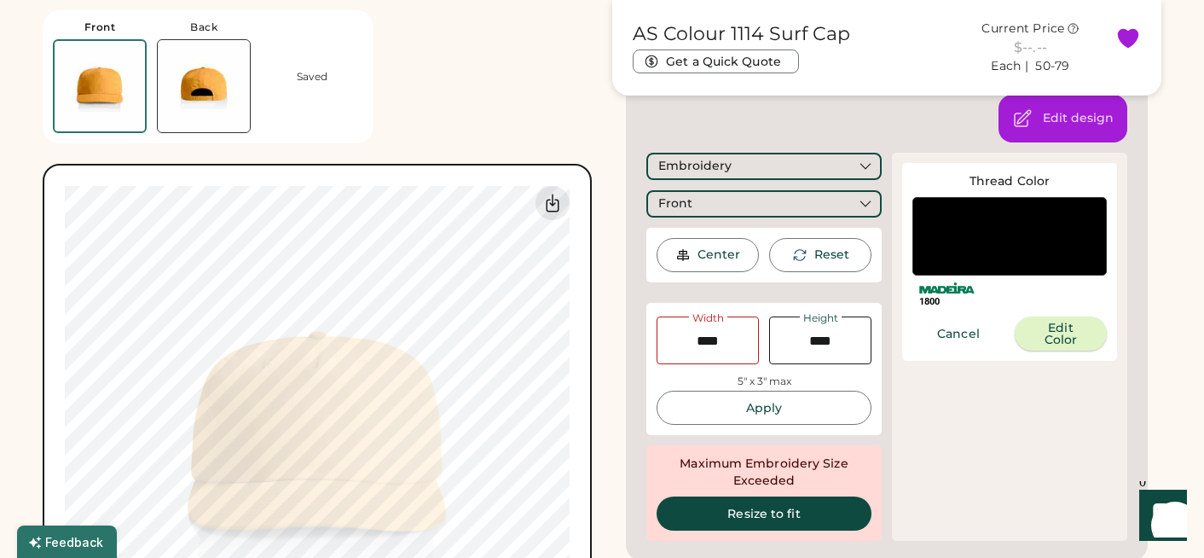
click at [1061, 324] on button "Edit Color" at bounding box center [1061, 333] width 92 height 34
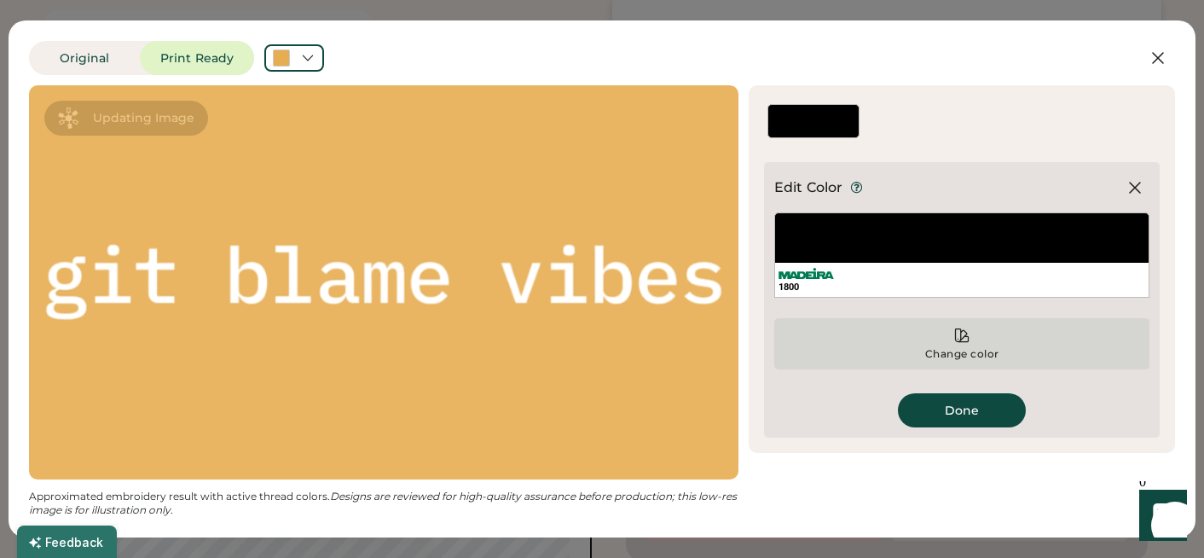
scroll to position [0, 0]
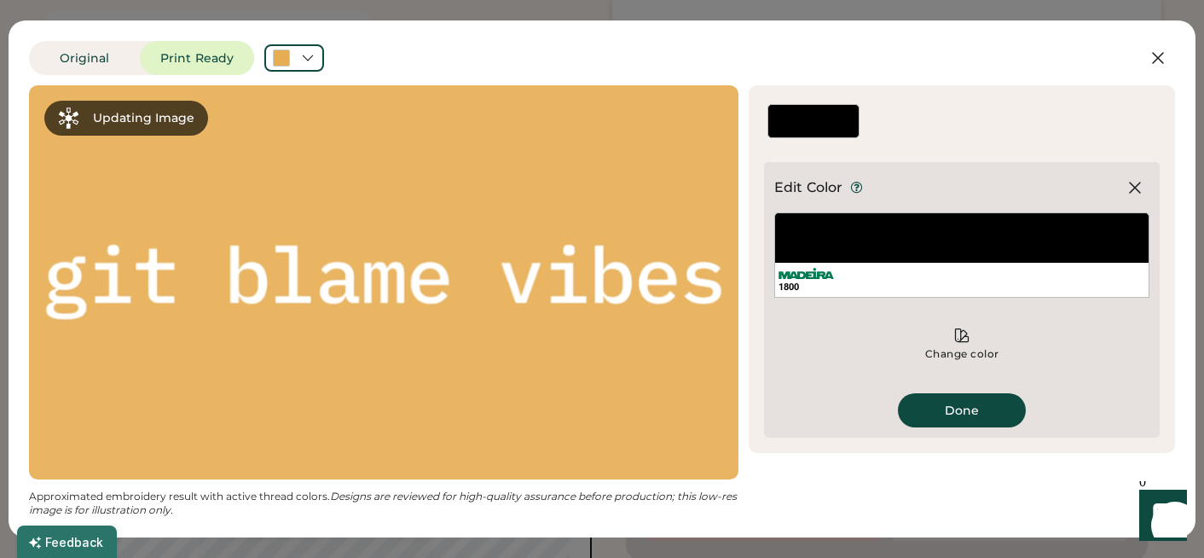
click at [827, 229] on div "1800" at bounding box center [961, 254] width 375 height 85
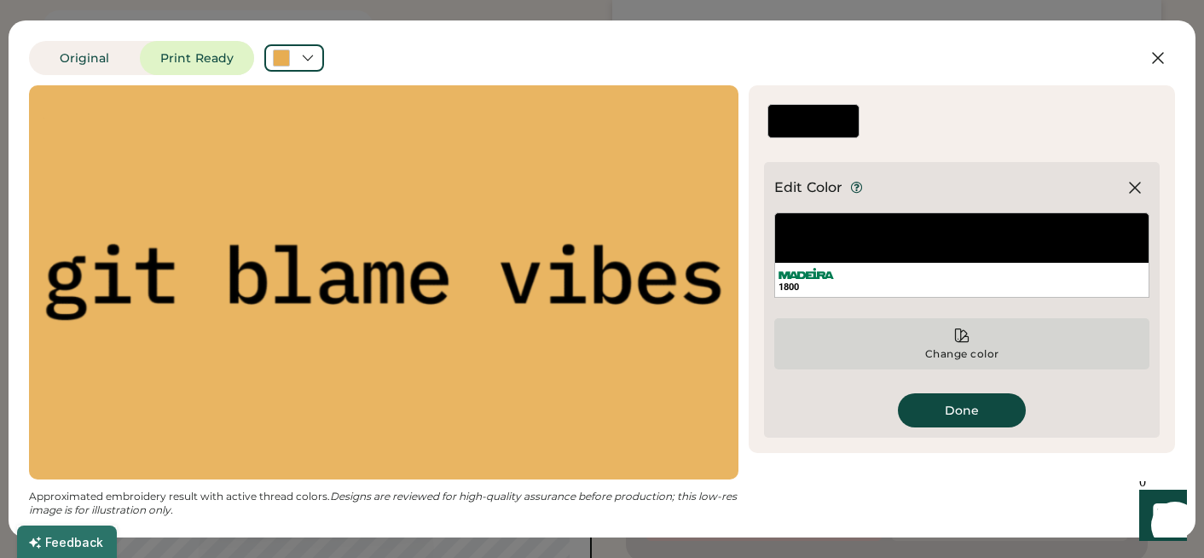
click at [963, 338] on icon at bounding box center [962, 335] width 13 height 13
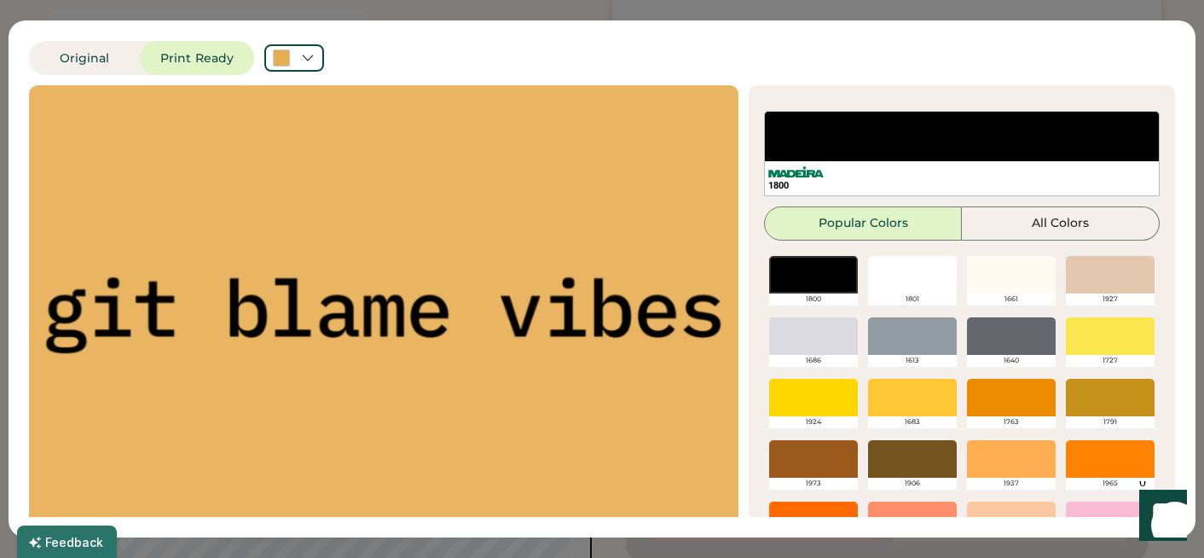
click at [902, 287] on div at bounding box center [912, 275] width 89 height 38
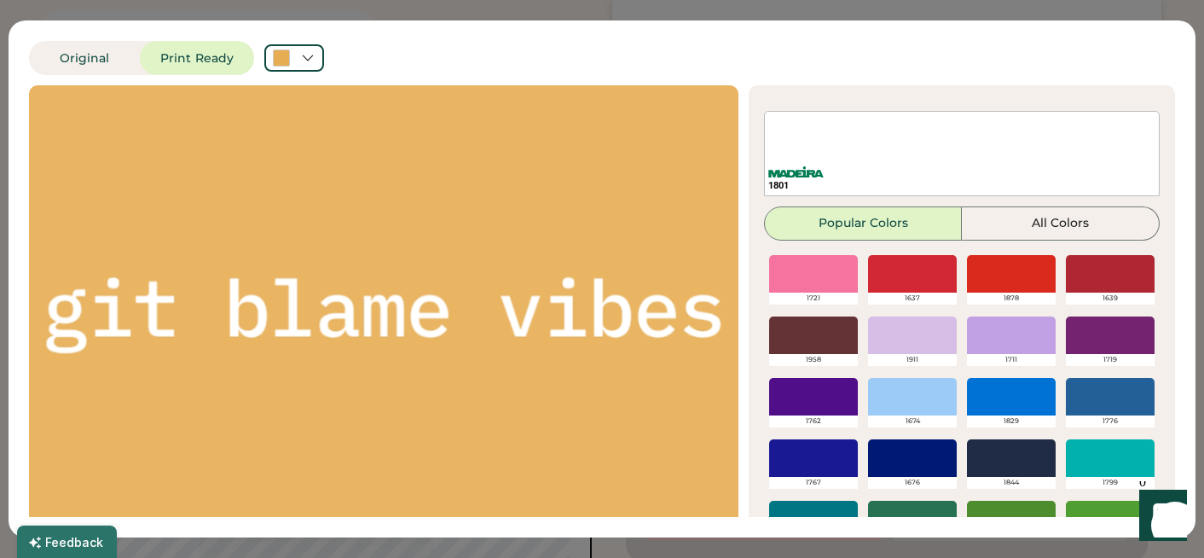
scroll to position [402, 0]
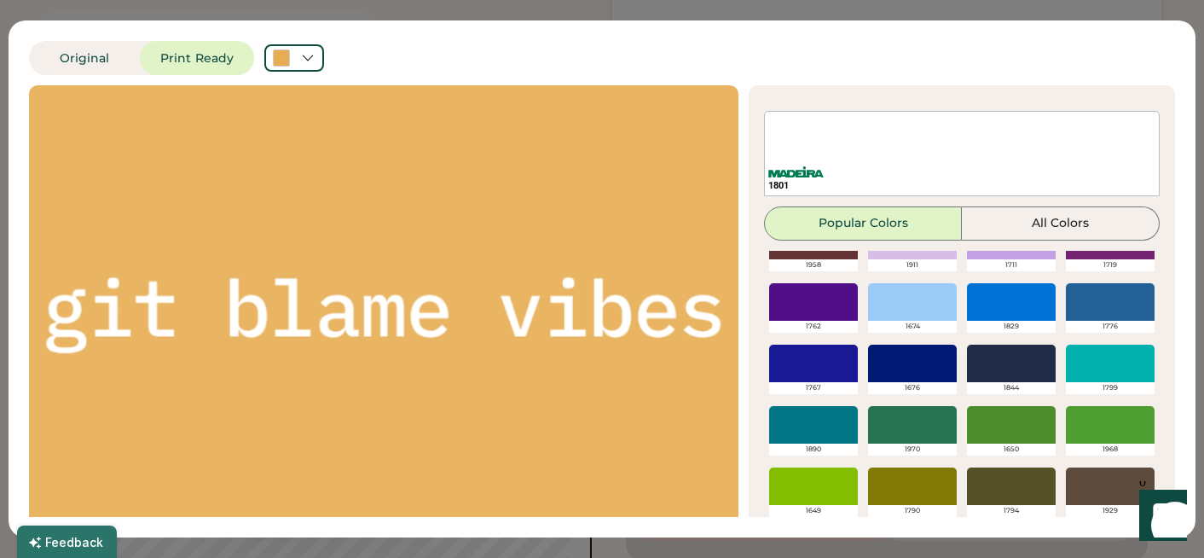
click at [1020, 309] on div at bounding box center [1011, 302] width 89 height 38
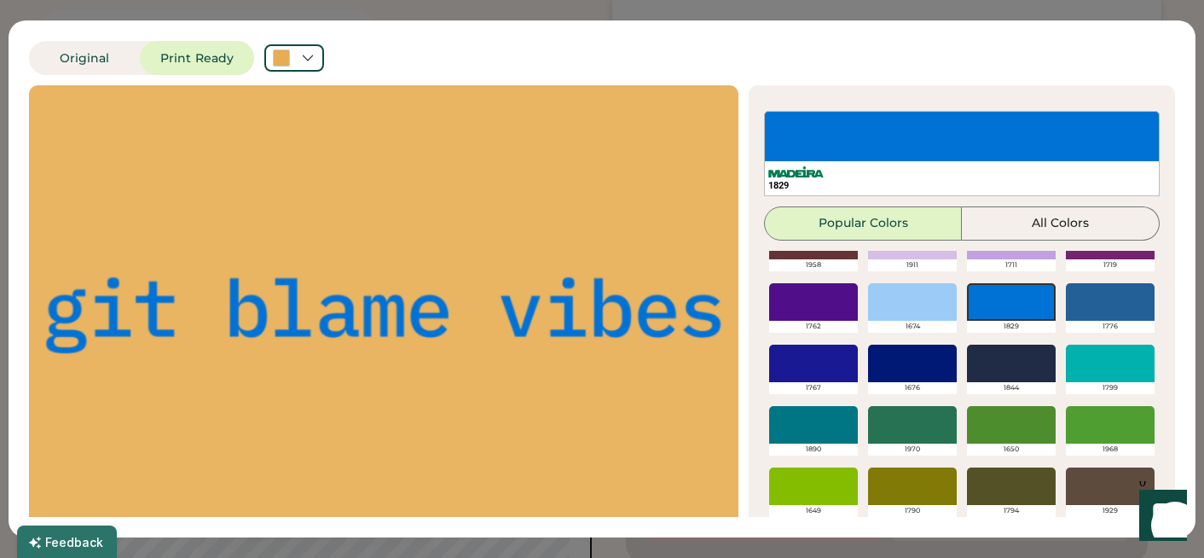
scroll to position [0, 0]
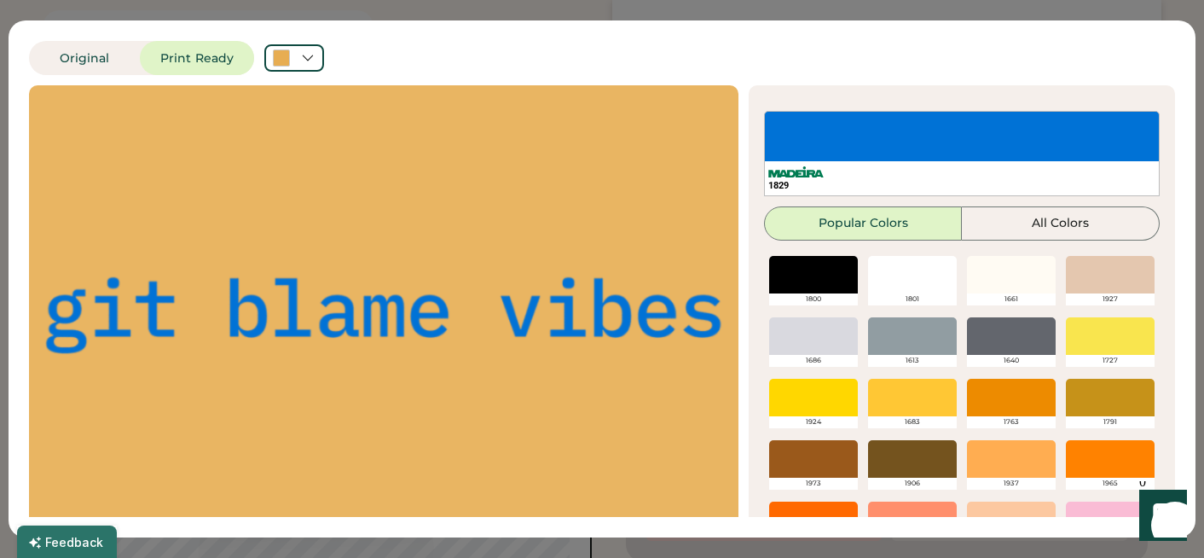
click at [1096, 456] on div at bounding box center [1110, 459] width 89 height 38
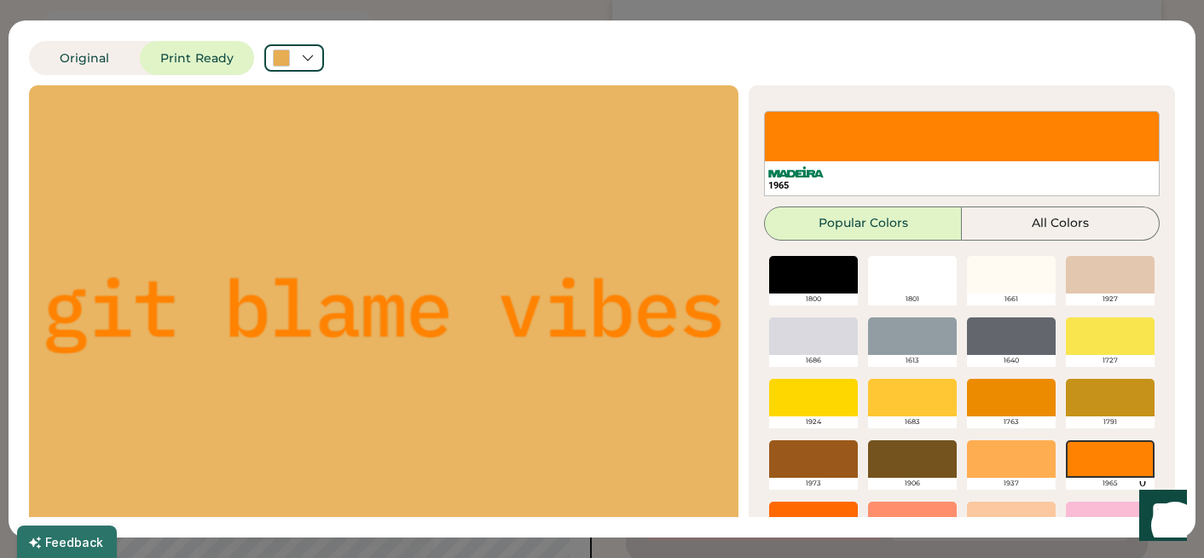
click at [1005, 283] on div at bounding box center [1011, 275] width 89 height 38
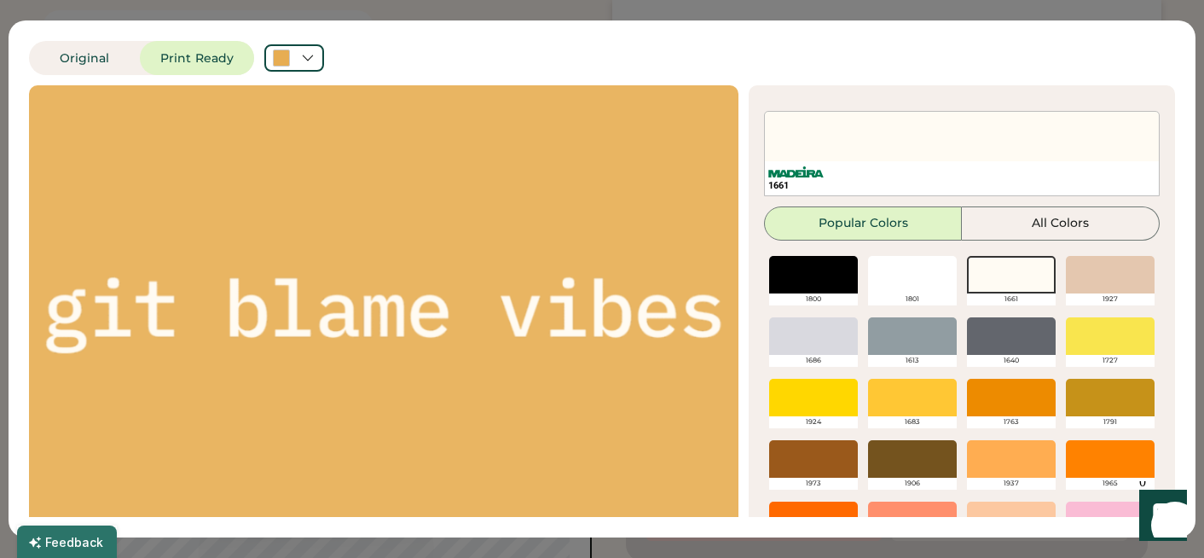
click at [913, 289] on div at bounding box center [912, 275] width 89 height 38
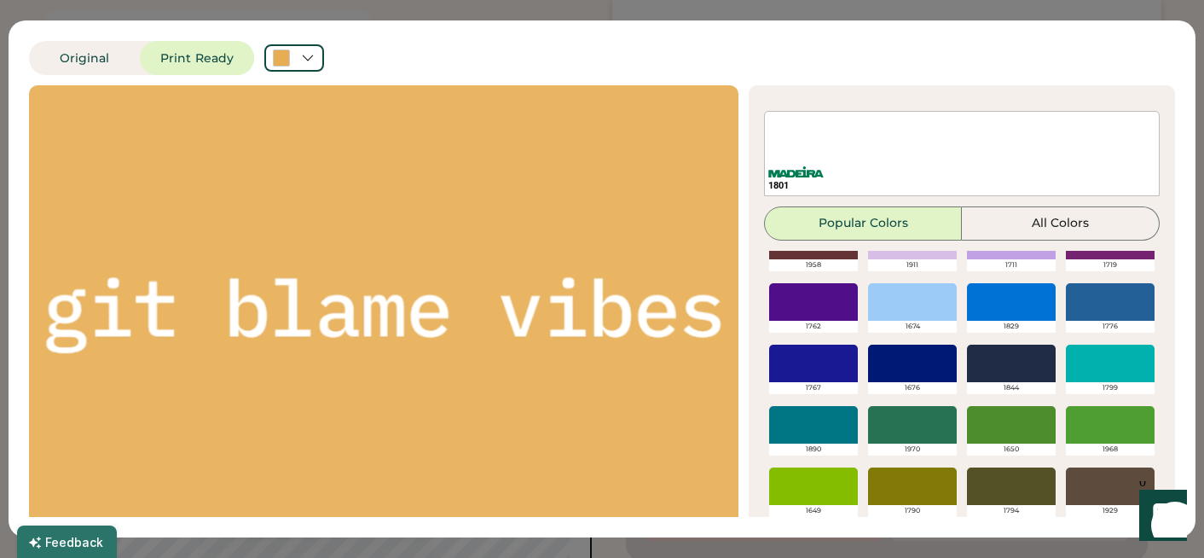
scroll to position [66, 0]
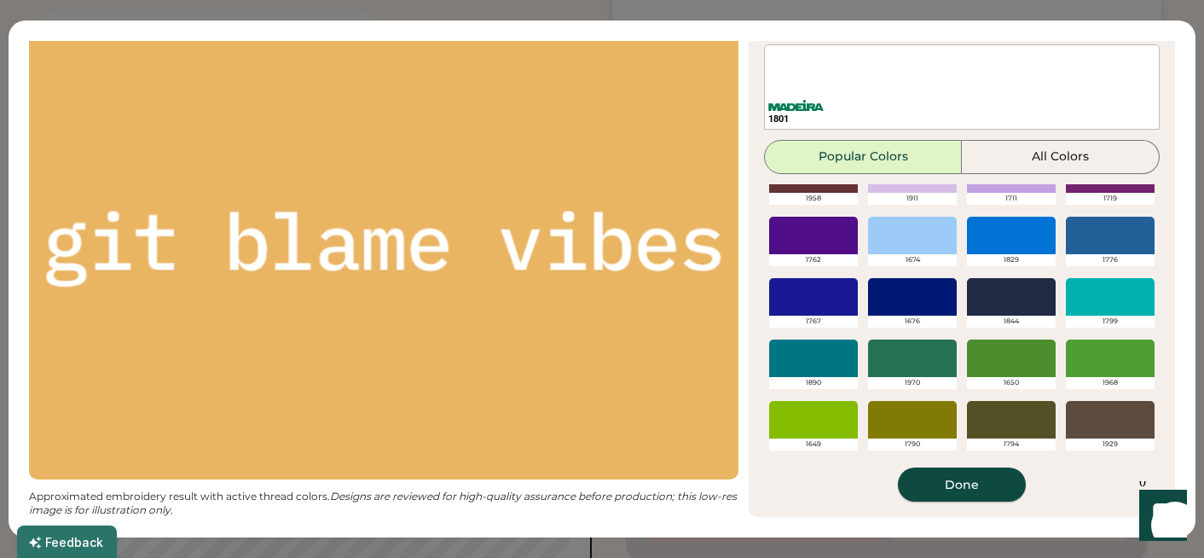
click at [957, 486] on button "Done" at bounding box center [962, 484] width 128 height 34
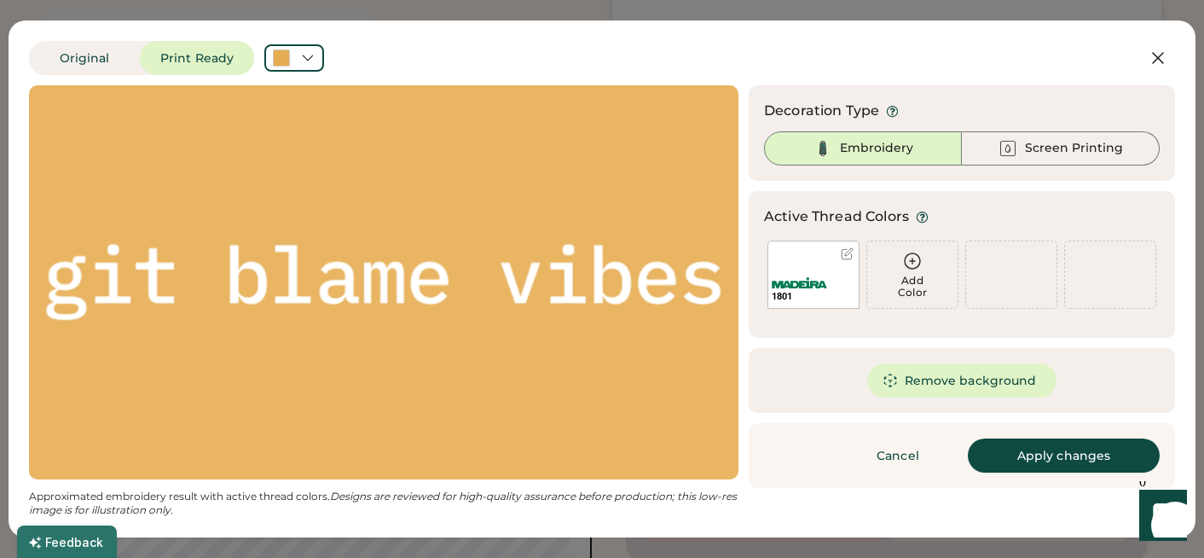
click at [1026, 456] on button "Apply changes" at bounding box center [1064, 455] width 192 height 34
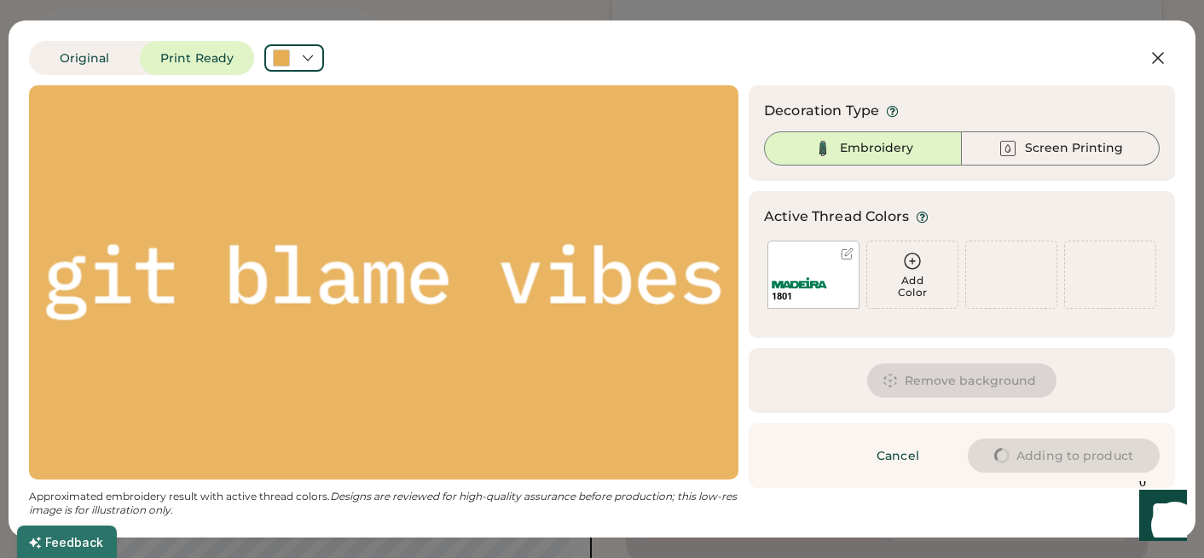
type input "****"
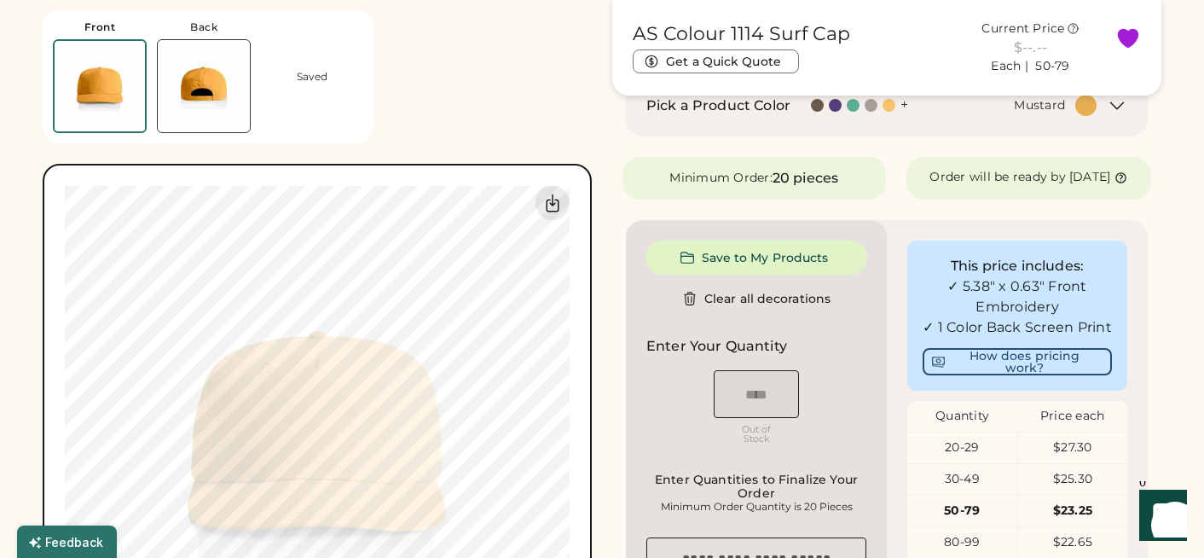
type input "****"
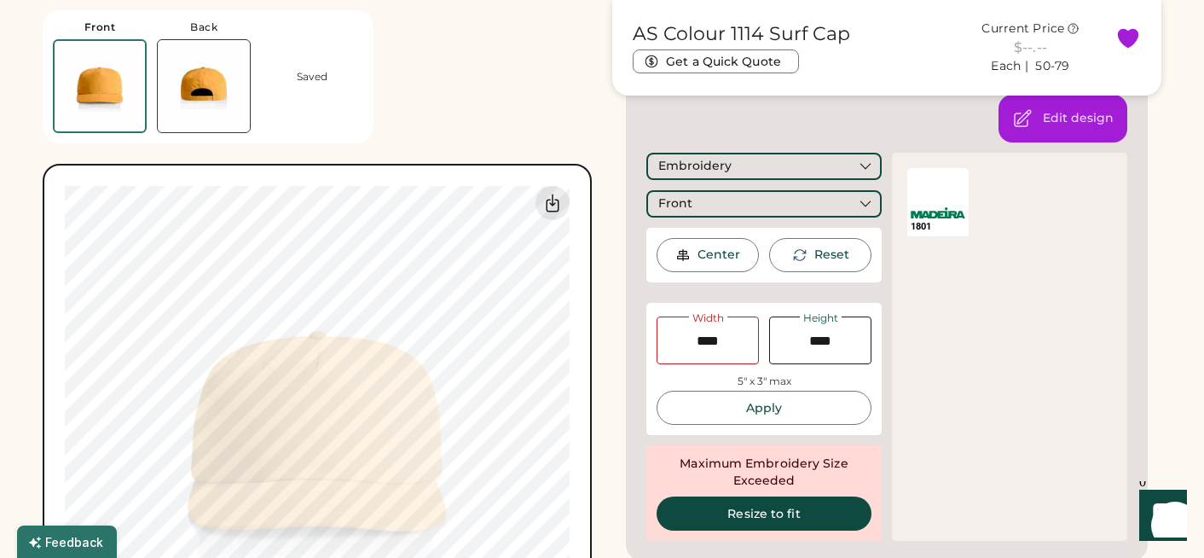
click at [193, 99] on img at bounding box center [204, 86] width 92 height 92
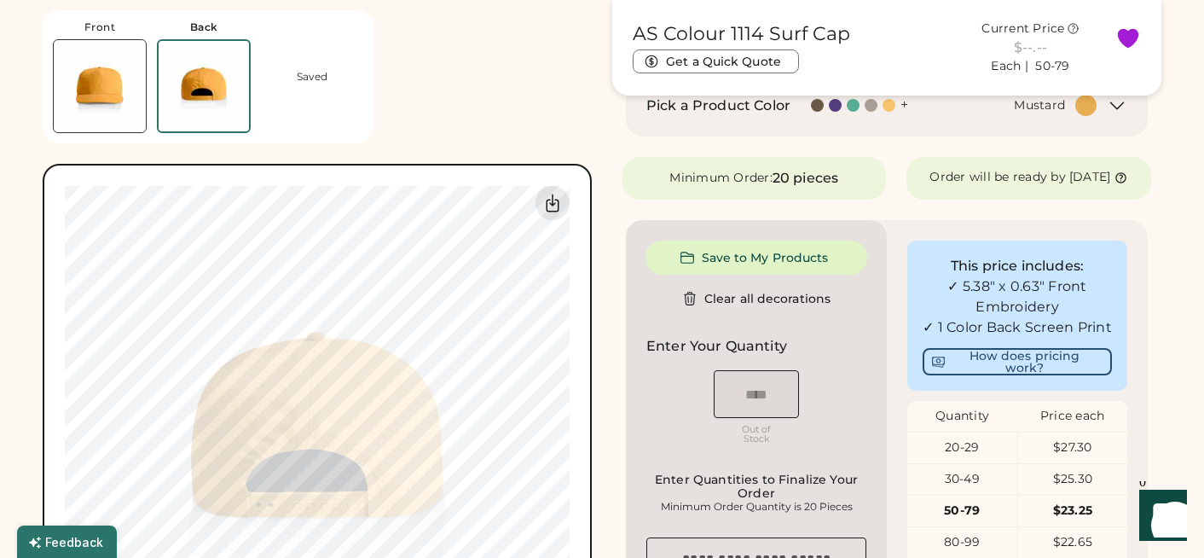
type input "****"
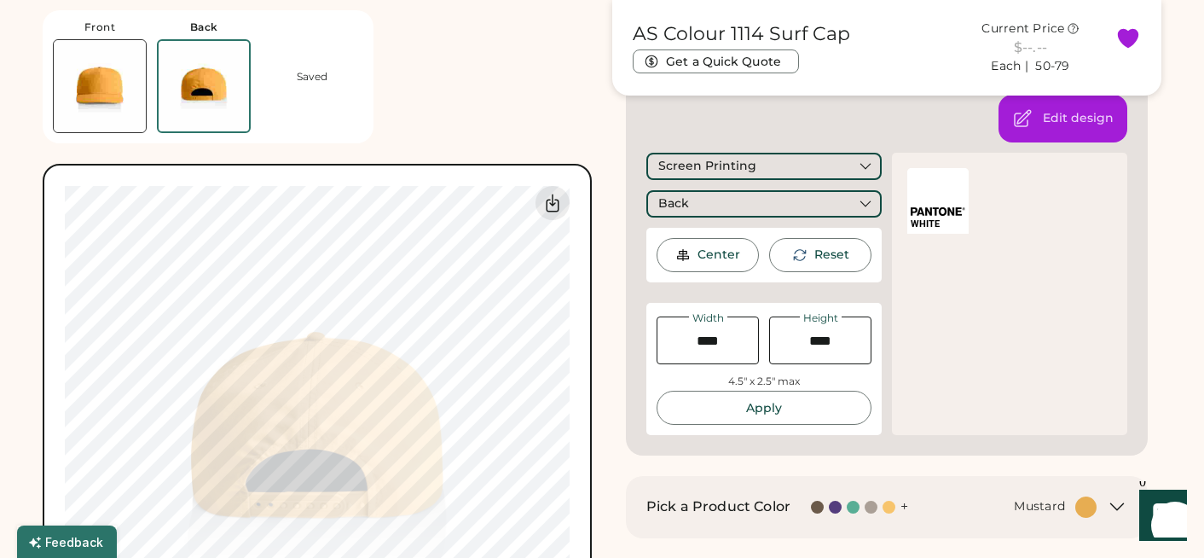
click at [414, 141] on div "Front Back Saved Switch to back My uploaded designs Upload new design SVG, Ai, …" at bounding box center [317, 356] width 549 height 713
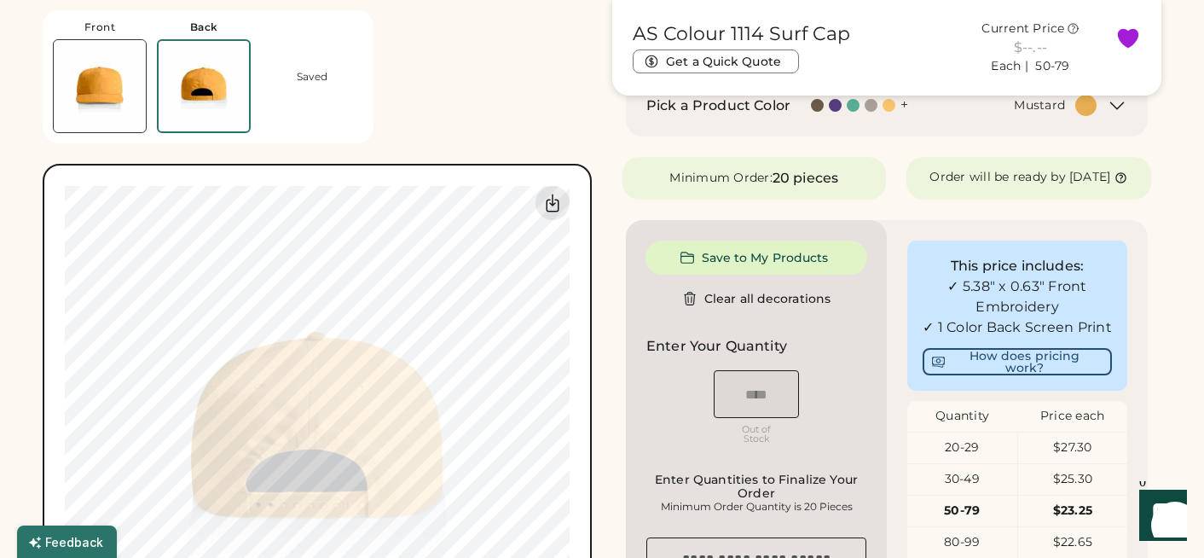
click at [95, 89] on img at bounding box center [100, 86] width 92 height 92
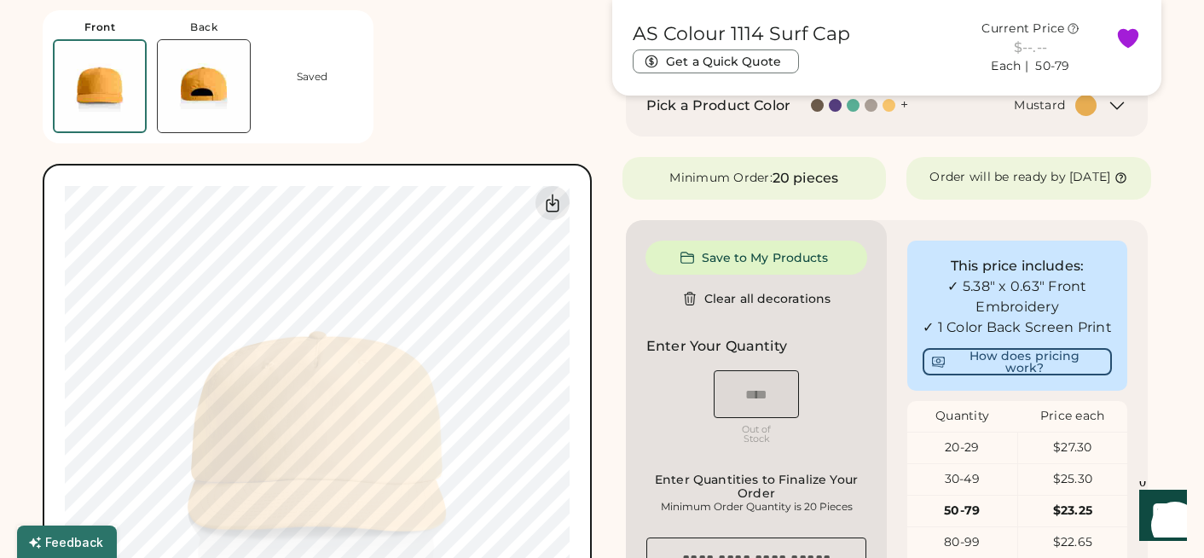
click at [215, 81] on img at bounding box center [204, 86] width 92 height 92
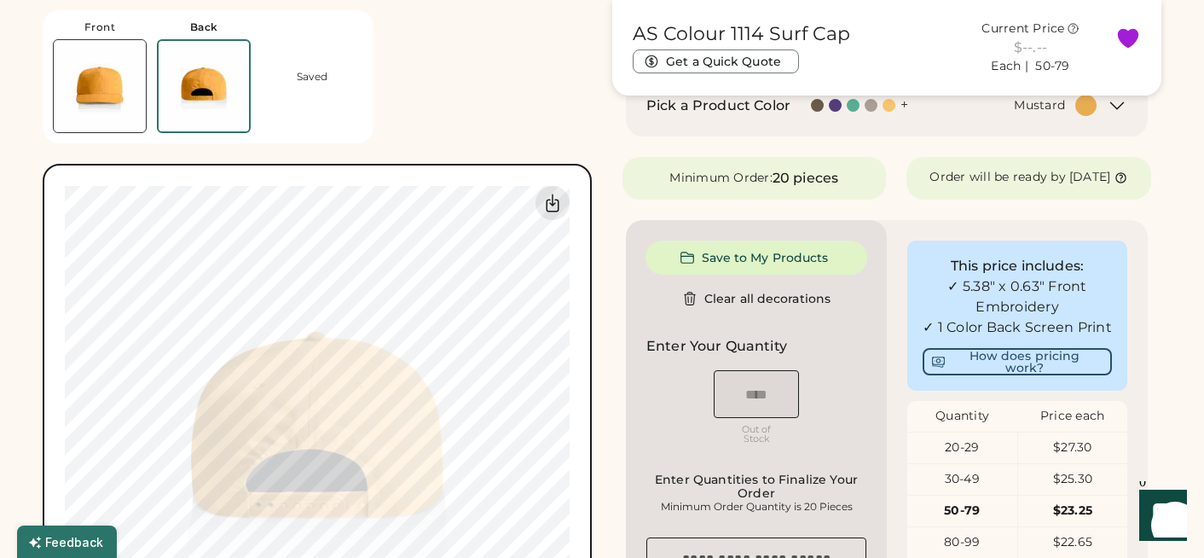
type input "****"
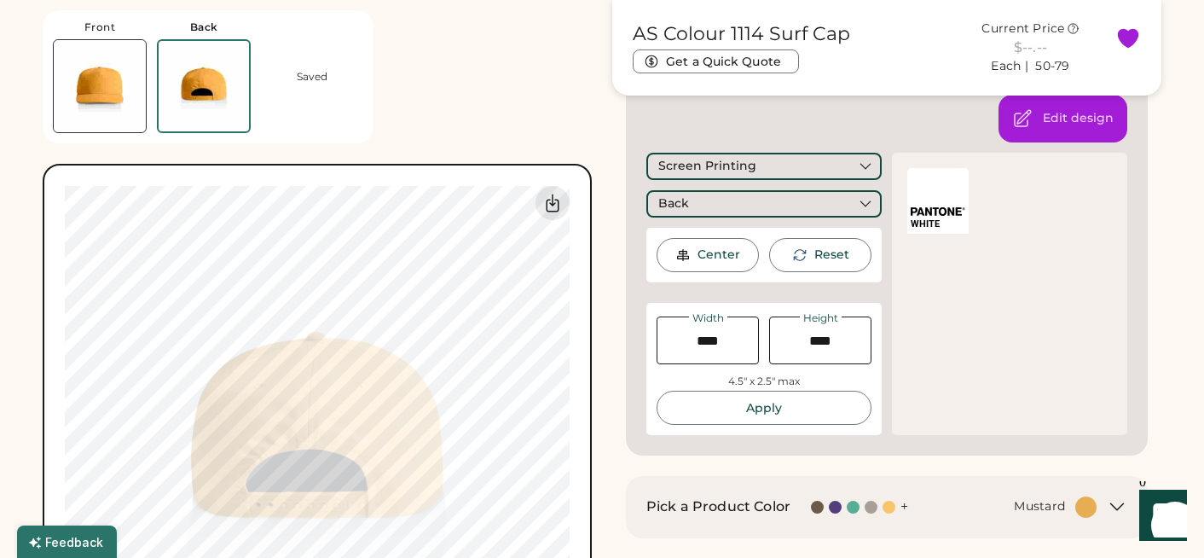
type input "****"
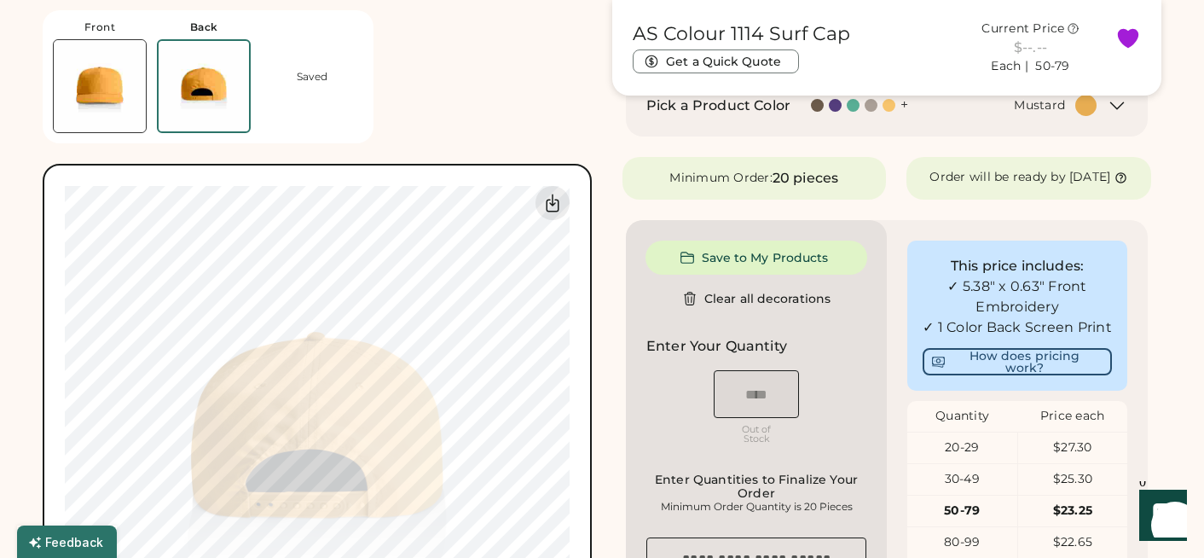
click at [90, 75] on img at bounding box center [100, 86] width 92 height 92
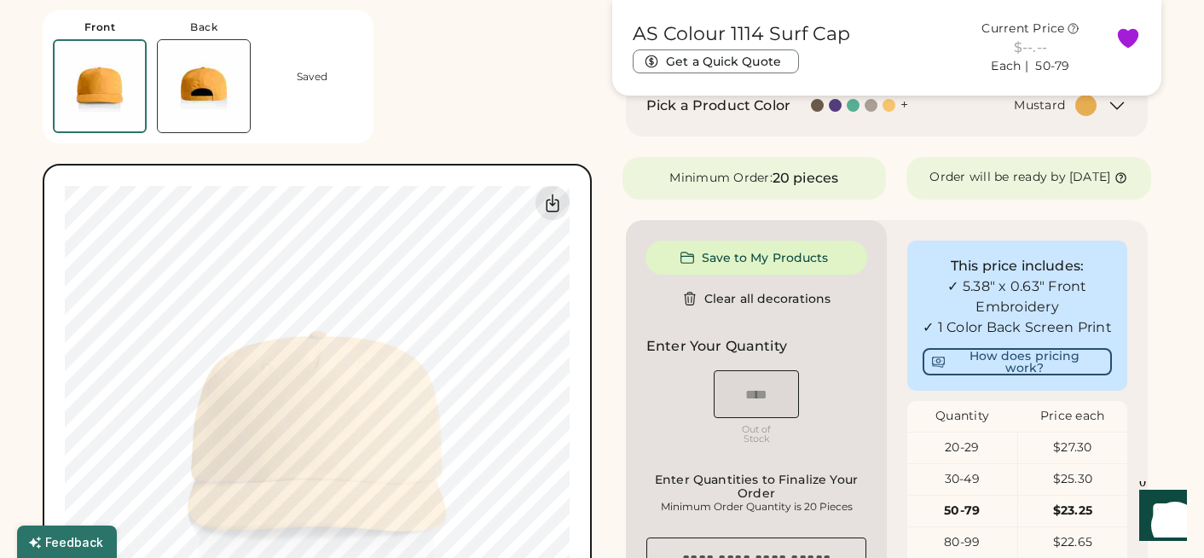
click at [202, 79] on img at bounding box center [204, 86] width 92 height 92
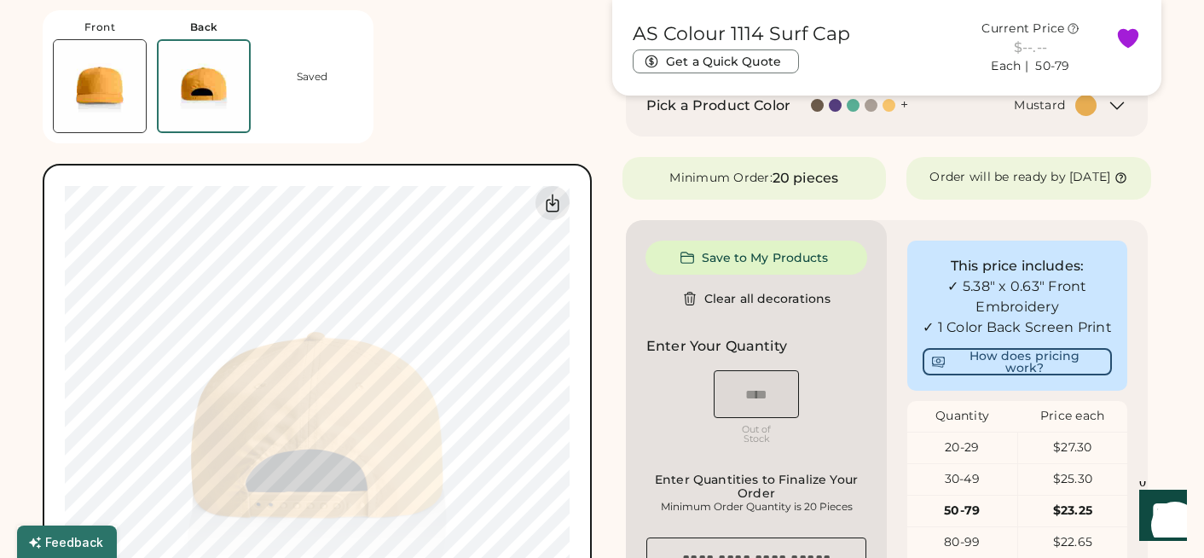
click at [905, 104] on div "+" at bounding box center [904, 104] width 8 height 19
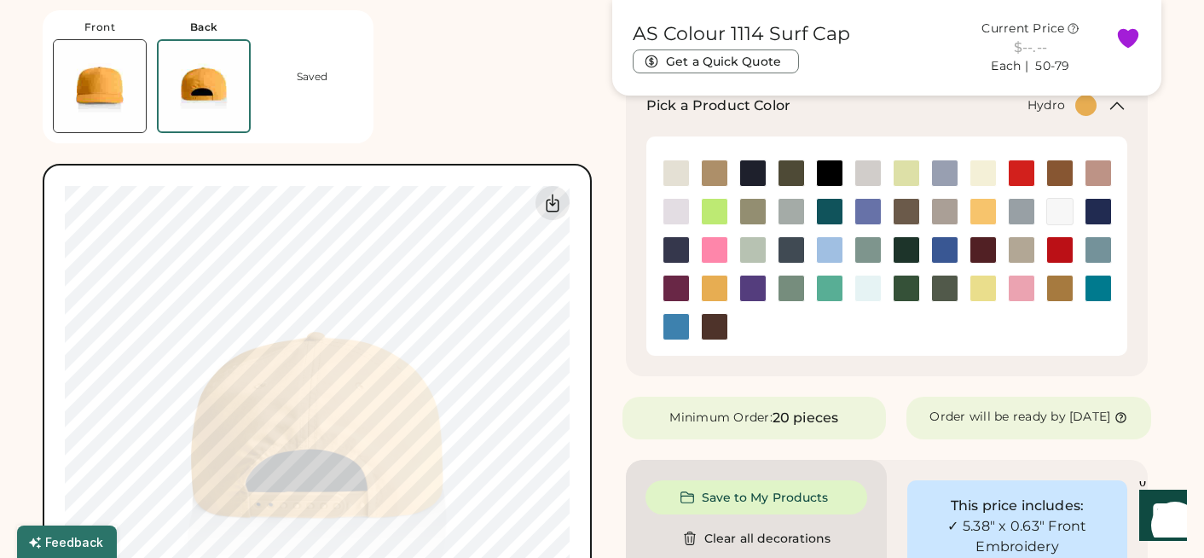
click at [673, 330] on img at bounding box center [676, 327] width 26 height 26
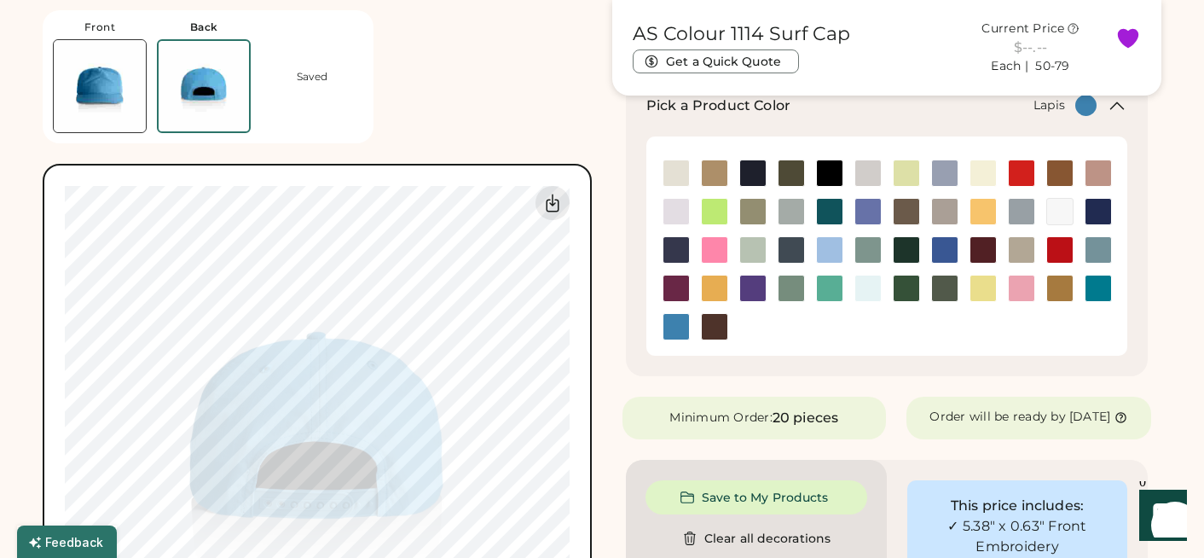
click at [870, 225] on div at bounding box center [867, 211] width 38 height 38
click at [875, 207] on img at bounding box center [868, 212] width 26 height 26
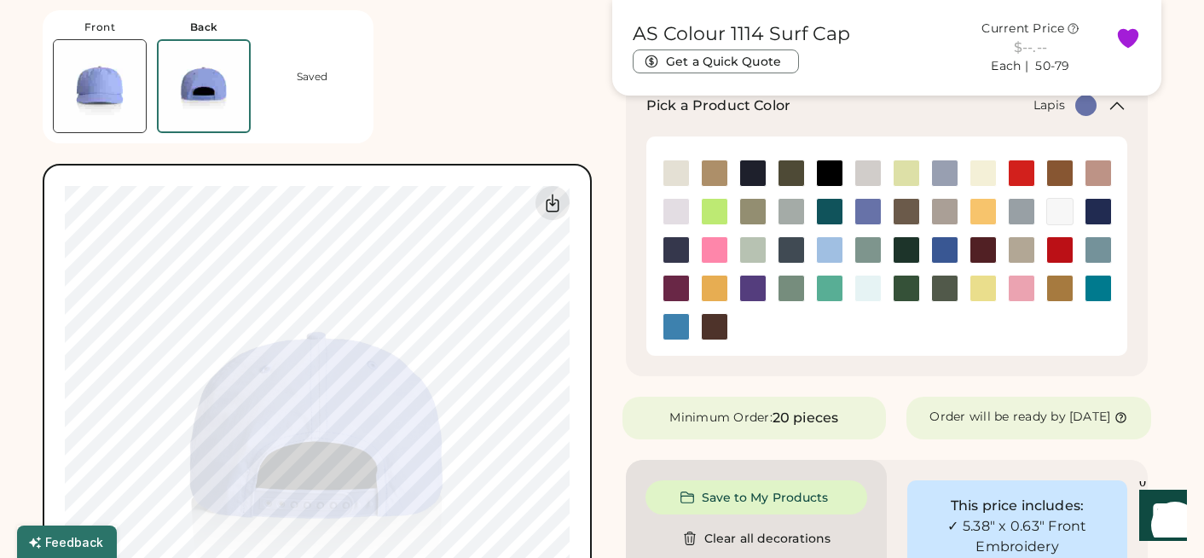
type input "****"
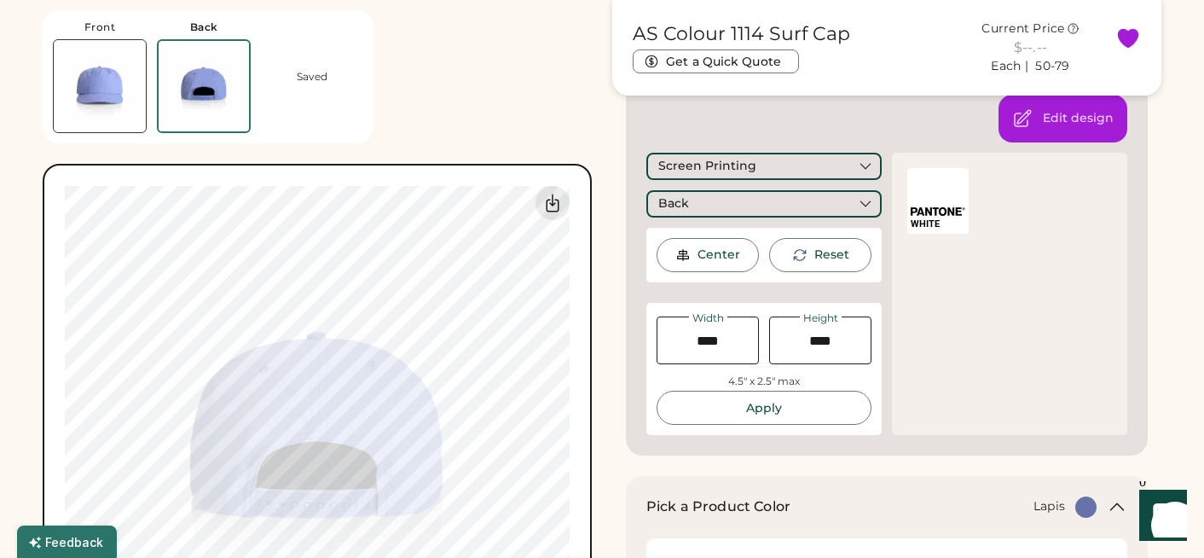
click at [880, 118] on div "Edit design Screen Printing Back Center Reset Width Height 4.5" x 2.5" max Appl…" at bounding box center [887, 264] width 522 height 381
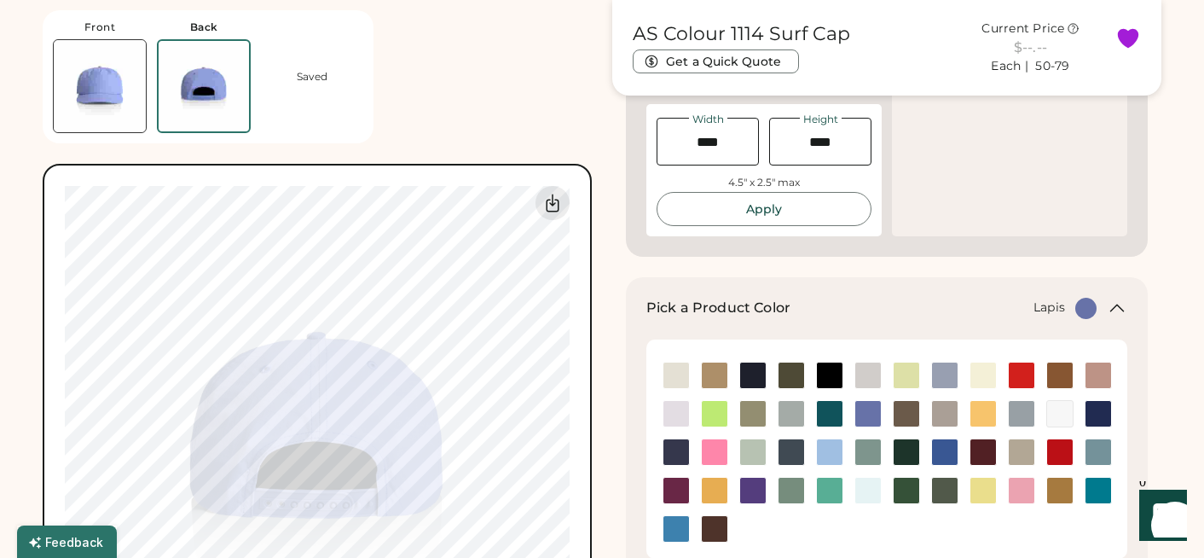
scroll to position [529, 0]
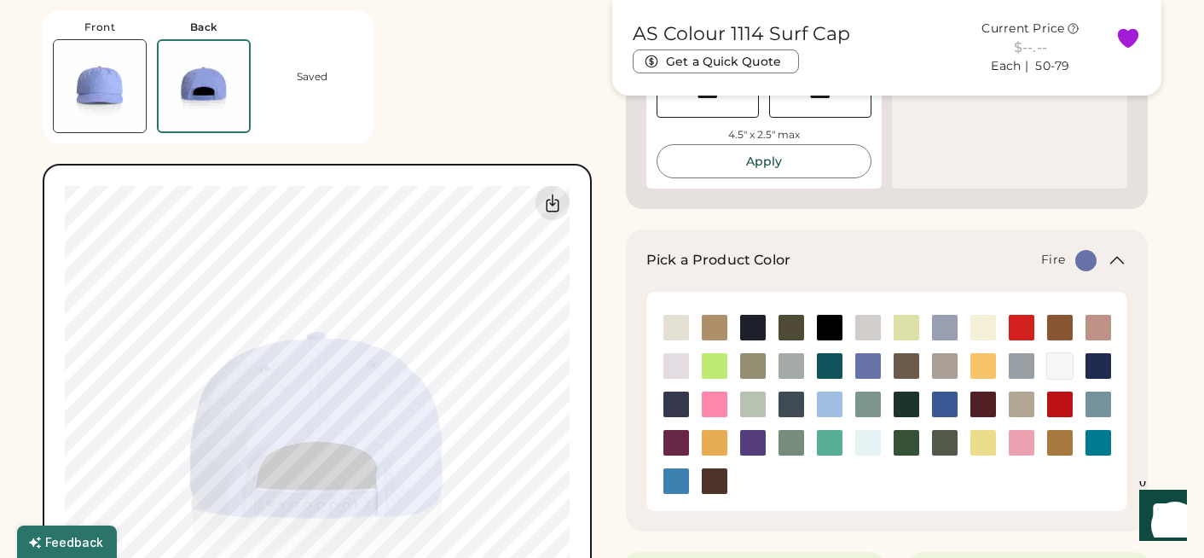
click at [1031, 333] on img at bounding box center [1022, 328] width 26 height 26
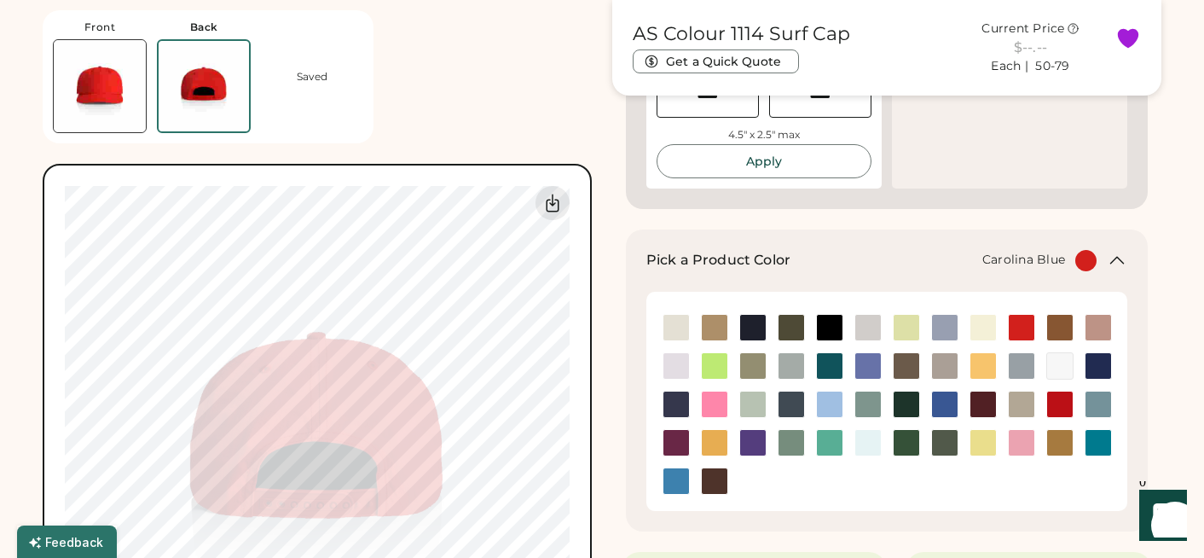
click at [836, 408] on img at bounding box center [830, 404] width 26 height 26
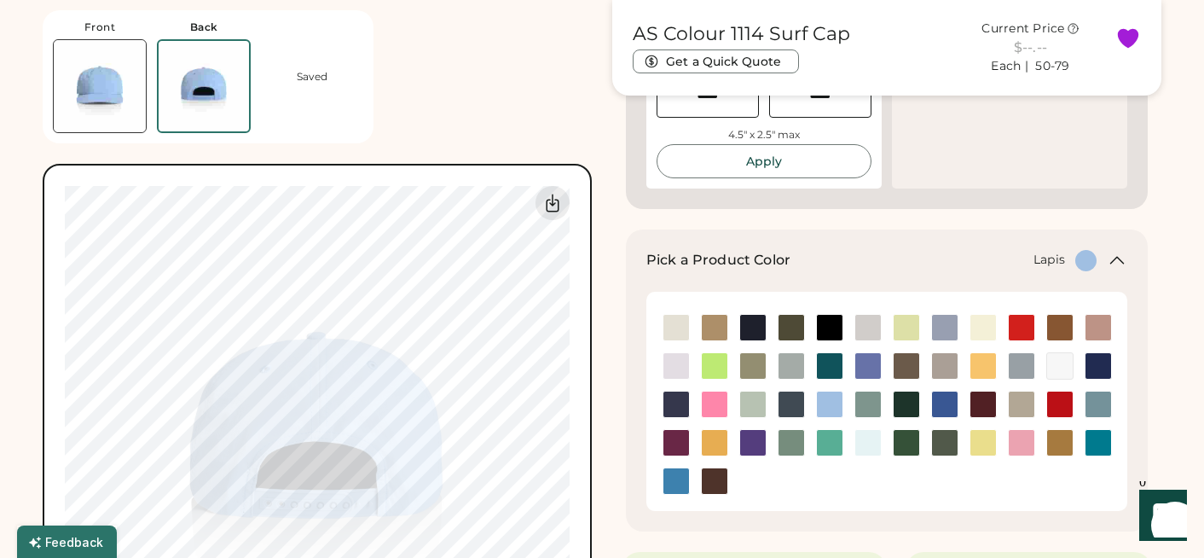
click at [870, 363] on img at bounding box center [868, 366] width 26 height 26
click at [457, 107] on div "Front Back Saved Switch to back My uploaded designs Upload new design SVG, Ai, …" at bounding box center [317, 356] width 549 height 713
click at [96, 68] on img at bounding box center [100, 86] width 92 height 92
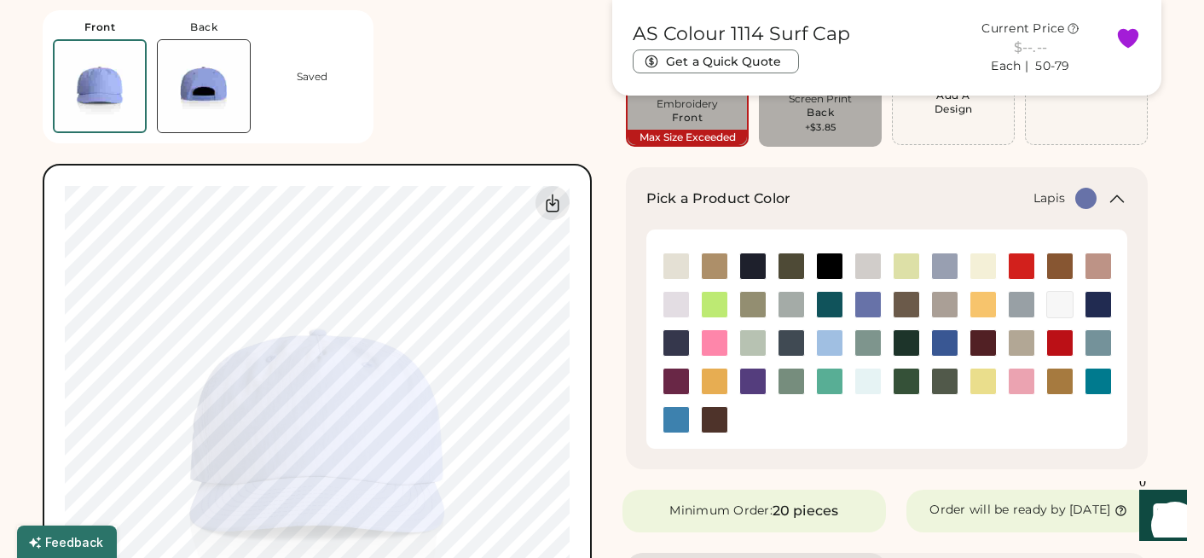
scroll to position [251, 0]
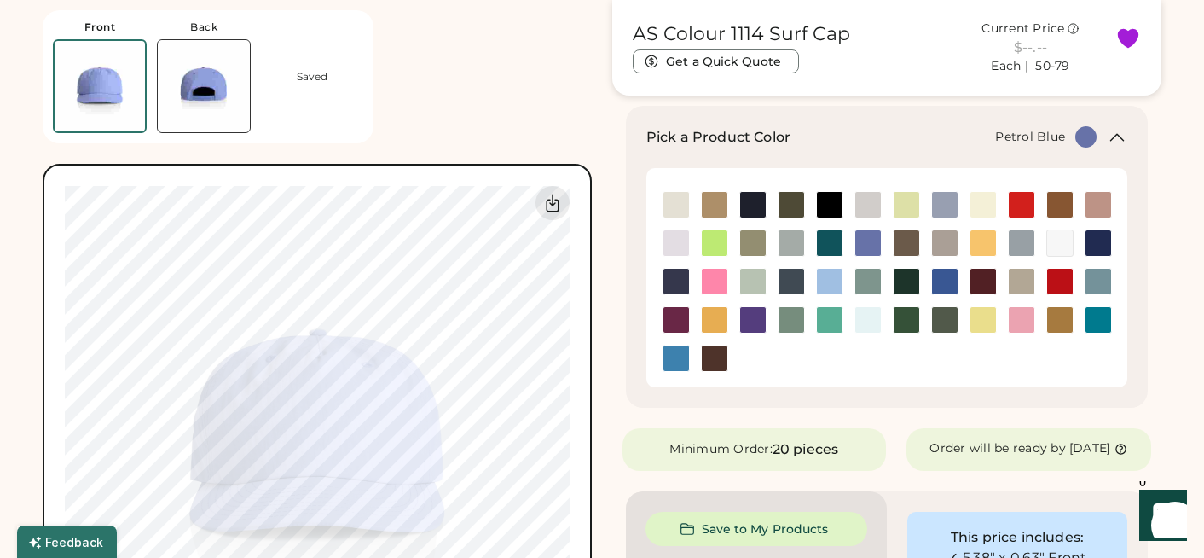
click at [790, 282] on img at bounding box center [791, 282] width 26 height 26
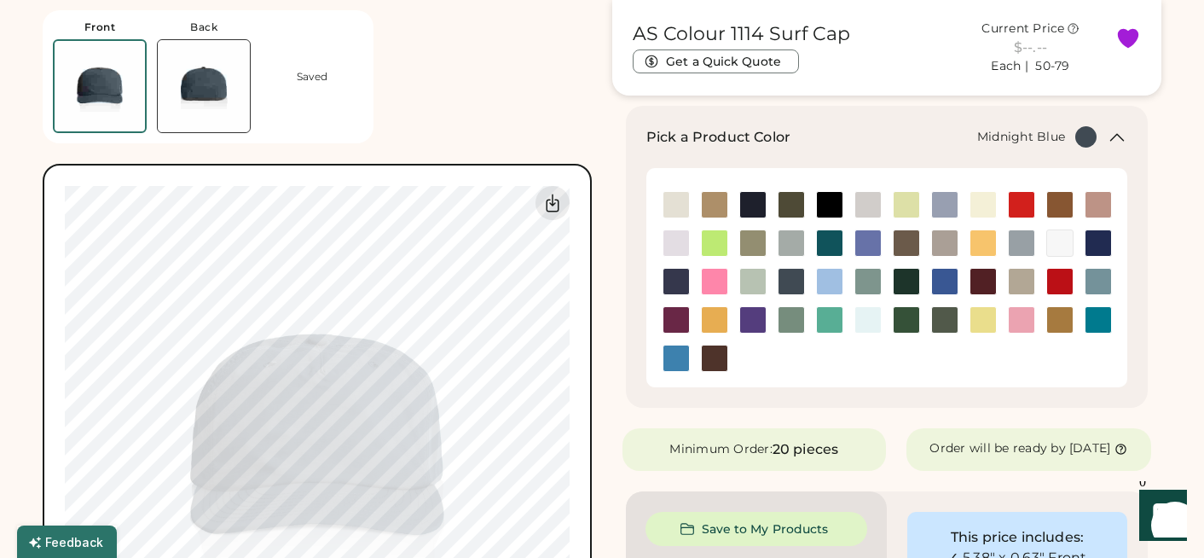
click at [682, 286] on img at bounding box center [676, 282] width 26 height 26
type input "****"
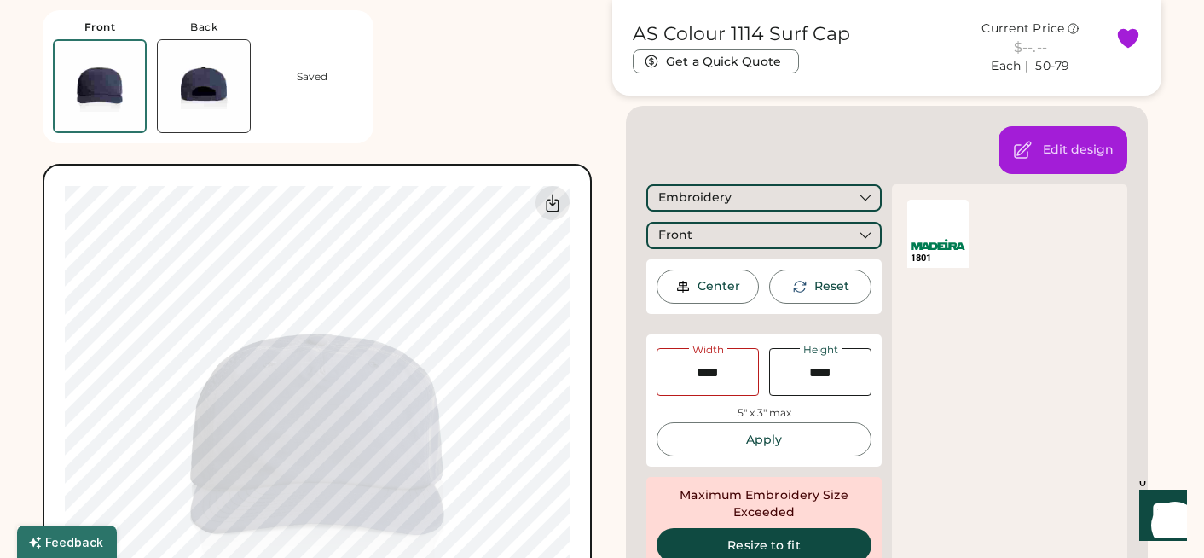
click at [958, 231] on div at bounding box center [937, 216] width 61 height 34
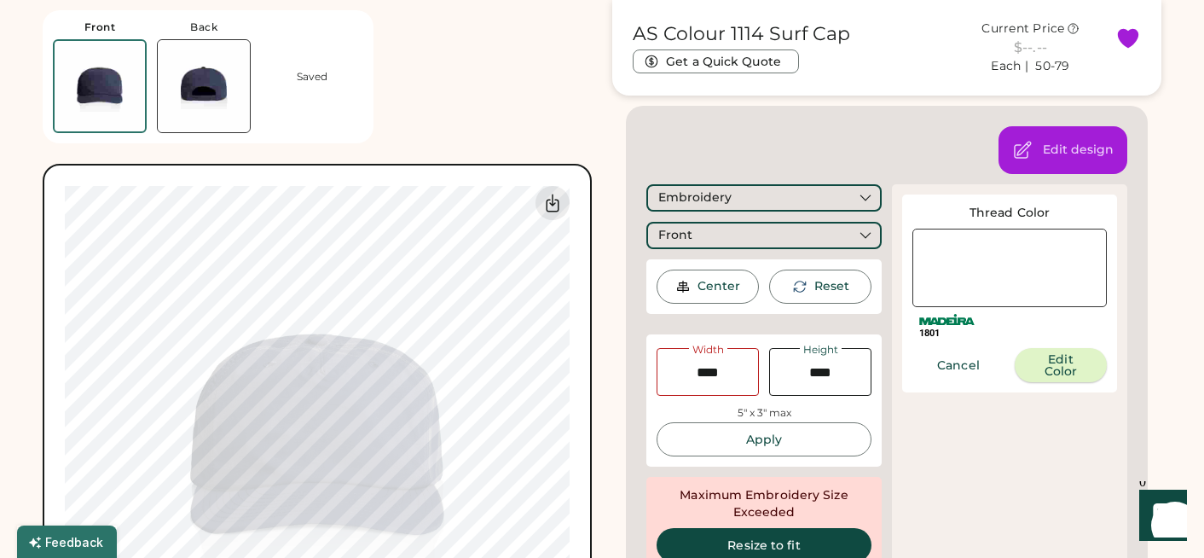
click at [1044, 358] on button "Edit Color" at bounding box center [1061, 365] width 92 height 34
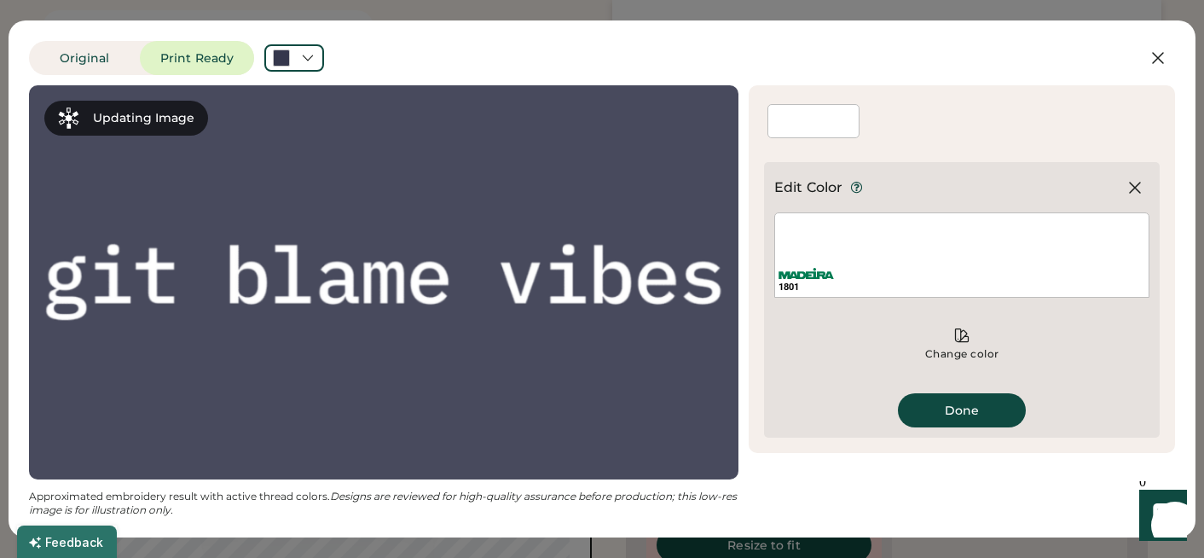
click at [818, 263] on div "1801" at bounding box center [961, 280] width 373 height 34
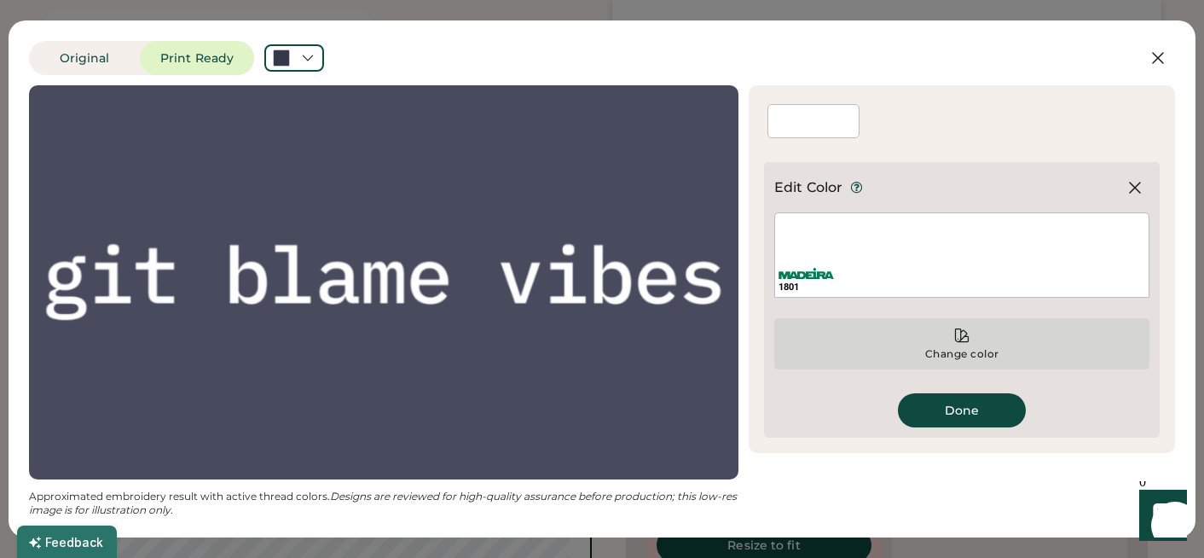
click at [951, 337] on div "Change color" at bounding box center [961, 343] width 375 height 51
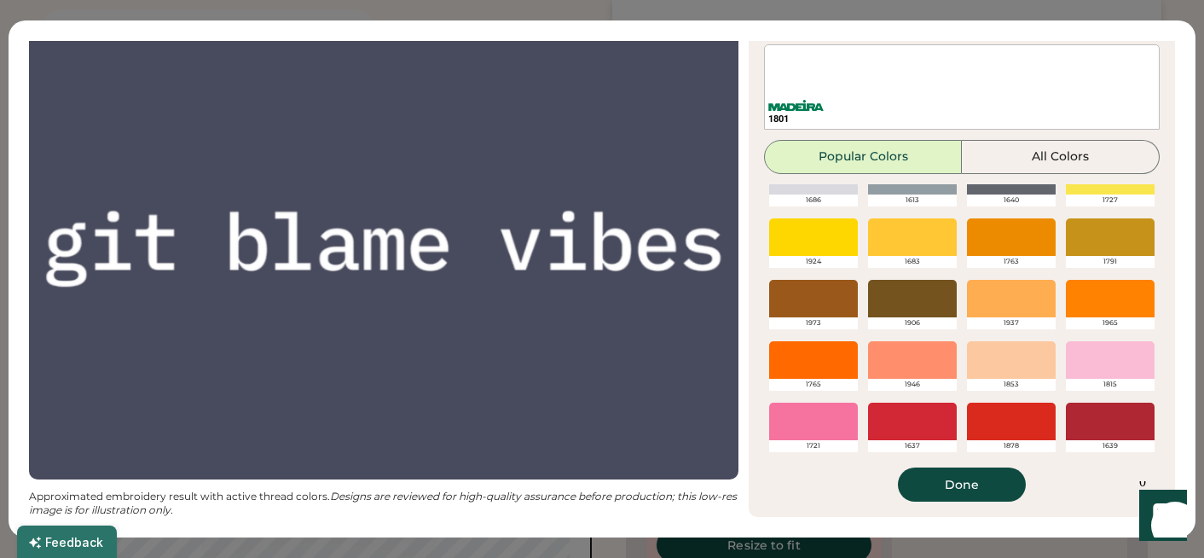
scroll to position [0, 0]
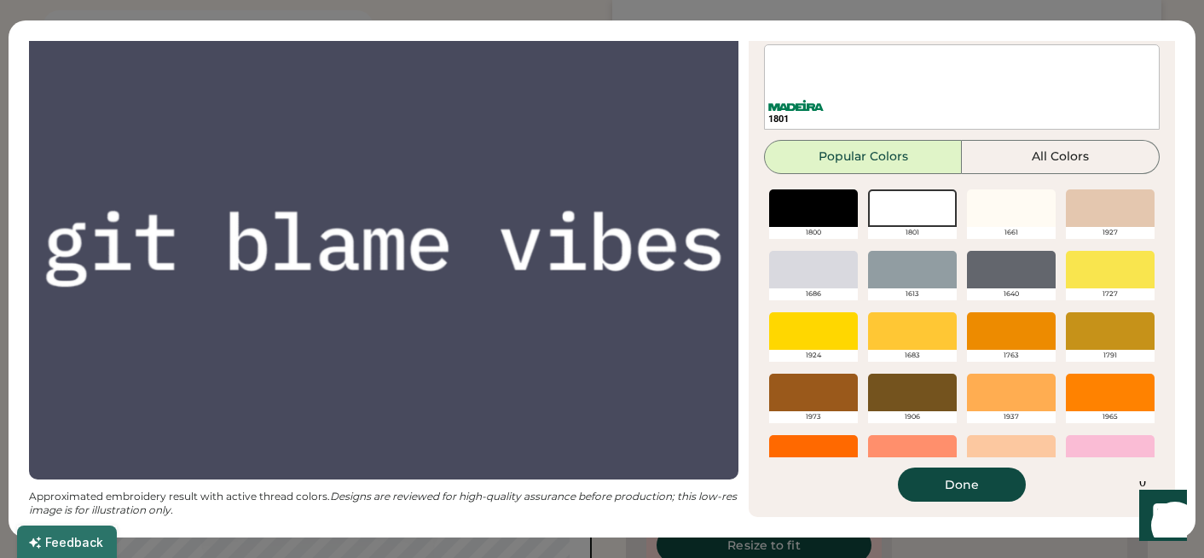
click at [1110, 396] on div at bounding box center [1110, 392] width 89 height 38
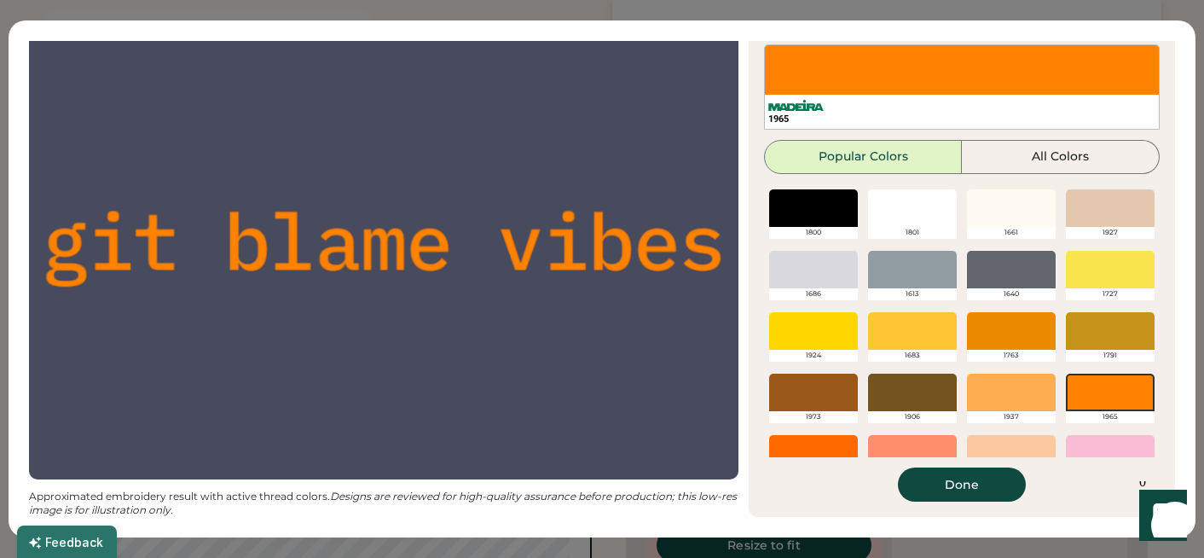
click at [893, 335] on div at bounding box center [912, 331] width 89 height 38
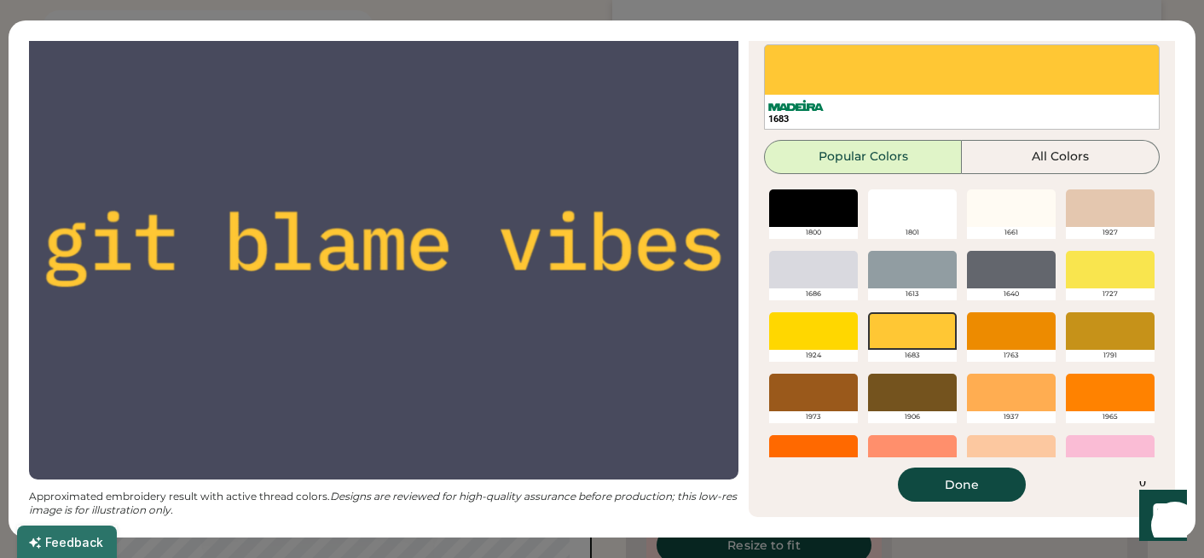
click at [906, 265] on div at bounding box center [912, 270] width 89 height 38
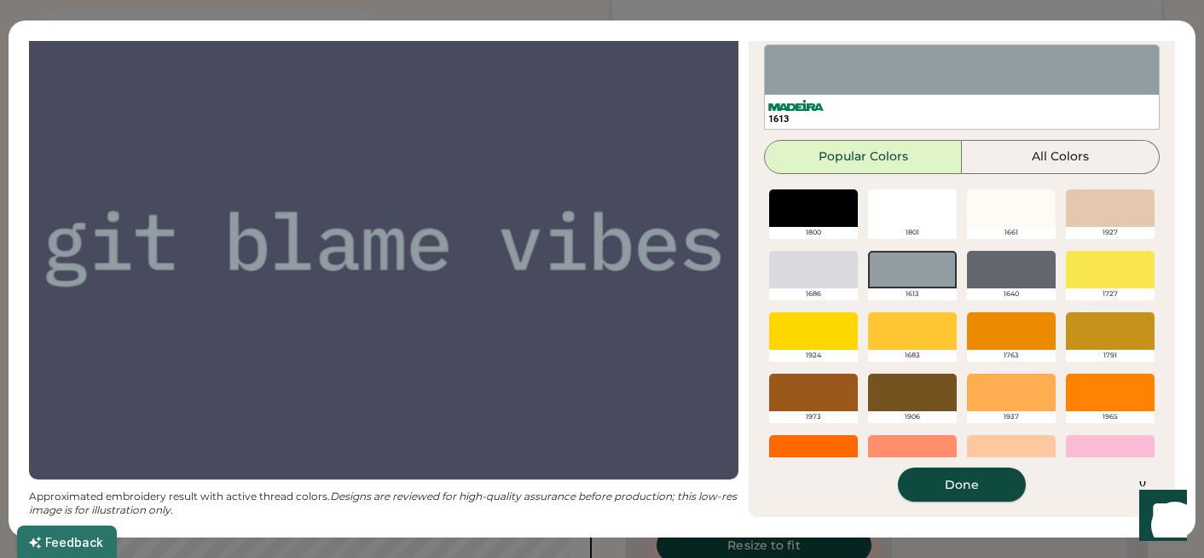
click at [945, 482] on button "Done" at bounding box center [962, 484] width 128 height 34
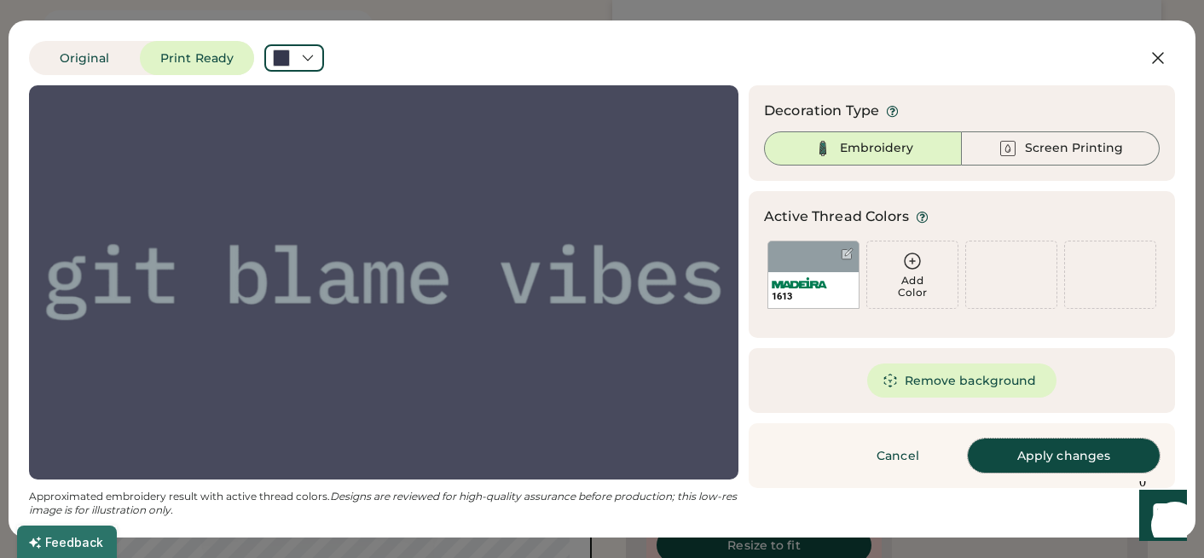
click at [1020, 449] on button "Apply changes" at bounding box center [1064, 455] width 192 height 34
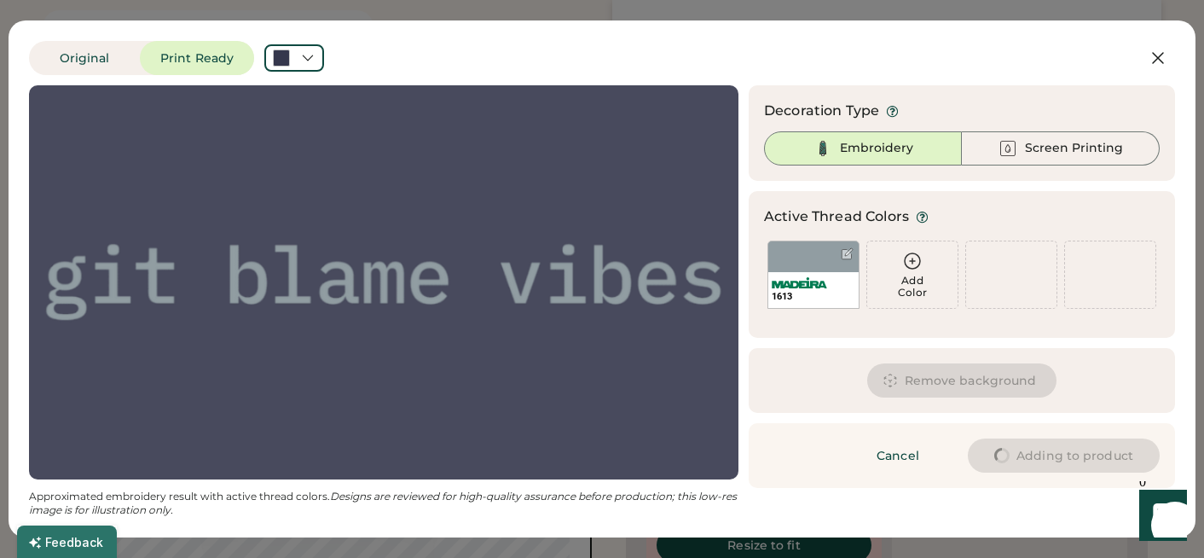
type input "****"
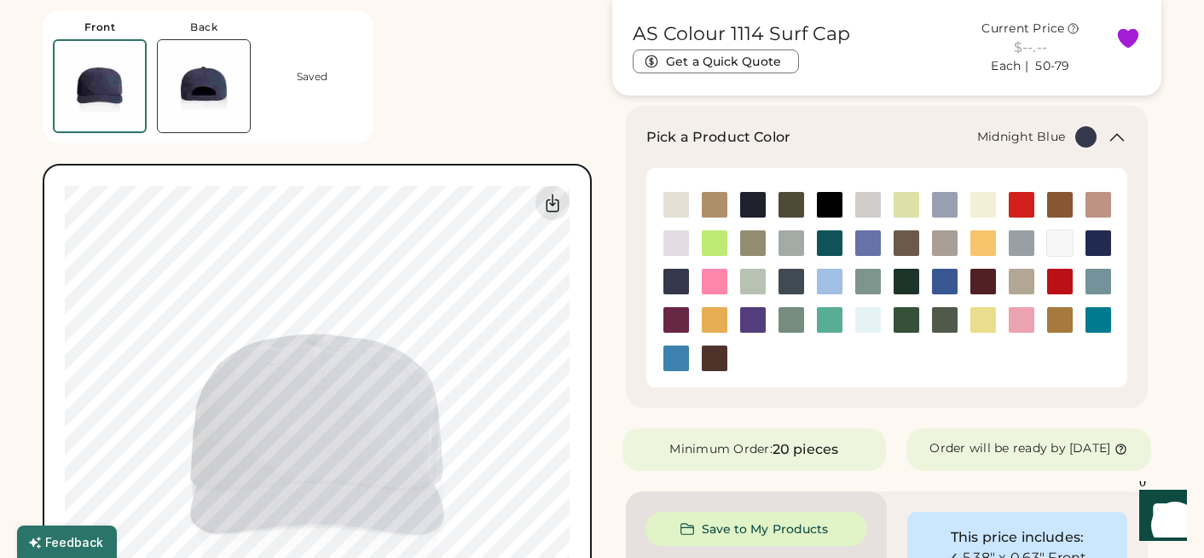
type input "****"
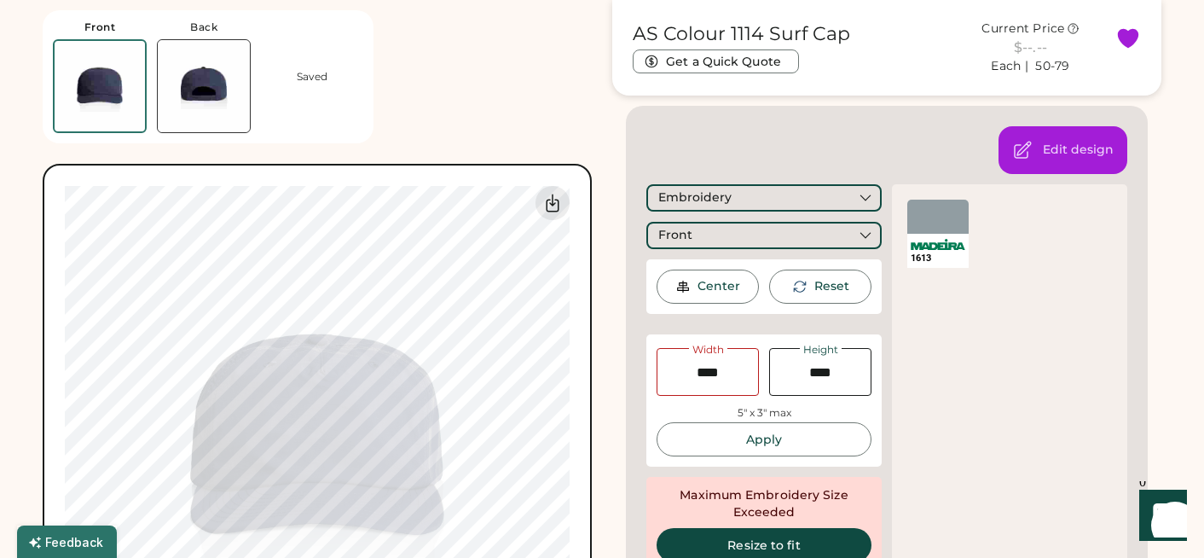
click at [454, 146] on div "Front Back Saved Switch to back My uploaded designs Upload new design SVG, Ai, …" at bounding box center [317, 356] width 549 height 713
click at [546, 142] on div "Front Back Saved Switch to back My uploaded designs Upload new design SVG, Ai, …" at bounding box center [317, 356] width 549 height 713
click at [236, 83] on img at bounding box center [204, 86] width 92 height 92
type input "****"
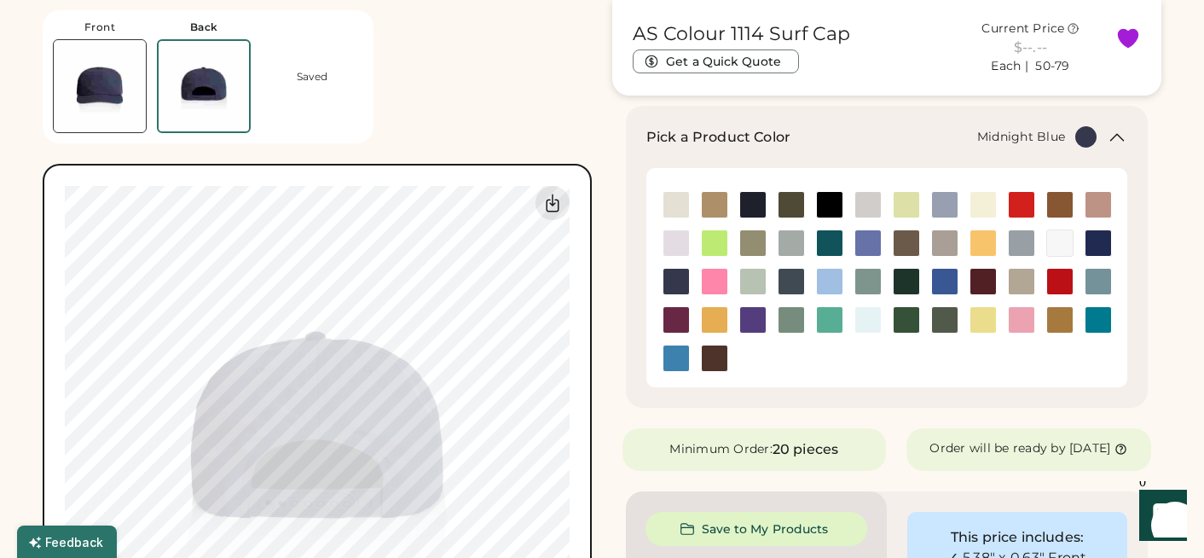
type input "****"
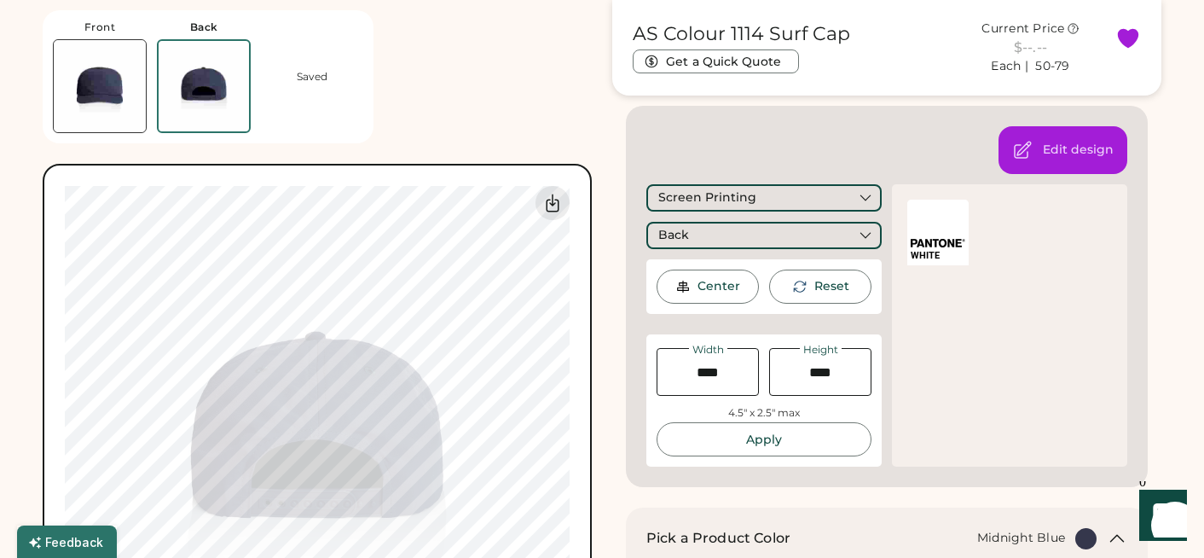
click at [950, 230] on div at bounding box center [937, 216] width 61 height 34
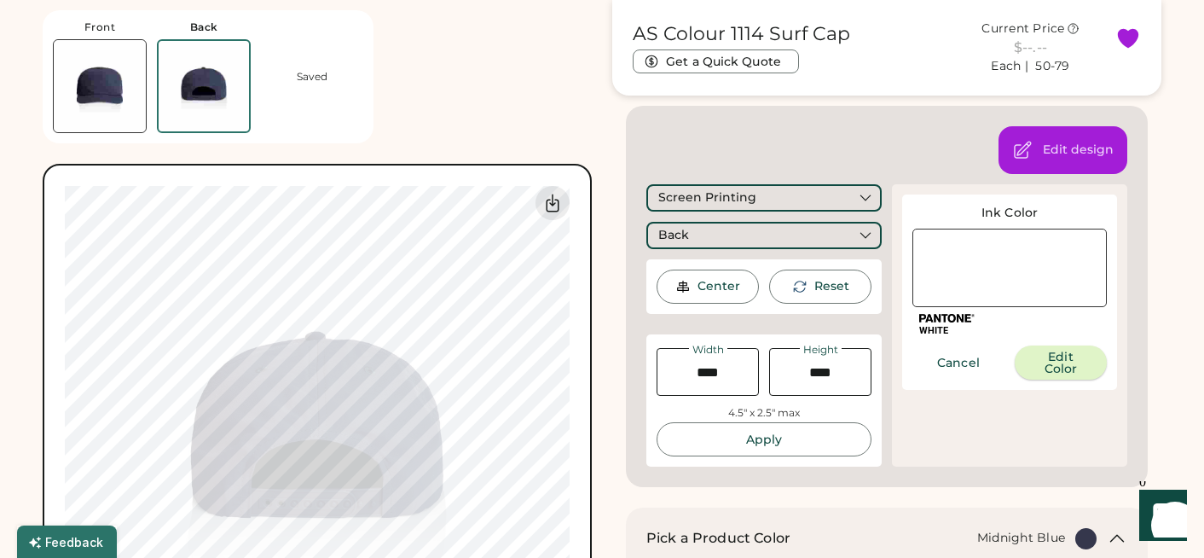
click at [1073, 361] on button "Edit Color" at bounding box center [1061, 362] width 92 height 34
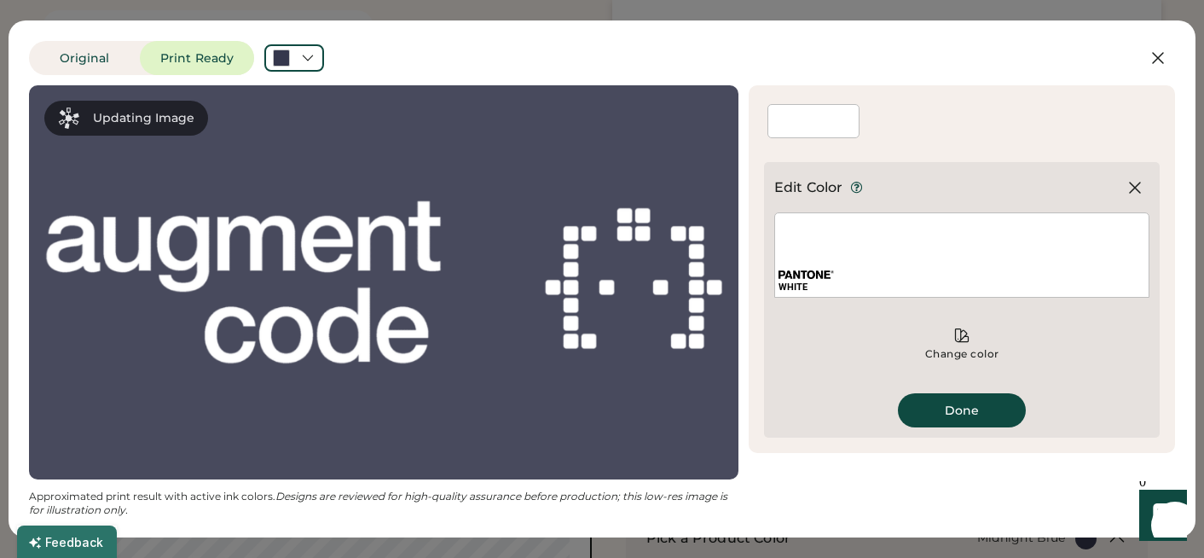
click at [836, 280] on div "WHITE" at bounding box center [961, 286] width 367 height 13
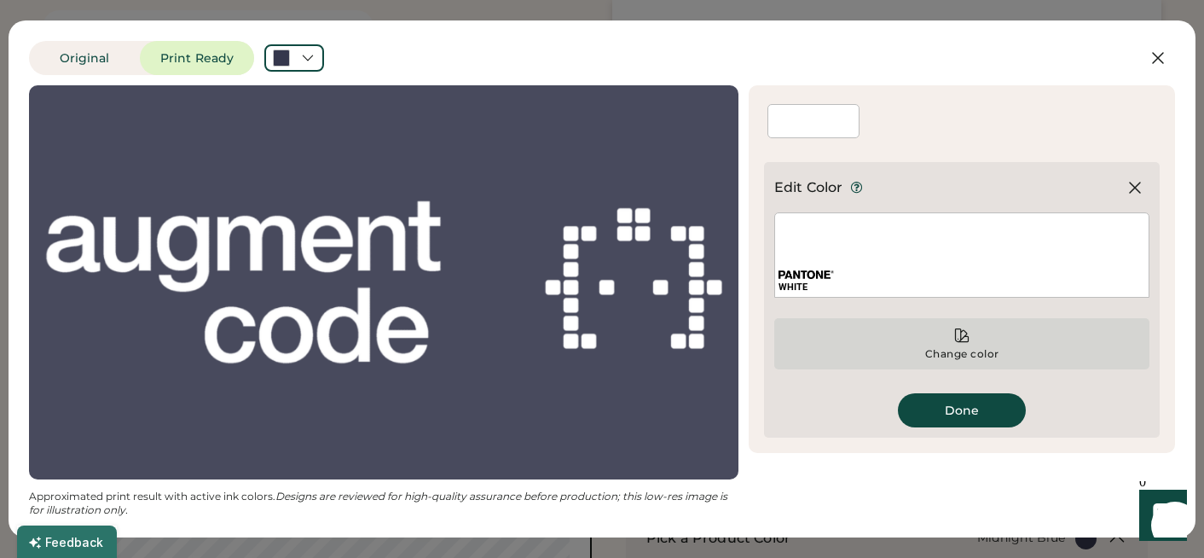
click at [951, 356] on div "Change color" at bounding box center [962, 354] width 76 height 14
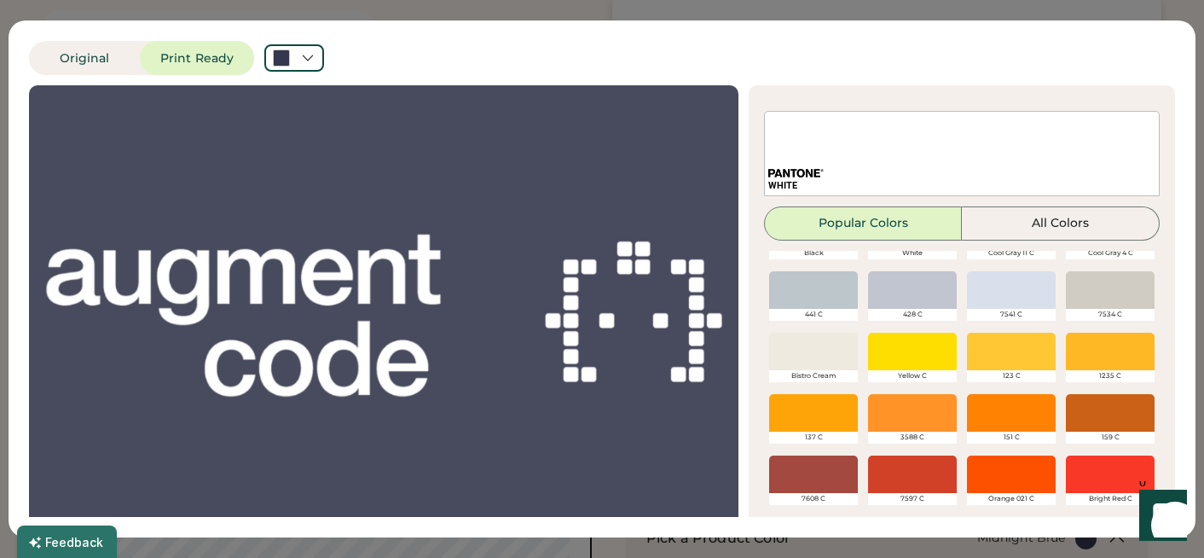
scroll to position [44, 0]
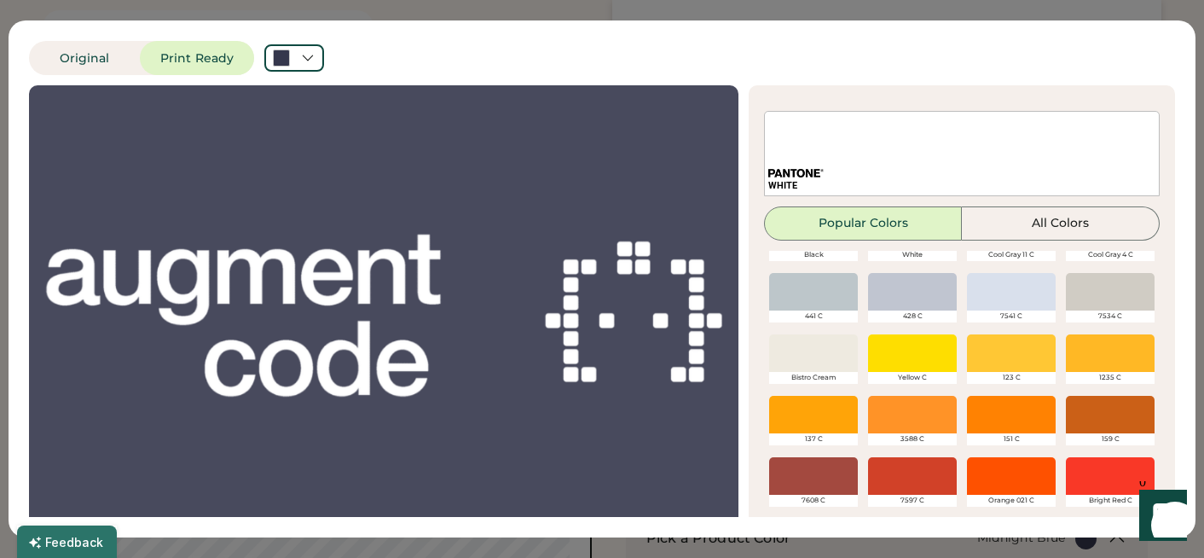
click at [908, 296] on div at bounding box center [912, 292] width 89 height 38
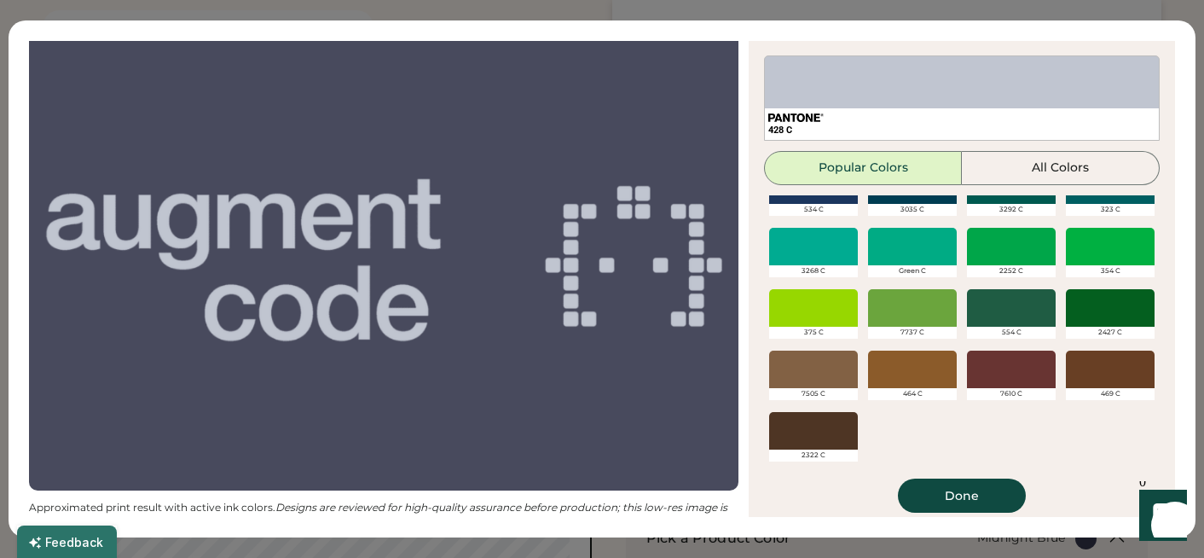
scroll to position [66, 0]
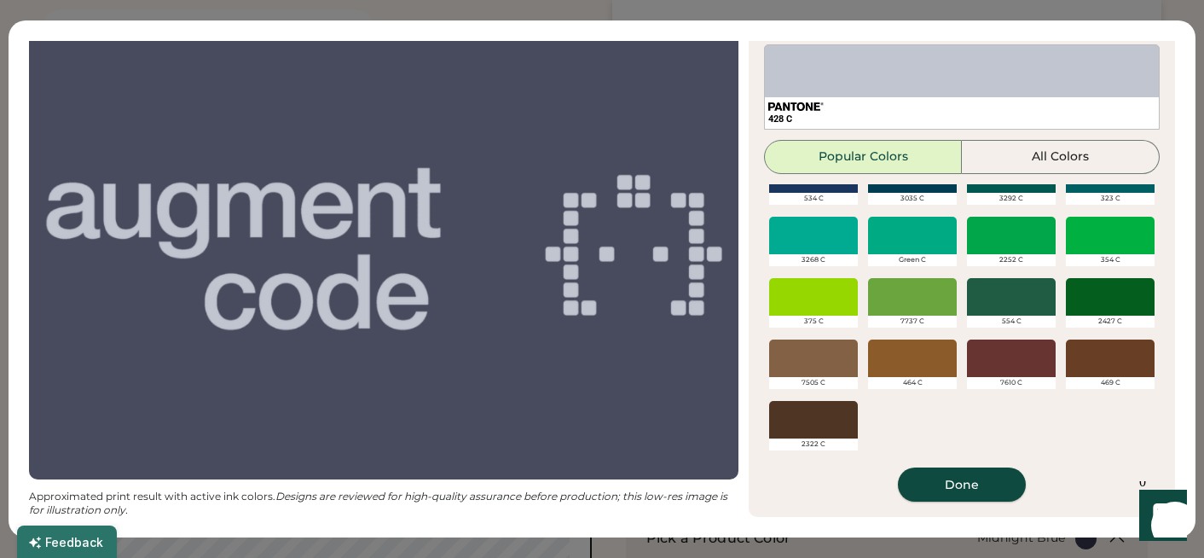
click at [952, 479] on button "Done" at bounding box center [962, 484] width 128 height 34
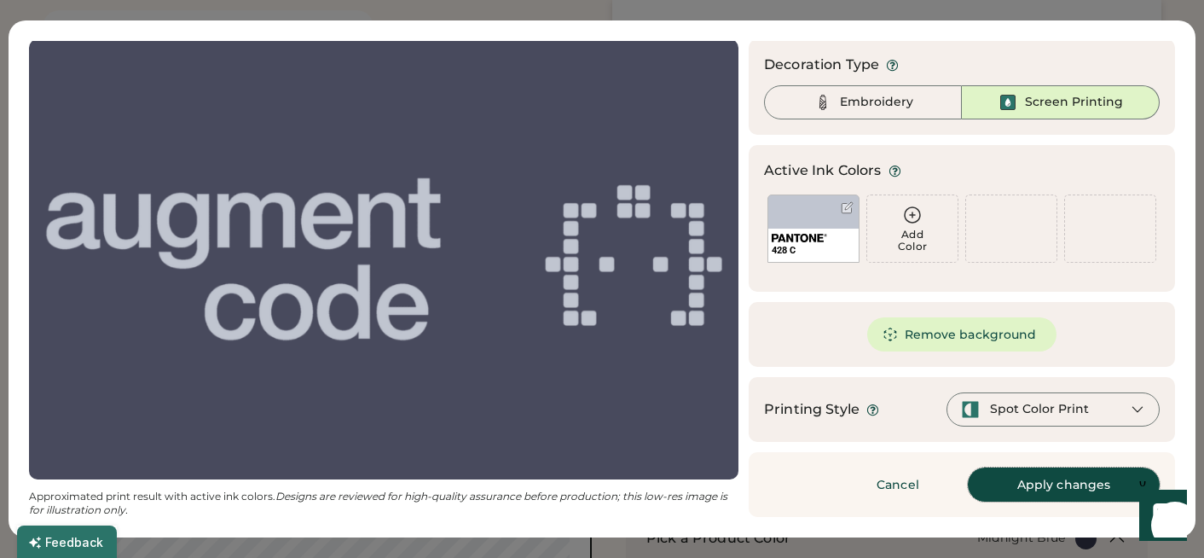
click at [1060, 479] on button "Apply changes" at bounding box center [1064, 484] width 192 height 34
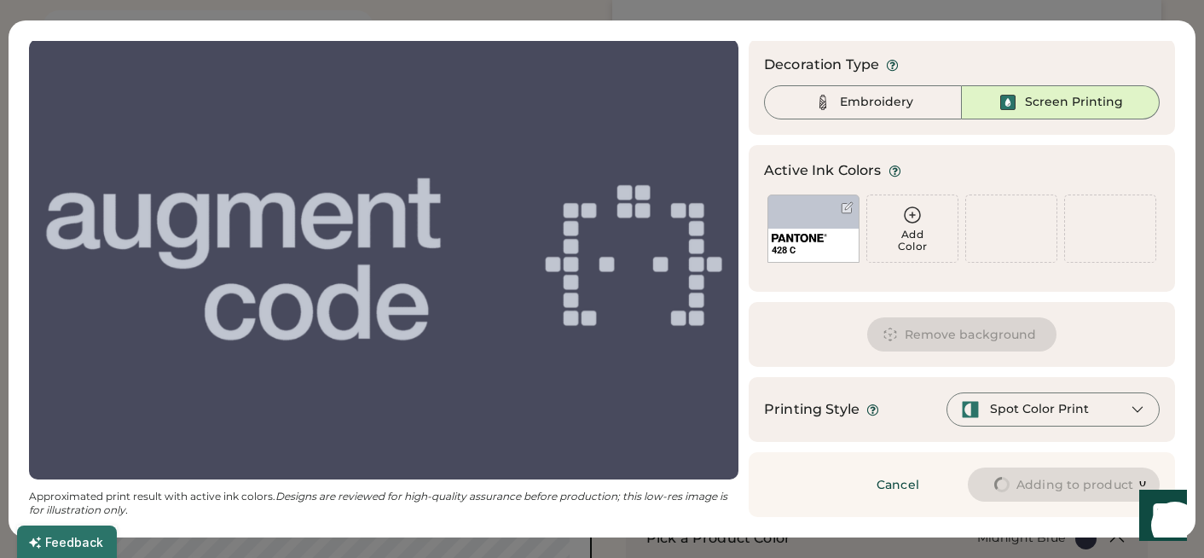
type input "****"
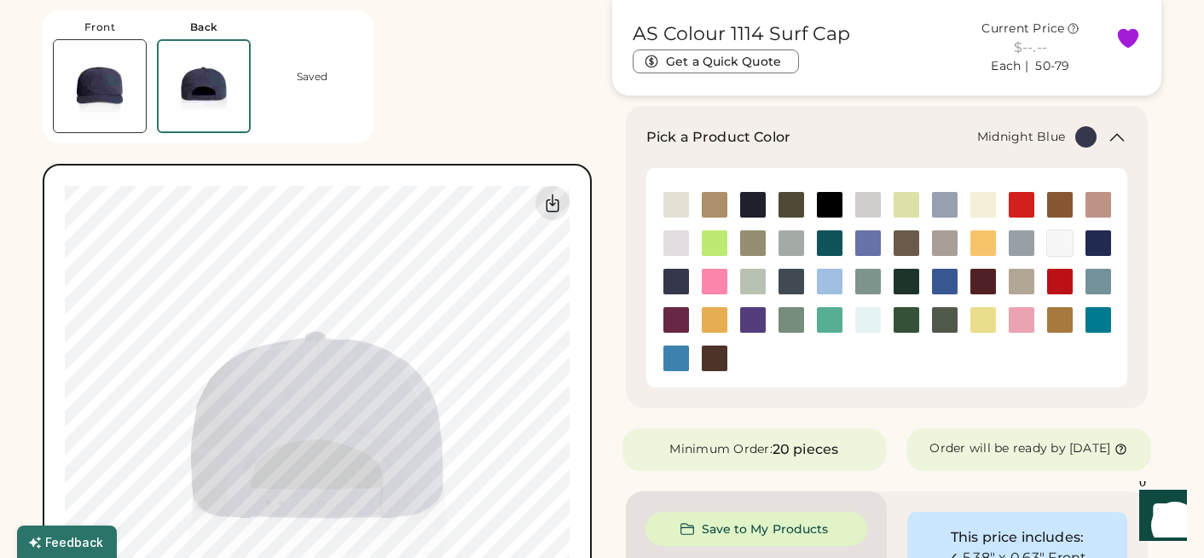
type input "****"
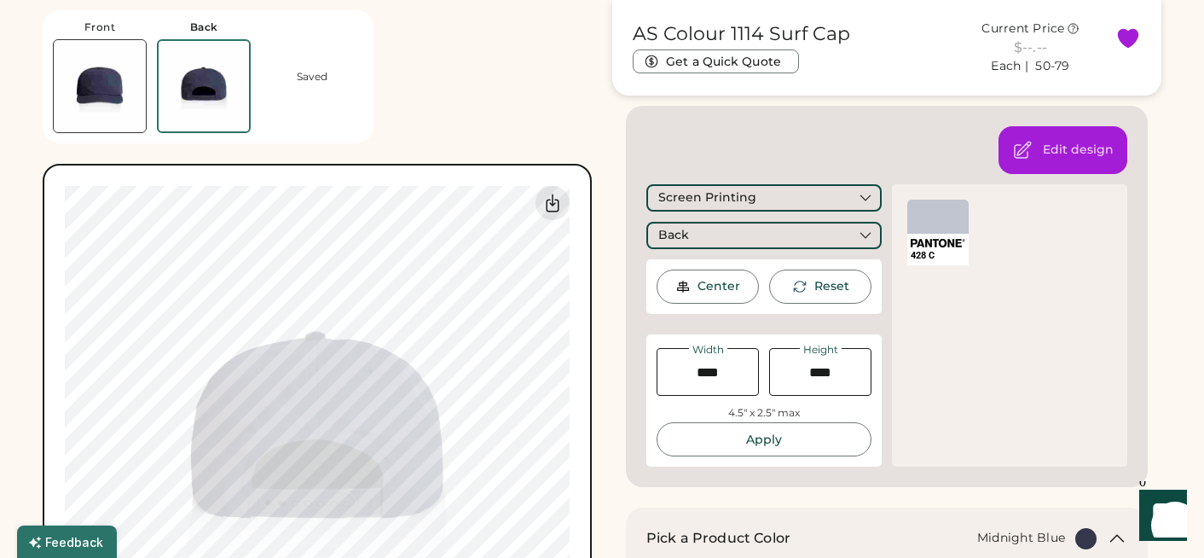
click at [111, 78] on img at bounding box center [100, 86] width 92 height 92
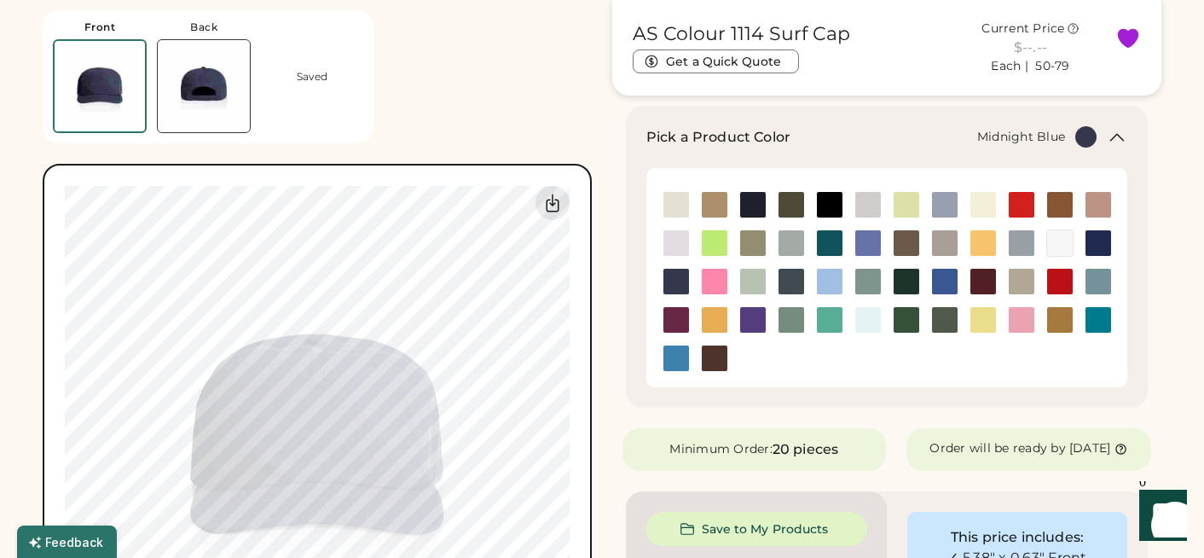
click at [206, 86] on img at bounding box center [204, 86] width 92 height 92
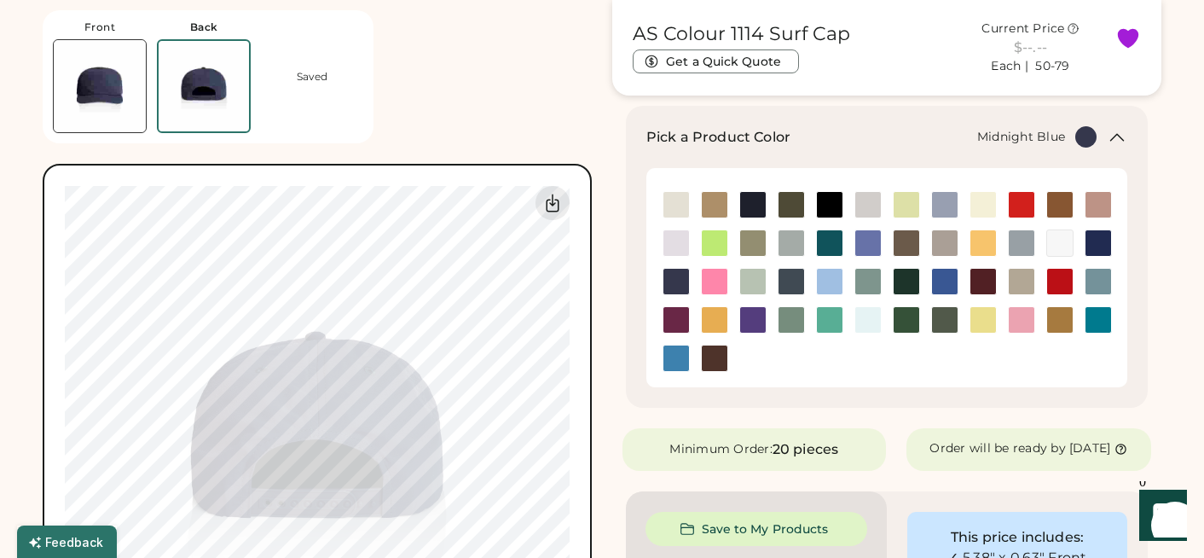
click at [113, 90] on img at bounding box center [100, 86] width 92 height 92
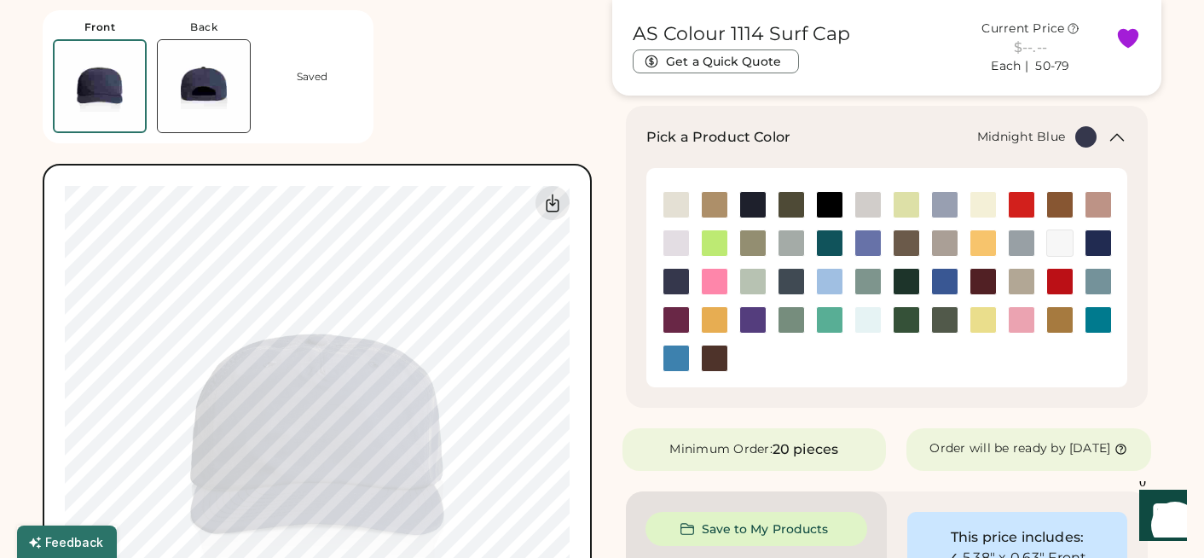
click at [176, 96] on img at bounding box center [204, 86] width 92 height 92
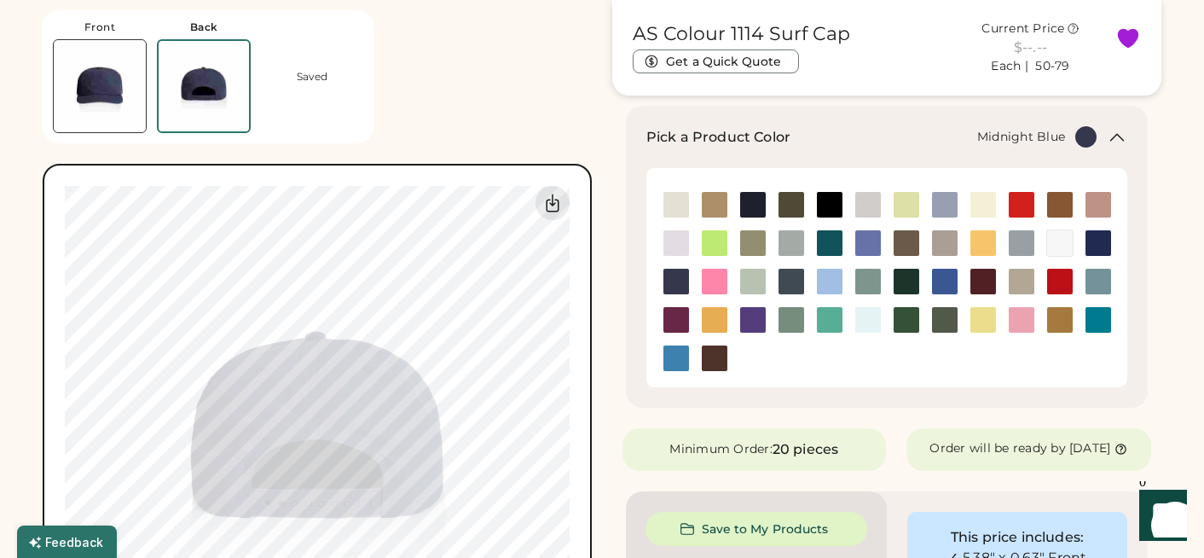
type input "****"
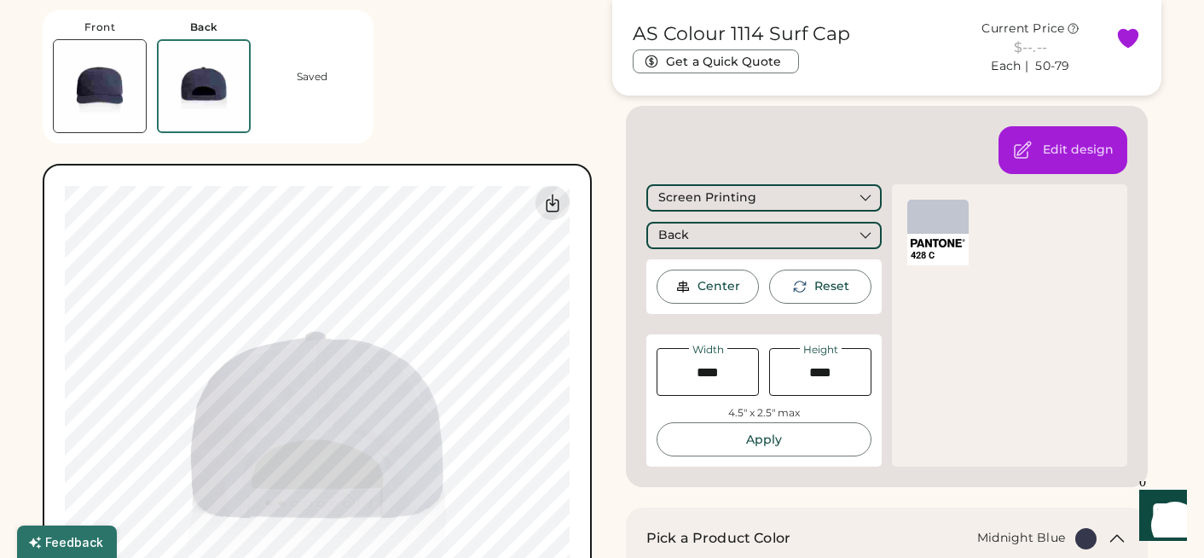
click at [941, 217] on div at bounding box center [937, 216] width 61 height 34
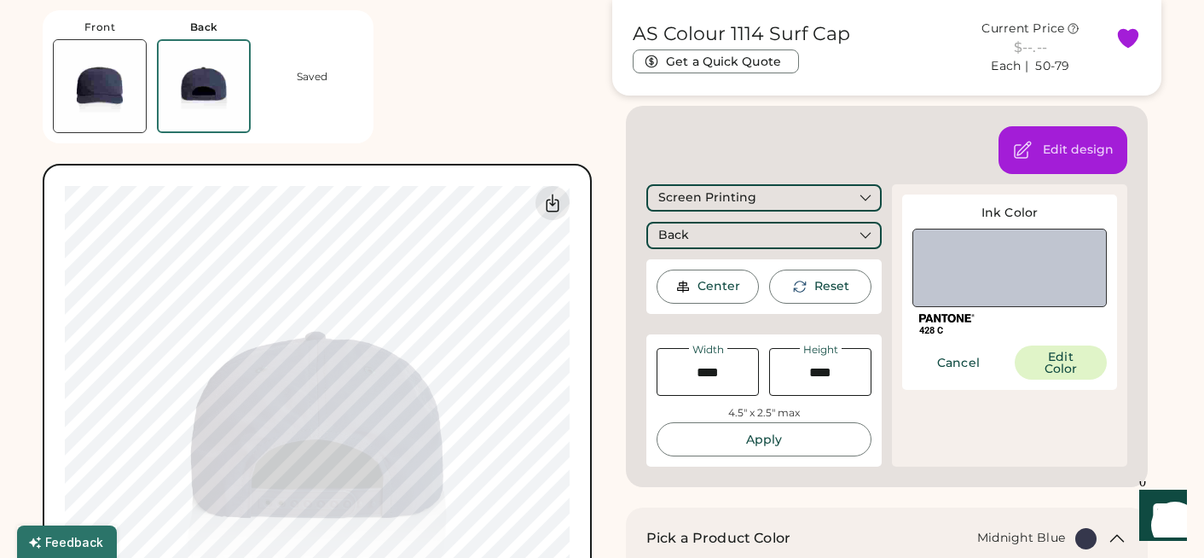
click at [63, 87] on img at bounding box center [100, 86] width 92 height 92
type input "****"
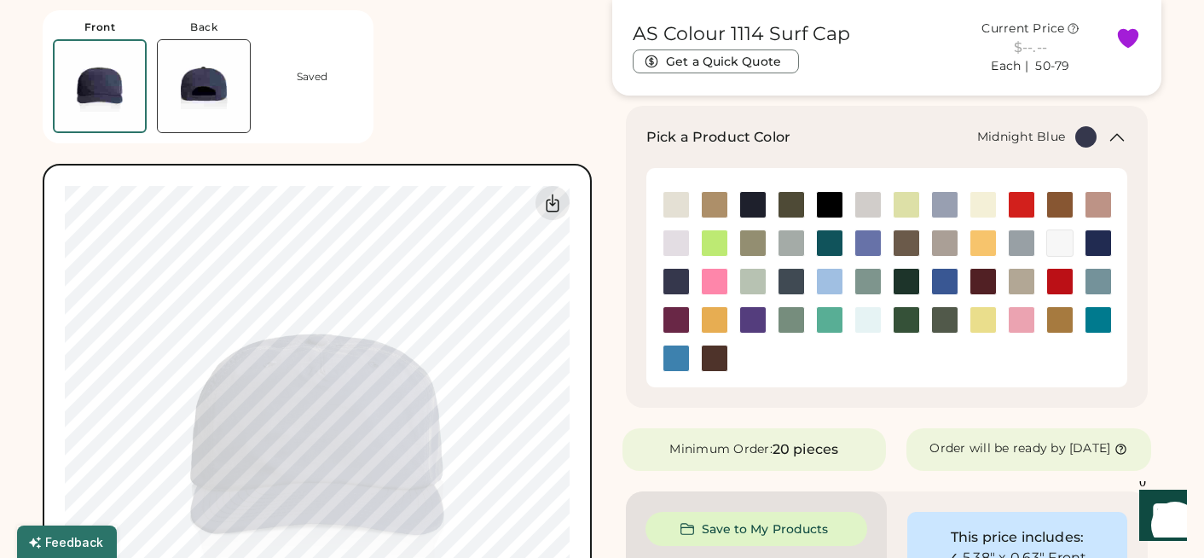
type input "****"
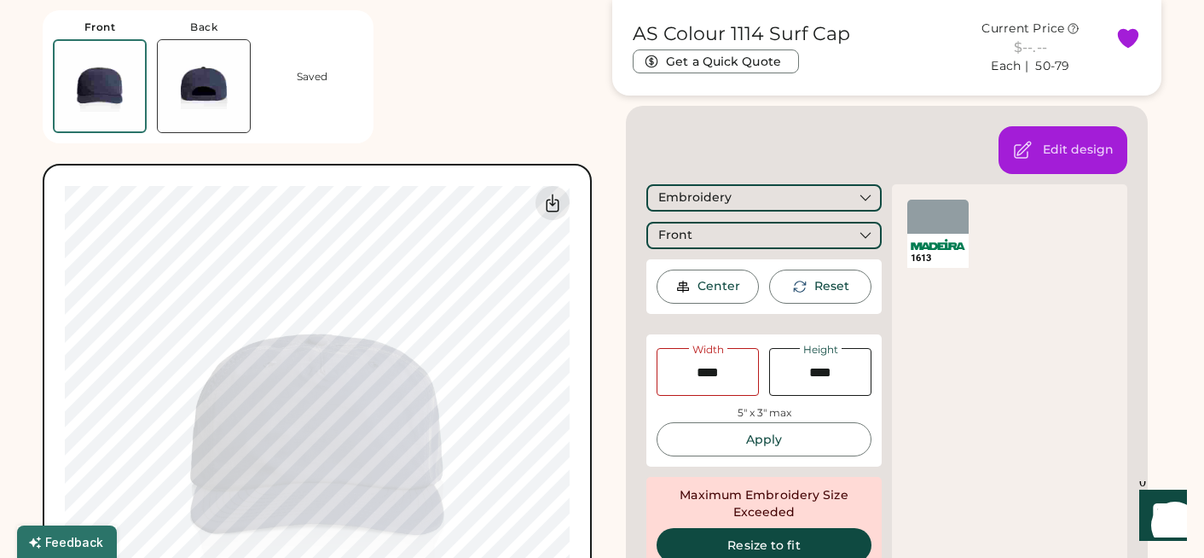
click at [216, 91] on img at bounding box center [204, 86] width 92 height 92
type input "****"
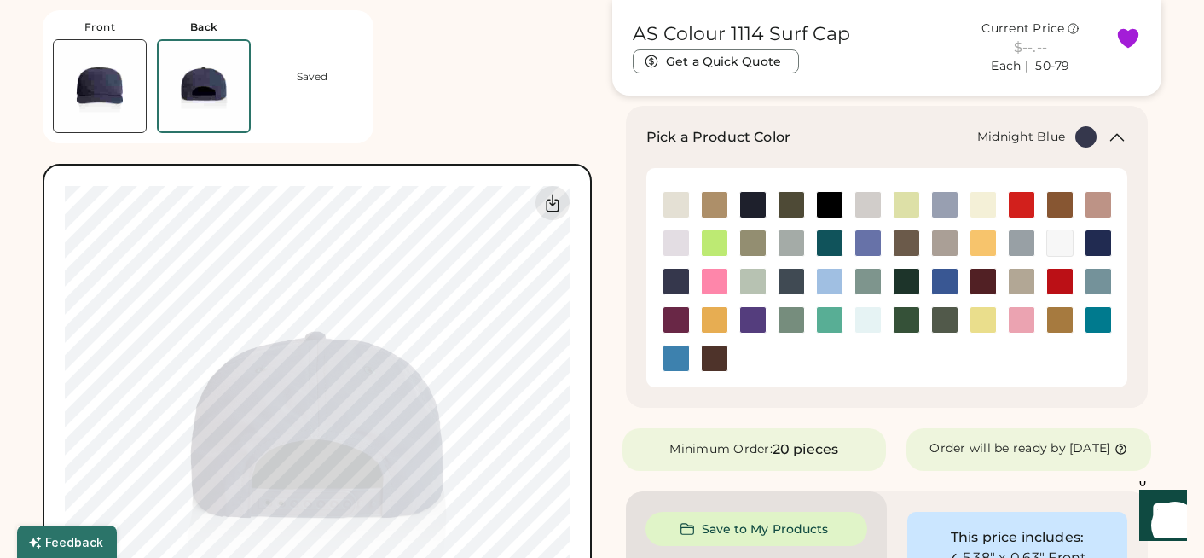
type input "****"
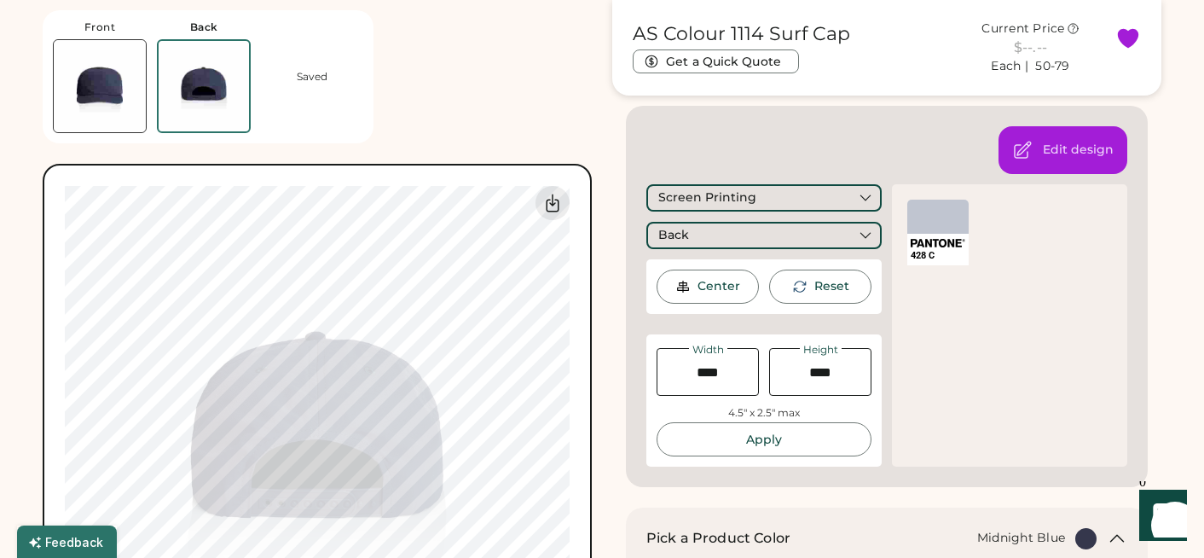
click at [933, 233] on div "428 C" at bounding box center [937, 232] width 61 height 66
click at [936, 234] on div "428 C" at bounding box center [937, 232] width 61 height 66
click at [1019, 167] on div "Edit design" at bounding box center [1062, 150] width 129 height 48
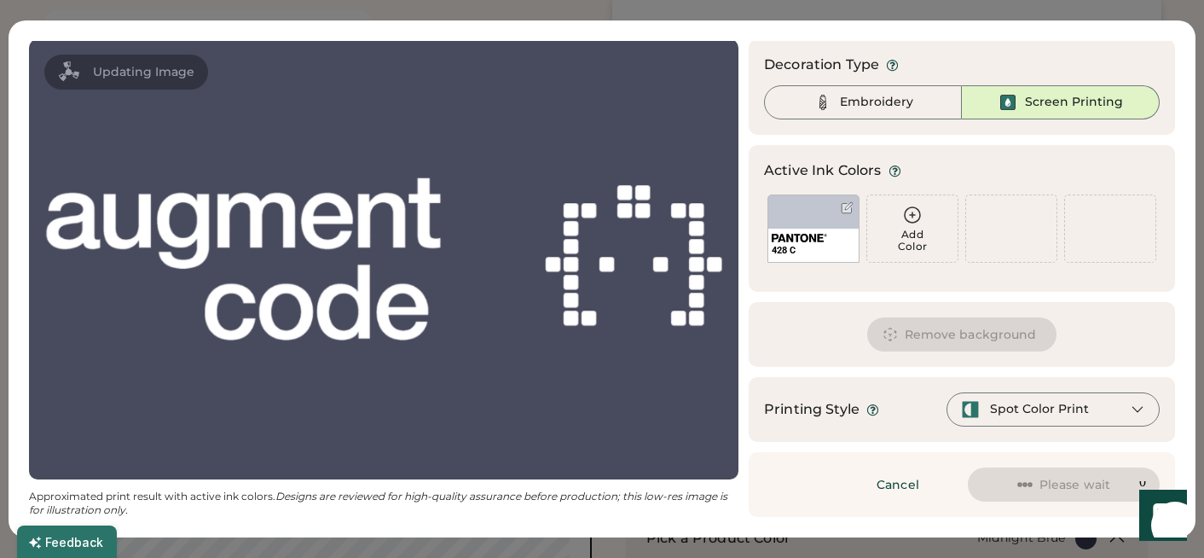
scroll to position [0, 0]
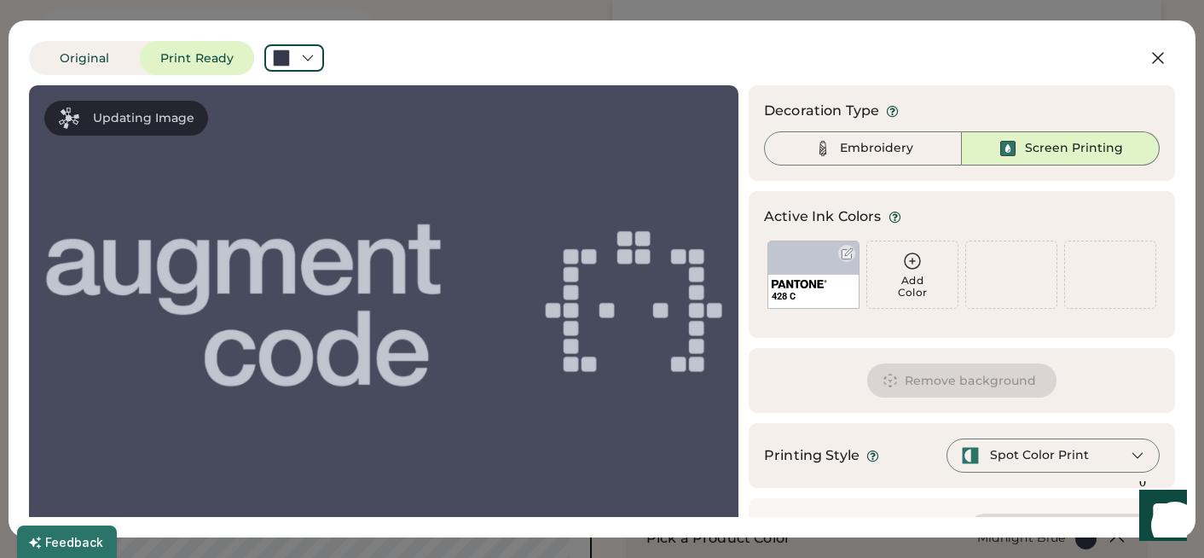
click at [805, 275] on div "428 C" at bounding box center [813, 291] width 90 height 33
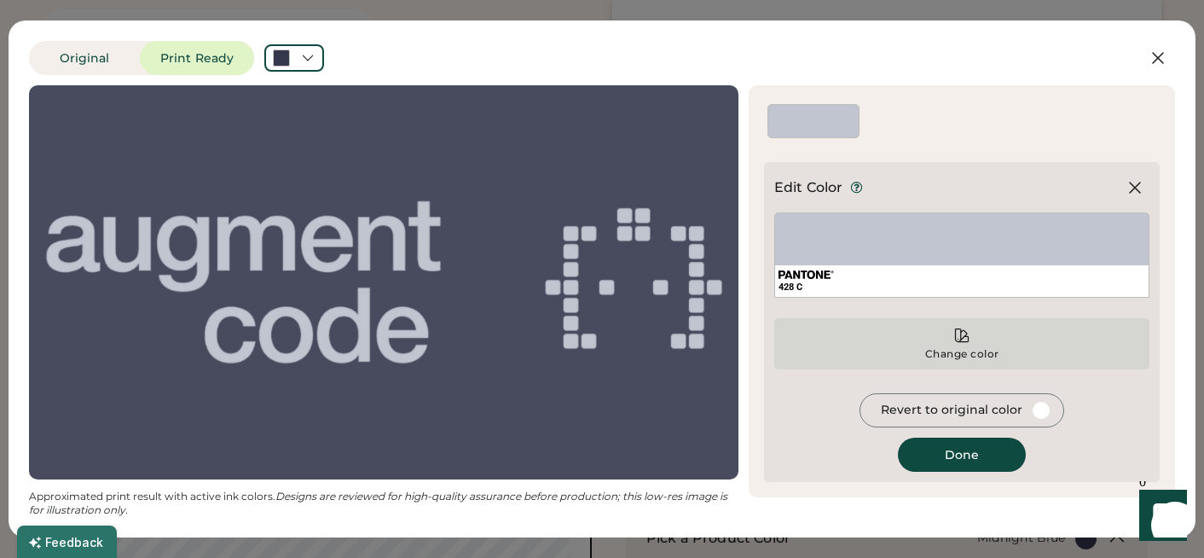
click at [954, 345] on div "Change color" at bounding box center [961, 343] width 375 height 51
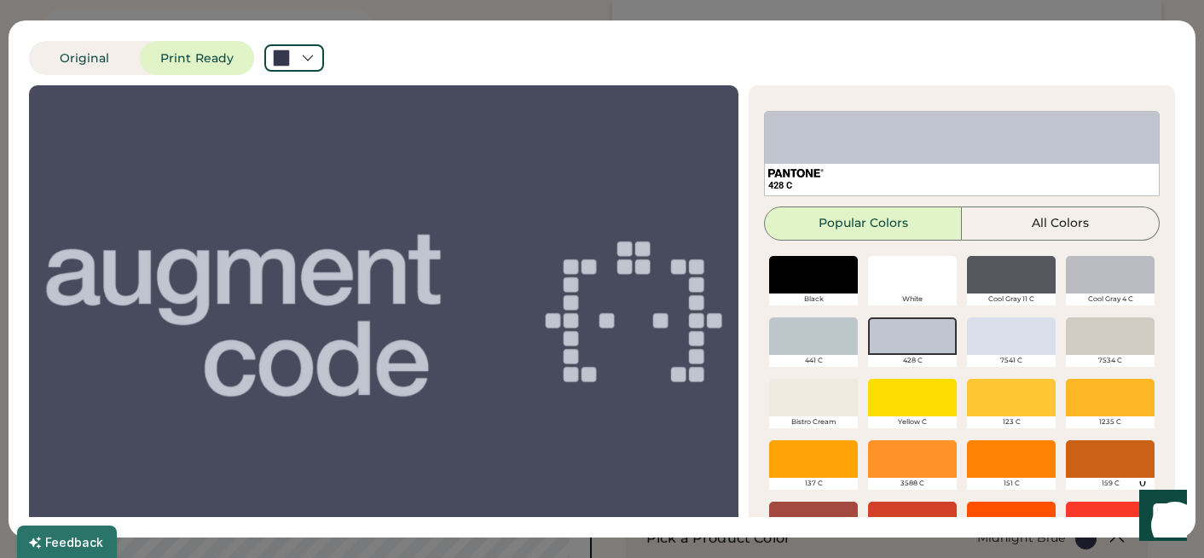
click at [1030, 240] on div "428 C Popular Colors All Colors Black White Cool Gray 11 C Cool Gray 4 C 441 C …" at bounding box center [962, 339] width 396 height 457
click at [1031, 223] on button "All Colors" at bounding box center [1061, 223] width 198 height 34
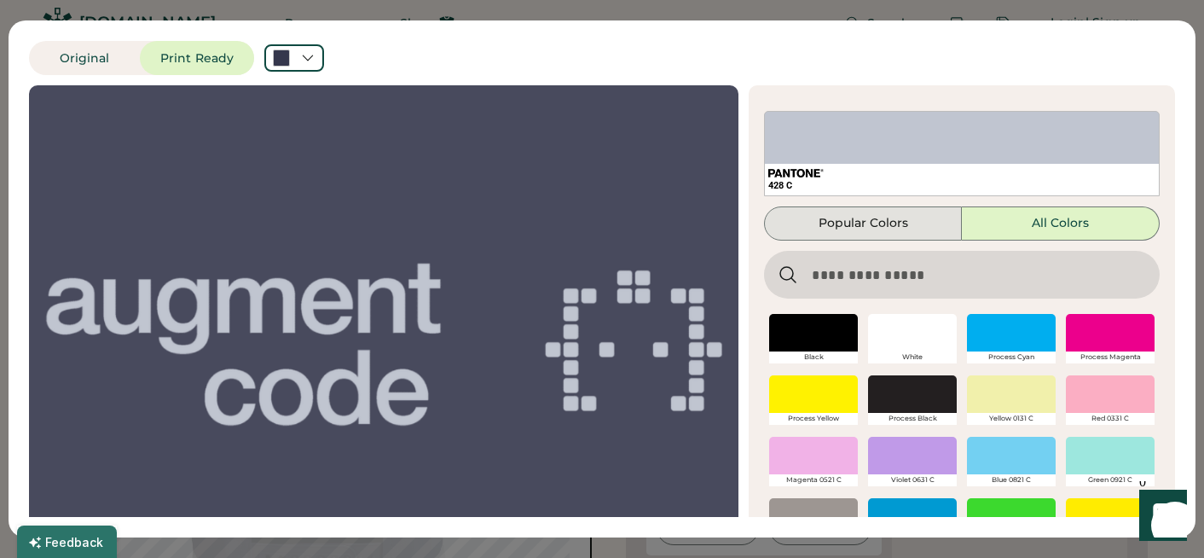
click at [871, 223] on button "Popular Colors" at bounding box center [863, 223] width 198 height 34
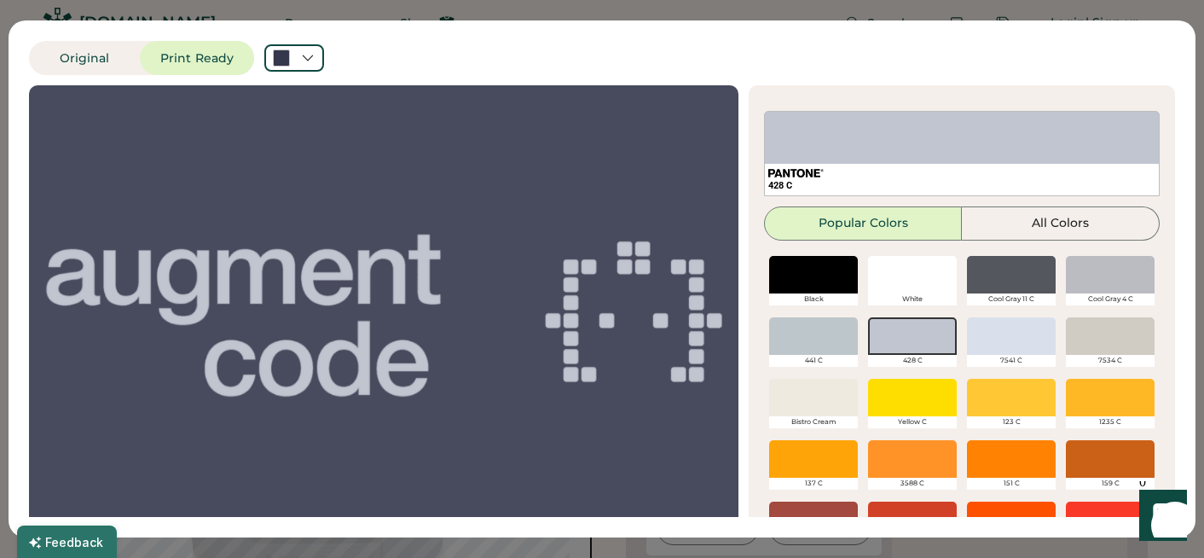
click at [1105, 284] on div at bounding box center [1110, 275] width 89 height 38
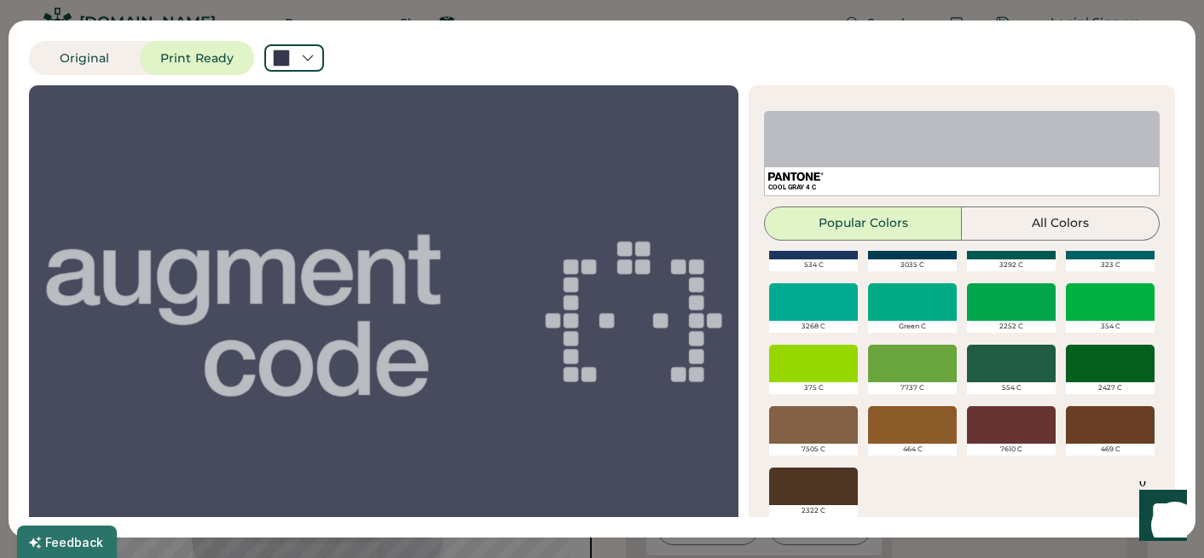
scroll to position [66, 0]
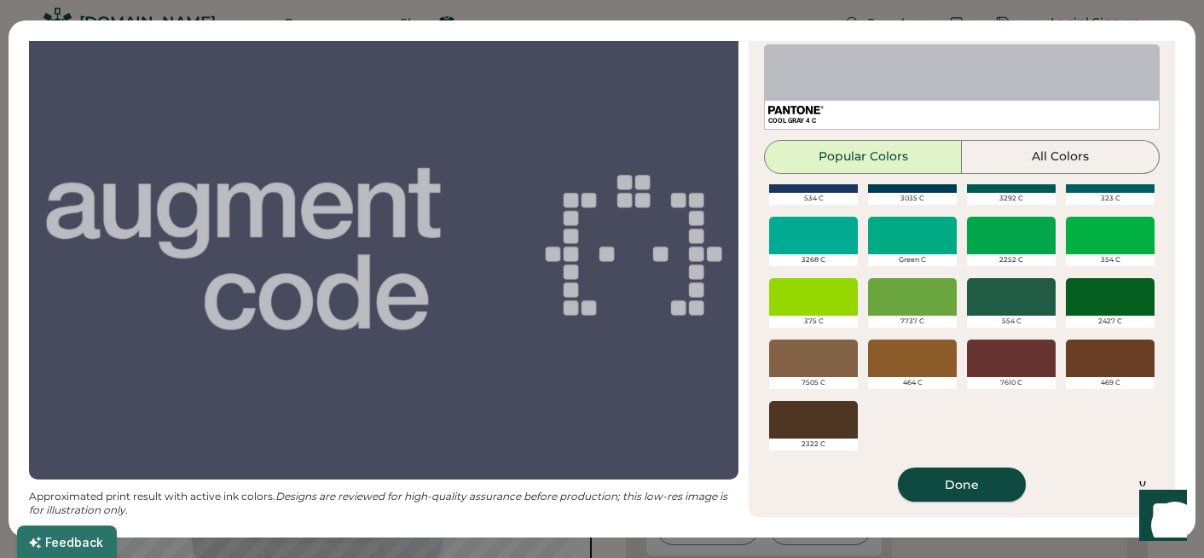
click at [946, 474] on button "Done" at bounding box center [962, 484] width 128 height 34
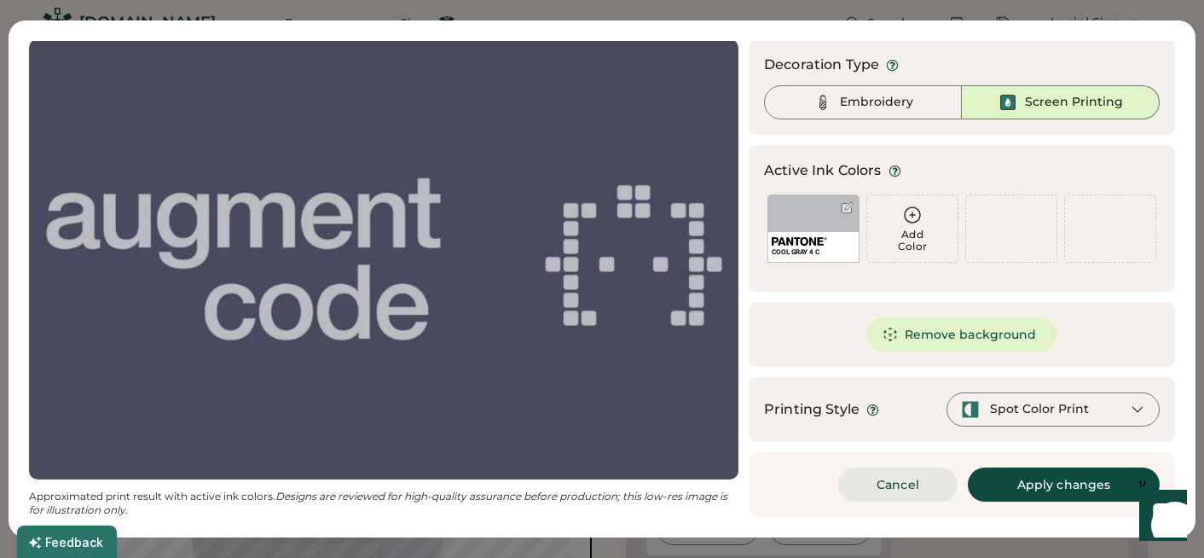
scroll to position [46, 0]
click at [1039, 486] on button "Apply changes" at bounding box center [1064, 484] width 192 height 34
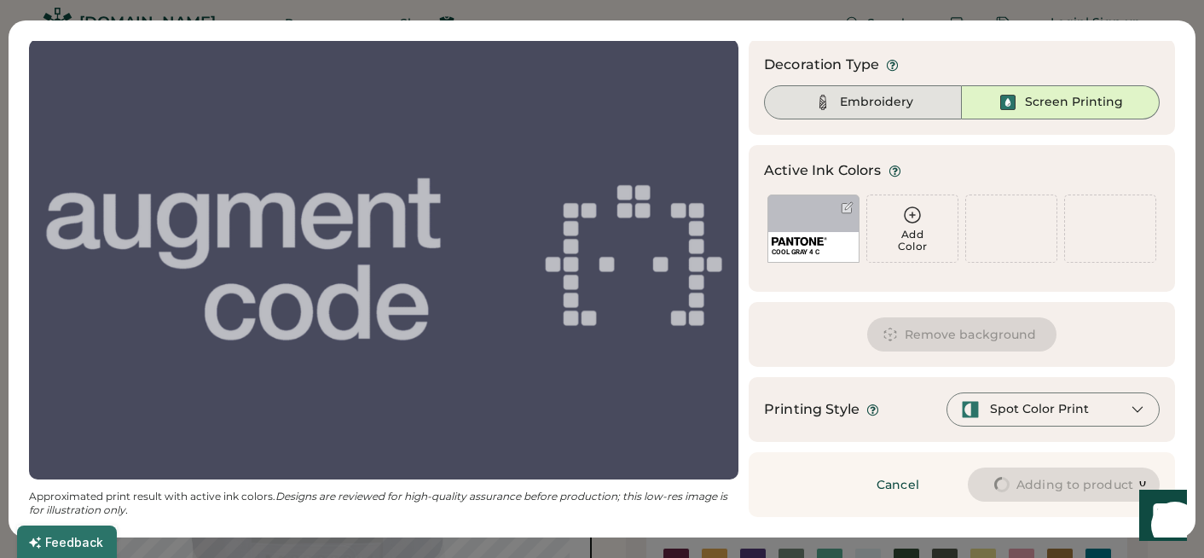
click at [861, 96] on div "Embroidery" at bounding box center [876, 102] width 73 height 17
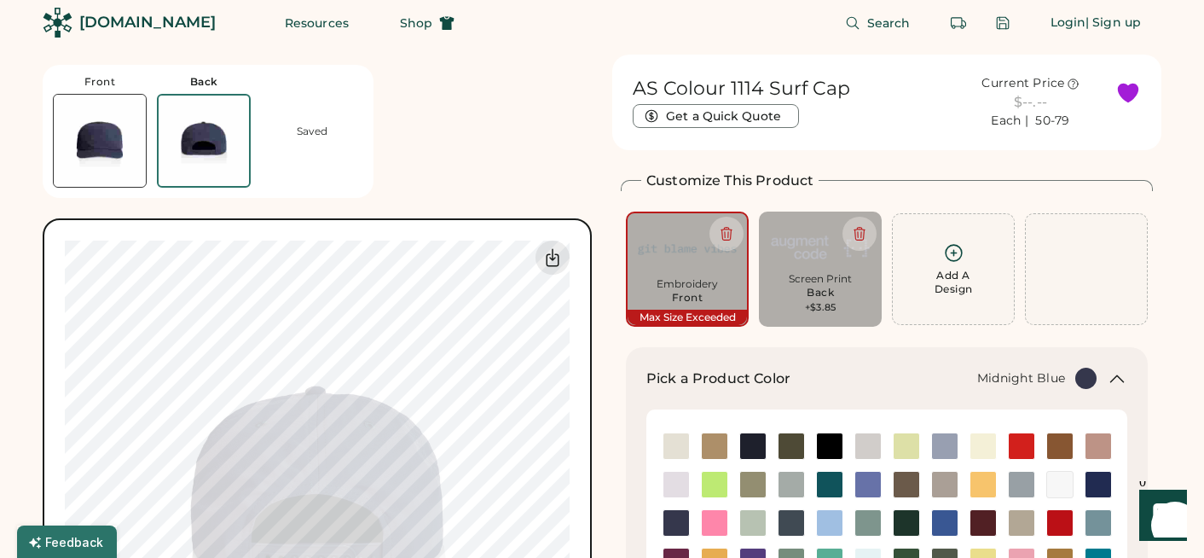
type input "****"
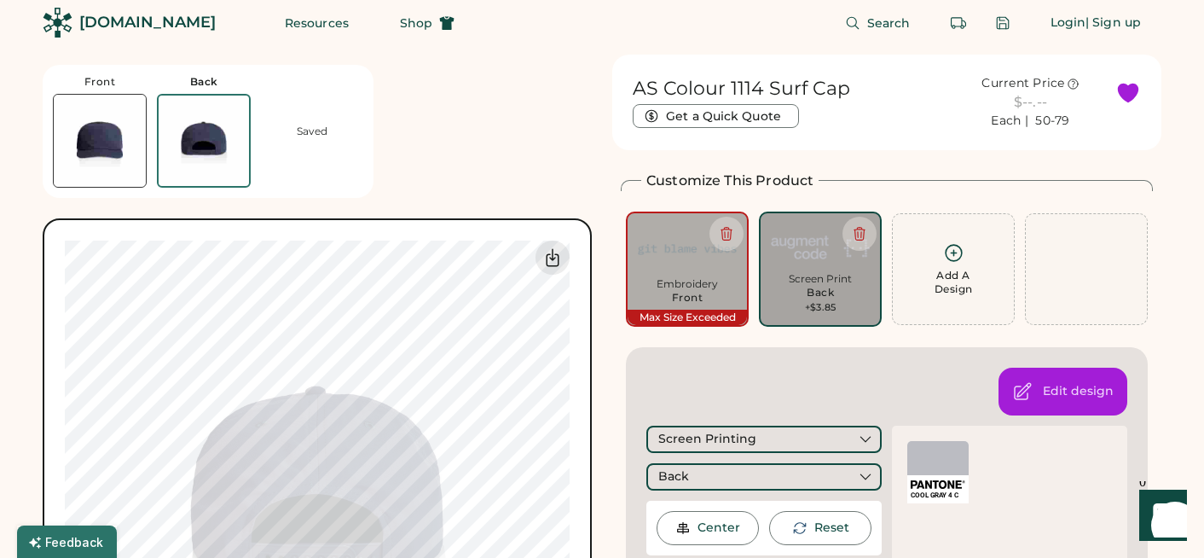
click at [810, 272] on div "Screen Print" at bounding box center [820, 279] width 99 height 14
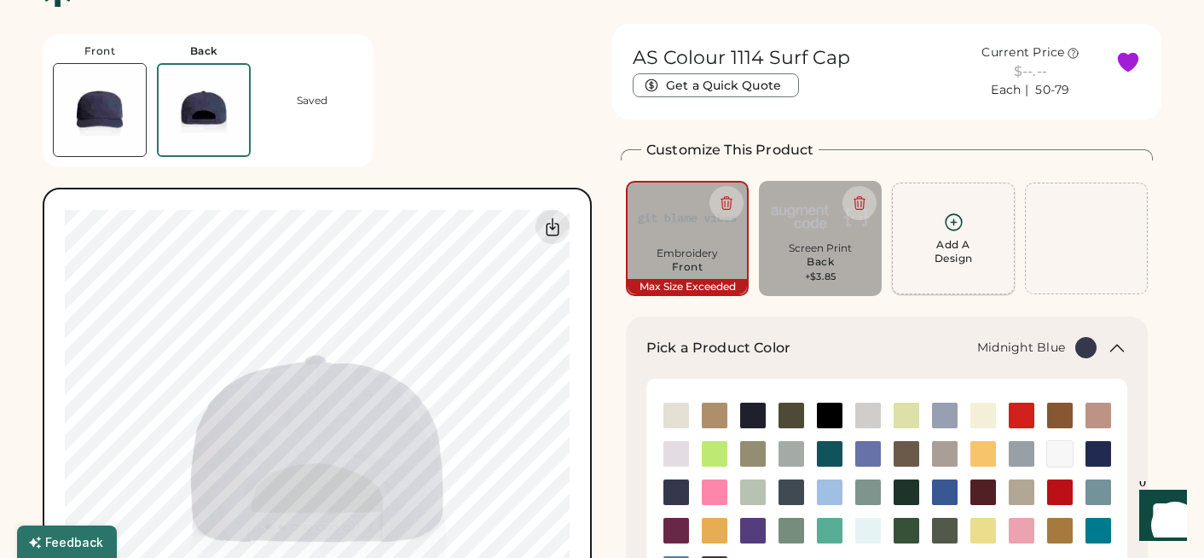
scroll to position [20, 0]
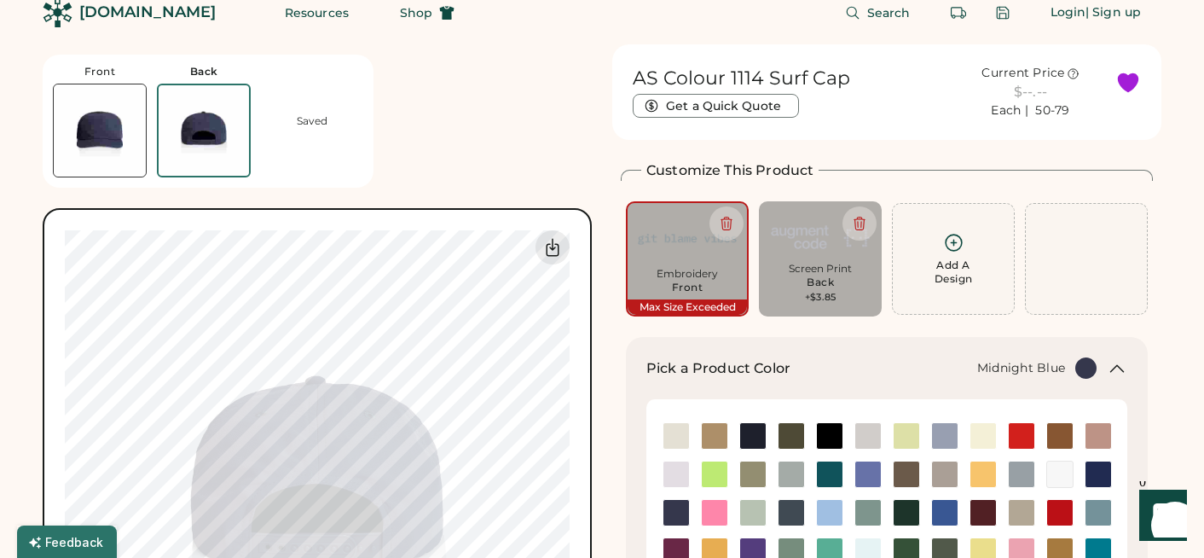
click at [813, 292] on div "+$3.85" at bounding box center [821, 298] width 32 height 14
type input "****"
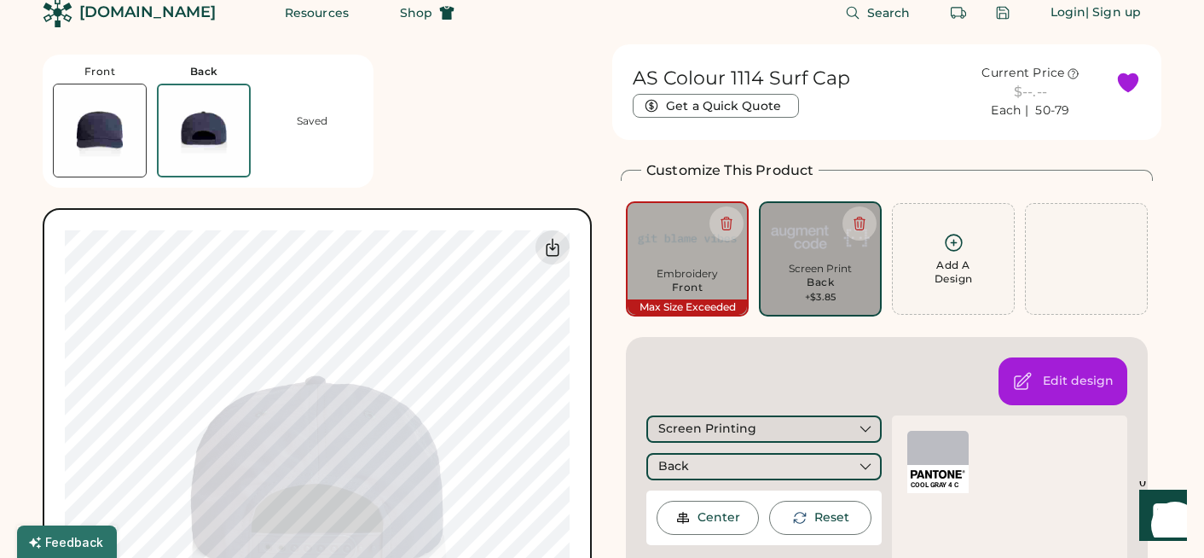
click at [758, 420] on div "Screen Printing" at bounding box center [763, 428] width 235 height 27
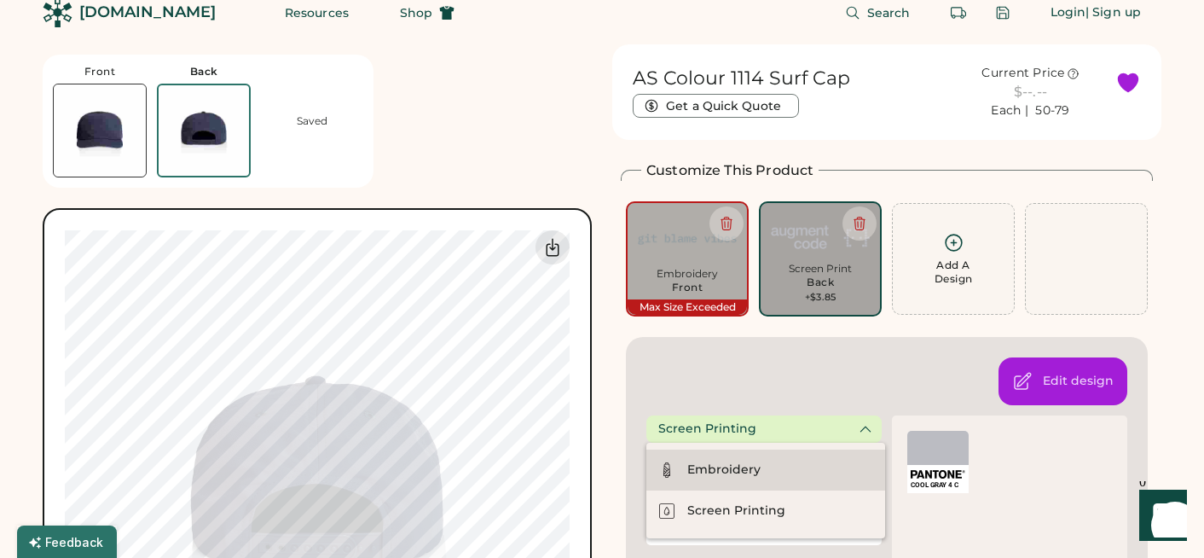
click at [740, 465] on div "Embroidery" at bounding box center [723, 469] width 73 height 17
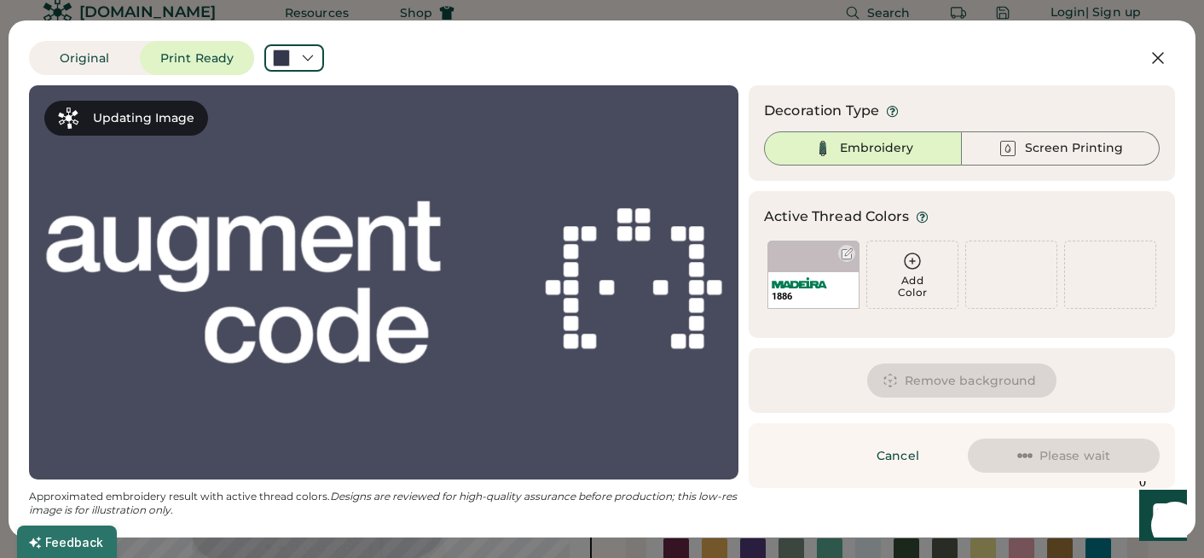
click at [792, 260] on div "1886" at bounding box center [813, 274] width 92 height 68
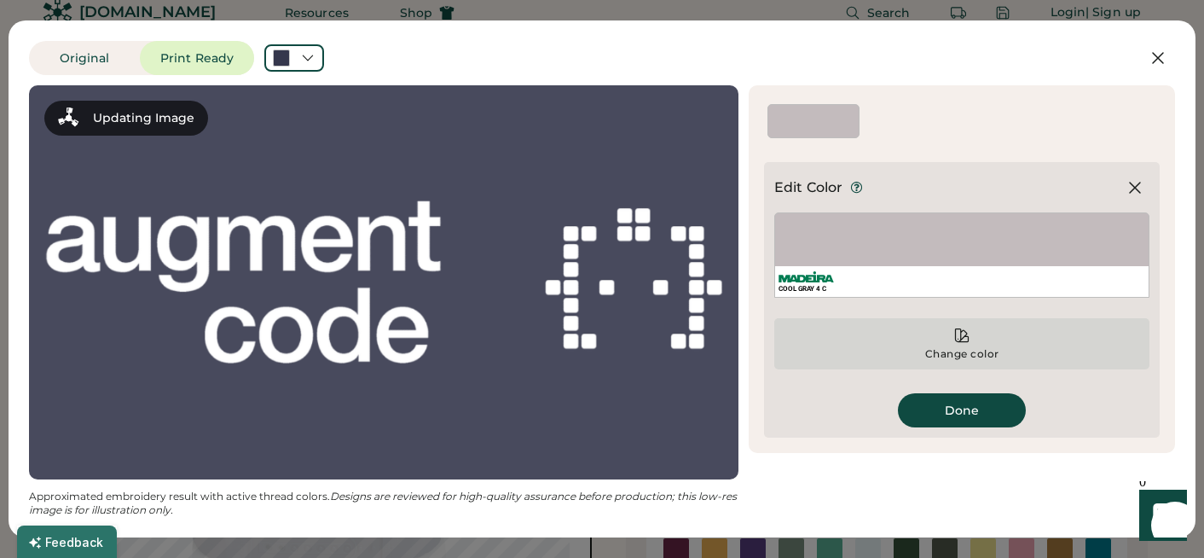
click at [948, 338] on div "Change color" at bounding box center [961, 343] width 375 height 51
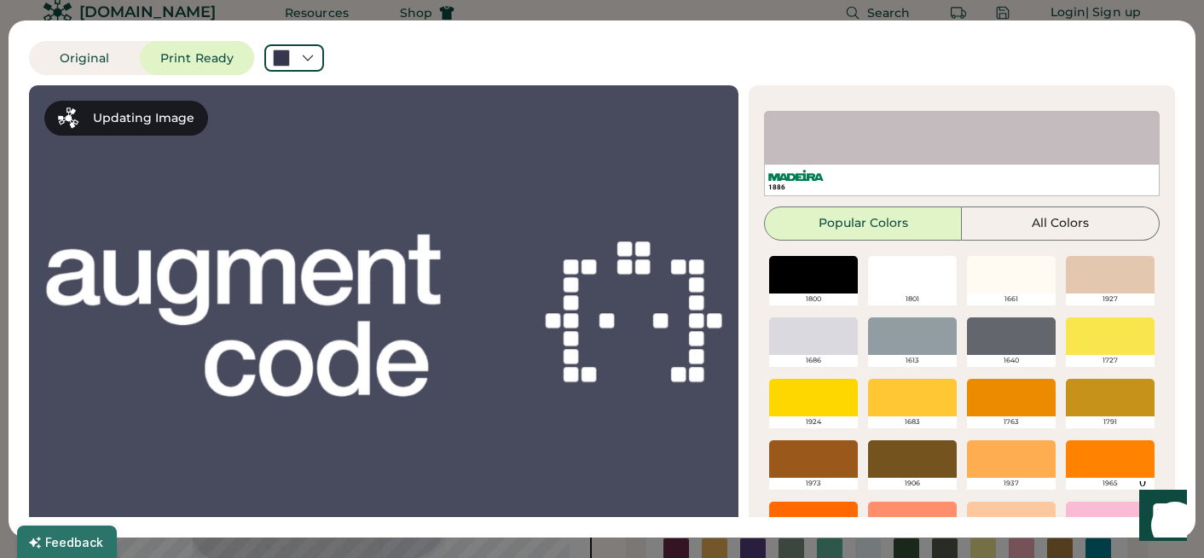
click at [923, 335] on div at bounding box center [912, 336] width 89 height 38
click at [938, 350] on div at bounding box center [912, 336] width 89 height 38
click at [914, 340] on div at bounding box center [912, 336] width 89 height 38
click at [987, 287] on div at bounding box center [1011, 275] width 89 height 38
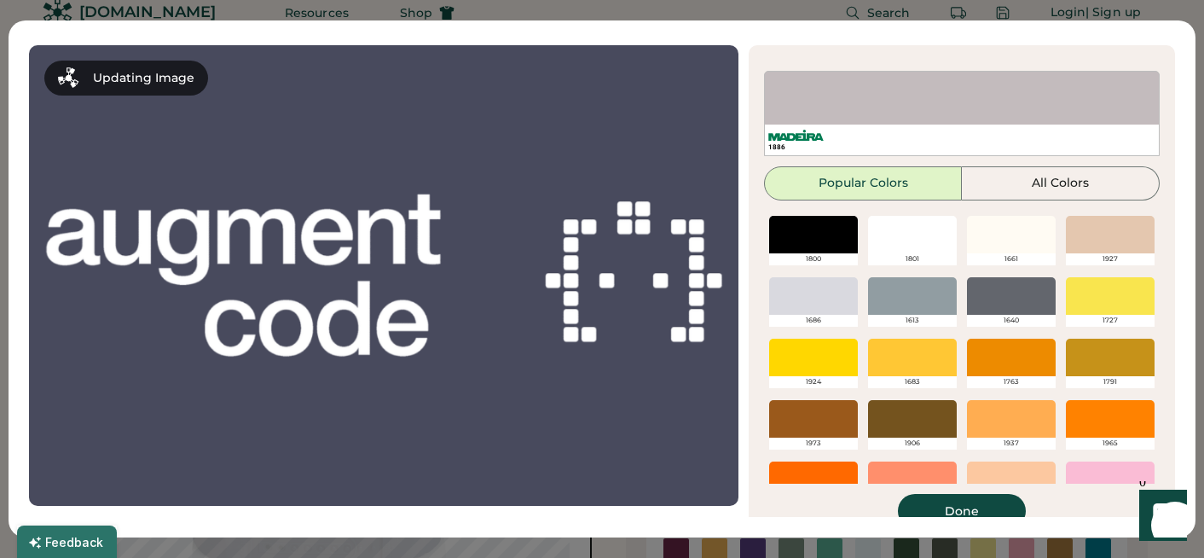
scroll to position [43, 0]
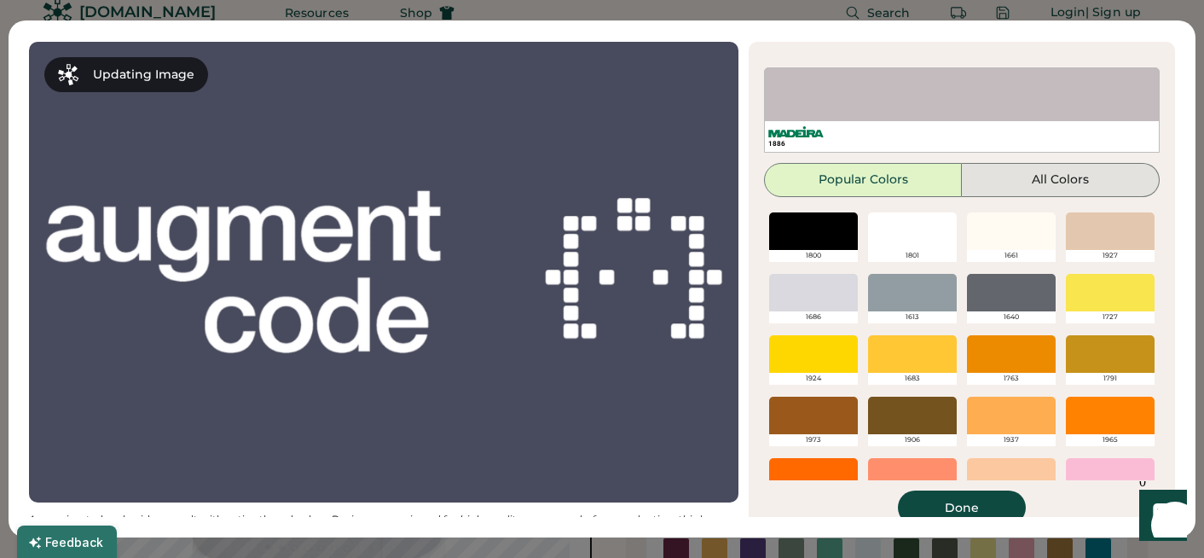
click at [1038, 181] on button "All Colors" at bounding box center [1061, 180] width 198 height 34
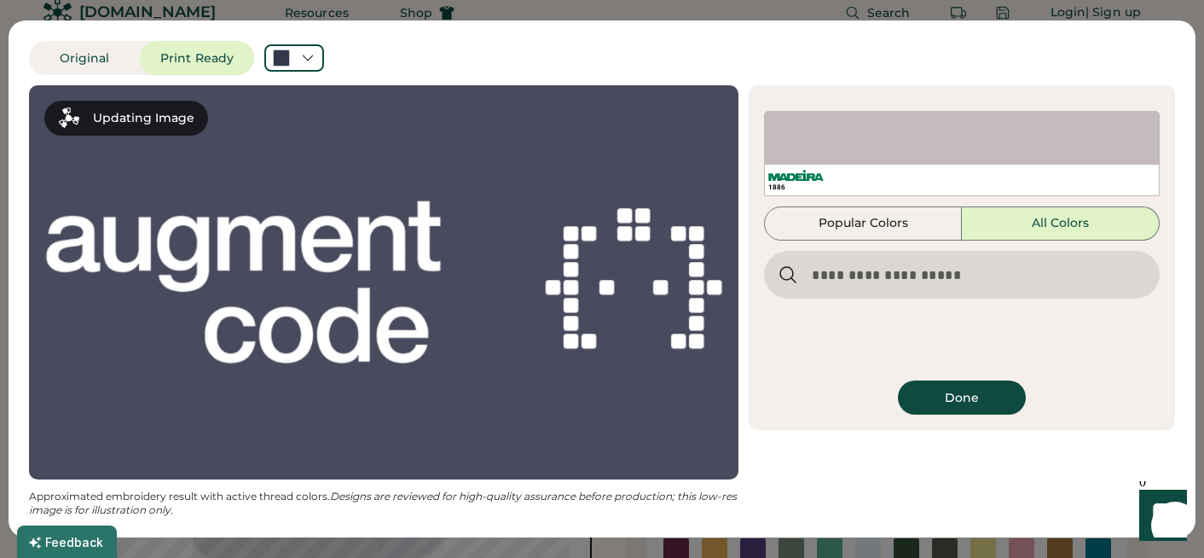
scroll to position [0, 0]
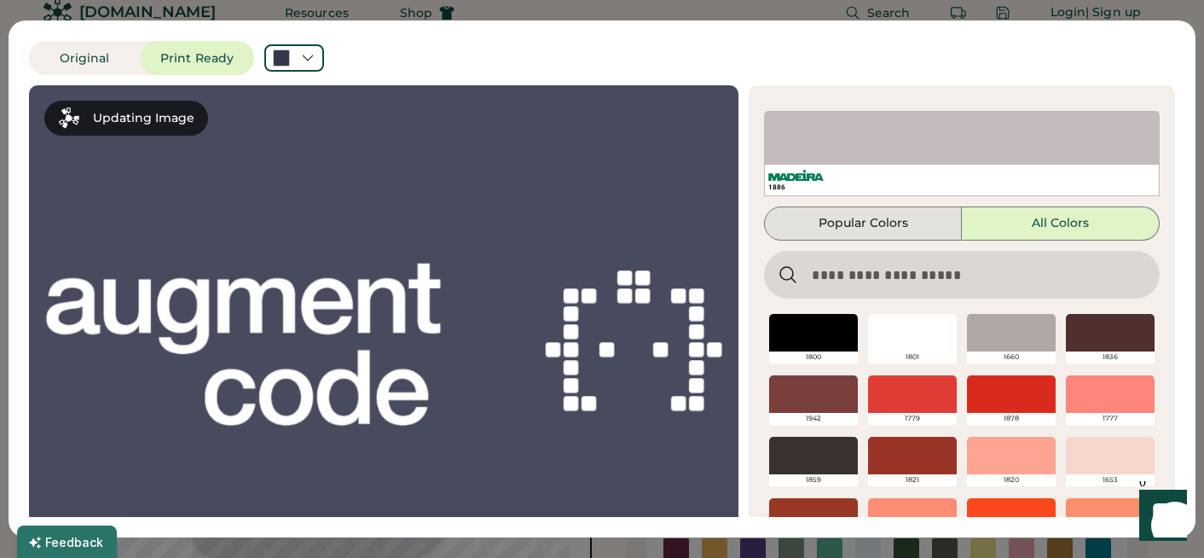
click at [855, 227] on button "Popular Colors" at bounding box center [863, 223] width 198 height 34
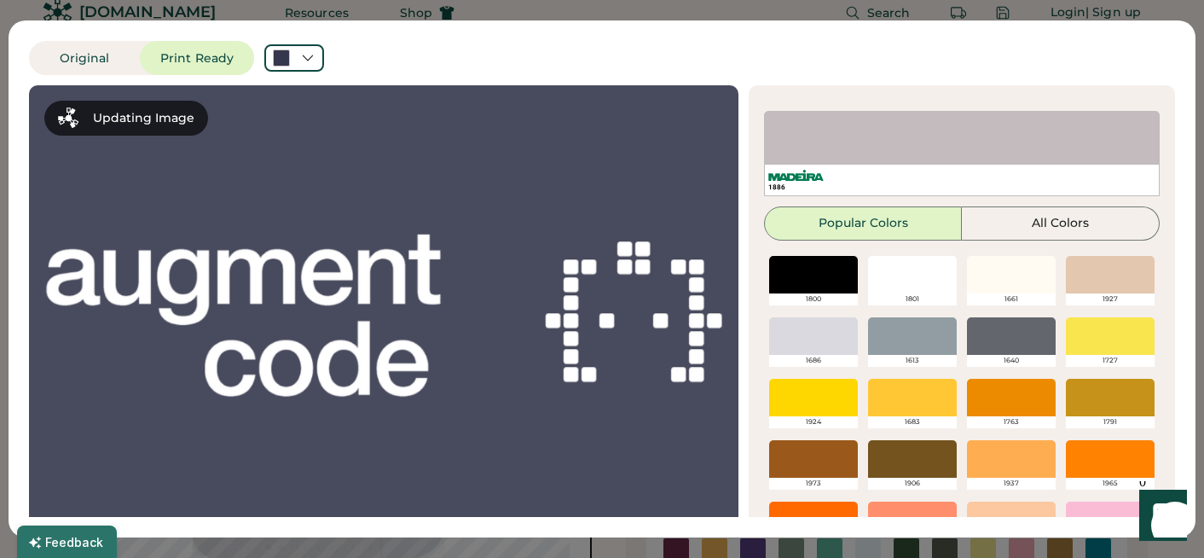
click at [896, 323] on div at bounding box center [912, 336] width 89 height 38
click at [898, 360] on div "1613" at bounding box center [912, 361] width 89 height 12
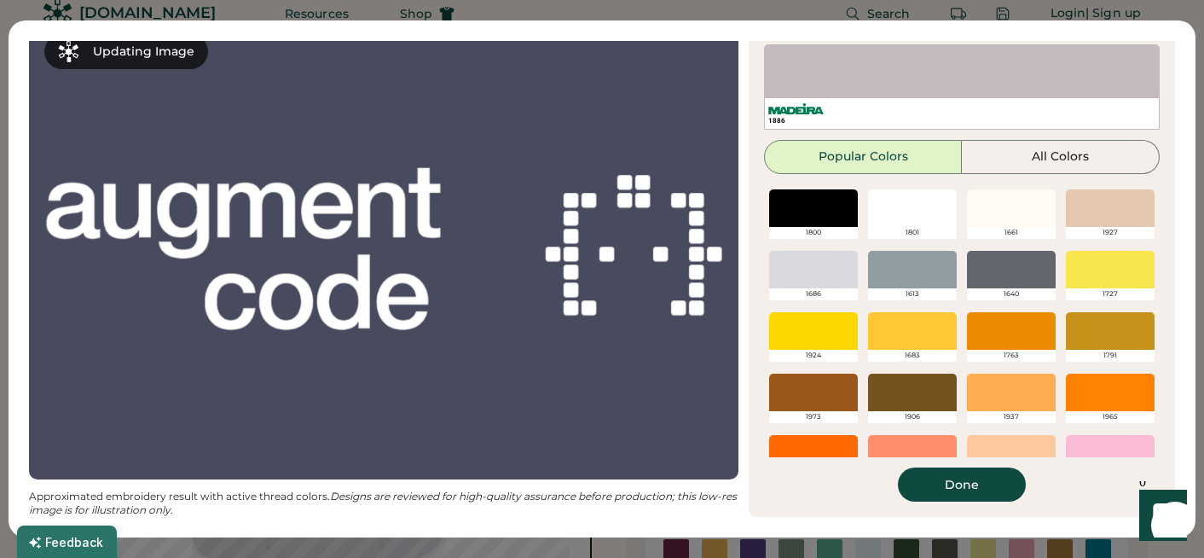
click at [778, 223] on div at bounding box center [813, 208] width 89 height 38
click at [894, 218] on div at bounding box center [912, 208] width 89 height 38
click at [913, 233] on div "1801" at bounding box center [912, 233] width 89 height 12
click at [1078, 148] on button "All Colors" at bounding box center [1061, 157] width 198 height 34
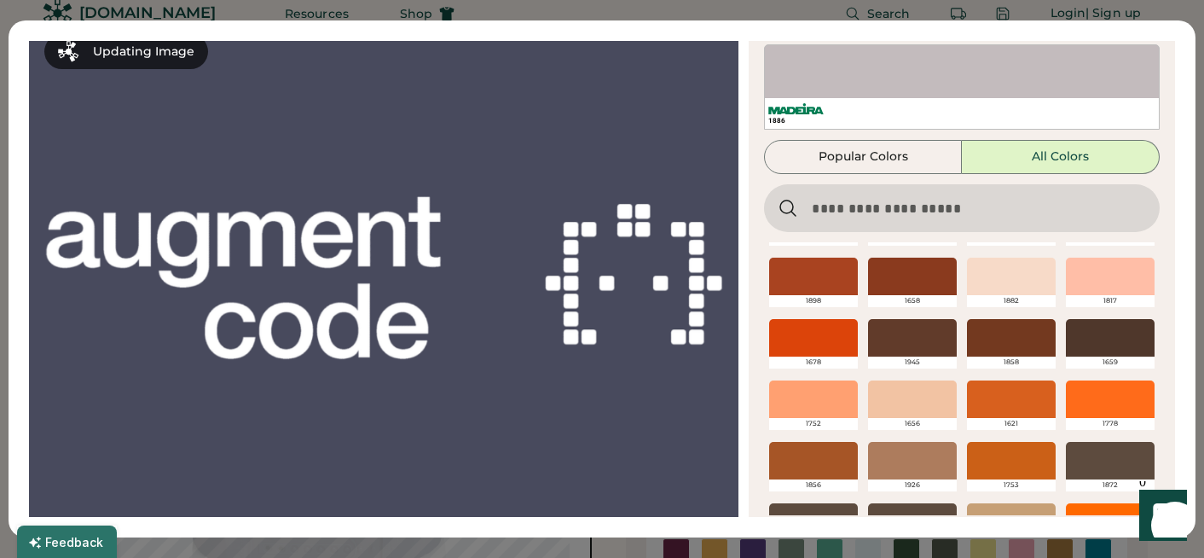
scroll to position [0, 0]
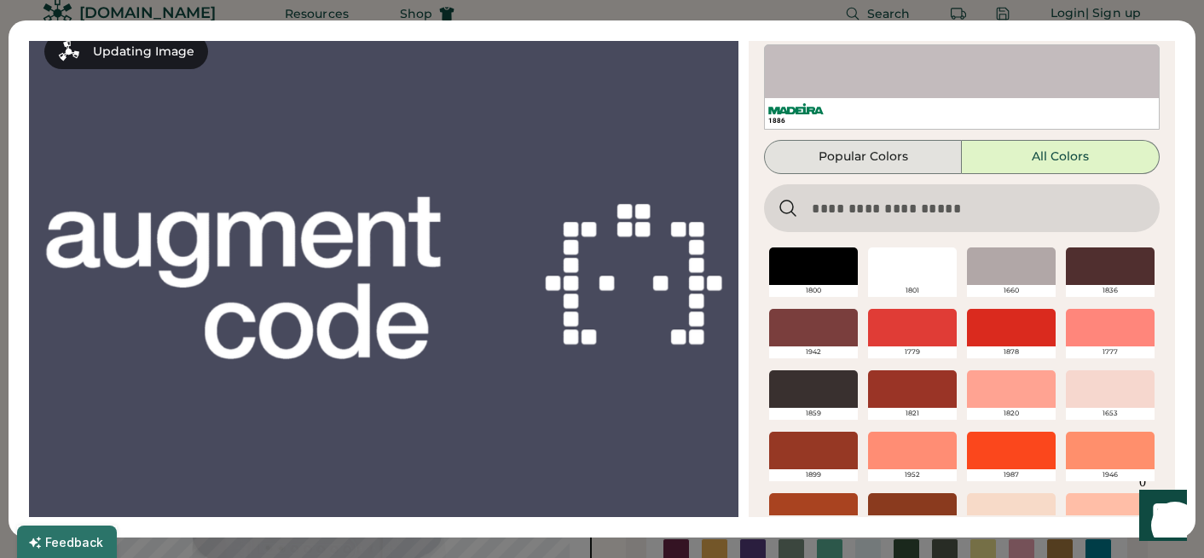
click at [875, 161] on button "Popular Colors" at bounding box center [863, 157] width 198 height 34
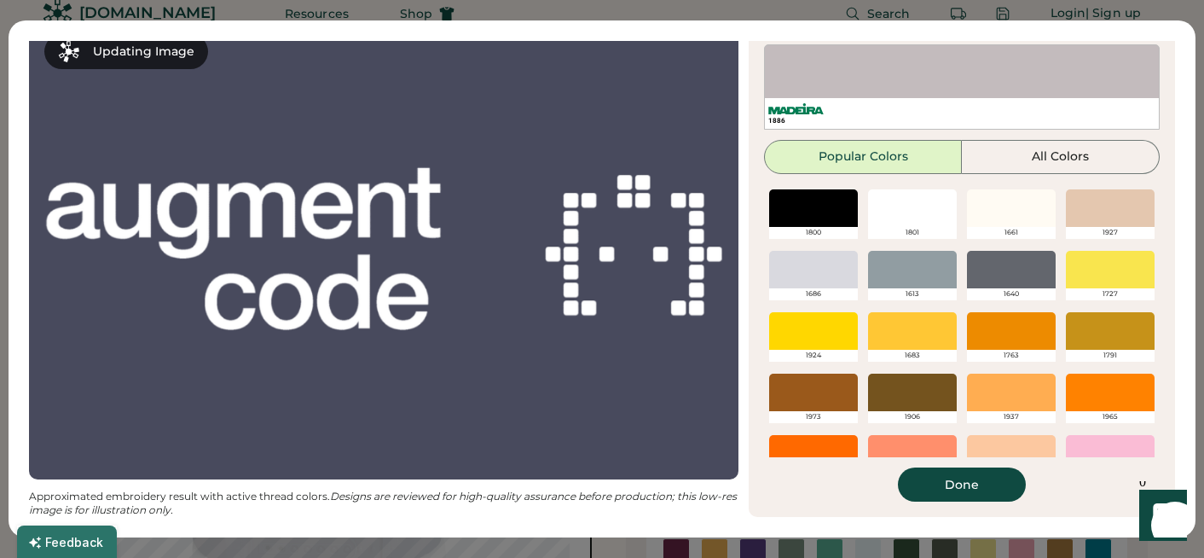
click at [932, 275] on div at bounding box center [912, 270] width 89 height 38
click at [960, 305] on div "1613" at bounding box center [912, 276] width 99 height 61
click at [927, 286] on div at bounding box center [912, 270] width 89 height 38
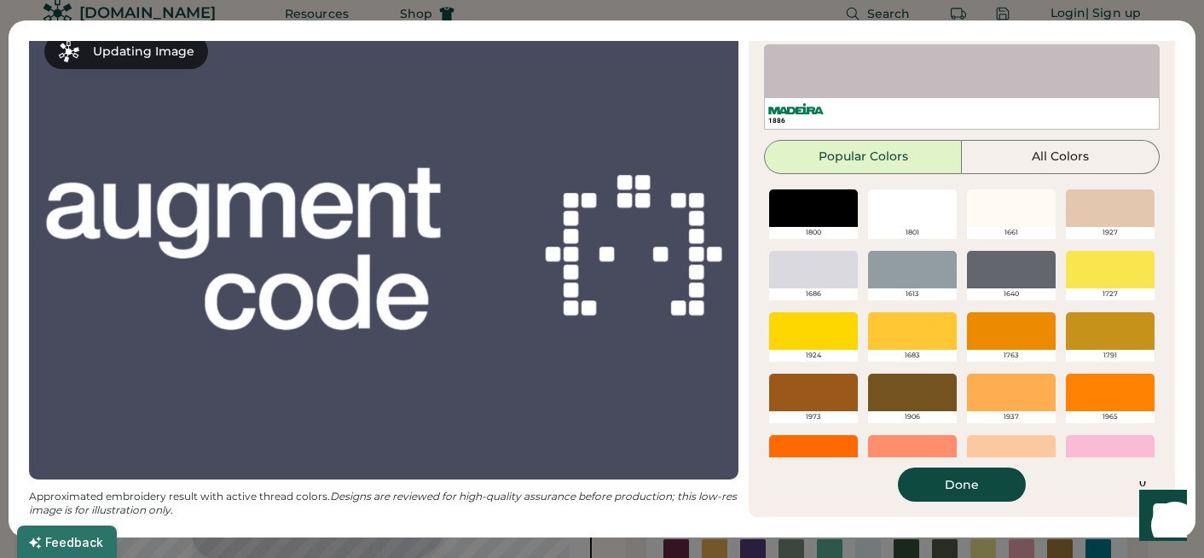
click at [927, 286] on div at bounding box center [912, 270] width 89 height 38
click at [796, 84] on div "1886" at bounding box center [962, 86] width 396 height 85
click at [938, 475] on button "Done" at bounding box center [962, 484] width 128 height 34
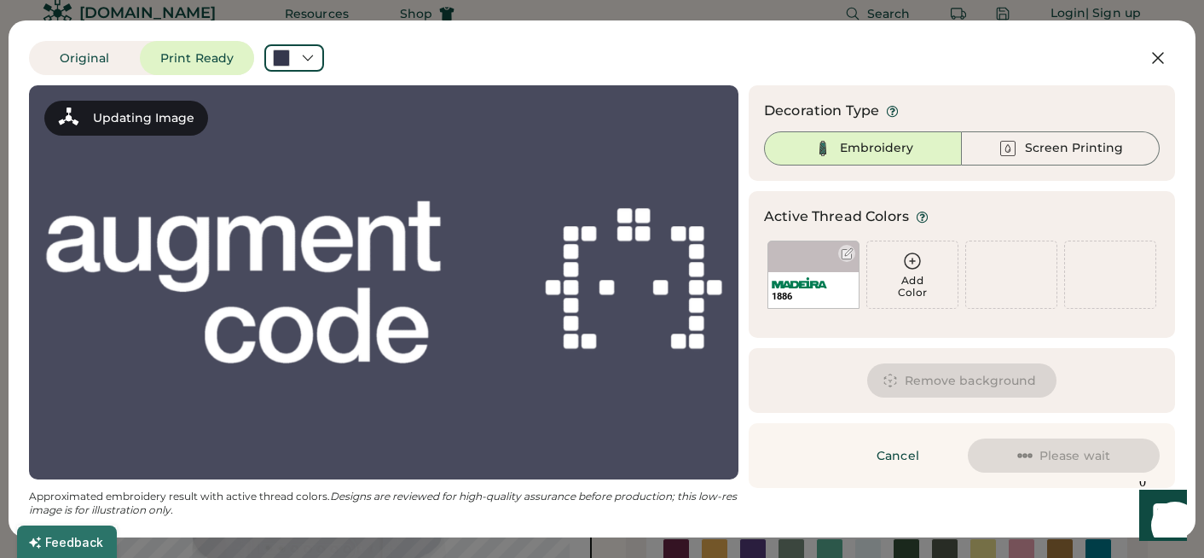
click at [847, 257] on div at bounding box center [847, 253] width 13 height 13
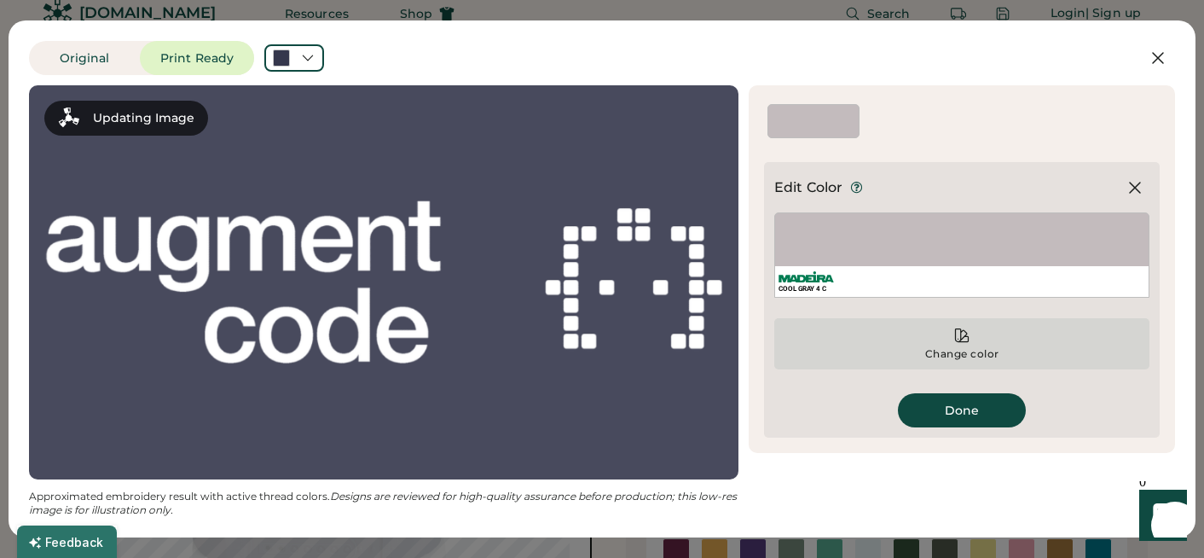
click at [943, 336] on div "Change color" at bounding box center [961, 343] width 375 height 51
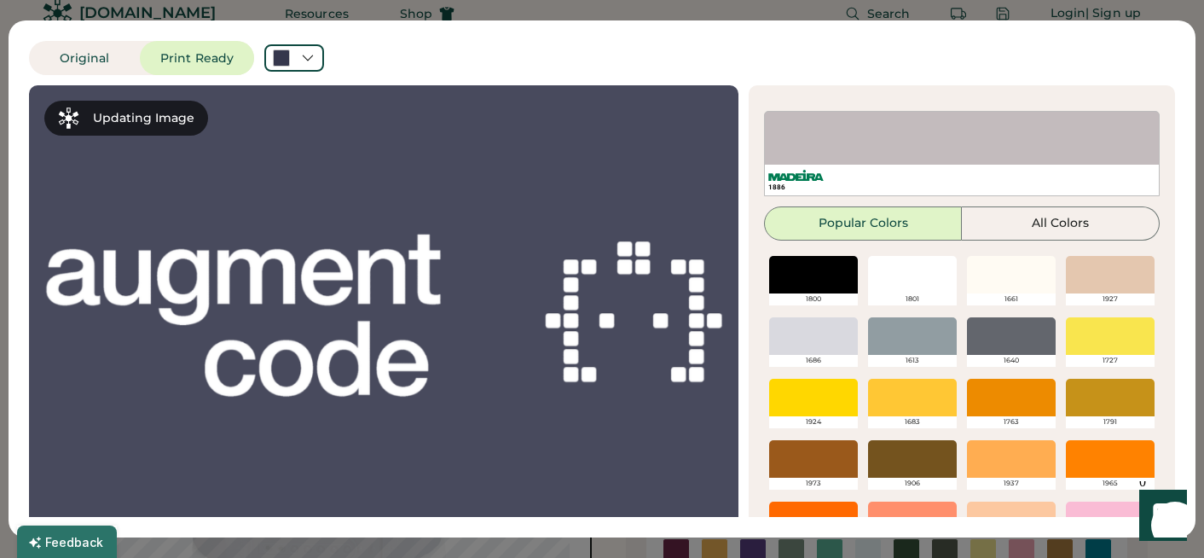
click at [916, 344] on div at bounding box center [912, 336] width 89 height 38
click at [834, 246] on div "1886 Popular Colors All Colors Black White Cool Gray 11 C Cool Gray 4 C 441 C 4…" at bounding box center [962, 339] width 396 height 457
click at [911, 219] on button "Popular Colors" at bounding box center [863, 223] width 198 height 34
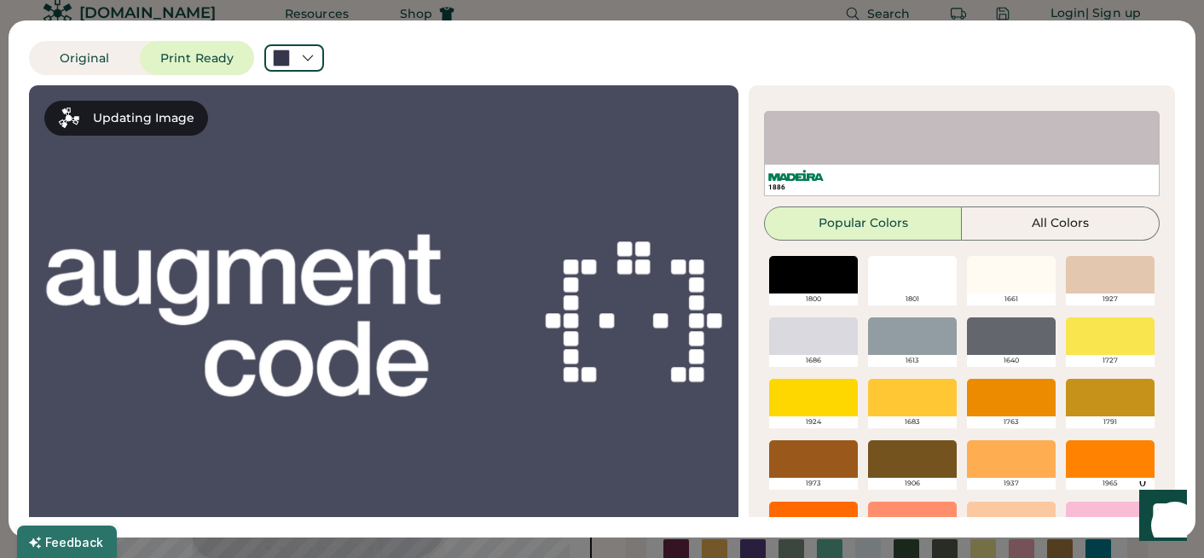
drag, startPoint x: 1026, startPoint y: 269, endPoint x: 1013, endPoint y: 270, distance: 13.7
click at [1024, 269] on div at bounding box center [1011, 275] width 89 height 38
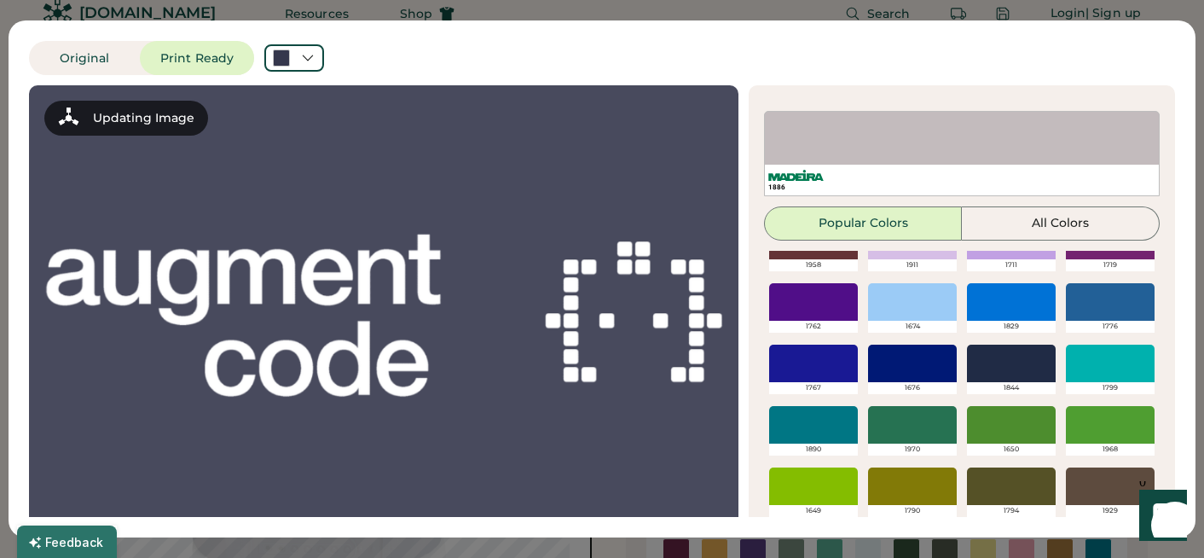
scroll to position [66, 0]
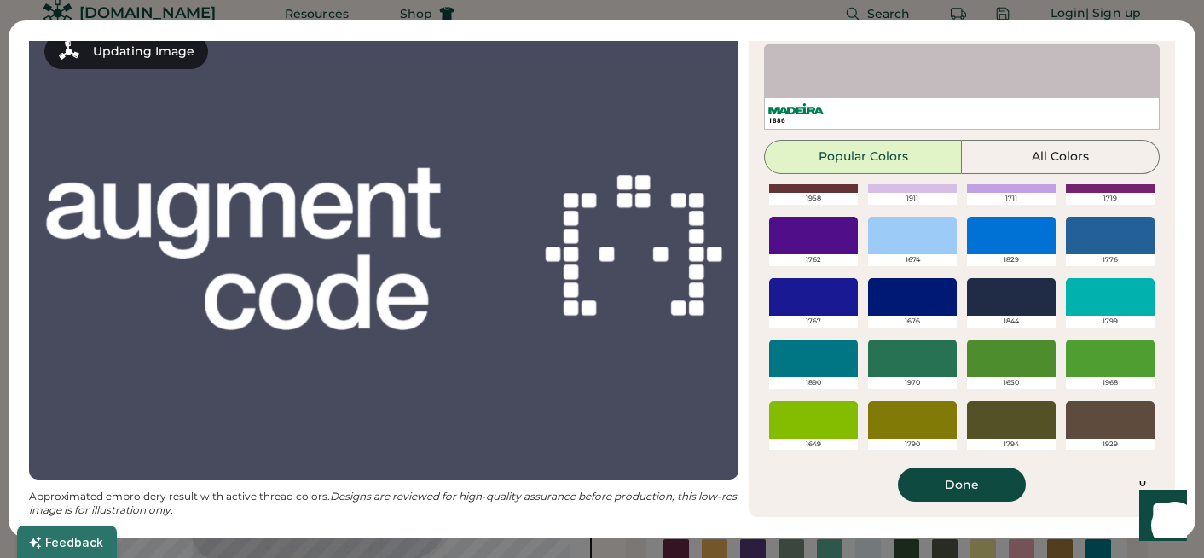
click at [957, 484] on button "Done" at bounding box center [962, 484] width 128 height 34
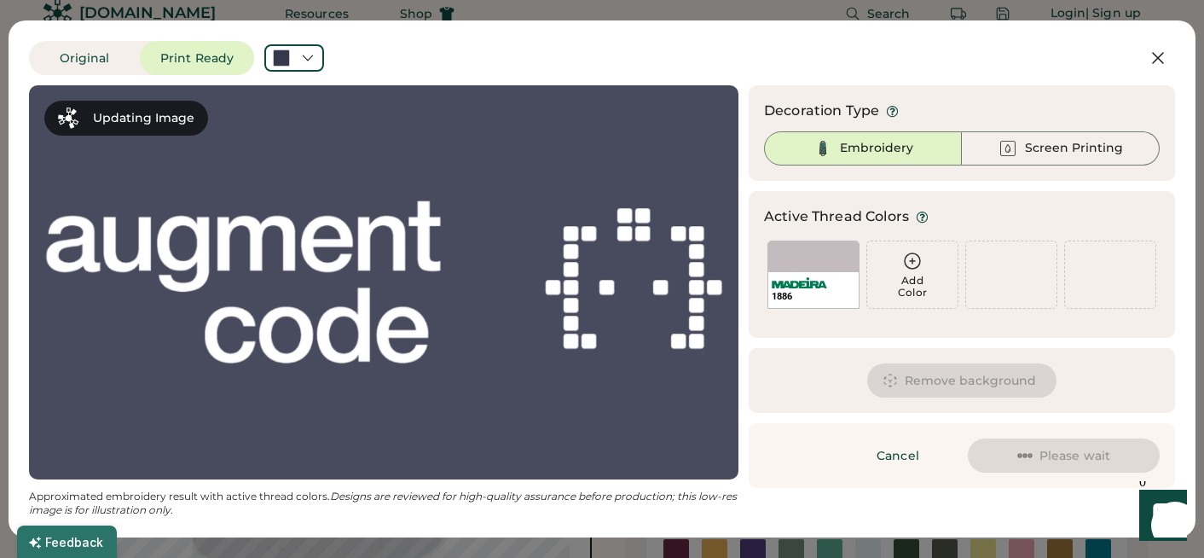
scroll to position [0, 0]
click at [841, 257] on div at bounding box center [847, 253] width 13 height 13
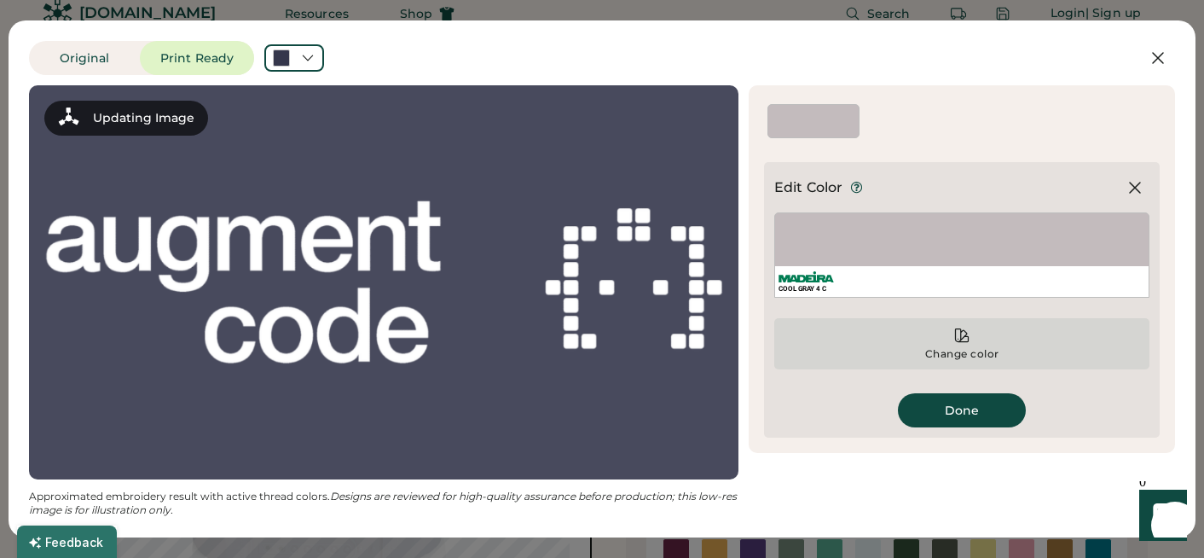
click at [966, 324] on div "Change color" at bounding box center [961, 343] width 375 height 51
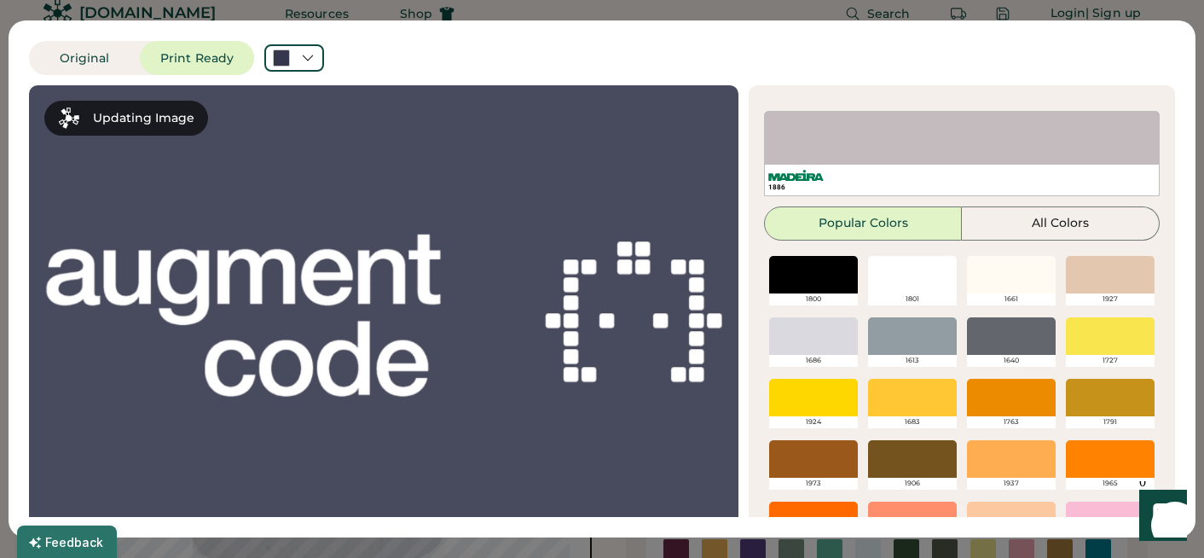
click at [904, 339] on div at bounding box center [912, 336] width 89 height 38
click at [905, 356] on div "1613" at bounding box center [912, 361] width 89 height 12
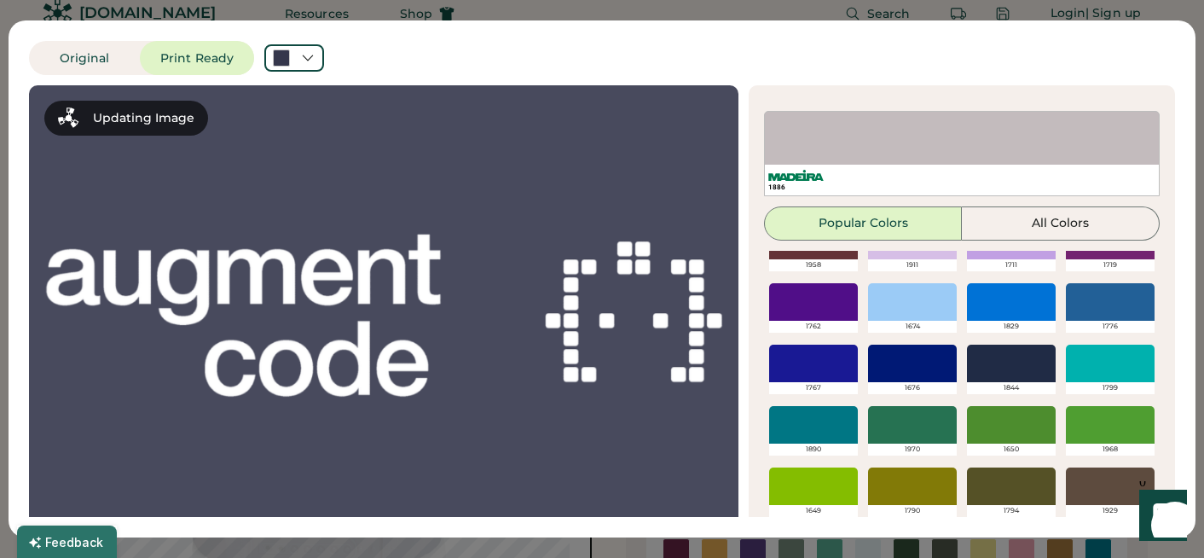
scroll to position [66, 0]
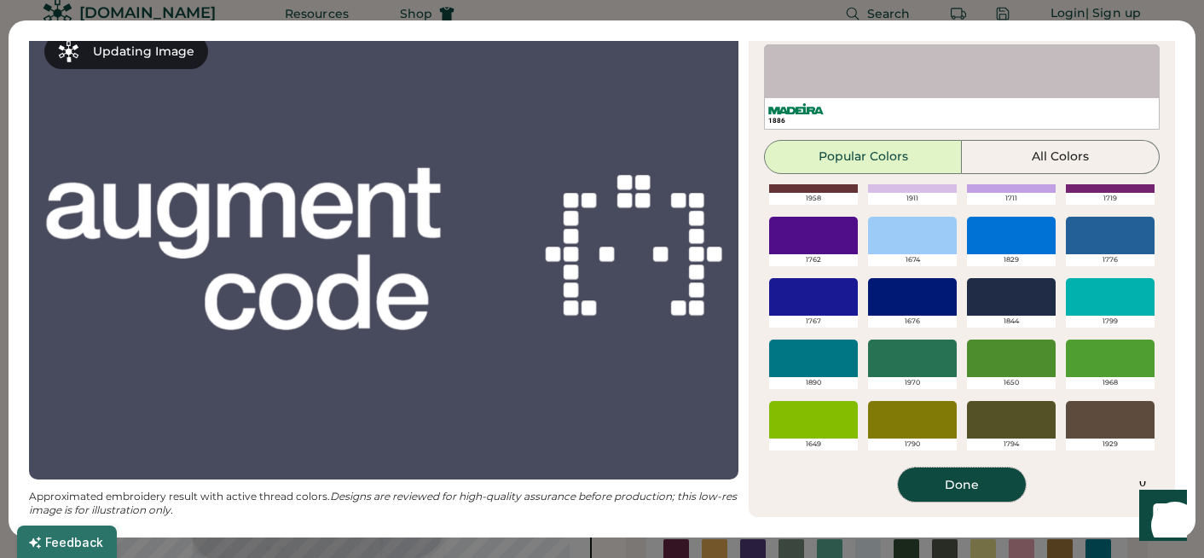
click at [968, 490] on button "Done" at bounding box center [962, 484] width 128 height 34
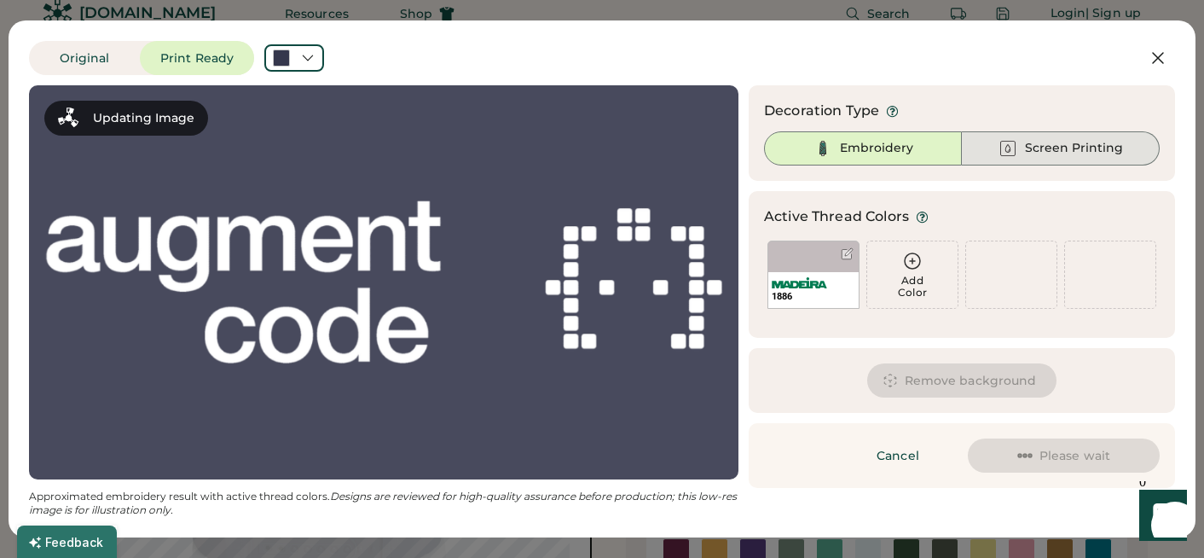
click at [1061, 159] on div "Screen Printing" at bounding box center [1061, 148] width 198 height 34
click at [847, 155] on div "Embroidery" at bounding box center [876, 148] width 73 height 17
click at [888, 288] on div "Add Color" at bounding box center [912, 287] width 90 height 24
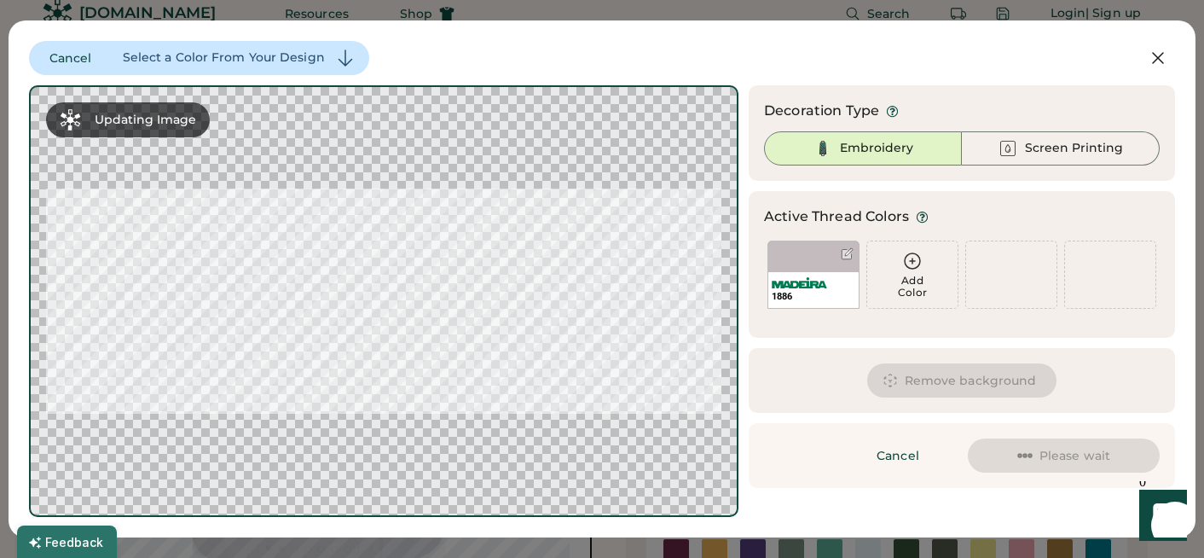
click at [906, 278] on div "Add Color" at bounding box center [912, 287] width 90 height 24
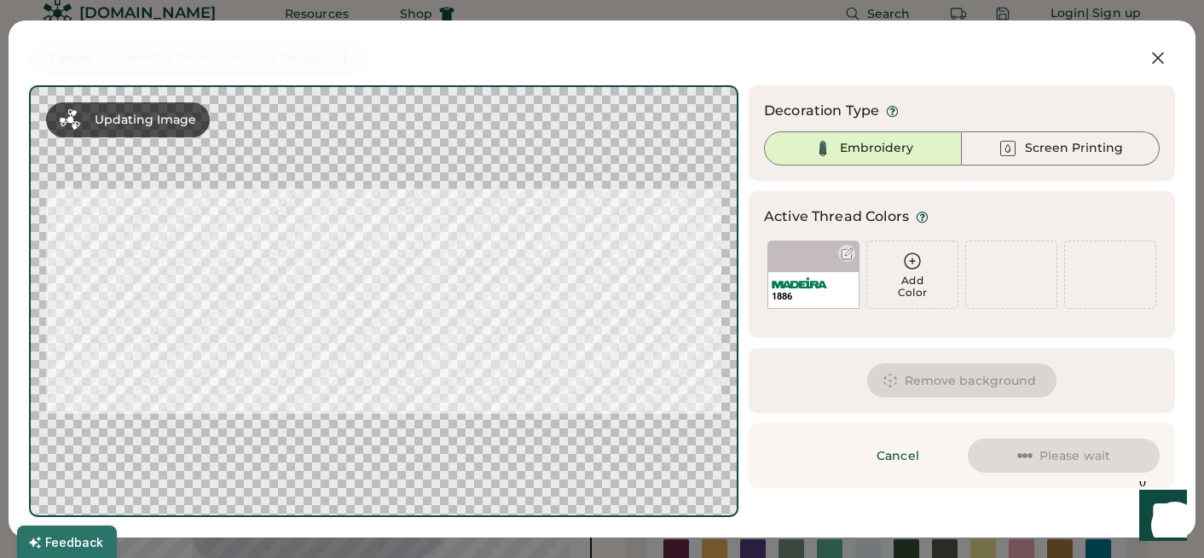
click at [812, 267] on div "1886" at bounding box center [813, 274] width 92 height 68
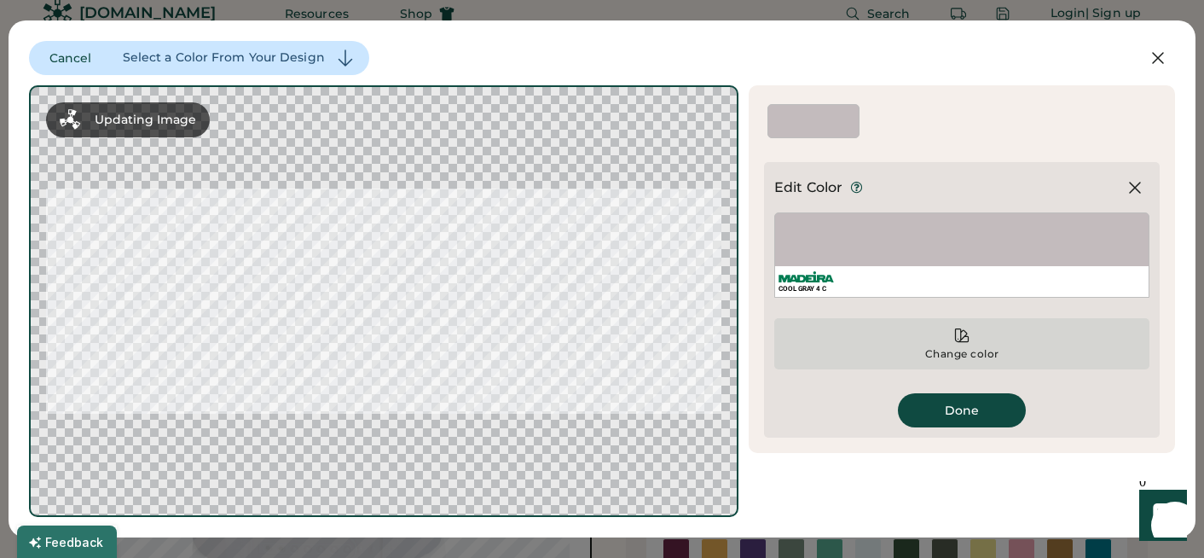
click at [968, 340] on icon at bounding box center [962, 335] width 13 height 13
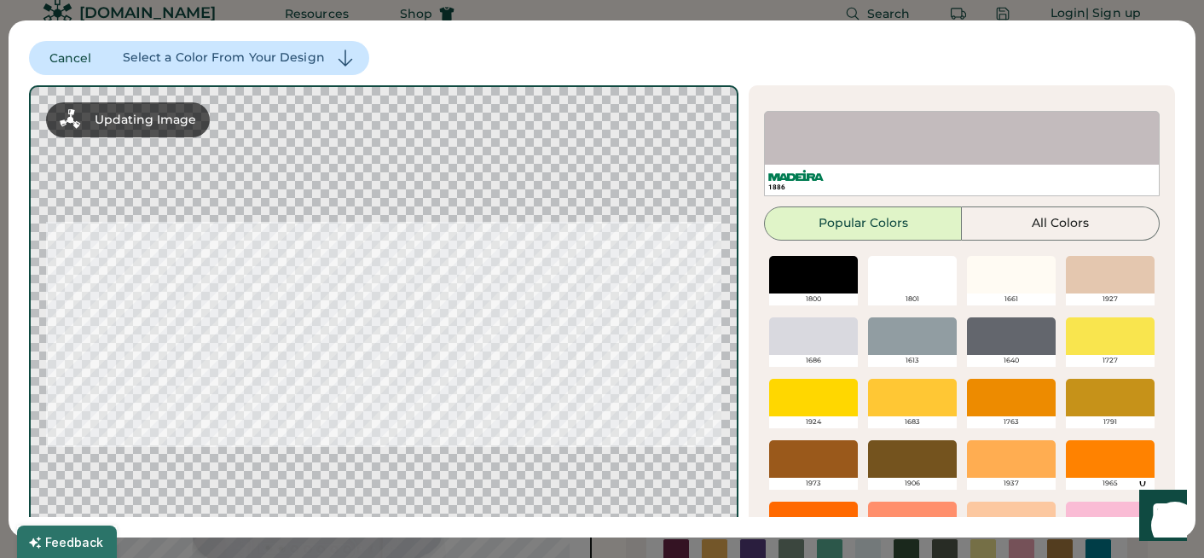
click at [908, 342] on div at bounding box center [912, 336] width 89 height 38
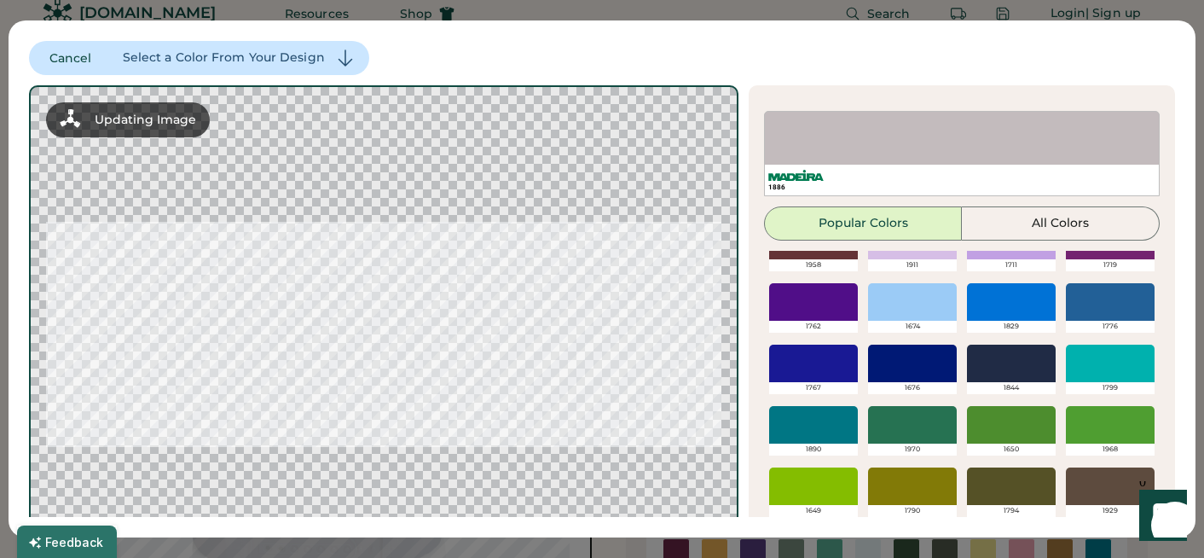
scroll to position [66, 0]
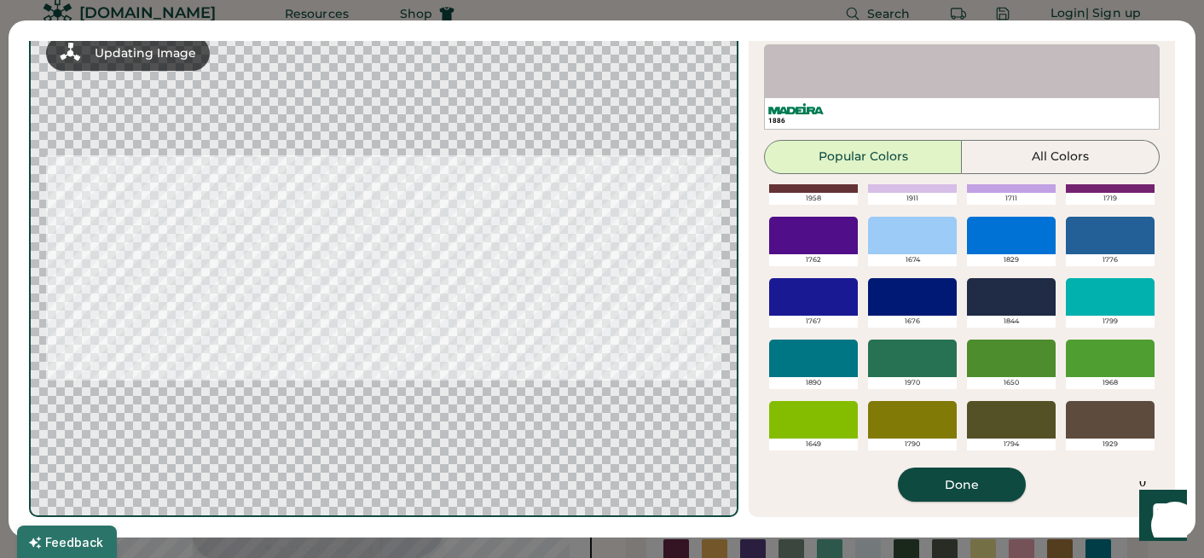
click at [940, 457] on div "1886 Popular Colors All Colors Black White Cool Gray 11 C Cool Gray 4 C 441 C 4…" at bounding box center [962, 272] width 396 height 457
click at [940, 495] on button "Done" at bounding box center [962, 484] width 128 height 34
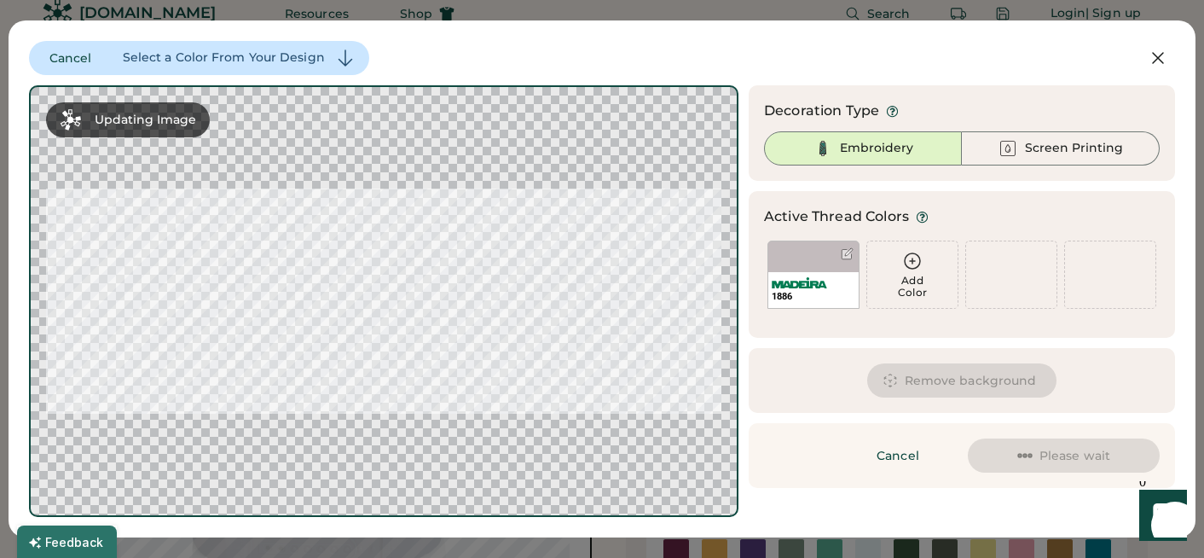
scroll to position [0, 0]
click at [1170, 61] on button at bounding box center [1158, 58] width 34 height 34
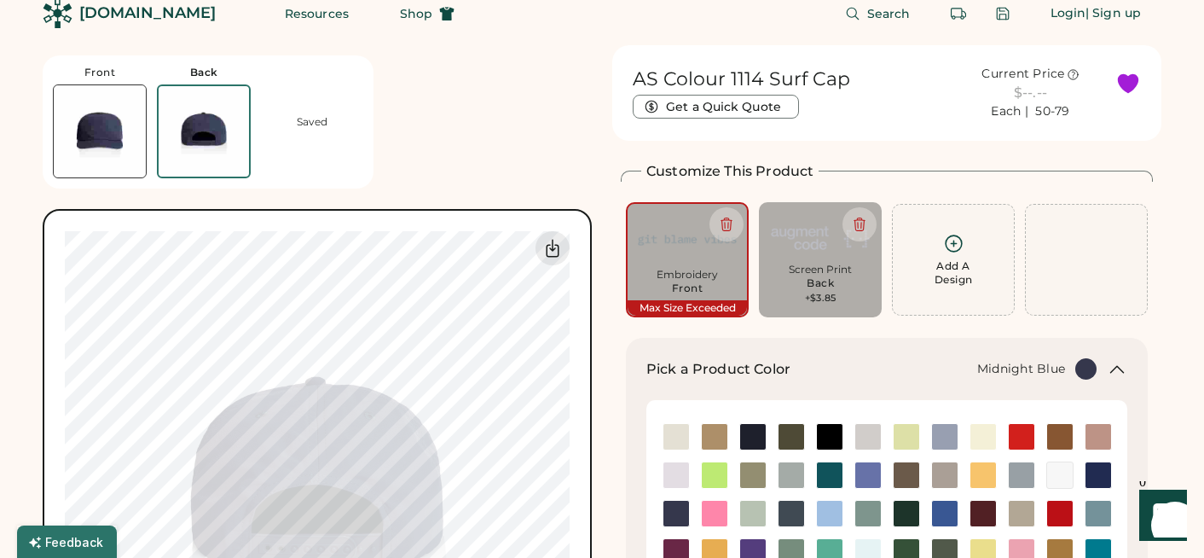
click at [493, 124] on div "Front Back Saved Switch to back My uploaded designs Upload new design SVG, Ai, …" at bounding box center [317, 401] width 549 height 713
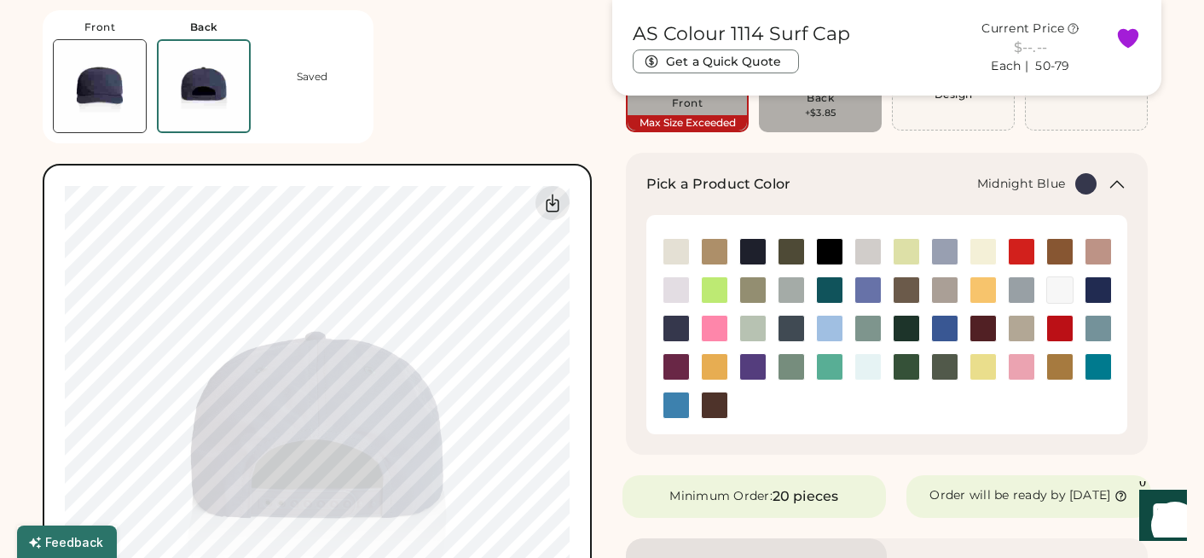
scroll to position [205, 0]
click at [122, 83] on img at bounding box center [100, 86] width 92 height 92
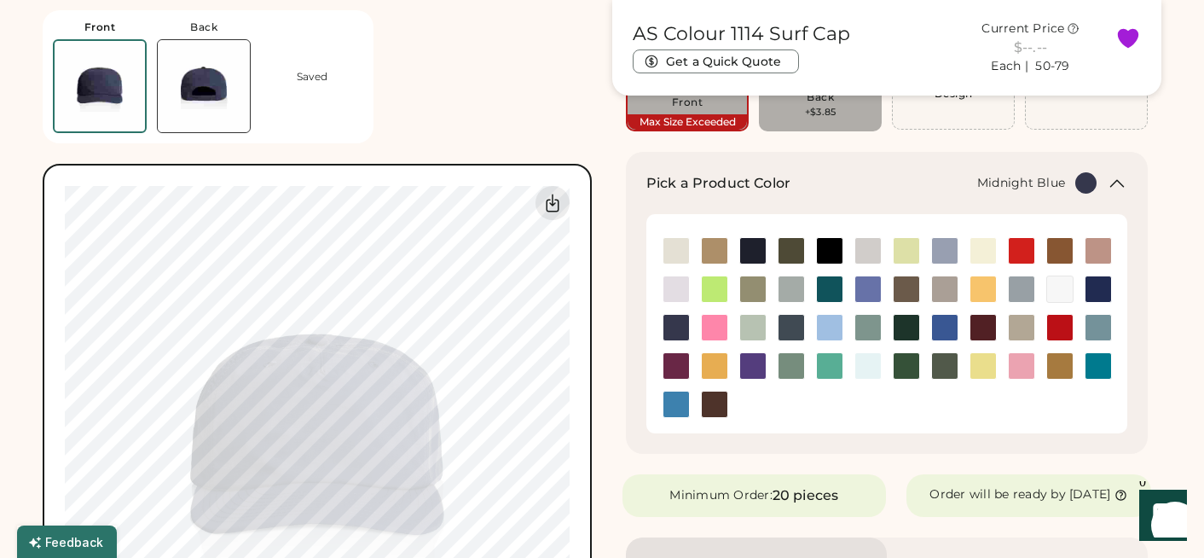
click at [212, 78] on img at bounding box center [204, 86] width 92 height 92
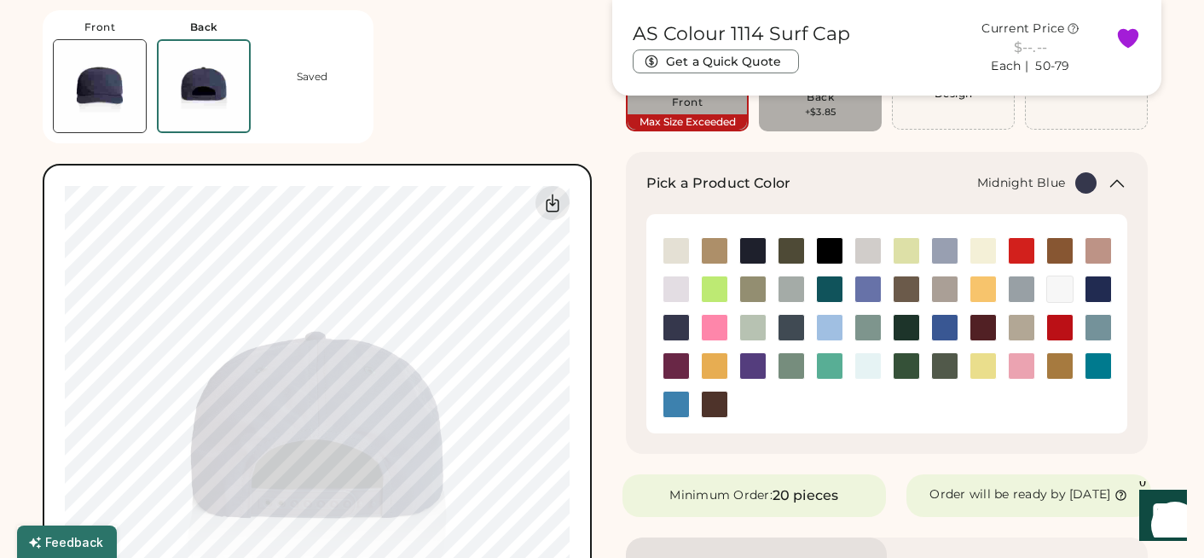
type input "****"
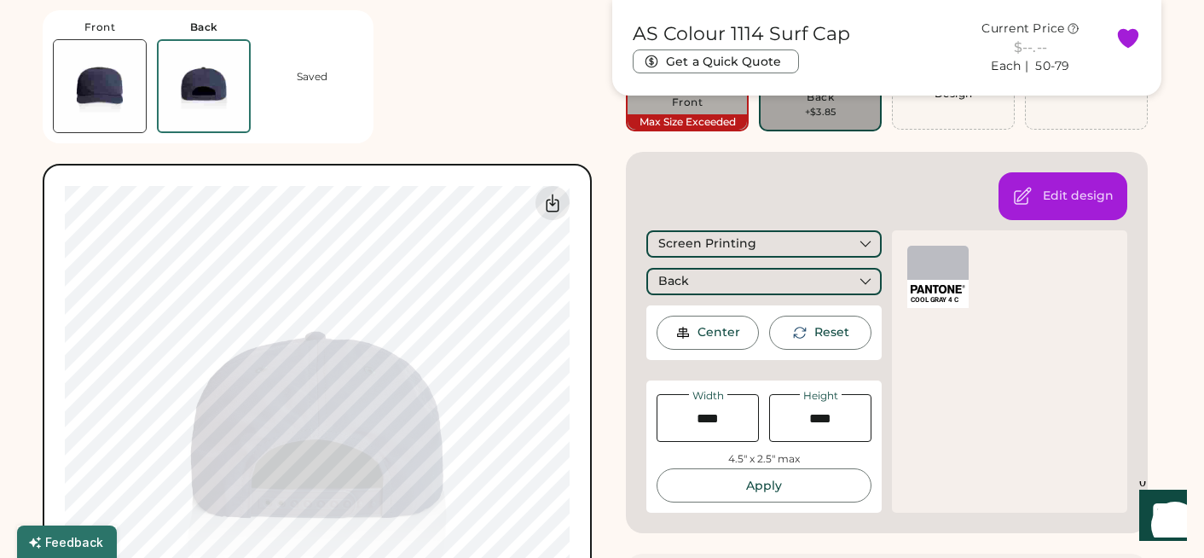
click at [564, 90] on div "Front Back Saved Switch to back My uploaded designs Upload new design SVG, Ai, …" at bounding box center [317, 356] width 549 height 713
click at [625, 403] on div "Customize This Product Add A Design Embroidery Front Max Size Exceeded Add A De…" at bounding box center [887, 254] width 532 height 558
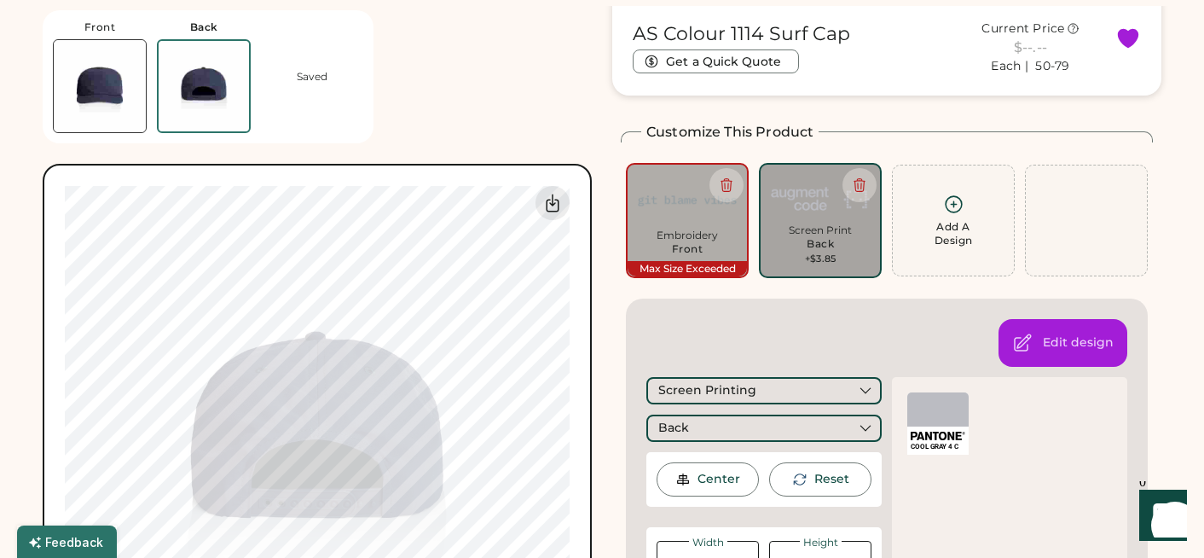
scroll to position [26, 0]
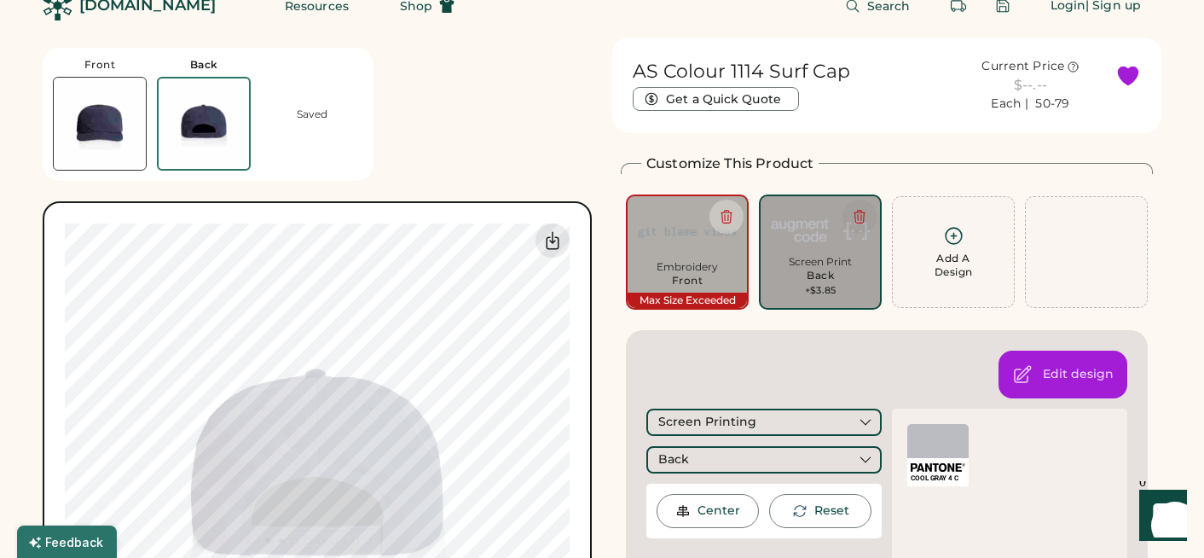
click at [860, 205] on button at bounding box center [859, 216] width 34 height 34
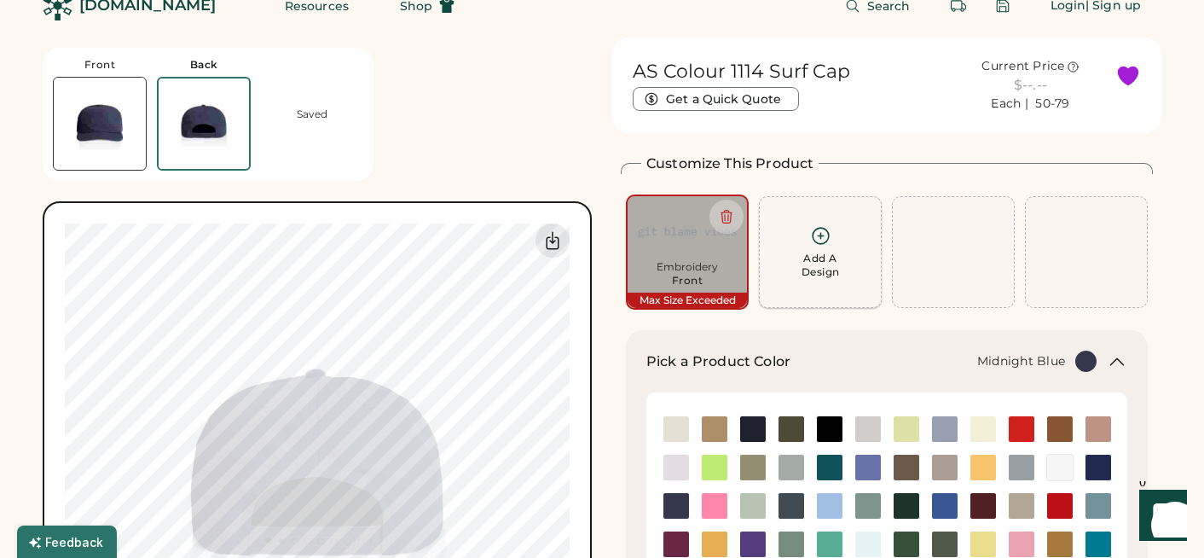
click at [825, 237] on icon at bounding box center [820, 235] width 21 height 21
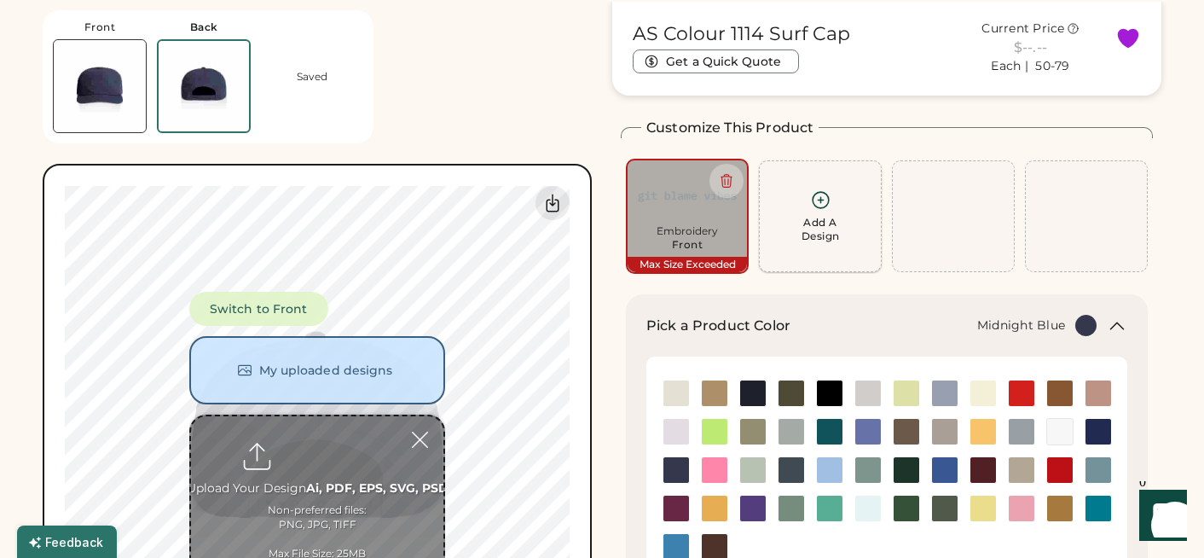
scroll to position [64, 0]
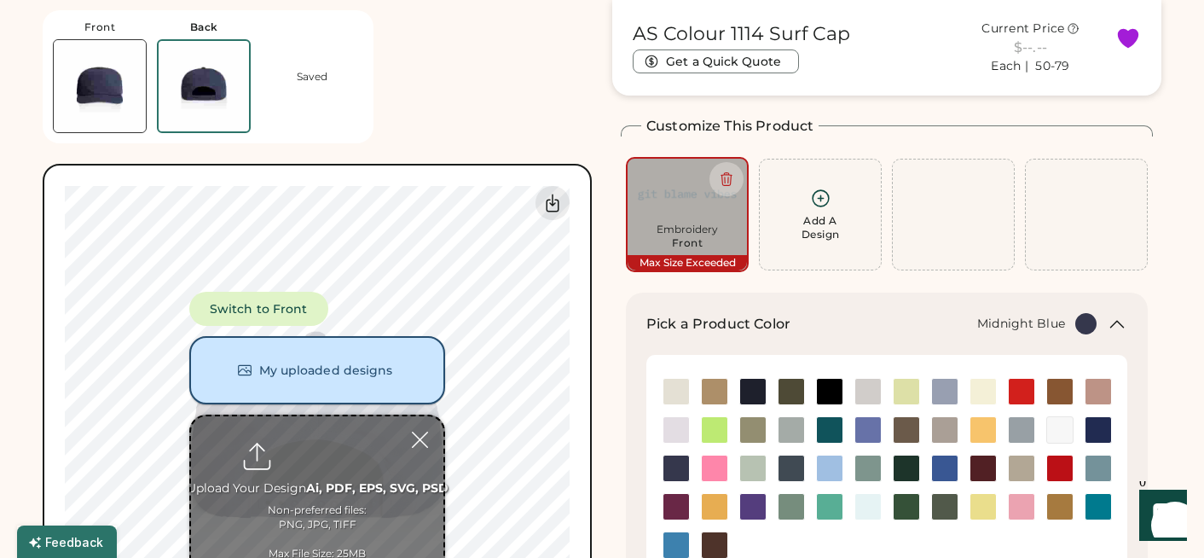
click at [315, 372] on button "My uploaded designs" at bounding box center [317, 370] width 256 height 68
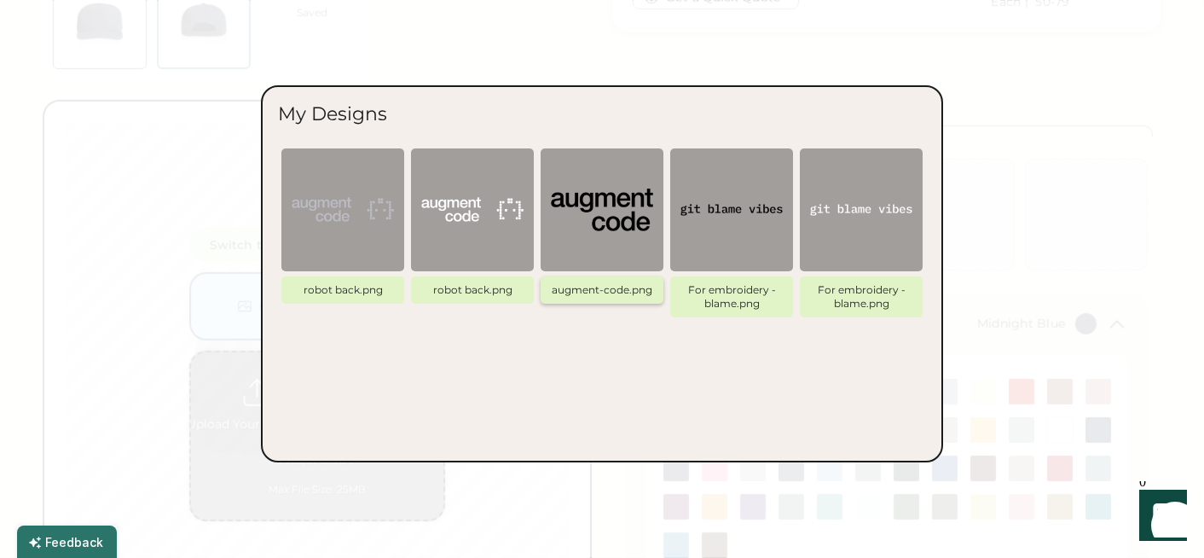
click at [568, 204] on img at bounding box center [602, 210] width 102 height 102
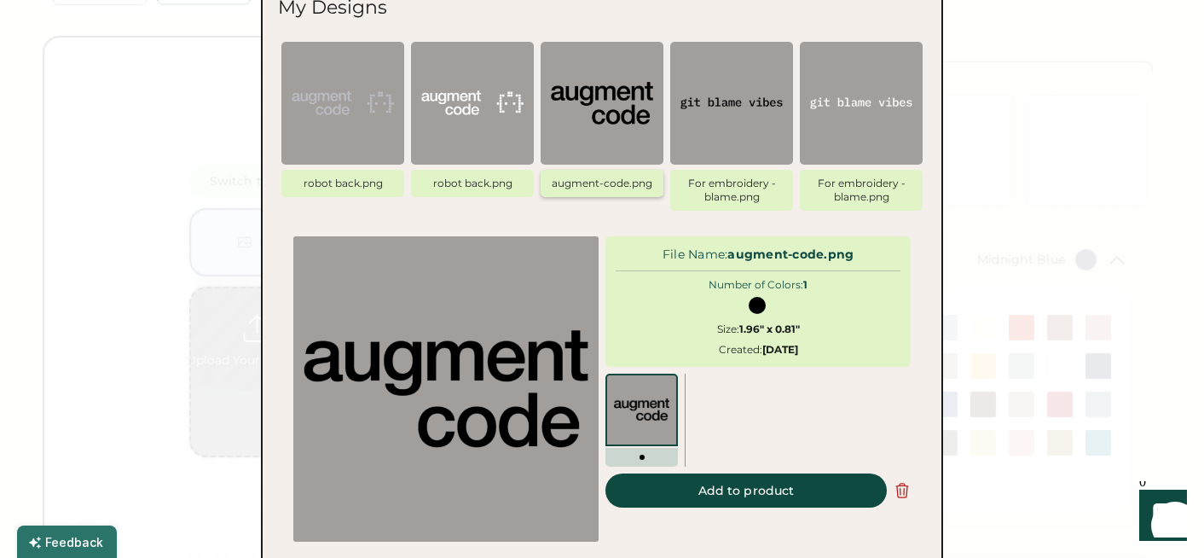
scroll to position [159, 0]
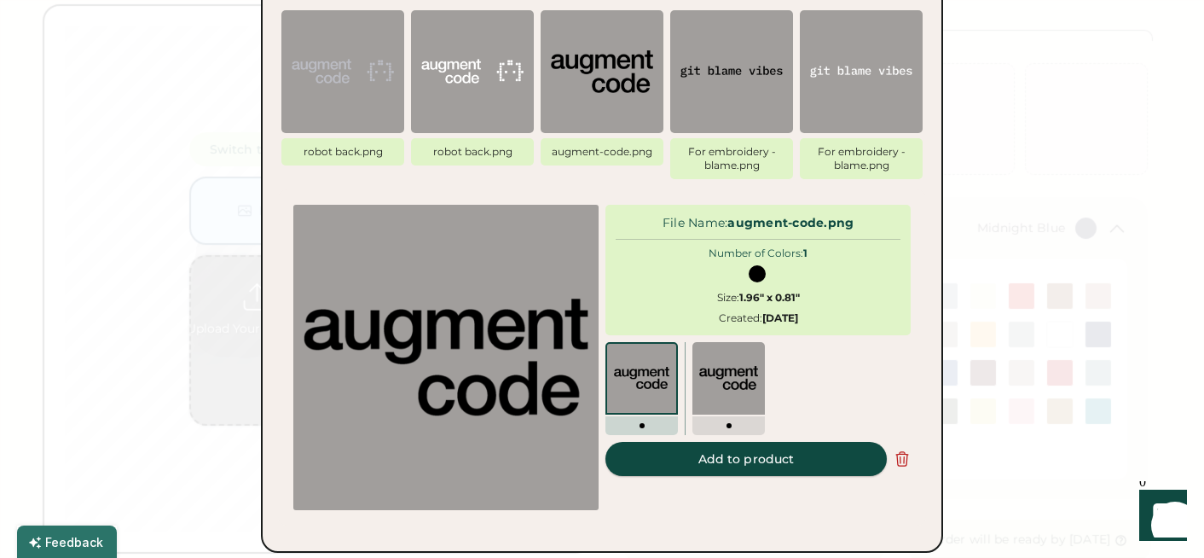
click at [776, 465] on button "Add to product" at bounding box center [745, 459] width 281 height 34
click at [774, 454] on button "Add to product" at bounding box center [745, 459] width 281 height 34
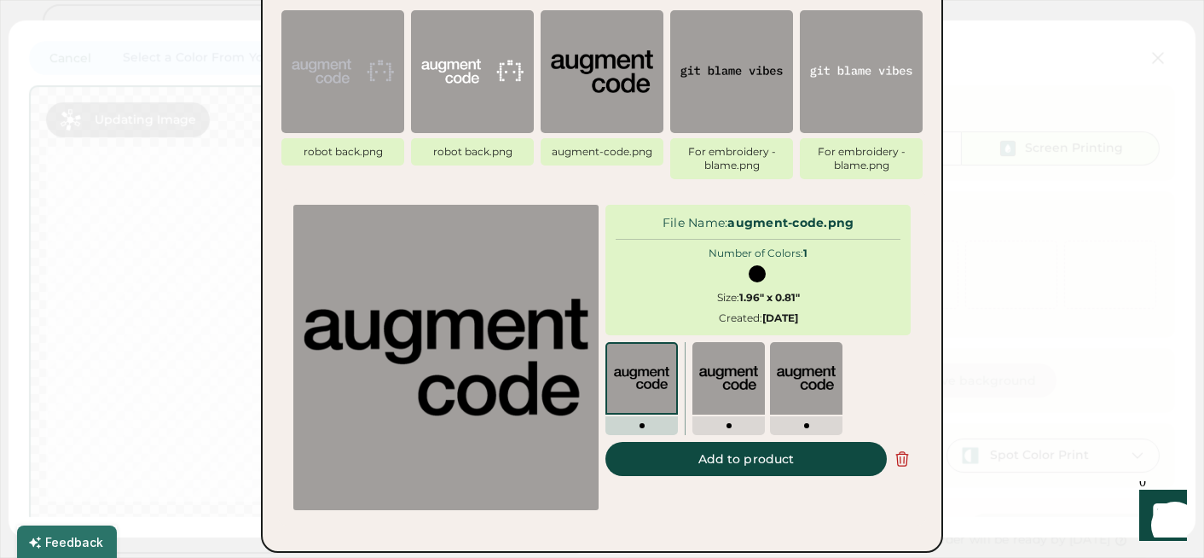
type input "****"
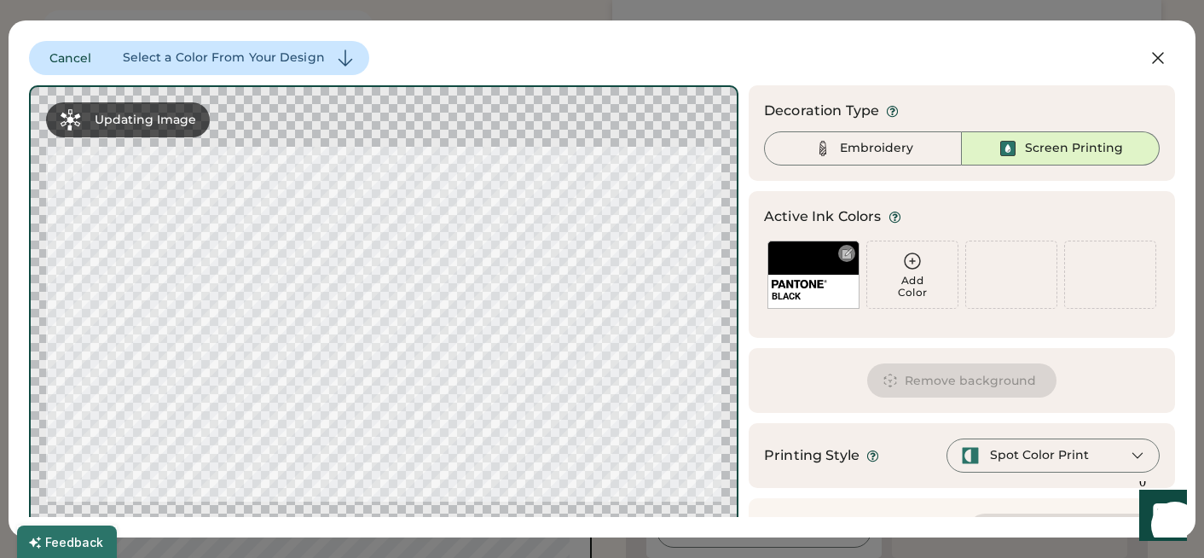
click at [813, 262] on div "BLACK" at bounding box center [813, 274] width 92 height 68
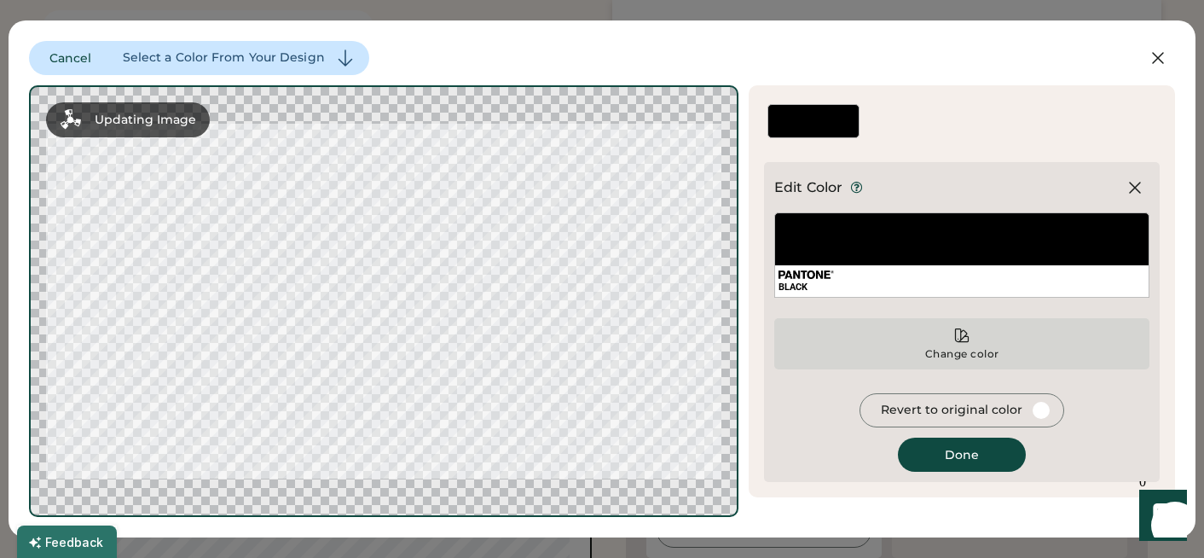
click at [978, 340] on div "Change color" at bounding box center [961, 343] width 375 height 51
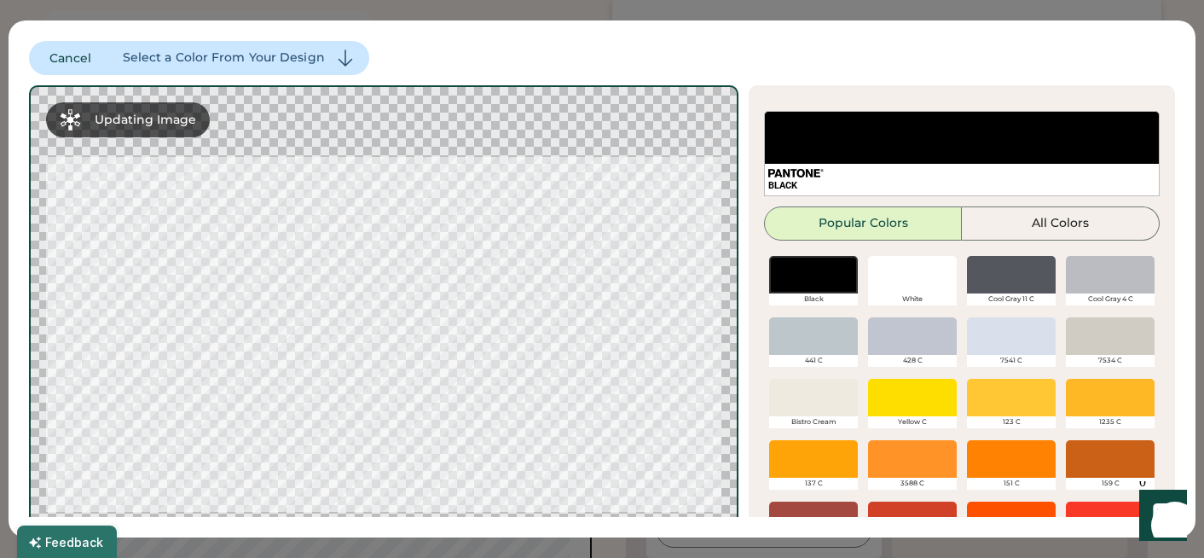
click at [911, 330] on div at bounding box center [912, 336] width 89 height 38
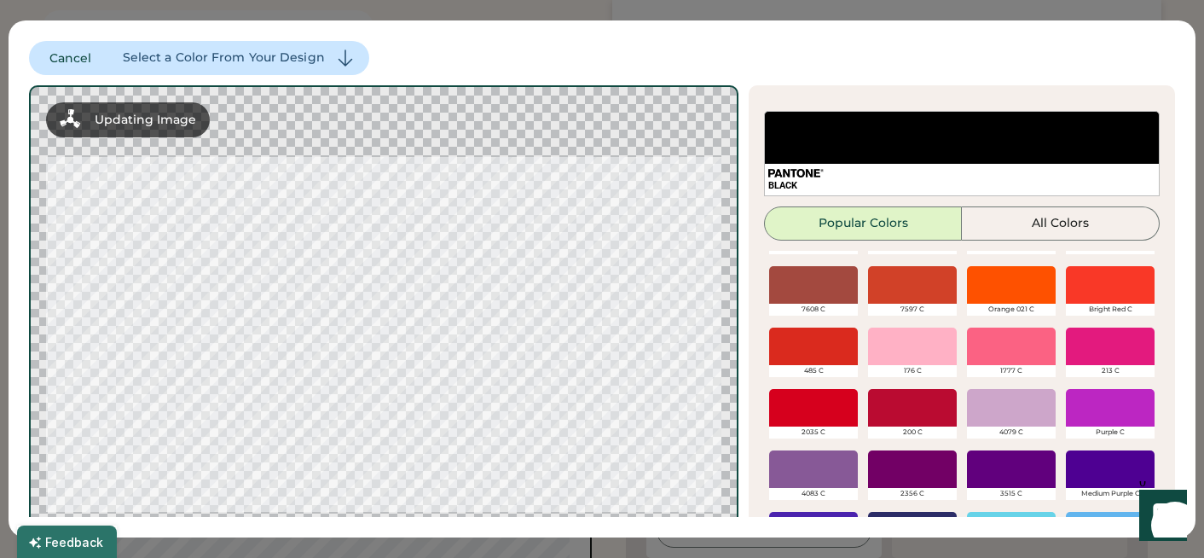
scroll to position [0, 0]
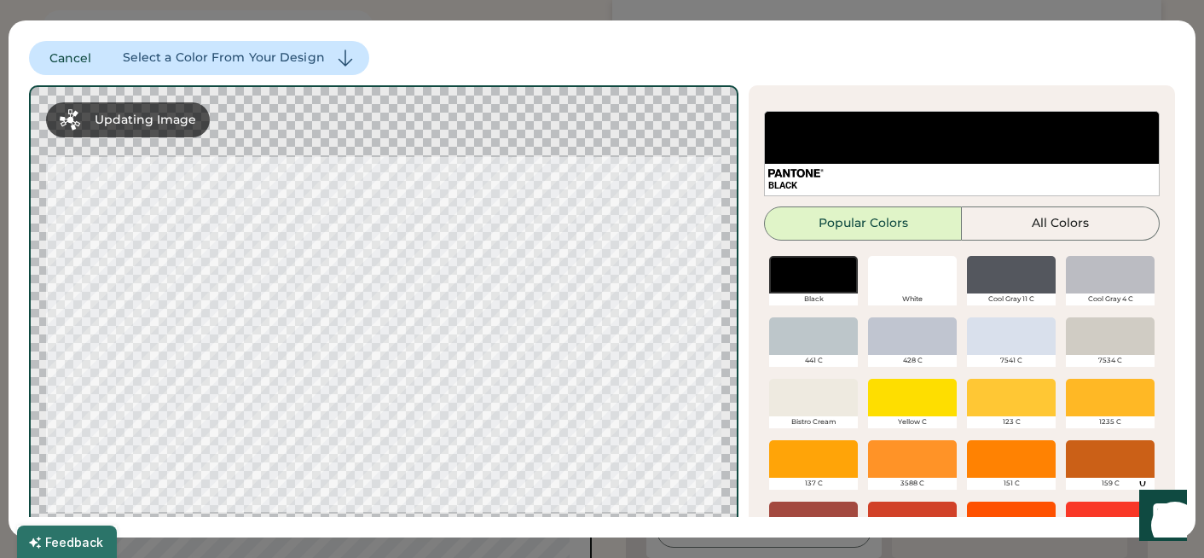
click at [901, 344] on div at bounding box center [912, 336] width 89 height 38
click at [1026, 292] on div at bounding box center [1011, 275] width 89 height 38
click at [1028, 232] on button "All Colors" at bounding box center [1061, 223] width 198 height 34
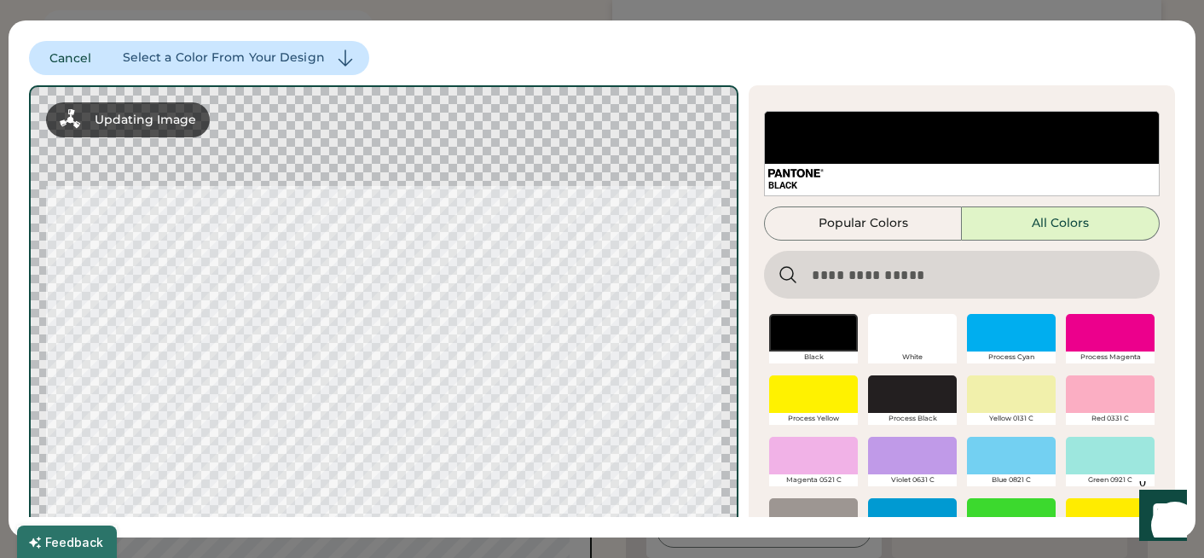
click at [922, 334] on div at bounding box center [912, 333] width 89 height 38
click at [215, 58] on div "Select a Color From Your Design" at bounding box center [224, 57] width 202 height 17
click at [63, 51] on button "Cancel" at bounding box center [71, 58] width 84 height 34
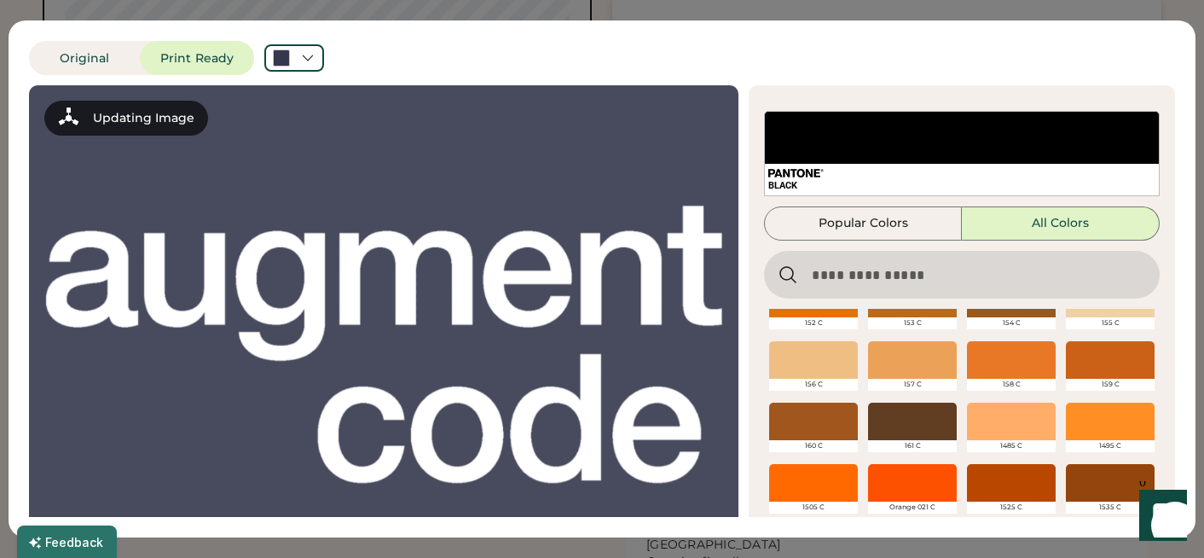
scroll to position [124, 0]
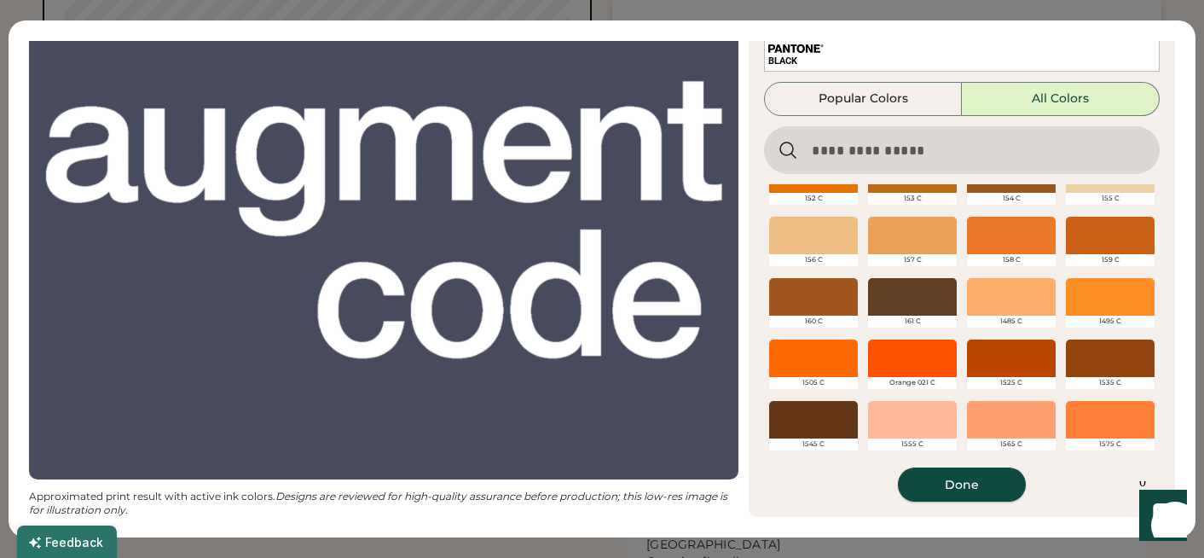
click at [950, 477] on button "Done" at bounding box center [962, 484] width 128 height 34
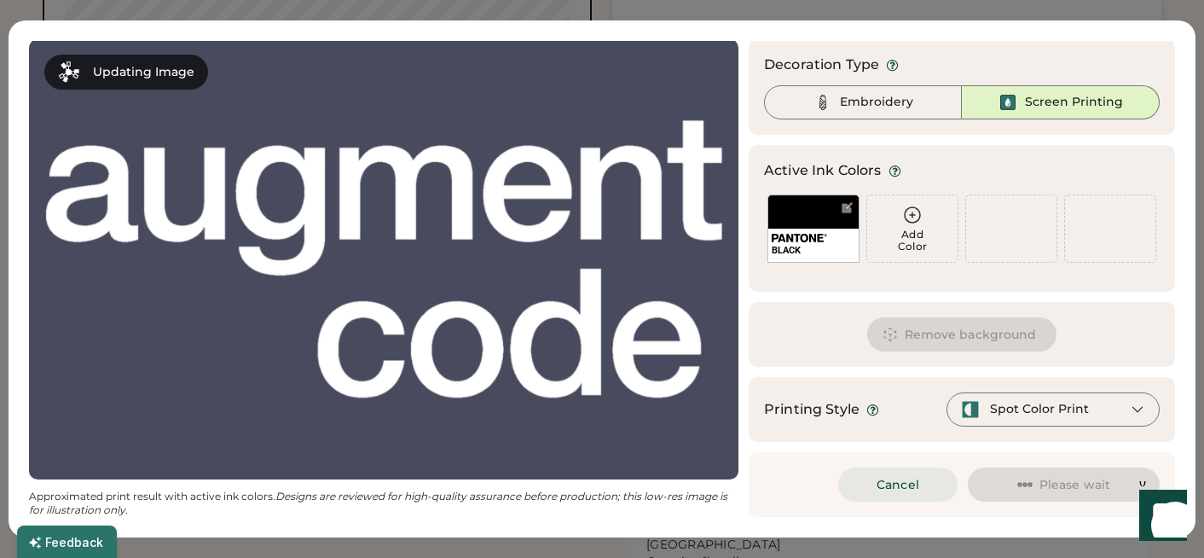
scroll to position [46, 0]
click at [835, 119] on div "Embroidery" at bounding box center [863, 102] width 198 height 34
click at [837, 103] on div "Embroidery" at bounding box center [863, 102] width 198 height 34
click at [886, 98] on div "Embroidery" at bounding box center [876, 102] width 73 height 17
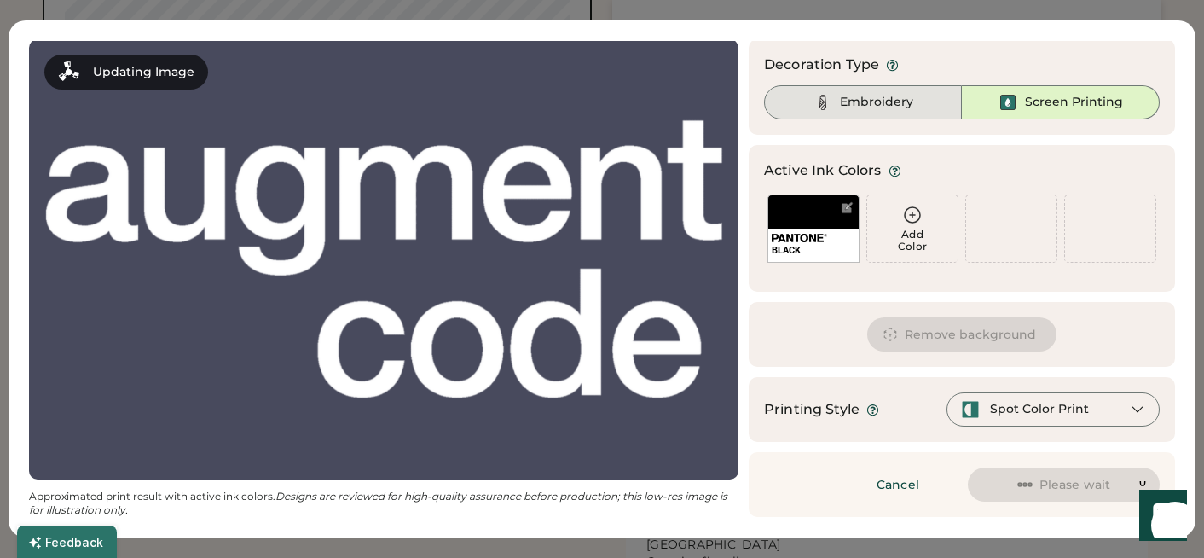
click at [802, 110] on div "Embroidery" at bounding box center [863, 102] width 198 height 34
click at [805, 95] on div "Embroidery" at bounding box center [863, 102] width 198 height 34
click at [918, 111] on div "Embroidery" at bounding box center [863, 102] width 198 height 34
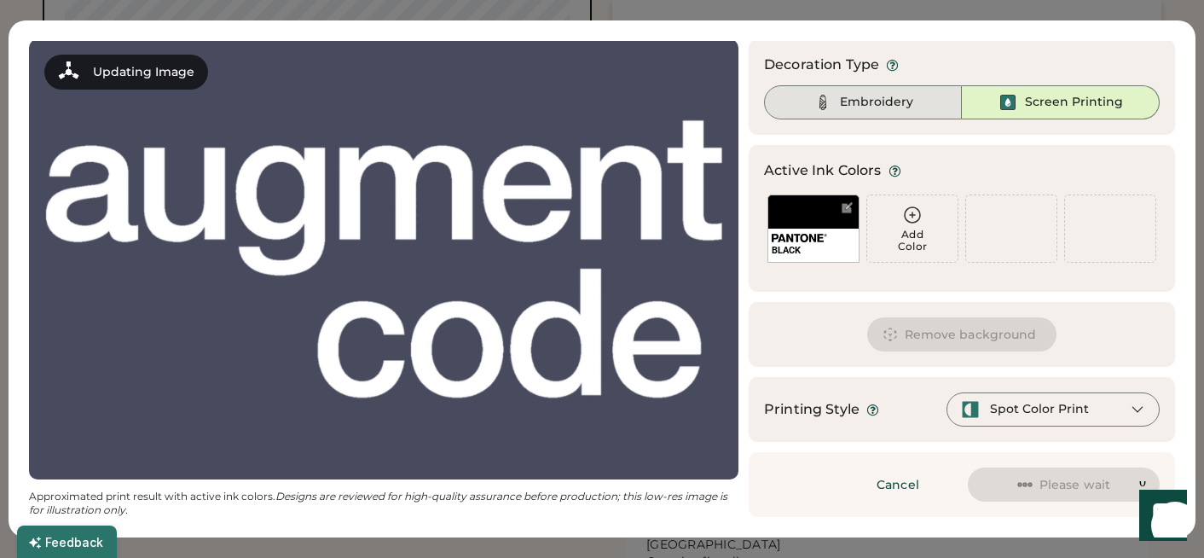
click at [918, 111] on div "Embroidery" at bounding box center [863, 102] width 198 height 34
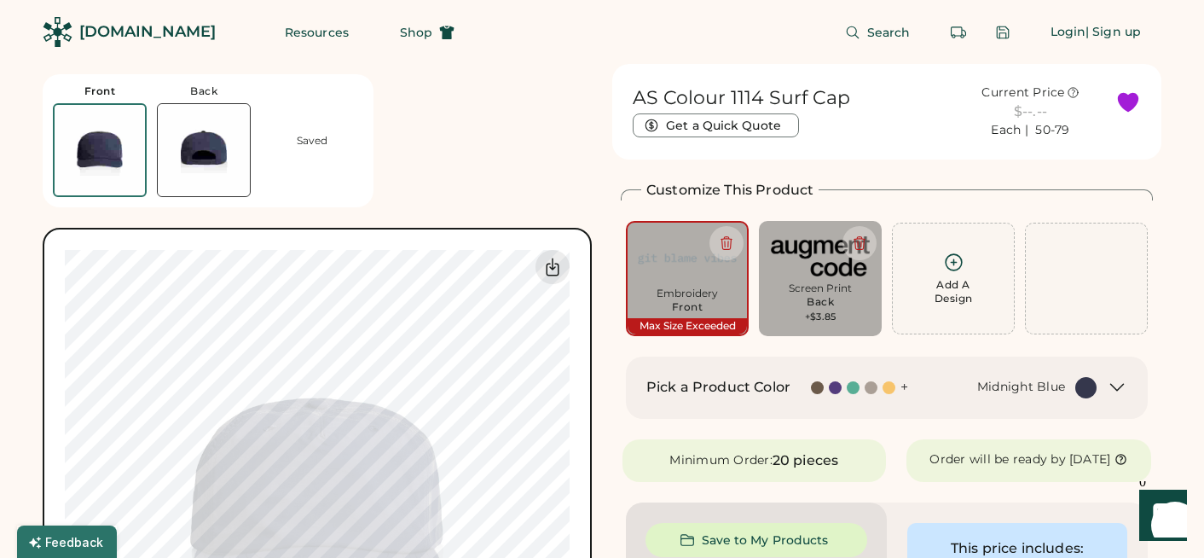
click at [182, 163] on img at bounding box center [204, 150] width 92 height 92
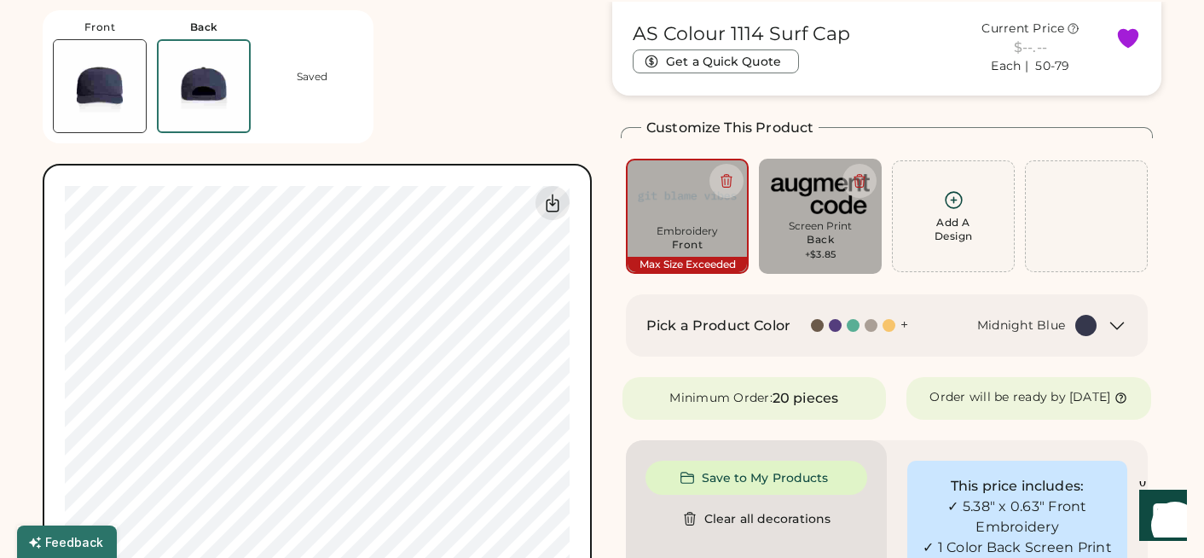
scroll to position [64, 0]
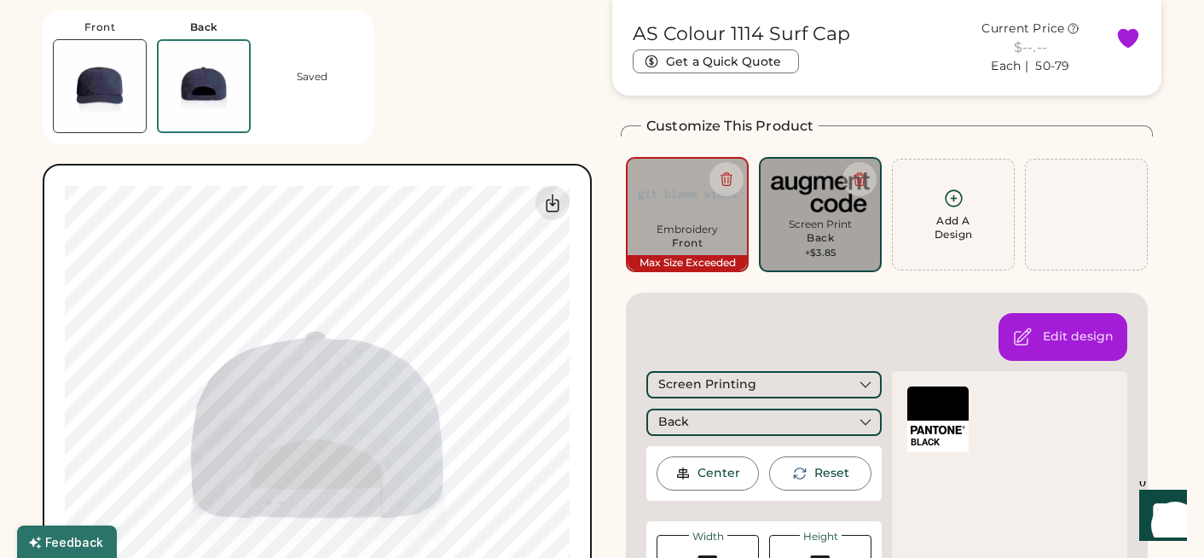
click at [932, 413] on div at bounding box center [937, 403] width 61 height 34
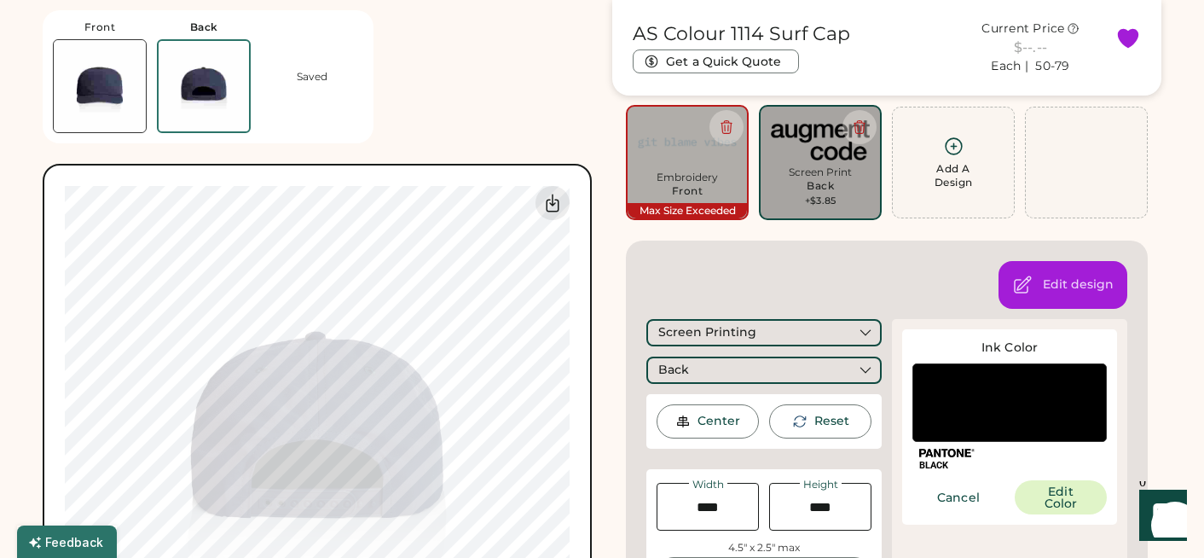
scroll to position [126, 0]
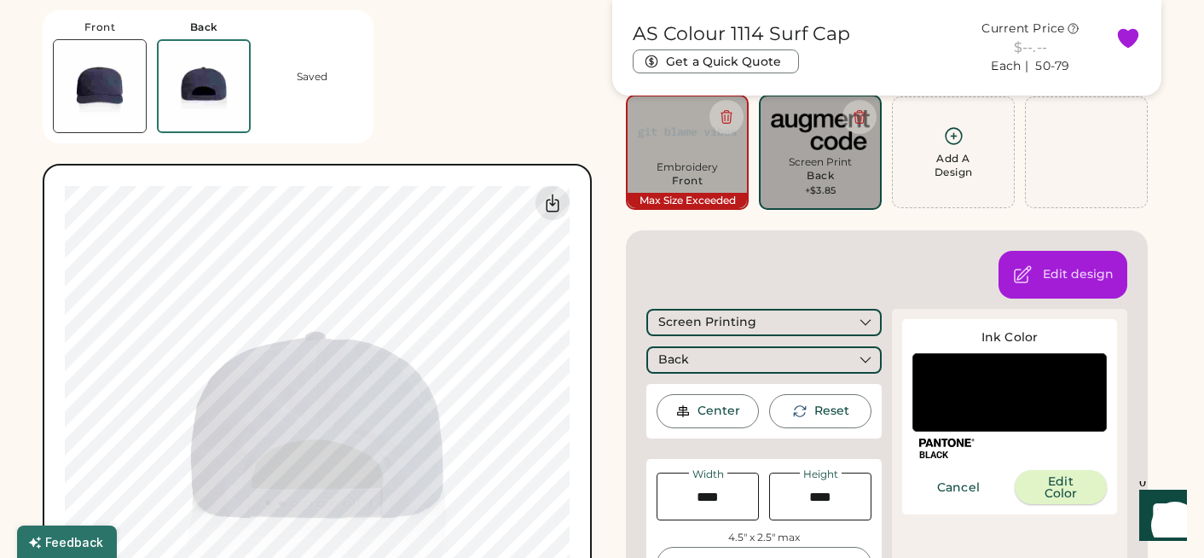
click at [1052, 490] on button "Edit Color" at bounding box center [1061, 487] width 92 height 34
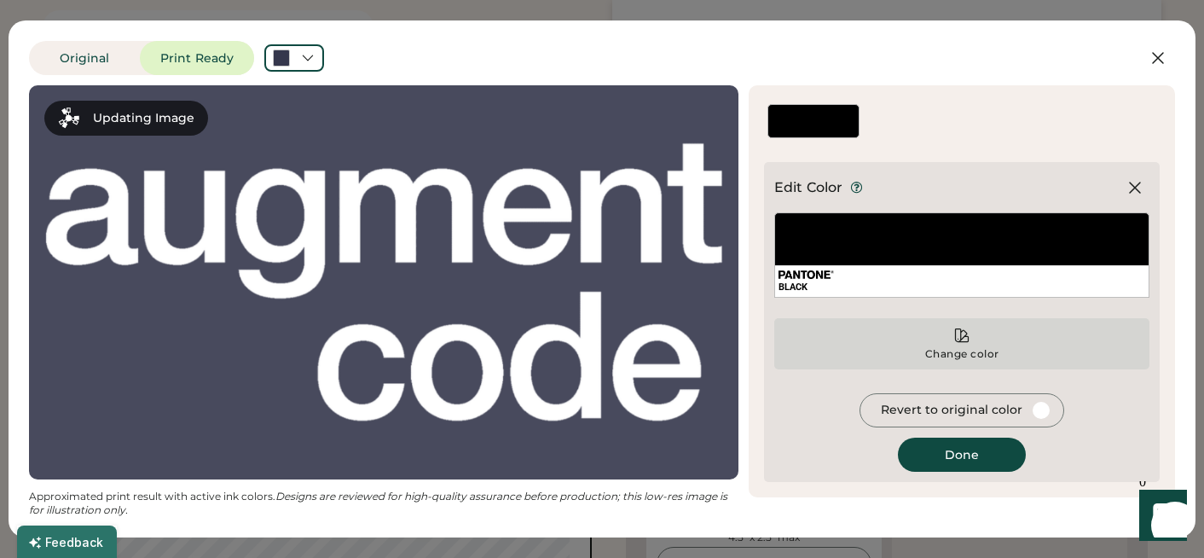
click at [975, 343] on div "Change color" at bounding box center [961, 343] width 375 height 51
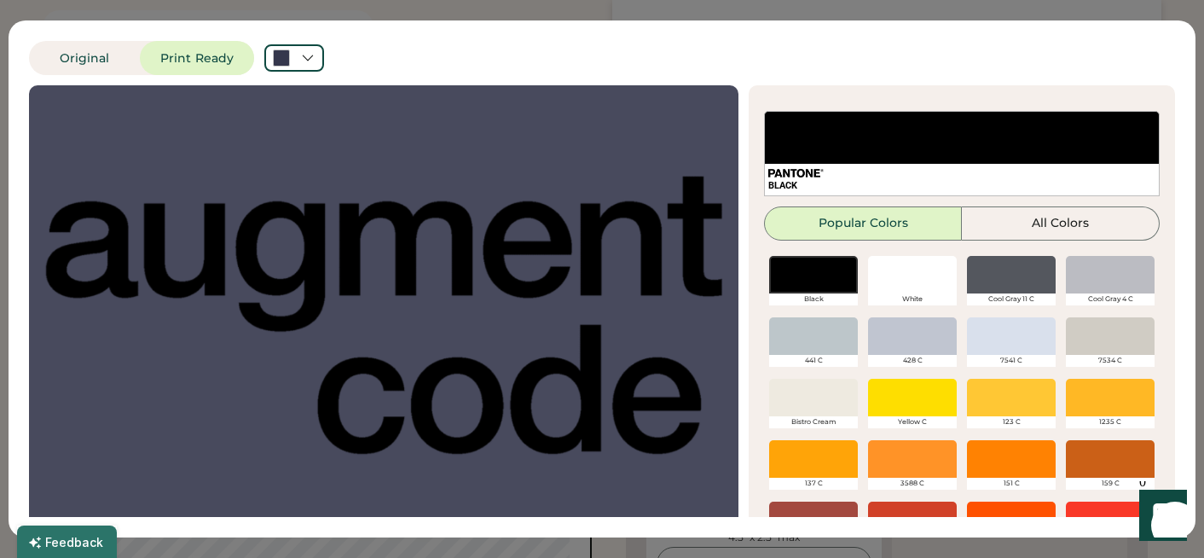
click at [919, 345] on div at bounding box center [912, 336] width 89 height 38
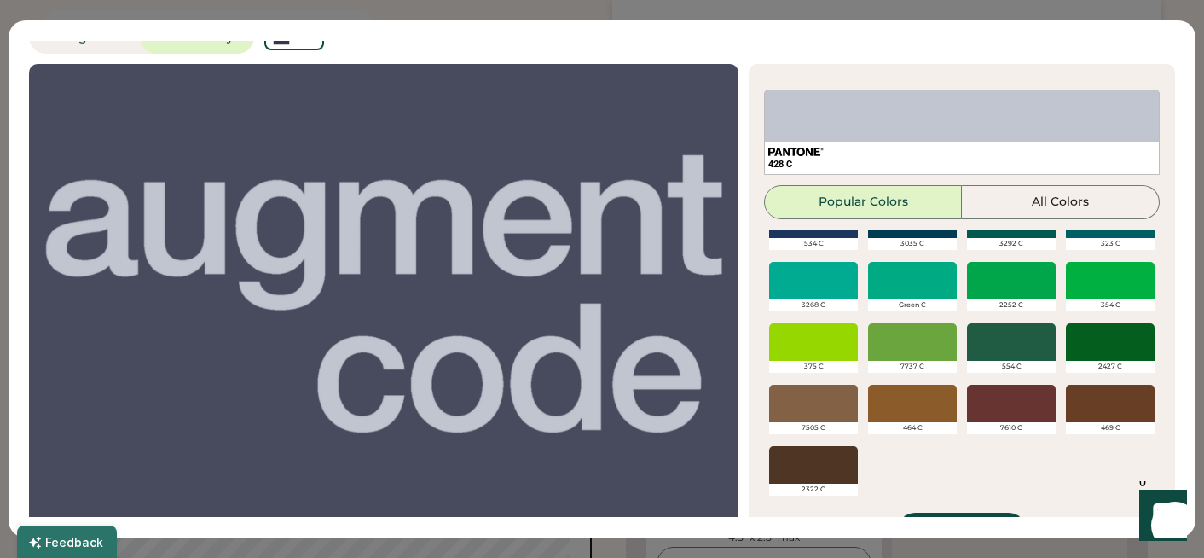
scroll to position [66, 0]
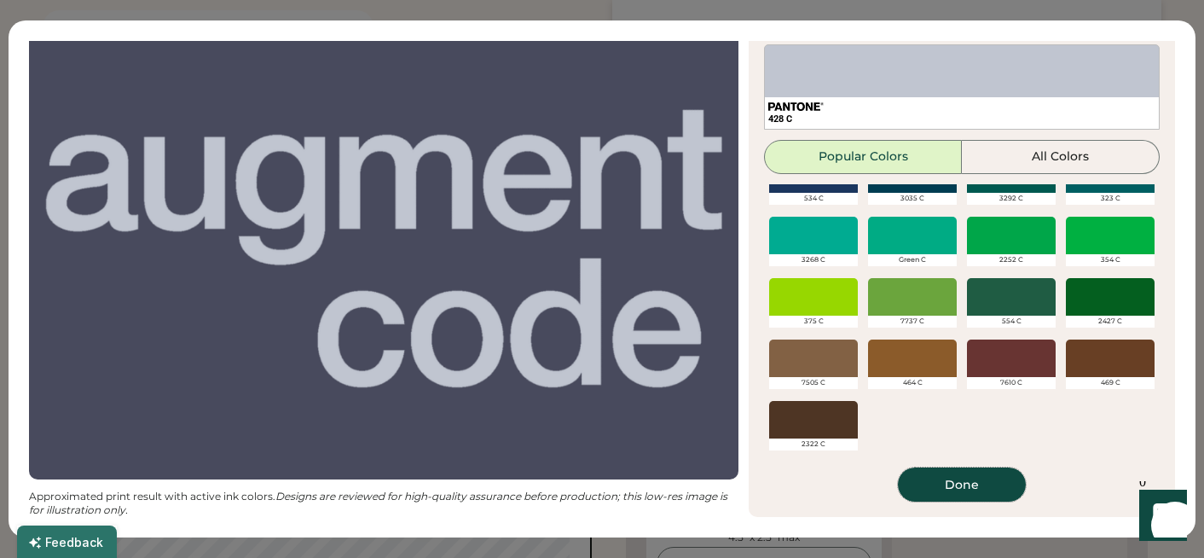
click at [982, 484] on button "Done" at bounding box center [962, 484] width 128 height 34
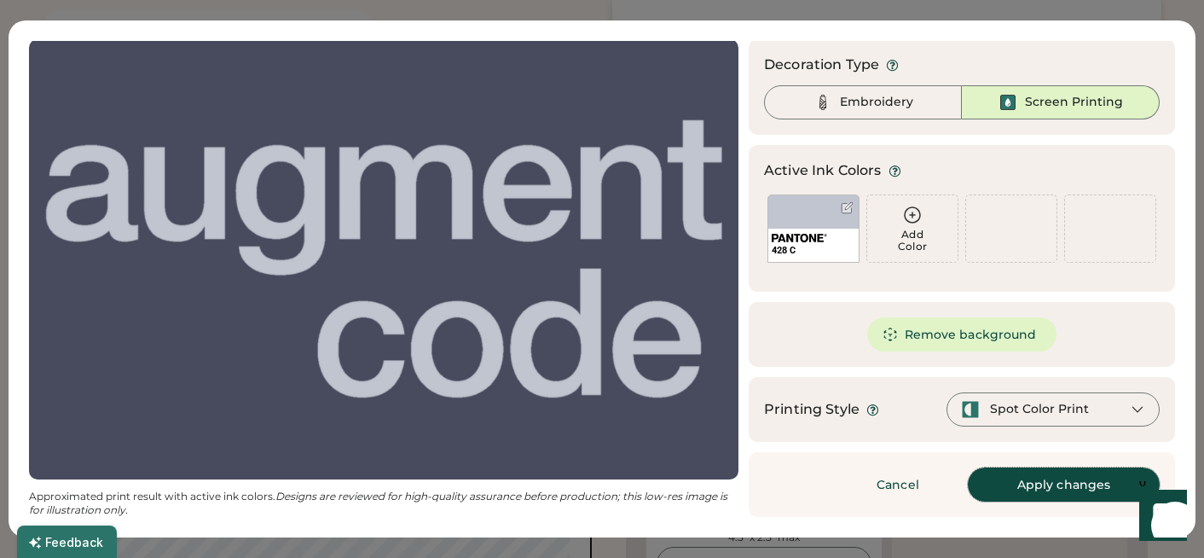
click at [1022, 486] on button "Apply changes" at bounding box center [1064, 484] width 192 height 34
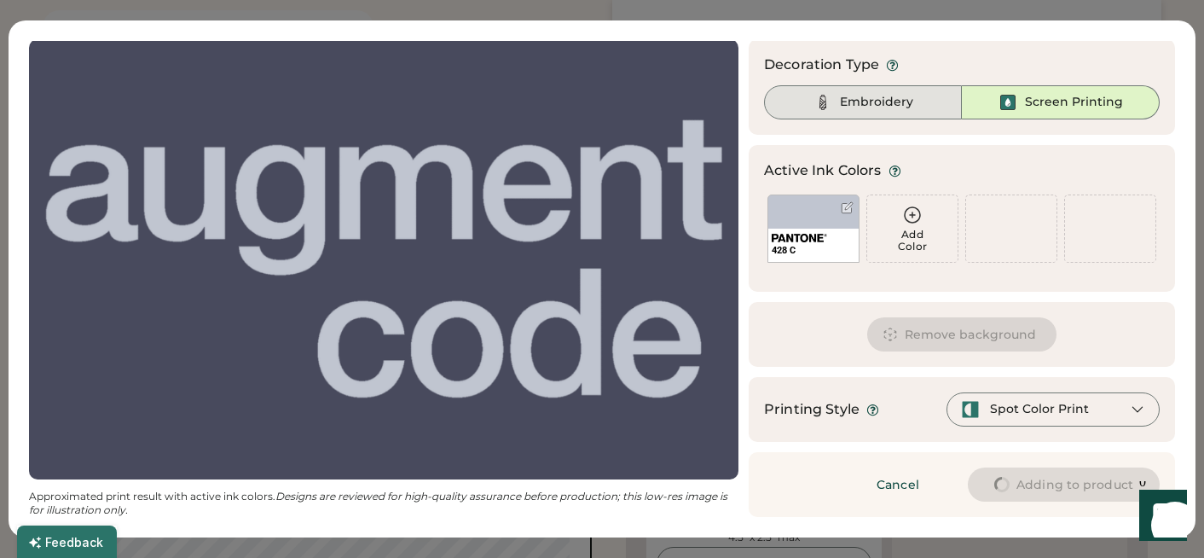
click at [866, 113] on div "Embroidery" at bounding box center [863, 102] width 198 height 34
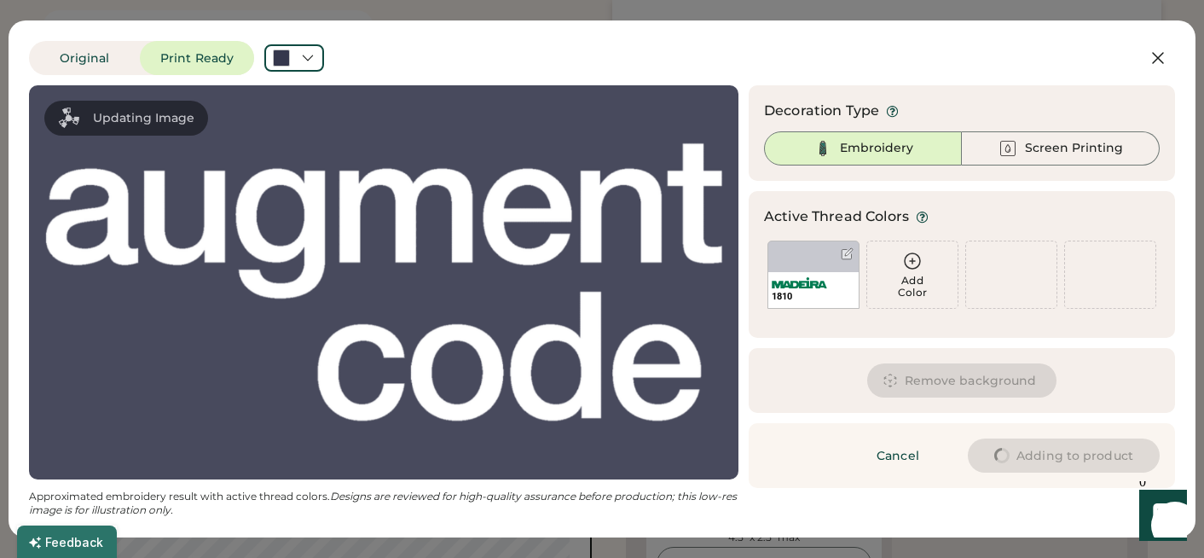
scroll to position [0, 0]
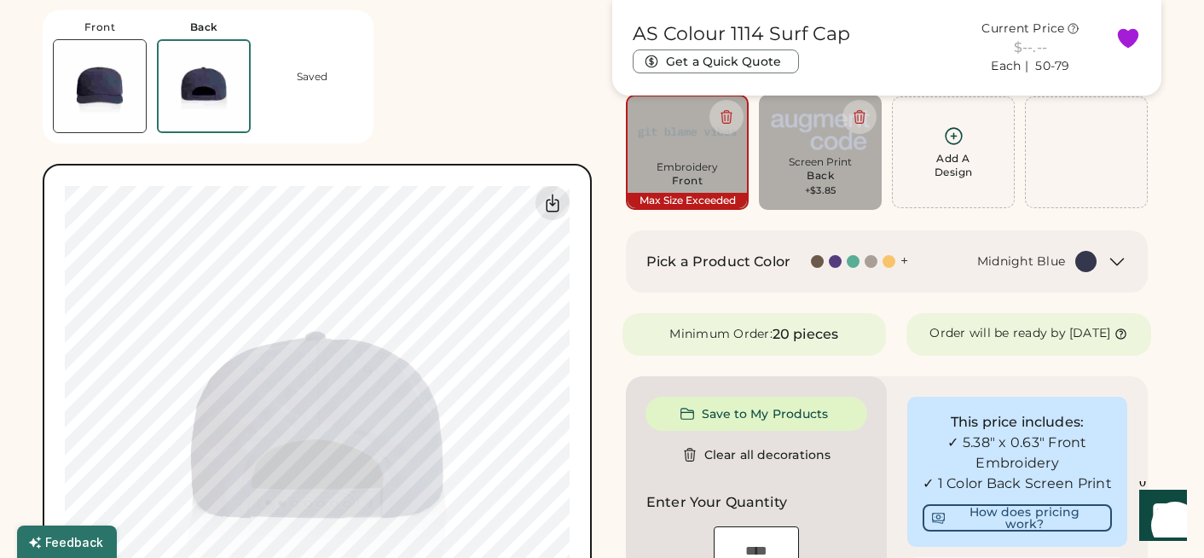
type input "****"
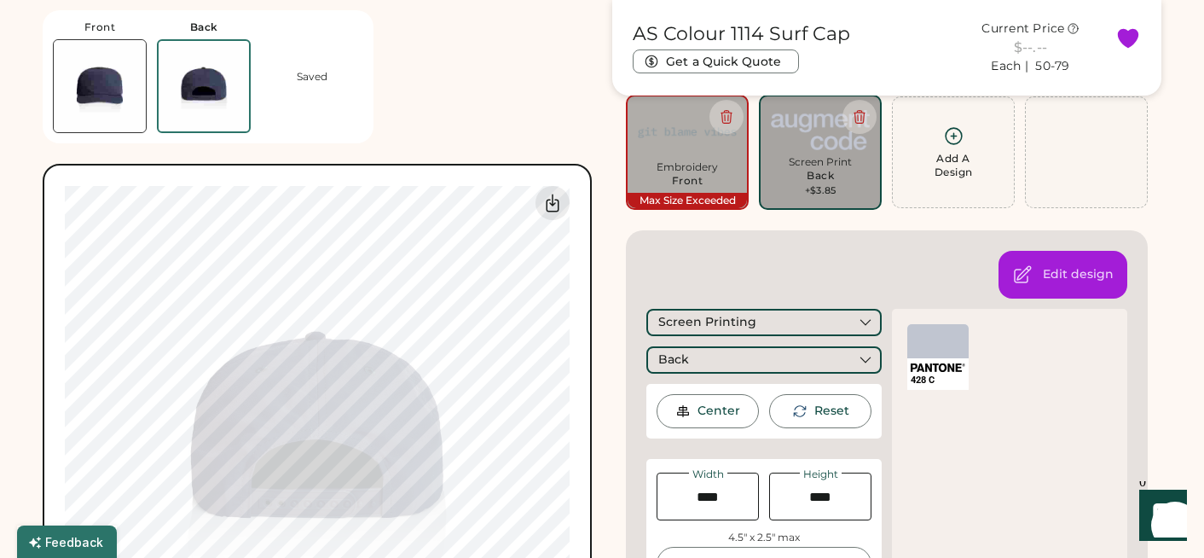
click at [590, 390] on div "0% 0% Guidelines are approximate; our team will confirm the correct placement." at bounding box center [317, 438] width 549 height 549
click at [530, 82] on div "Front Back Saved 0% 0% Guidelines are approximate; our team will confirm the co…" at bounding box center [317, 356] width 549 height 713
click at [88, 74] on img at bounding box center [100, 86] width 92 height 92
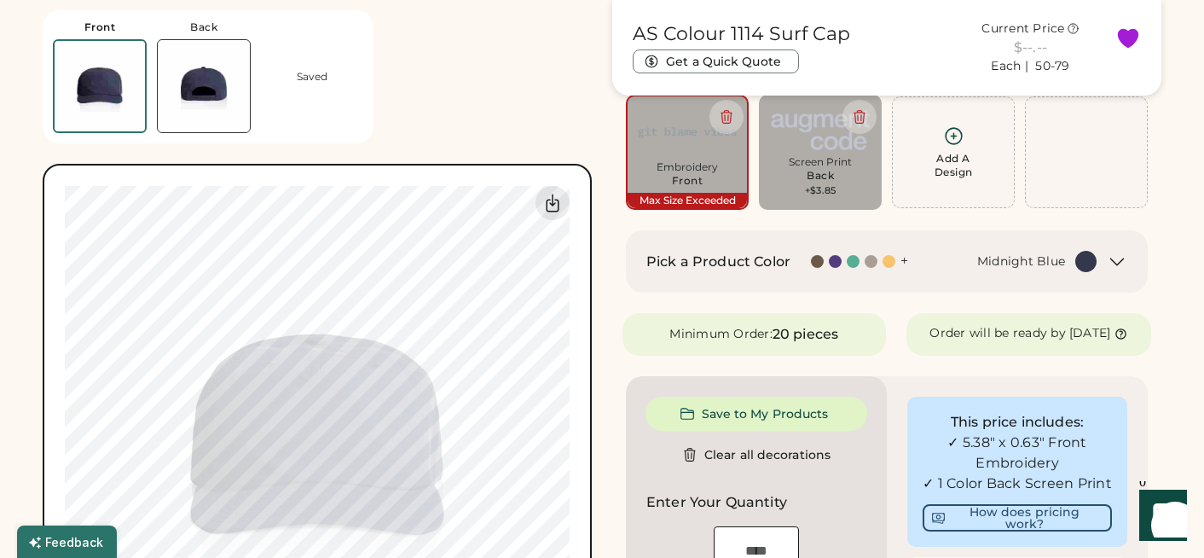
click at [199, 87] on img at bounding box center [204, 86] width 92 height 92
